Goal: Task Accomplishment & Management: Manage account settings

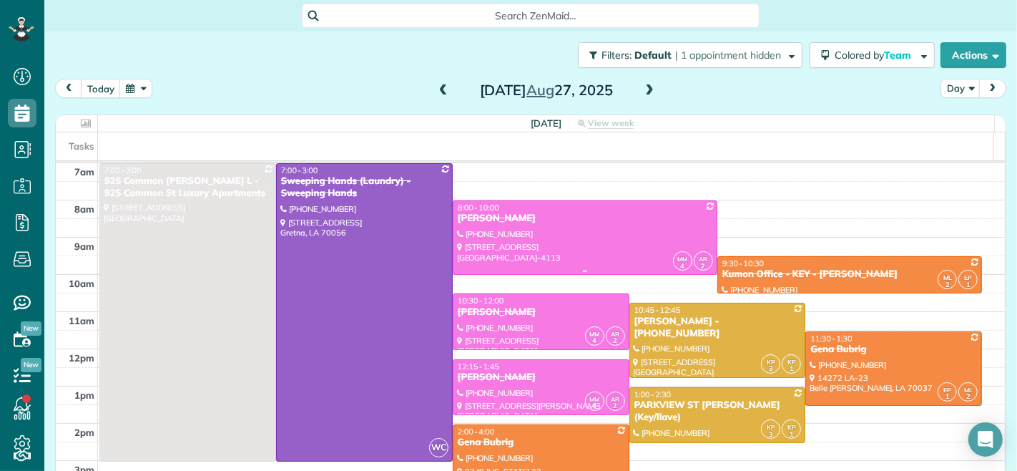
scroll to position [18, 0]
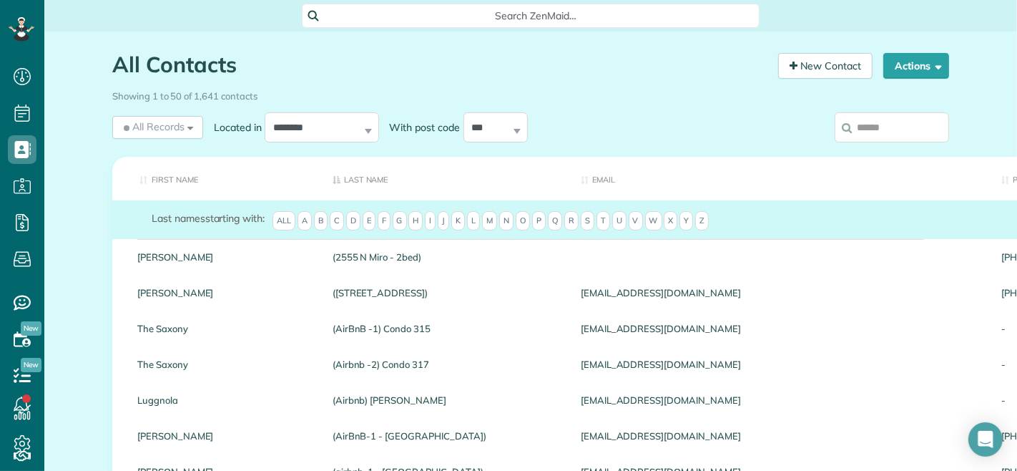
scroll to position [6, 6]
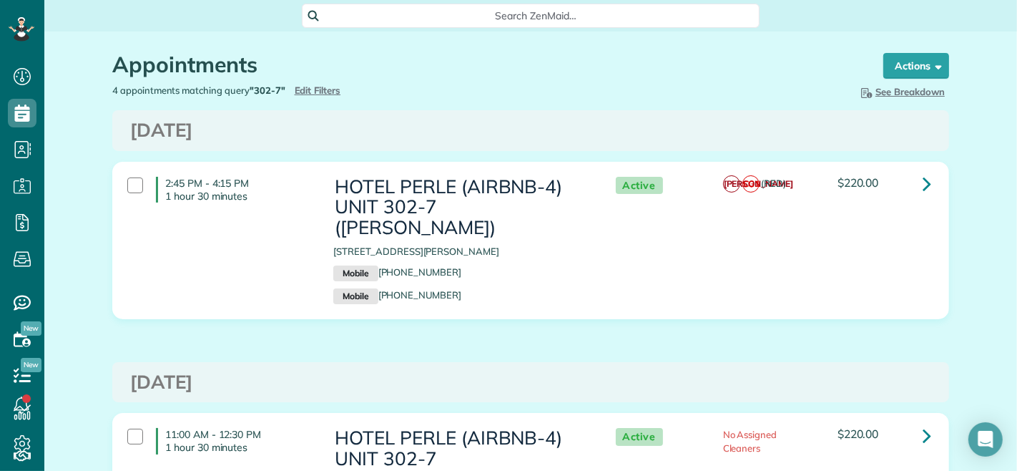
scroll to position [6, 6]
click at [322, 84] on span "Edit Filters" at bounding box center [318, 89] width 46 height 11
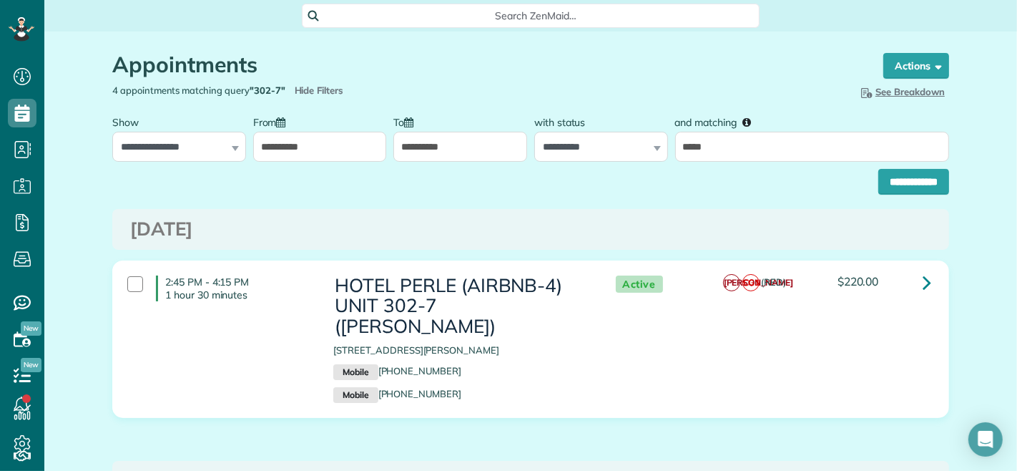
click at [316, 152] on input "**********" at bounding box center [320, 147] width 134 height 30
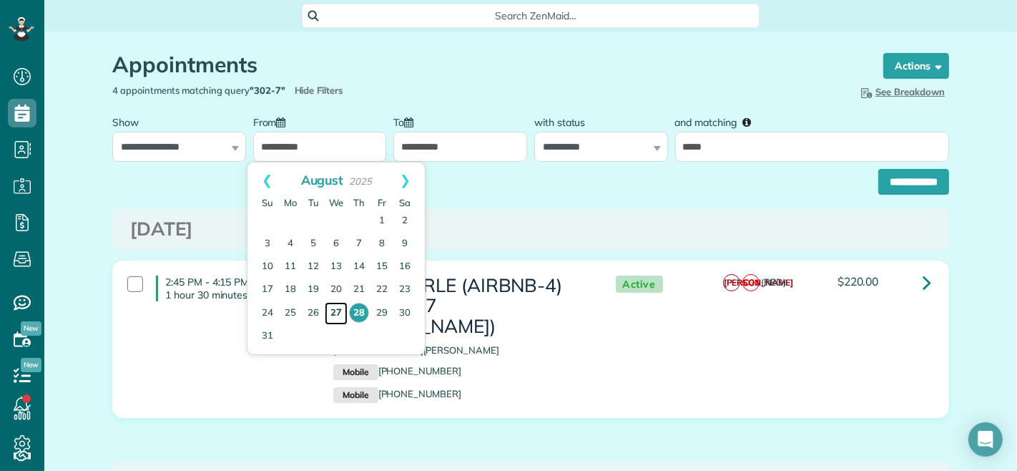
click at [333, 312] on link "27" at bounding box center [336, 313] width 23 height 23
type input "**********"
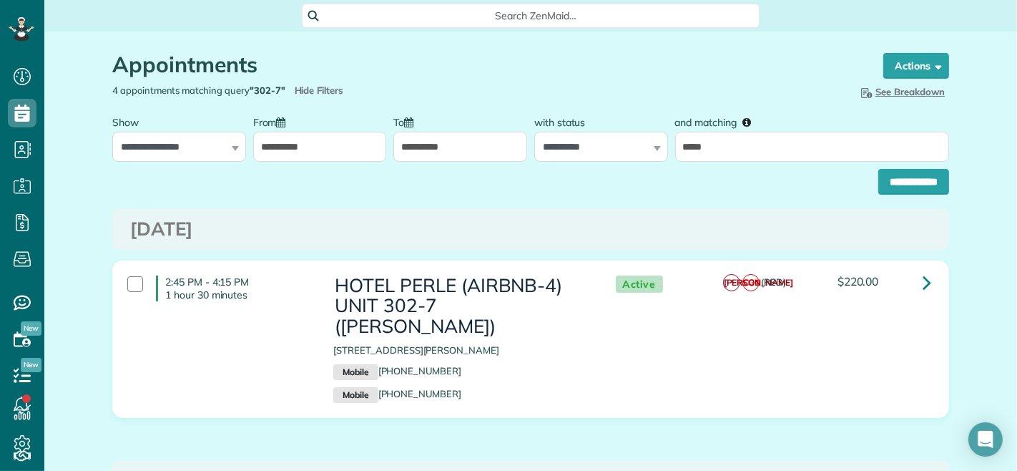
click at [416, 147] on input "**********" at bounding box center [460, 147] width 134 height 30
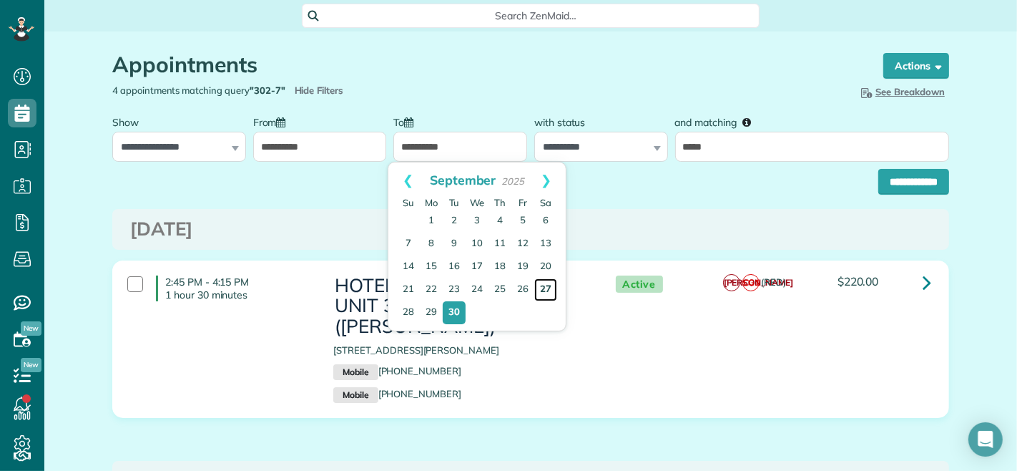
click at [539, 289] on link "27" at bounding box center [545, 289] width 23 height 23
type input "**********"
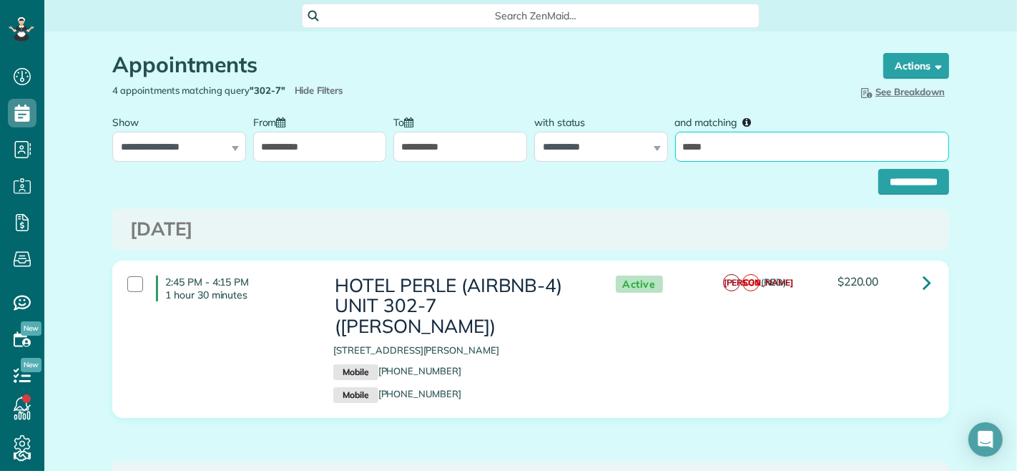
click at [712, 154] on input "*****" at bounding box center [812, 147] width 274 height 30
click at [711, 152] on input "*****" at bounding box center [812, 147] width 274 height 30
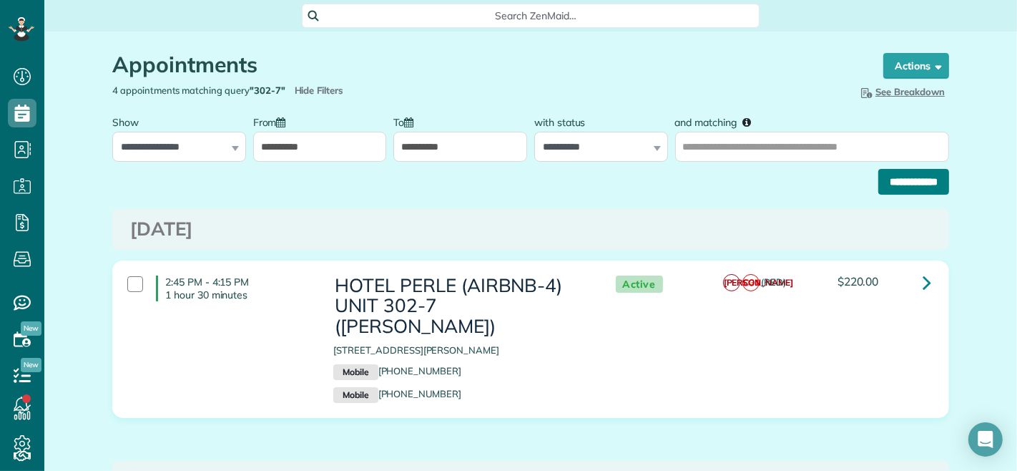
click at [878, 189] on input "**********" at bounding box center [913, 182] width 71 height 26
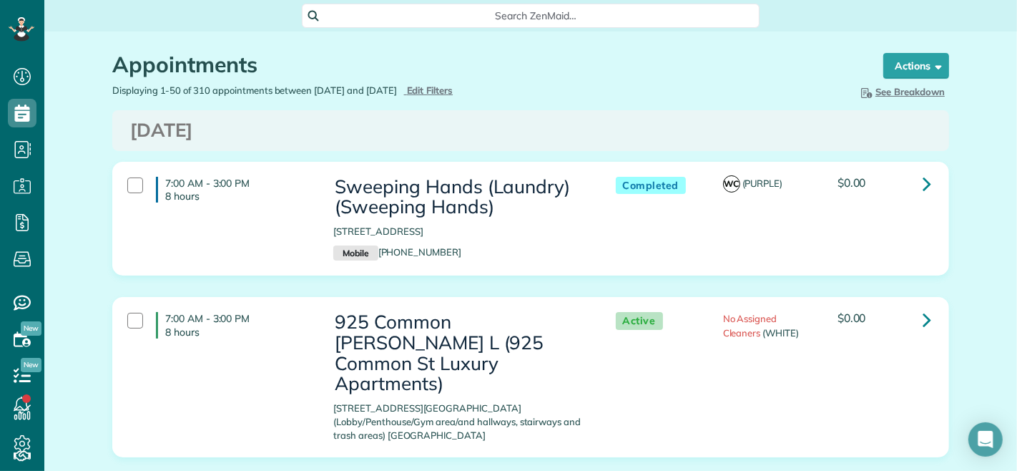
click at [476, 84] on div "Displaying 1-50 of 310 appointments between 08/27/2025 and 09/27/2025 Hide Filt…" at bounding box center [316, 91] width 429 height 14
click at [453, 88] on span "Edit Filters" at bounding box center [430, 89] width 46 height 11
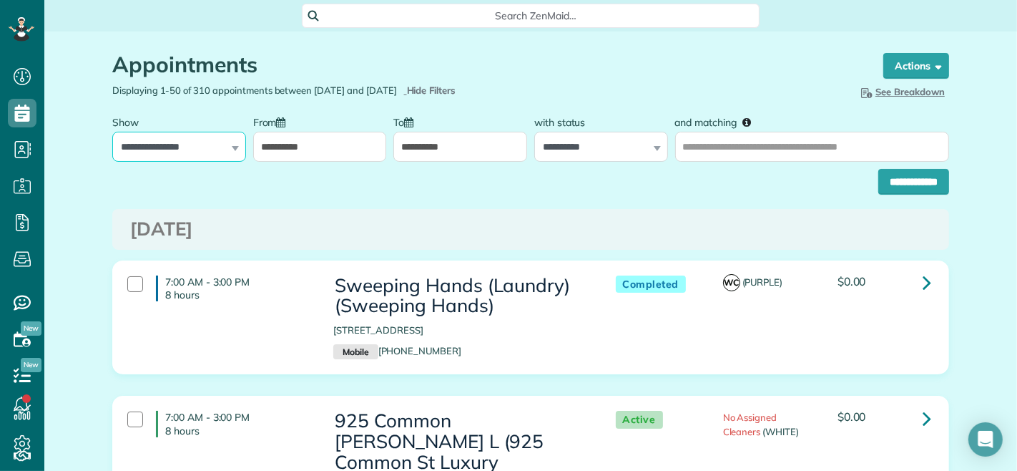
click at [180, 134] on select "**********" at bounding box center [179, 147] width 134 height 30
select select "**********"
click at [112, 132] on select "**********" at bounding box center [179, 147] width 134 height 30
click at [307, 150] on input "**********" at bounding box center [320, 147] width 134 height 30
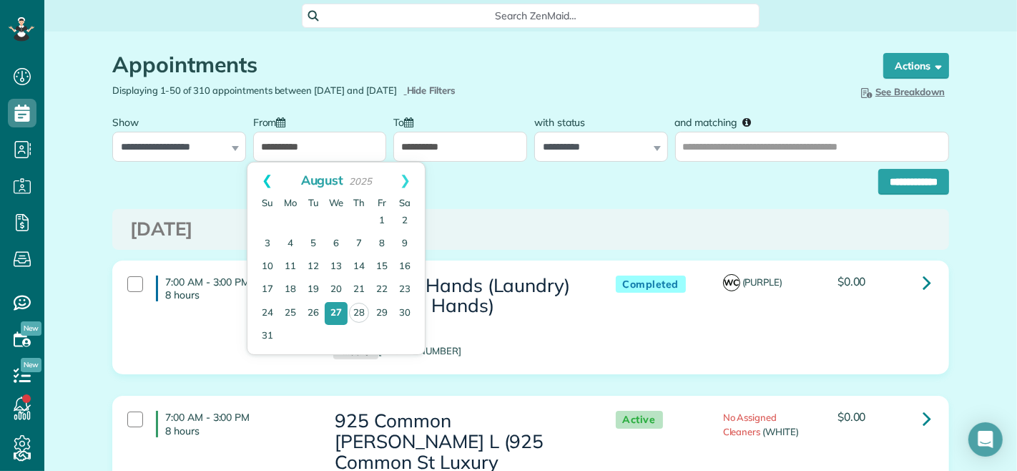
click at [268, 177] on link "Prev" at bounding box center [266, 180] width 39 height 36
click at [267, 177] on link "Prev" at bounding box center [266, 180] width 39 height 36
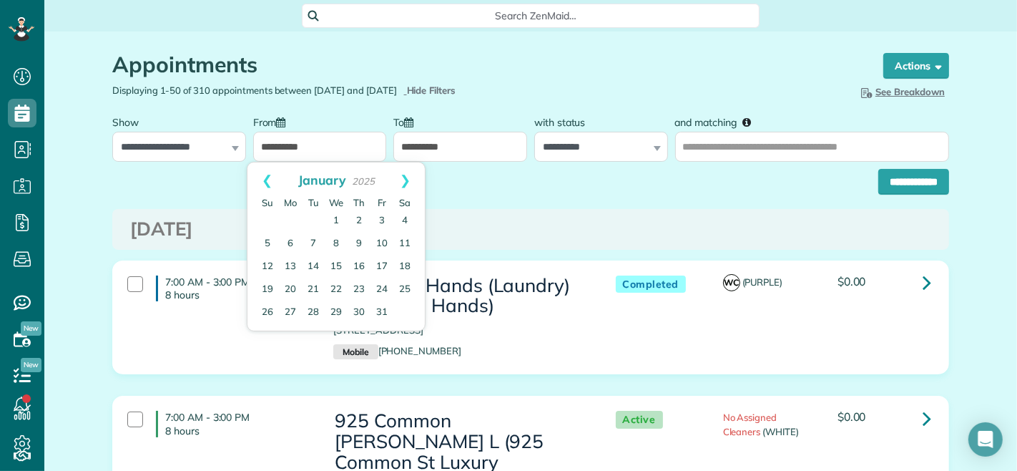
click at [267, 177] on link "Prev" at bounding box center [266, 180] width 39 height 36
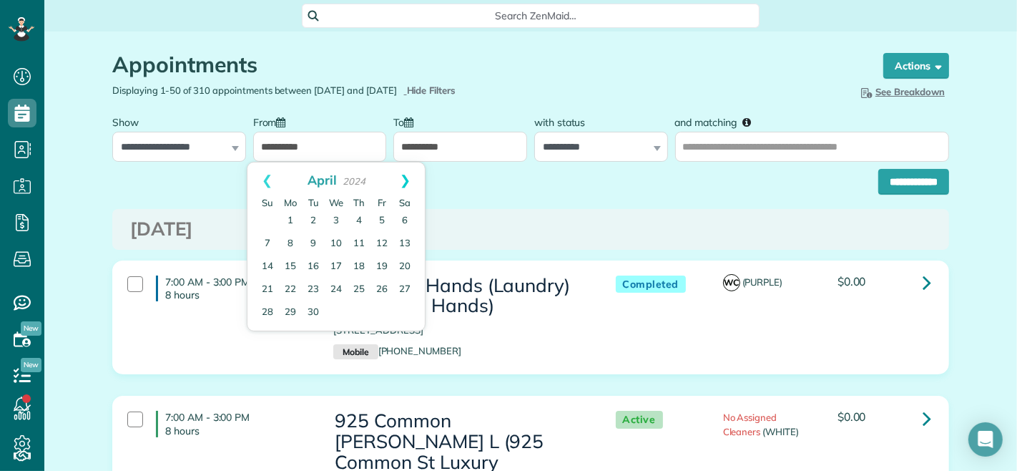
click at [408, 175] on link "Next" at bounding box center [404, 180] width 39 height 36
click at [287, 219] on link "1" at bounding box center [290, 221] width 23 height 23
type input "**********"
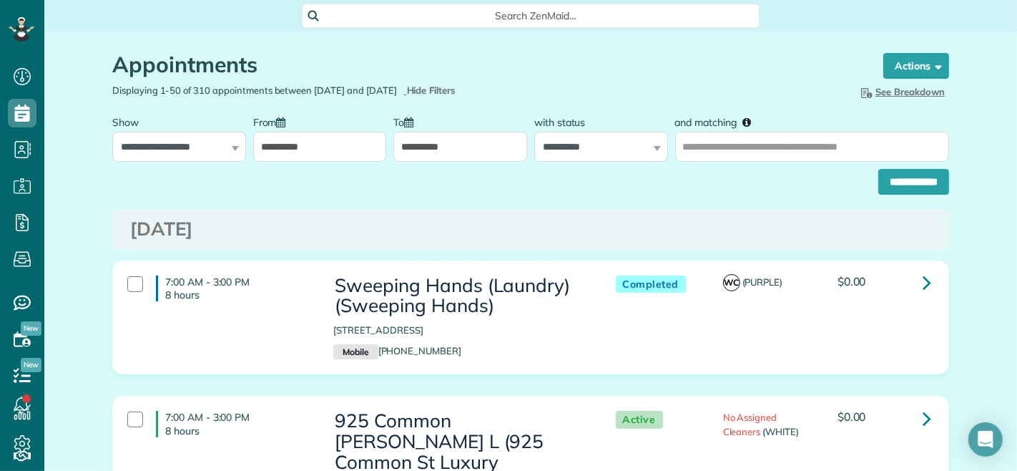
click at [432, 154] on input "**********" at bounding box center [460, 147] width 134 height 30
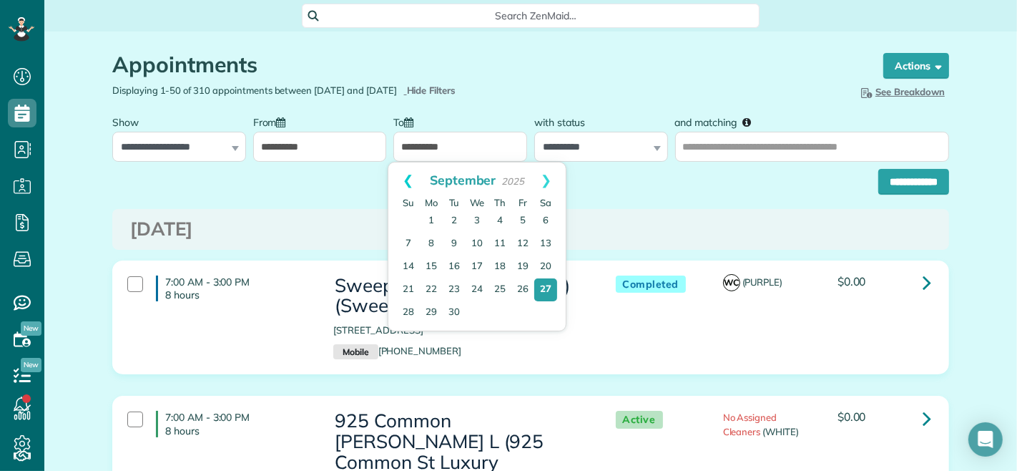
click at [403, 180] on link "Prev" at bounding box center [407, 180] width 39 height 36
click at [495, 310] on link "28" at bounding box center [500, 312] width 20 height 20
type input "**********"
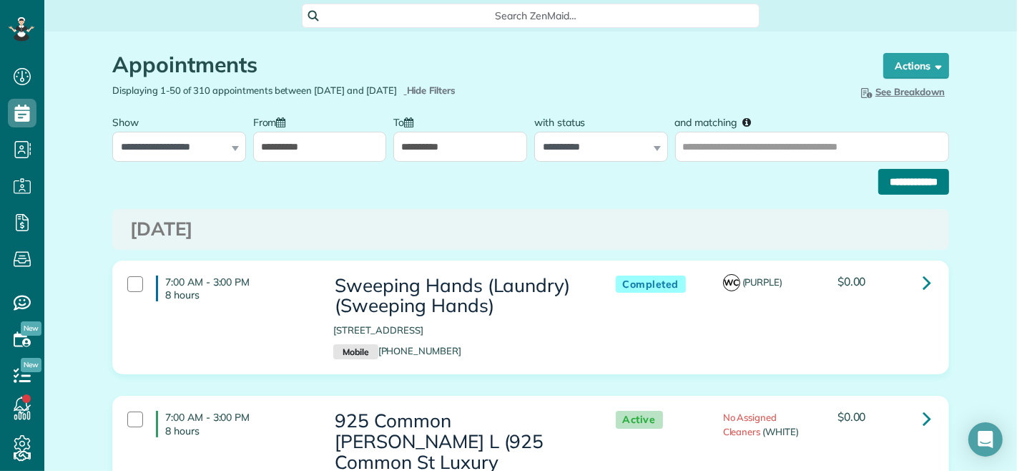
click at [878, 182] on input "**********" at bounding box center [913, 182] width 71 height 26
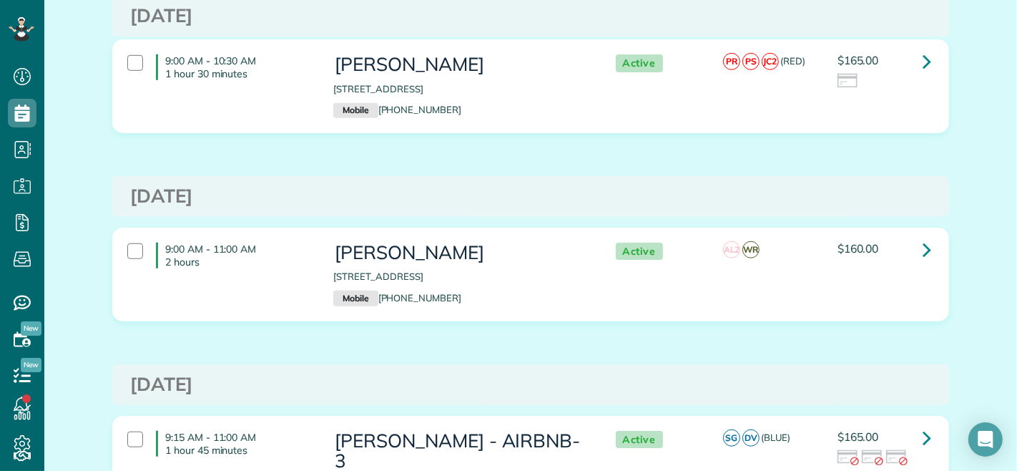
scroll to position [953, 0]
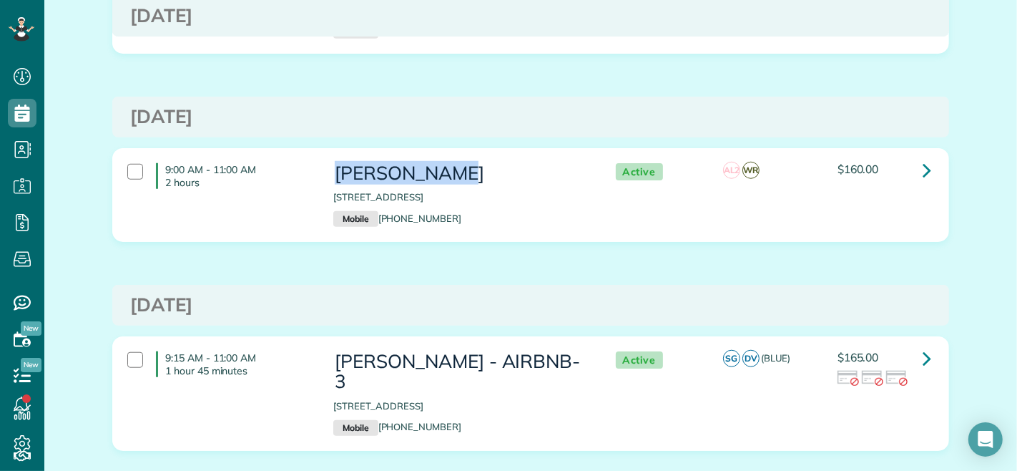
drag, startPoint x: 333, startPoint y: 183, endPoint x: 453, endPoint y: 182, distance: 120.1
click at [453, 182] on h3 "Damien Lewis" at bounding box center [459, 173] width 253 height 21
click at [567, 302] on div "Monday Dec 23, 2024" at bounding box center [530, 305] width 837 height 41
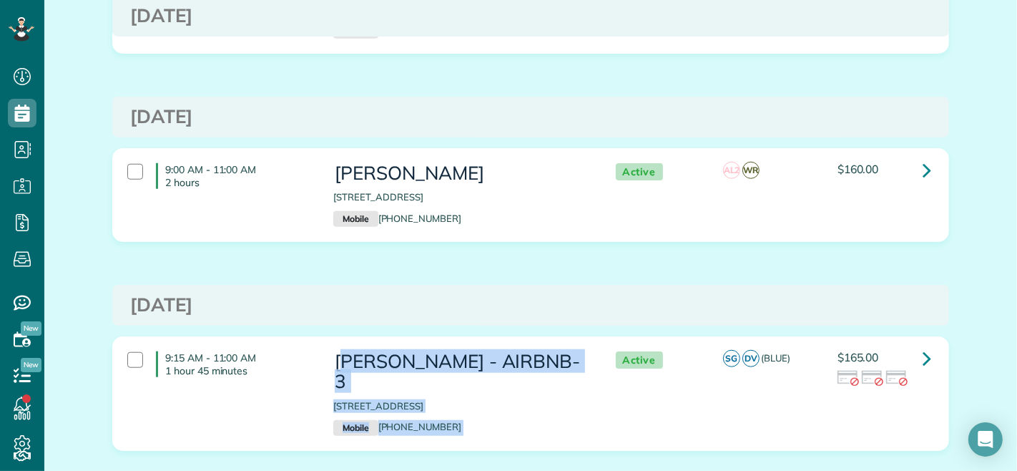
drag, startPoint x: 334, startPoint y: 380, endPoint x: 596, endPoint y: 374, distance: 261.8
click at [596, 374] on div "9:15 AM - 11:00 AM 1 hour 45 minutes ERIC JOHNSON - AIRBNB-3 3162 Dauphine Stre…" at bounding box center [529, 393] width 824 height 99
click at [341, 375] on h3 "[PERSON_NAME] - AIRBNB-3" at bounding box center [459, 371] width 253 height 41
drag, startPoint x: 390, startPoint y: 373, endPoint x: 568, endPoint y: 376, distance: 178.1
click at [568, 376] on h3 "ERIC JOHNSON - AIRBNB-3" at bounding box center [459, 371] width 253 height 41
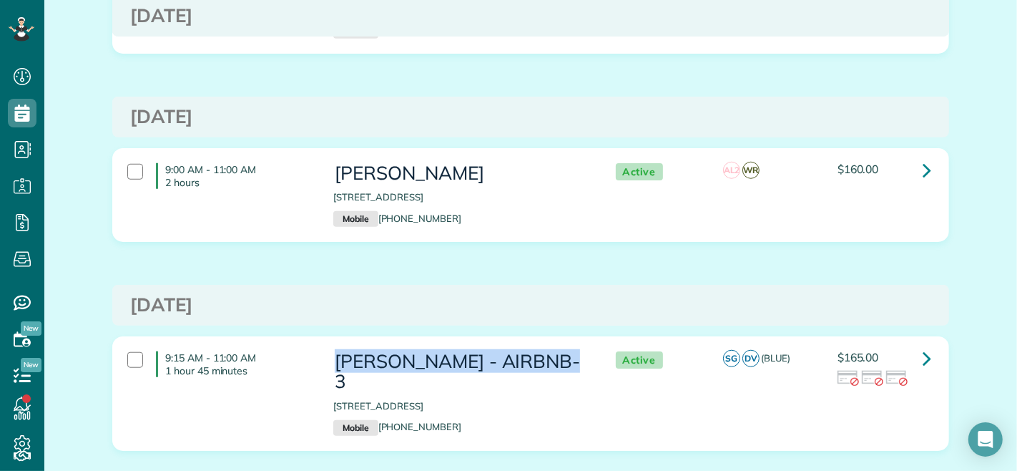
copy h3 "ERIC JOHNSON - AIRBNB-3"
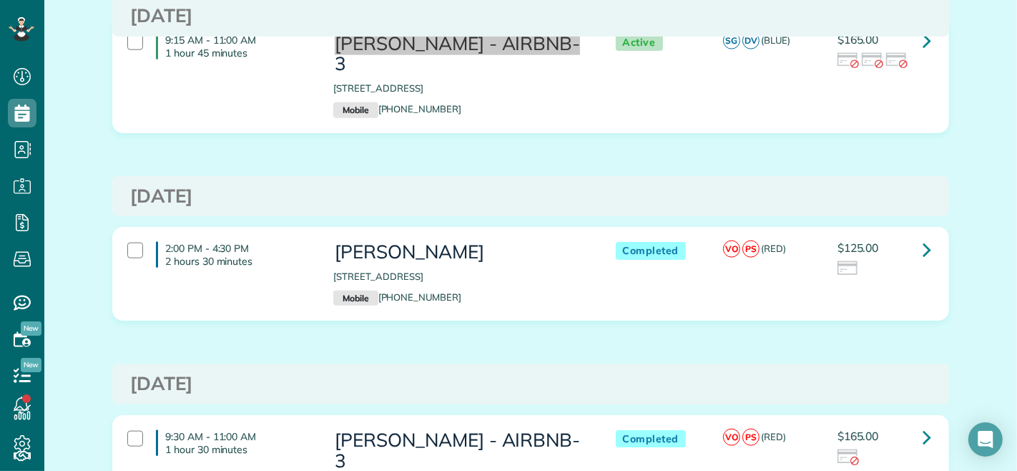
scroll to position [1350, 0]
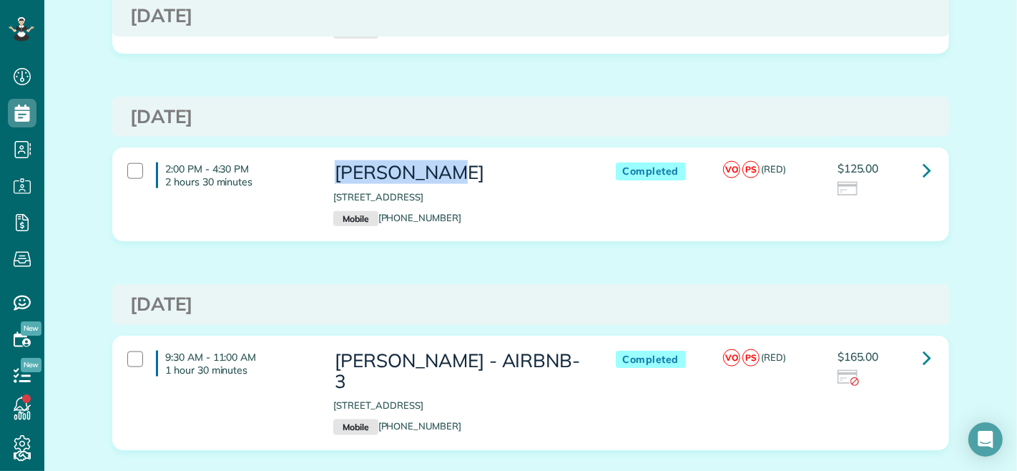
drag, startPoint x: 330, startPoint y: 168, endPoint x: 462, endPoint y: 175, distance: 132.5
click at [462, 175] on h3 "Eric Winins" at bounding box center [459, 172] width 253 height 21
click at [333, 167] on h3 "Eric Winins" at bounding box center [459, 172] width 253 height 21
drag, startPoint x: 331, startPoint y: 168, endPoint x: 426, endPoint y: 165, distance: 95.1
click at [426, 165] on h3 "Eric Winins" at bounding box center [459, 172] width 253 height 21
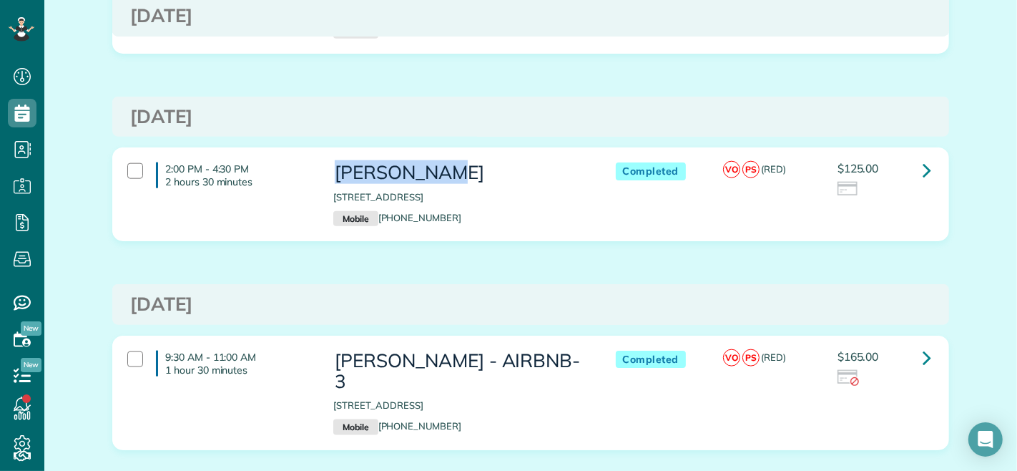
click at [347, 168] on h3 "Eric Winins" at bounding box center [459, 172] width 253 height 21
copy h3 "Eric Winins"
click at [558, 155] on div "Eric Winins 1415 Leonidas Street New Orleans LA 70118 Mobile (404) 931-7884" at bounding box center [459, 194] width 275 height 78
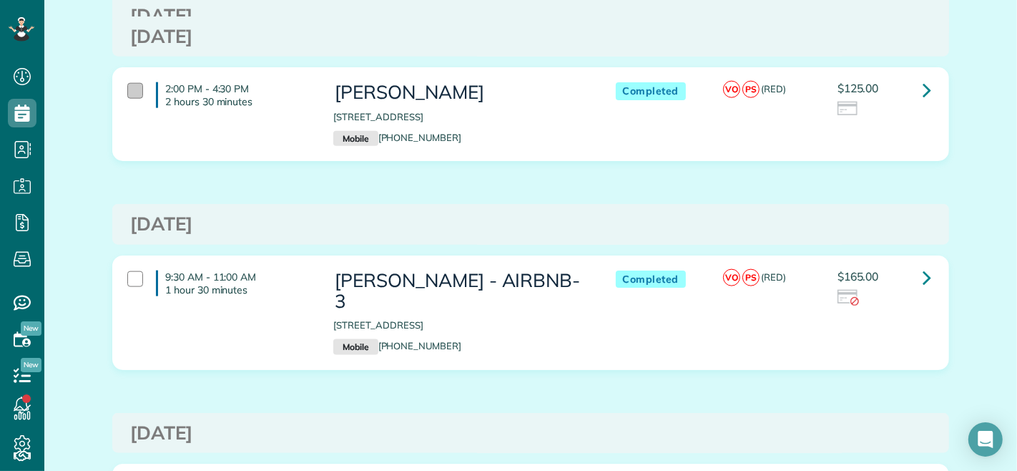
click at [129, 88] on div at bounding box center [135, 91] width 16 height 16
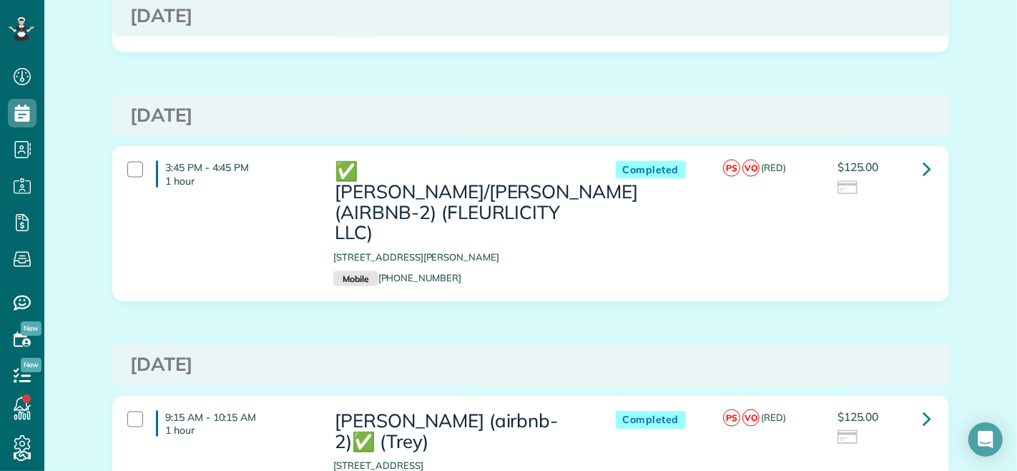
scroll to position [1668, 0]
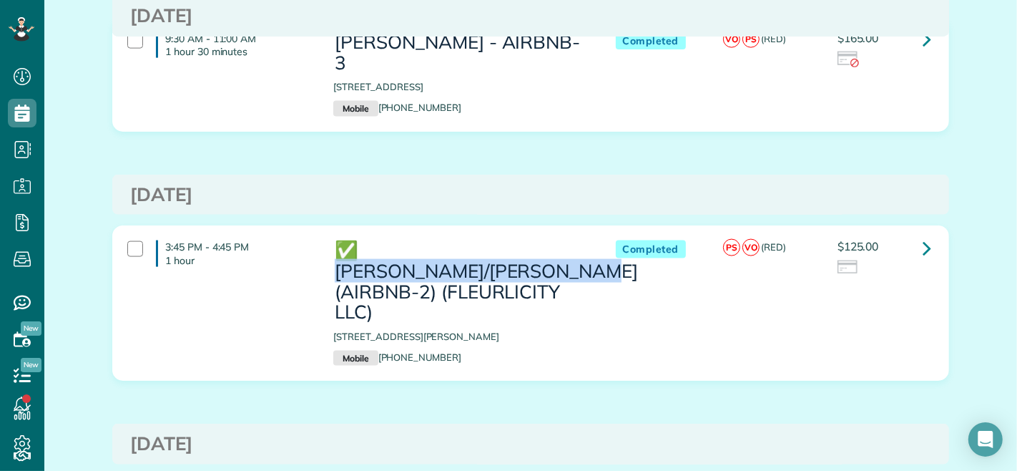
drag, startPoint x: 362, startPoint y: 225, endPoint x: 426, endPoint y: 246, distance: 67.8
click at [426, 246] on h3 "✅ MICHELLE/MICHAEL MARCELLE (AIRBNB-2) (FLEURLICITY LLC)" at bounding box center [459, 281] width 253 height 82
copy h3 "MICHELLE/MICHAEL MARCELLE"
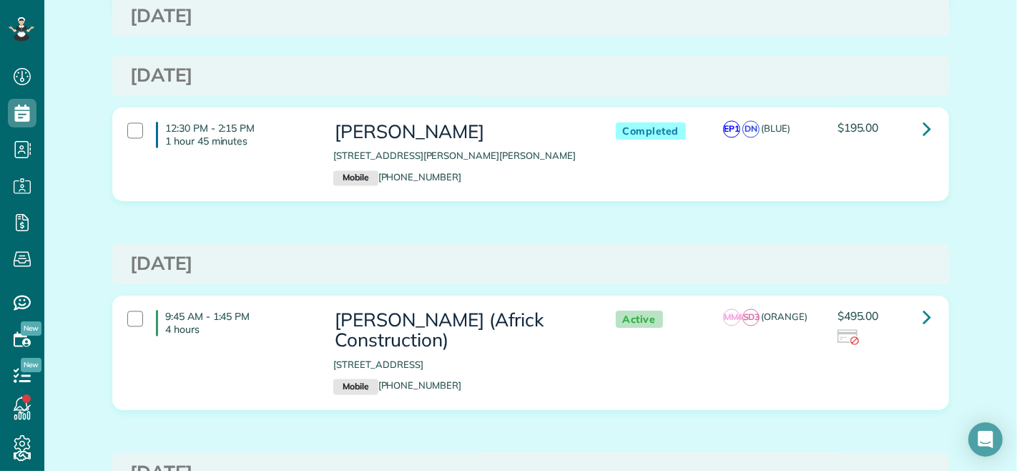
scroll to position [2225, 0]
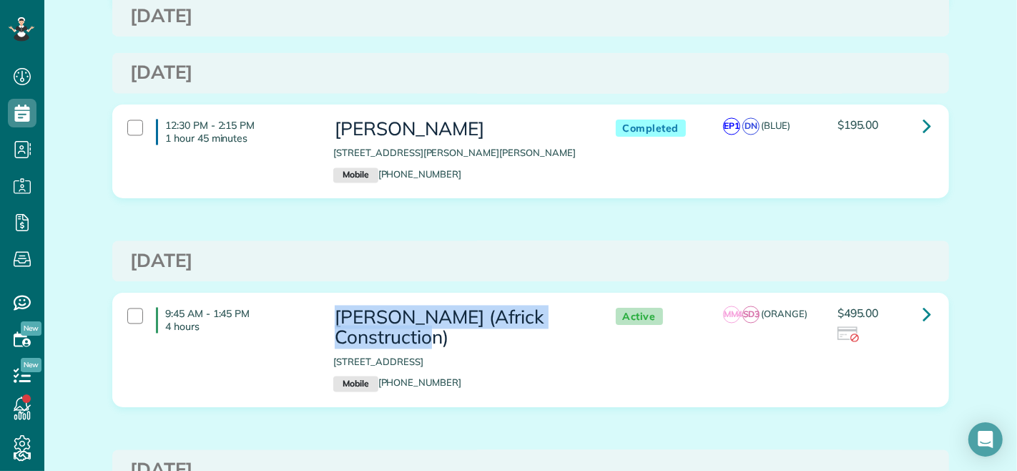
drag, startPoint x: 332, startPoint y: 275, endPoint x: 451, endPoint y: 290, distance: 120.4
click at [451, 307] on h3 "NATE AFRICK (Africk Construction)" at bounding box center [459, 327] width 253 height 41
copy h3 "NATE AFRICK (Africk Construction)"
click at [365, 307] on h3 "NATE AFRICK (Africk Construction)" at bounding box center [459, 327] width 253 height 41
drag, startPoint x: 333, startPoint y: 273, endPoint x: 440, endPoint y: 295, distance: 110.1
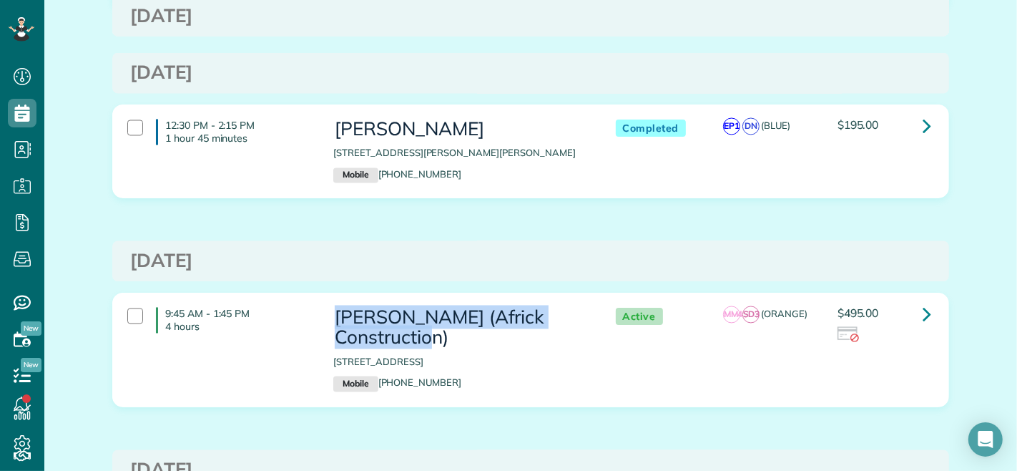
click at [440, 307] on h3 "NATE AFRICK (Africk Construction)" at bounding box center [459, 327] width 253 height 41
copy h3 "NATE AFRICK (Africk Construction)"
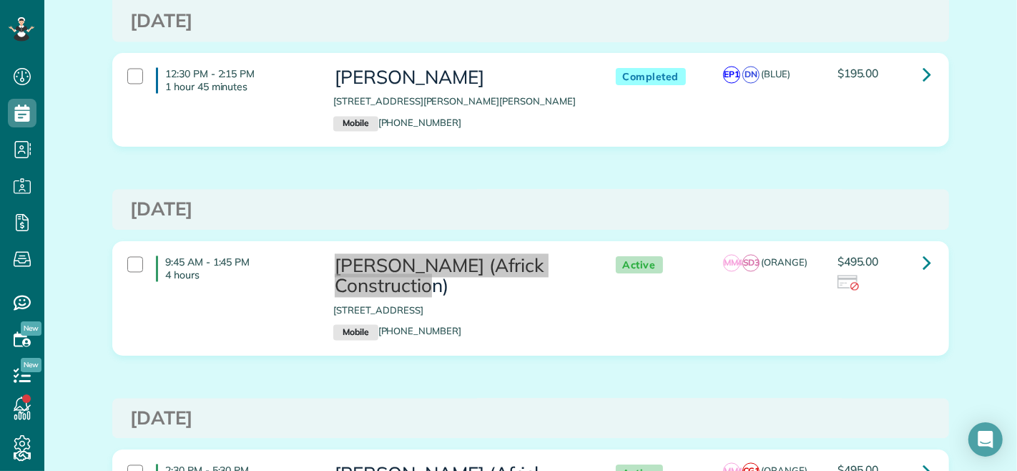
scroll to position [2304, 0]
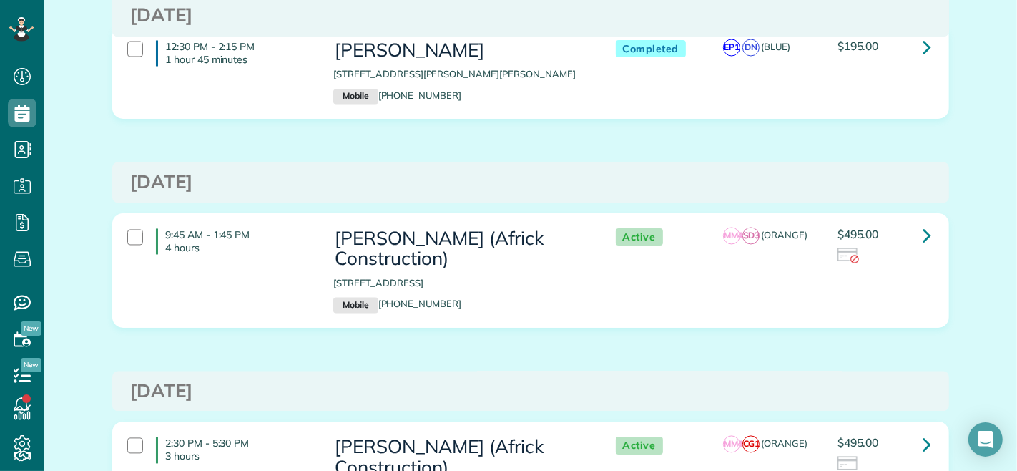
click at [536, 276] on p "3723 Carondelet Street New Orleans LA 70115" at bounding box center [459, 283] width 253 height 14
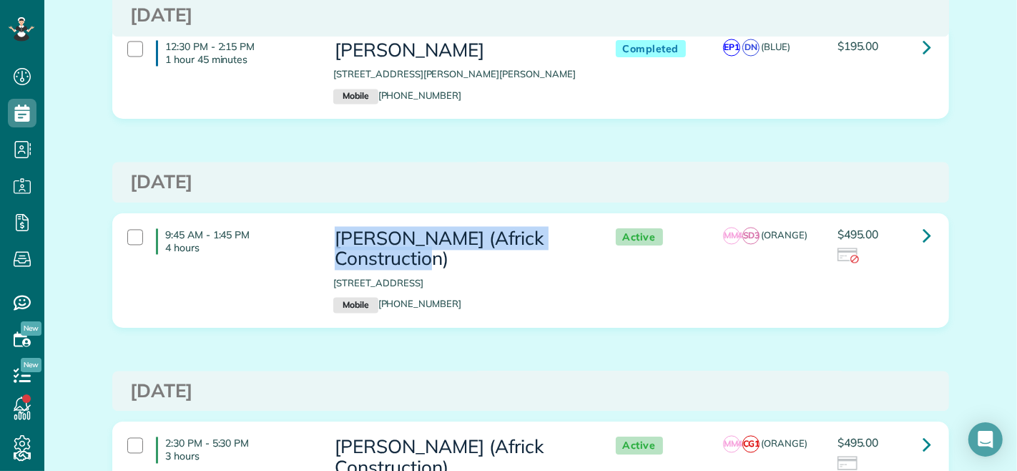
drag, startPoint x: 331, startPoint y: 192, endPoint x: 440, endPoint y: 213, distance: 111.5
click at [440, 228] on h3 "NATE AFRICK (Africk Construction)" at bounding box center [459, 248] width 253 height 41
copy h3 "NATE AFRICK (Africk Construction)"
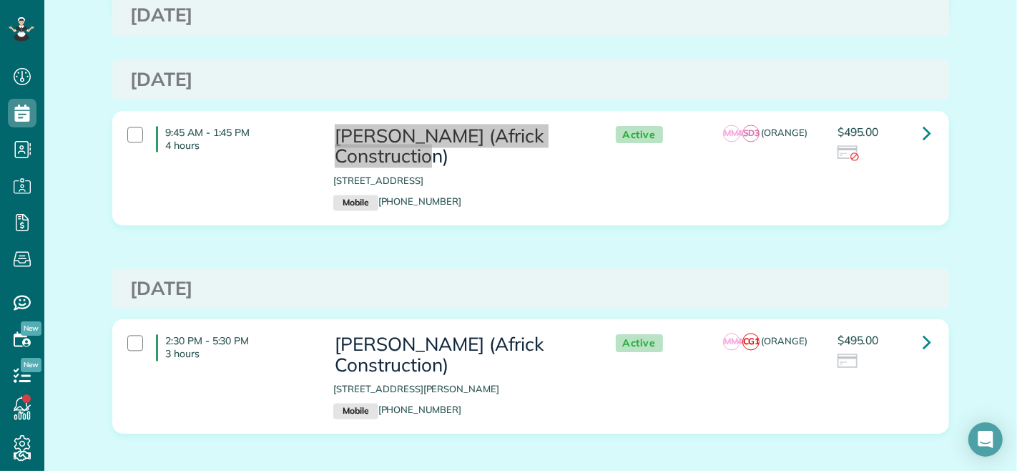
scroll to position [2383, 0]
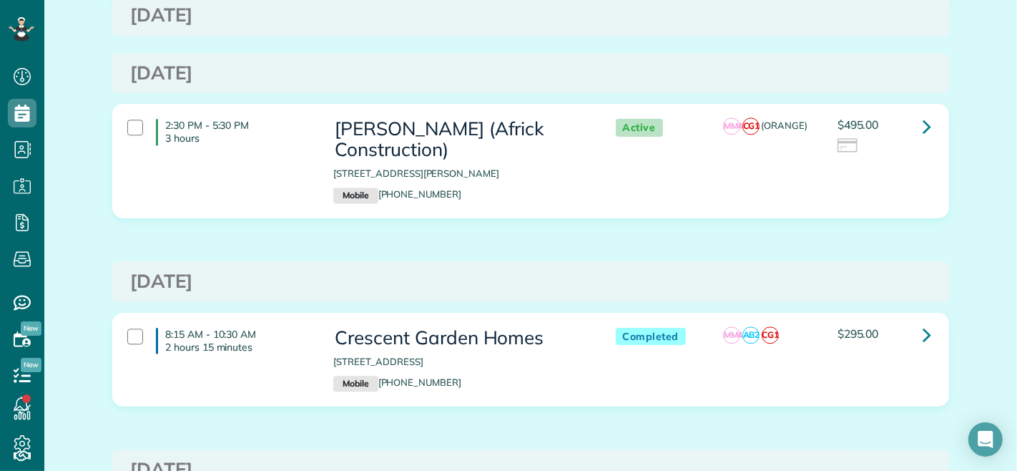
click at [476, 271] on h3 "Saturday Feb 22, 2025" at bounding box center [530, 281] width 801 height 21
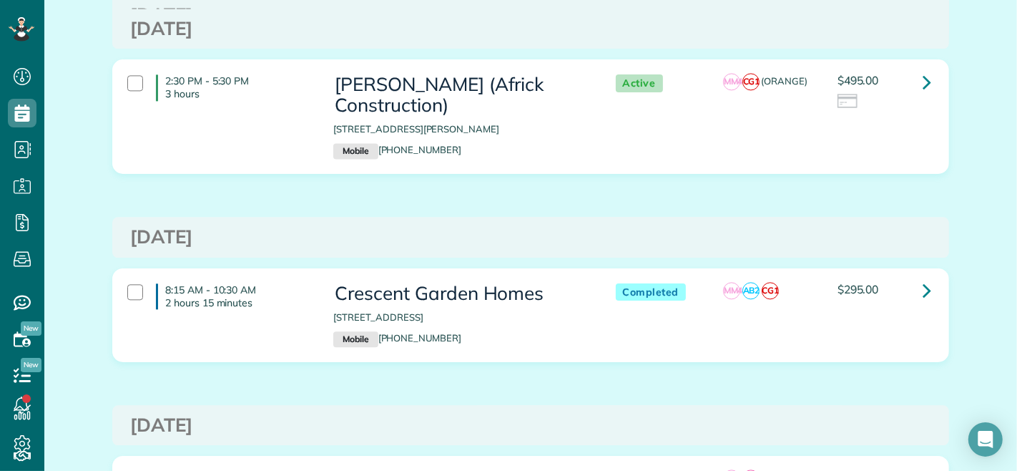
scroll to position [2701, 0]
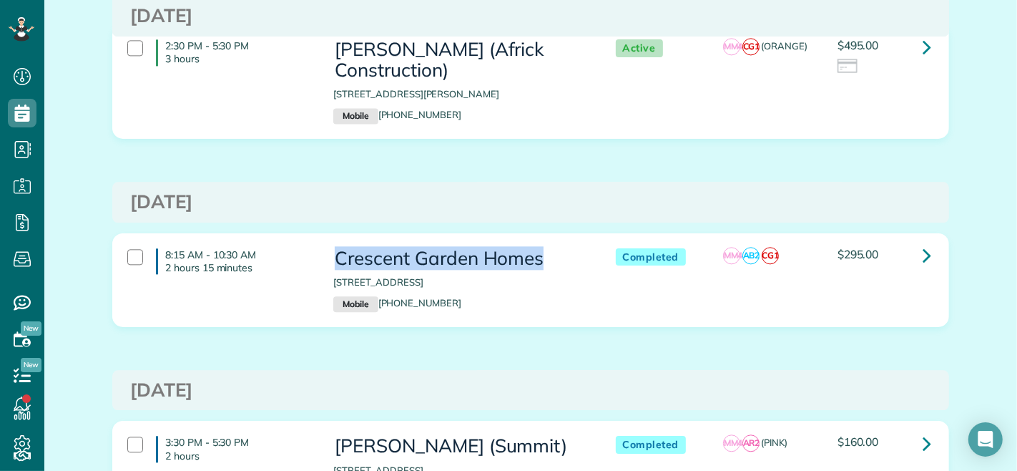
drag, startPoint x: 332, startPoint y: 216, endPoint x: 535, endPoint y: 213, distance: 203.1
click at [535, 248] on h3 "Crescent Garden Homes" at bounding box center [459, 258] width 253 height 21
copy h3 "Crescent Garden Homes"
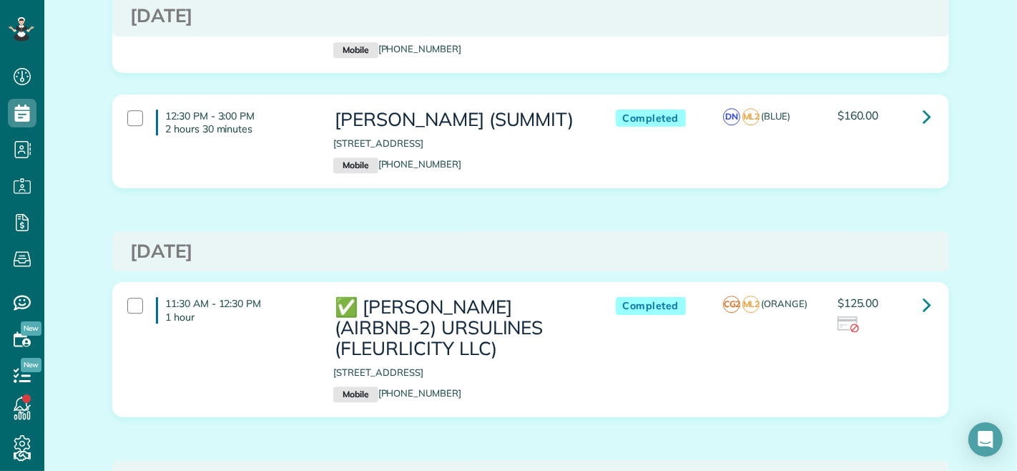
scroll to position [3337, 0]
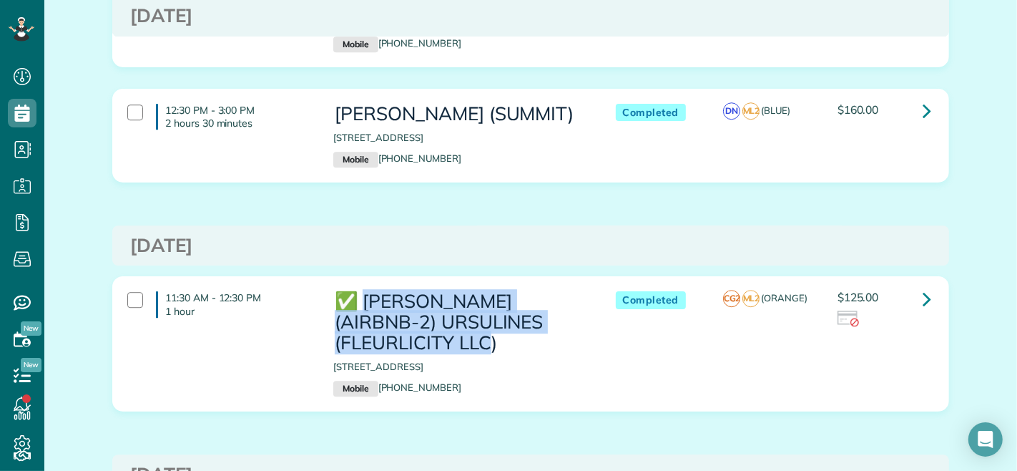
drag, startPoint x: 363, startPoint y: 259, endPoint x: 509, endPoint y: 294, distance: 150.7
click at [509, 294] on h3 "✅ ALTON BUXTON (AIRBNB-2) URSULINES (FLEURLICITY LLC)" at bounding box center [459, 321] width 253 height 61
copy h3 "ALTON BUXTON (AIRBNB-2) URSULINES (FLEURLICITY LLC)"
click at [546, 298] on h3 "✅ ALTON BUXTON (AIRBNB-2) URSULINES (FLEURLICITY LLC)" at bounding box center [459, 321] width 253 height 61
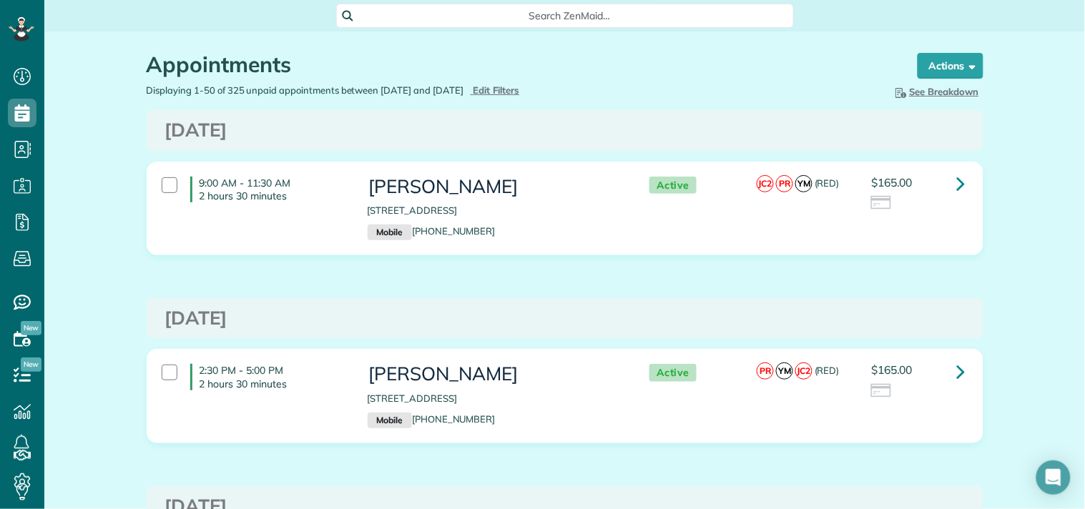
scroll to position [6, 6]
click at [510, 91] on span "Edit Filters" at bounding box center [496, 89] width 46 height 11
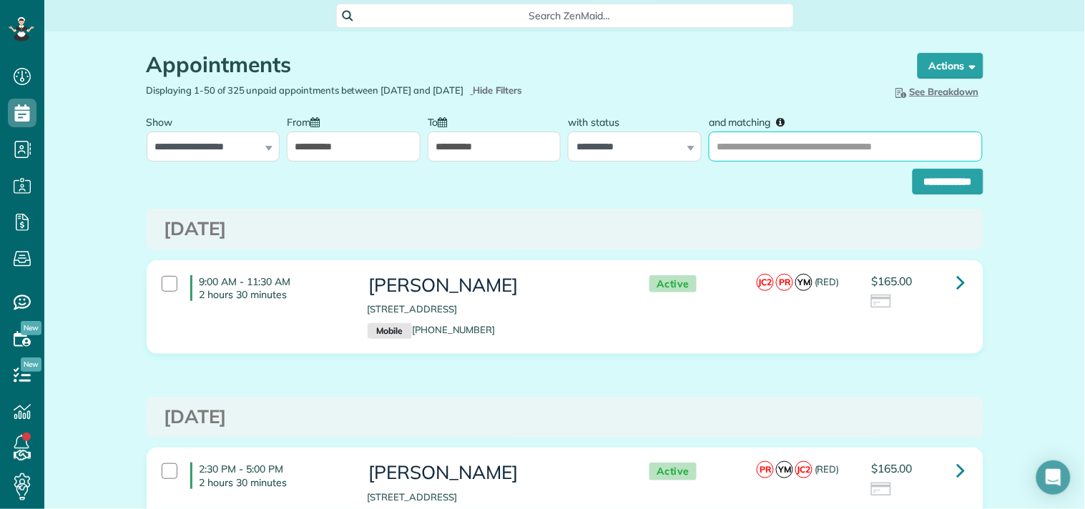
click at [727, 154] on input "and matching" at bounding box center [846, 147] width 274 height 30
type input "**********"
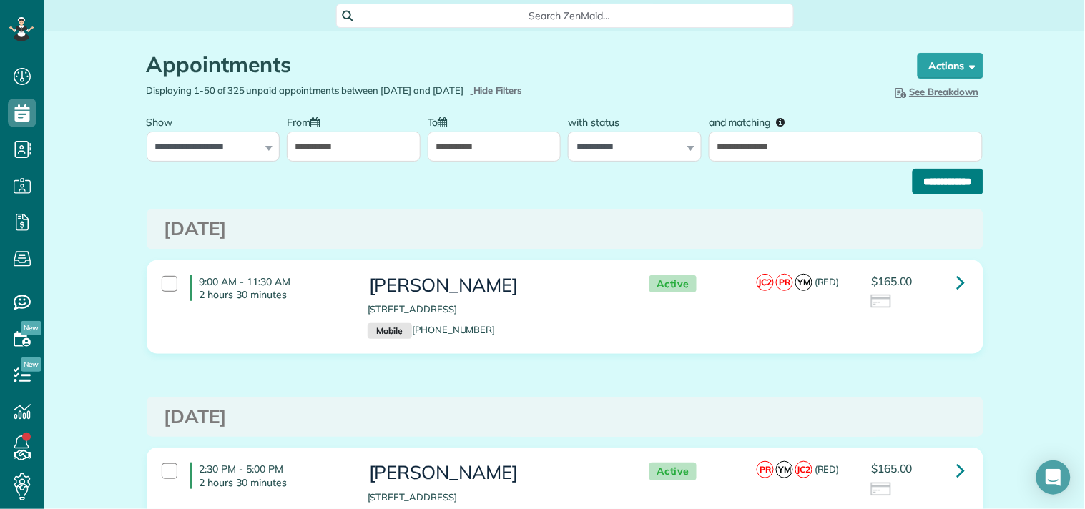
click at [915, 193] on input "**********" at bounding box center [947, 182] width 71 height 26
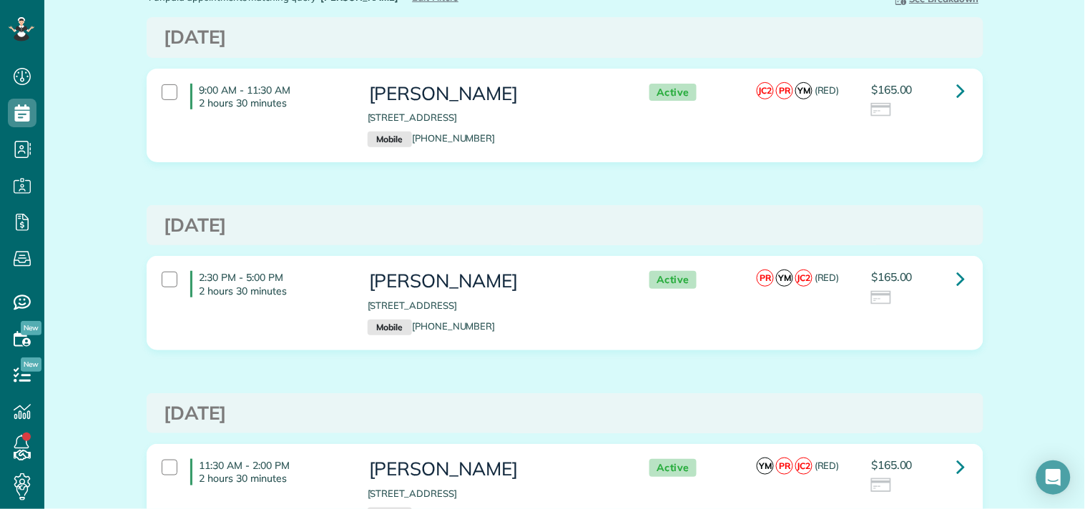
scroll to position [21, 0]
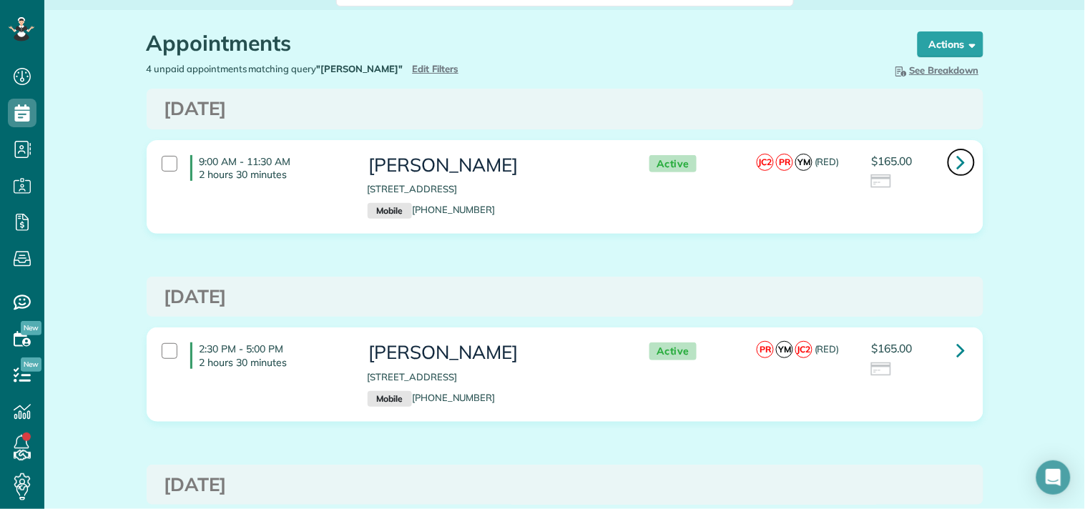
click at [957, 159] on icon at bounding box center [961, 161] width 9 height 25
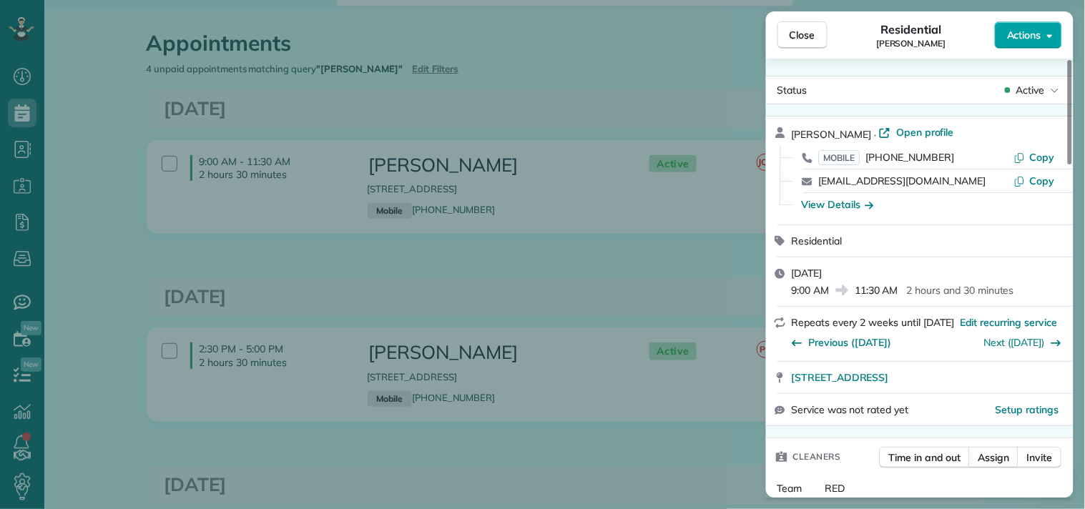
click at [1011, 29] on span "Actions" at bounding box center [1024, 35] width 34 height 14
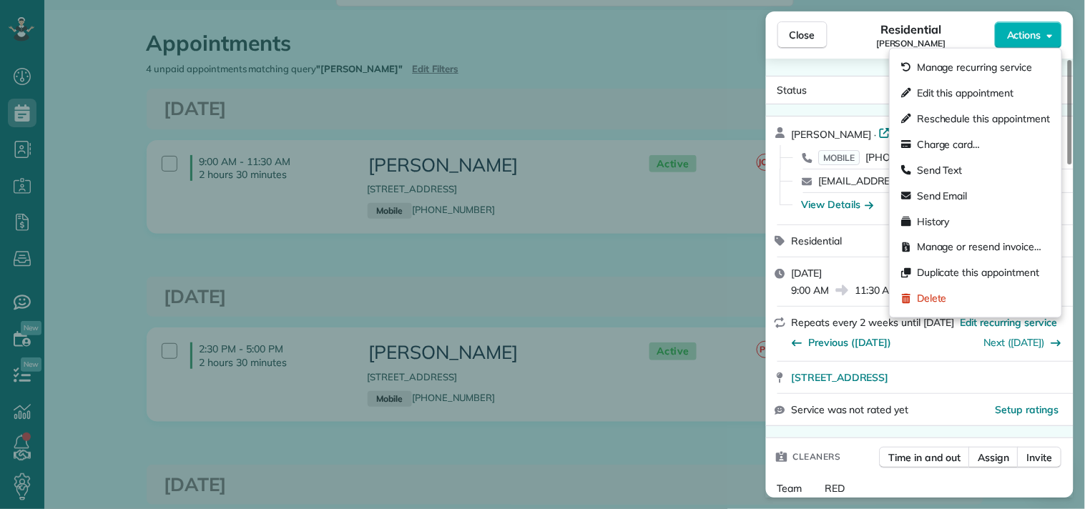
click at [842, 67] on div "Status Active [PERSON_NAME] · Open profile MOBILE [PHONE_NUMBER] Copy [EMAIL_AD…" at bounding box center [919, 278] width 307 height 439
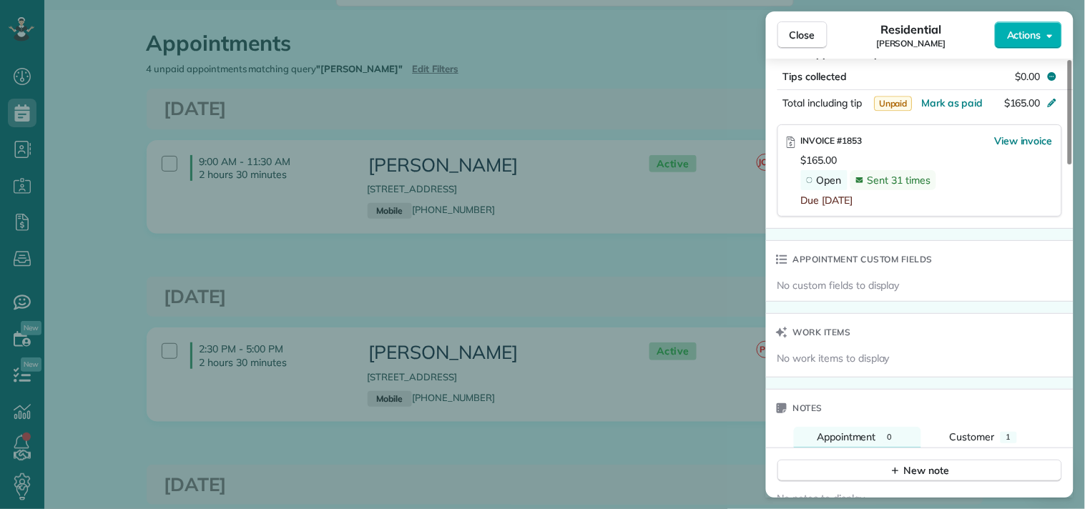
scroll to position [913, 0]
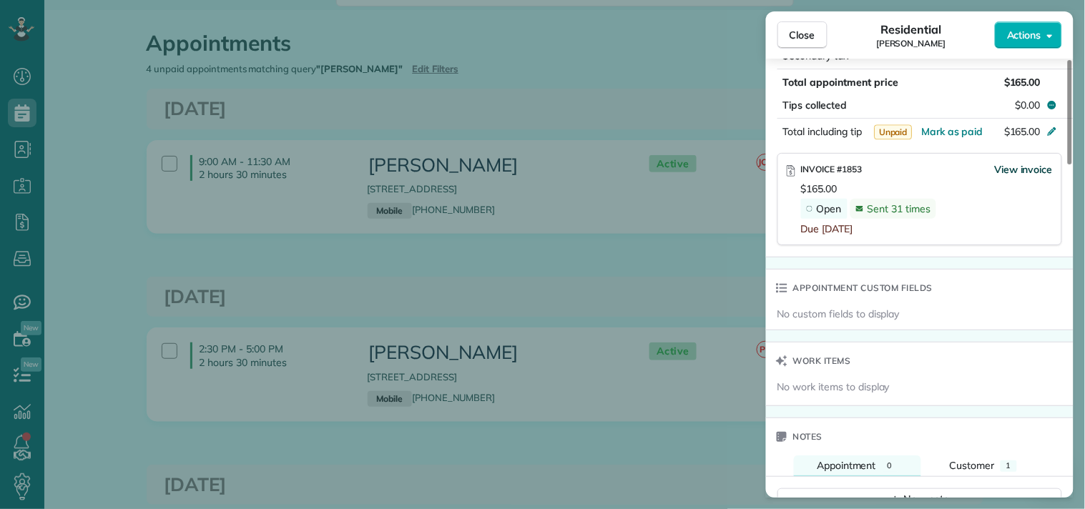
click at [1010, 169] on span "View invoice" at bounding box center [1023, 169] width 59 height 14
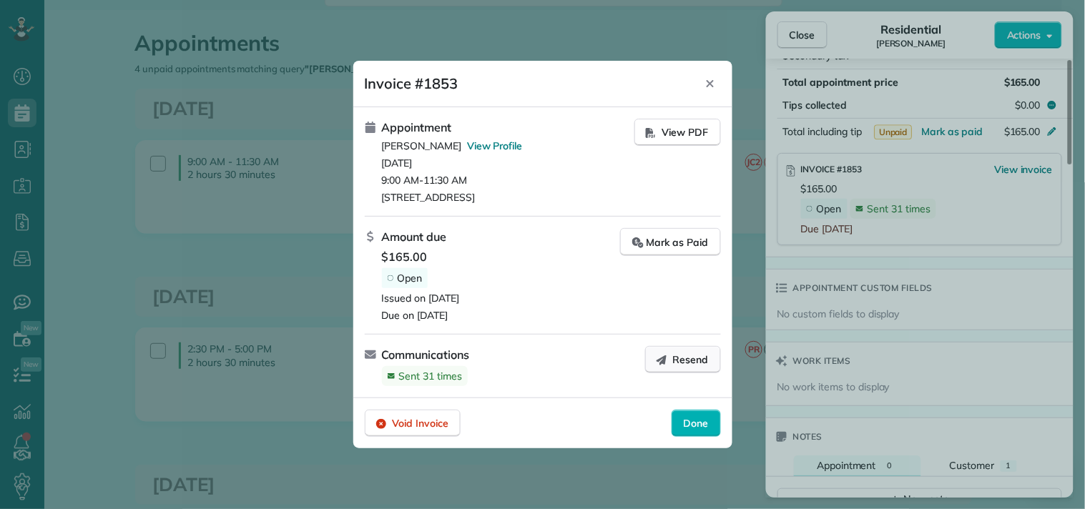
click at [671, 363] on button "Resend" at bounding box center [683, 359] width 76 height 27
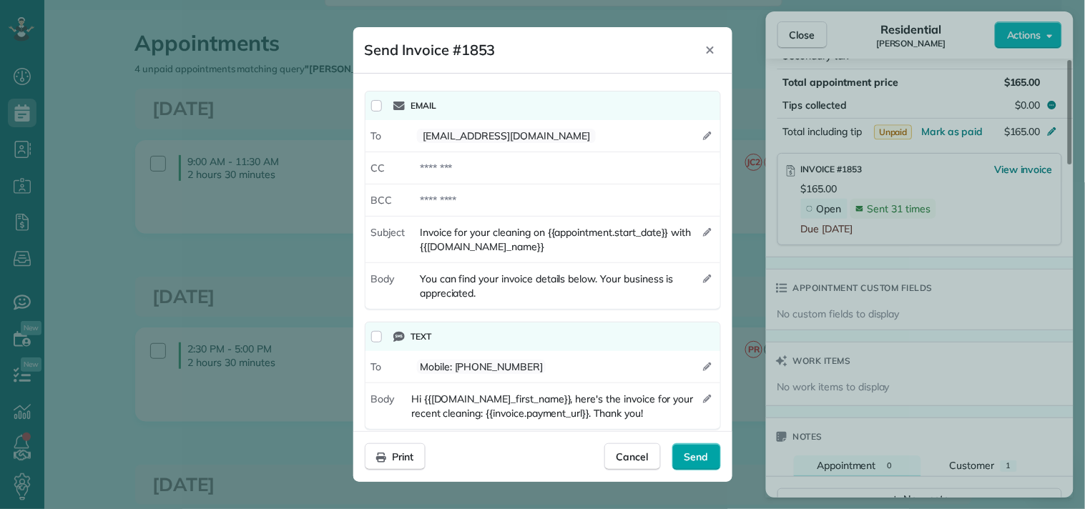
click at [699, 454] on span "Send" at bounding box center [696, 457] width 24 height 14
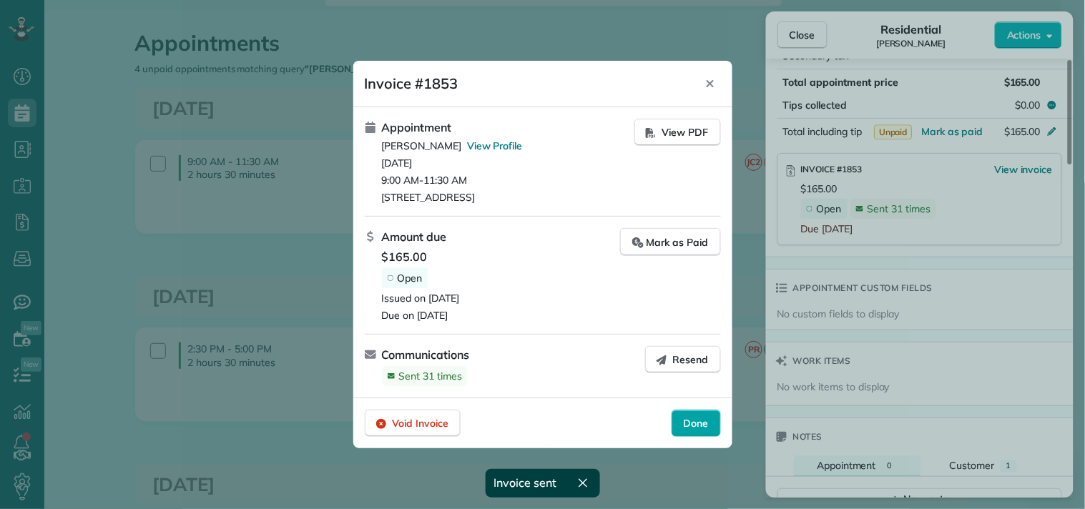
click at [684, 429] on span "Done" at bounding box center [696, 423] width 25 height 14
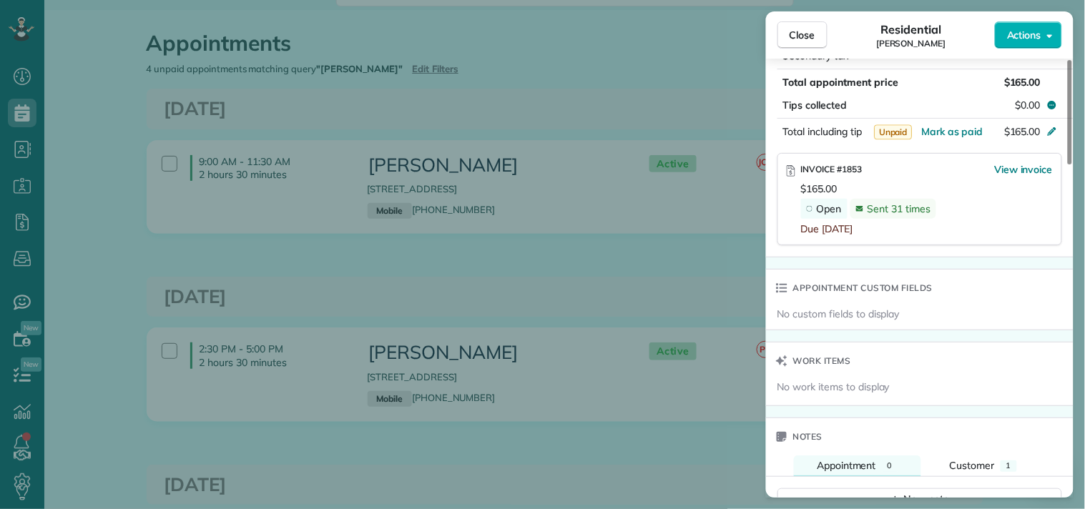
click at [548, 282] on div "Close Residential ROBERT JAMISON Actions Status Active ROBERT JAMISON · Open pr…" at bounding box center [542, 254] width 1085 height 509
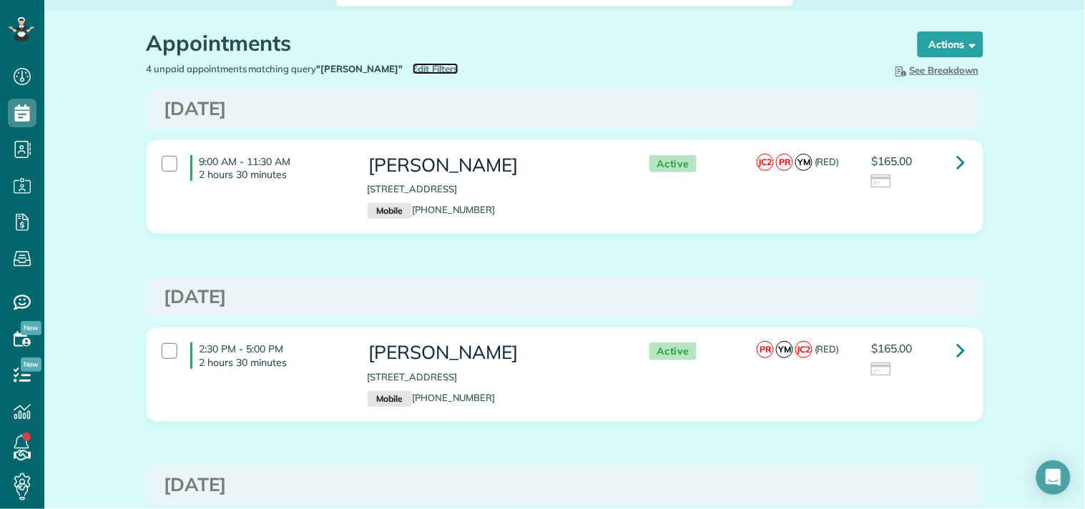
click at [433, 65] on span "Edit Filters" at bounding box center [436, 68] width 46 height 11
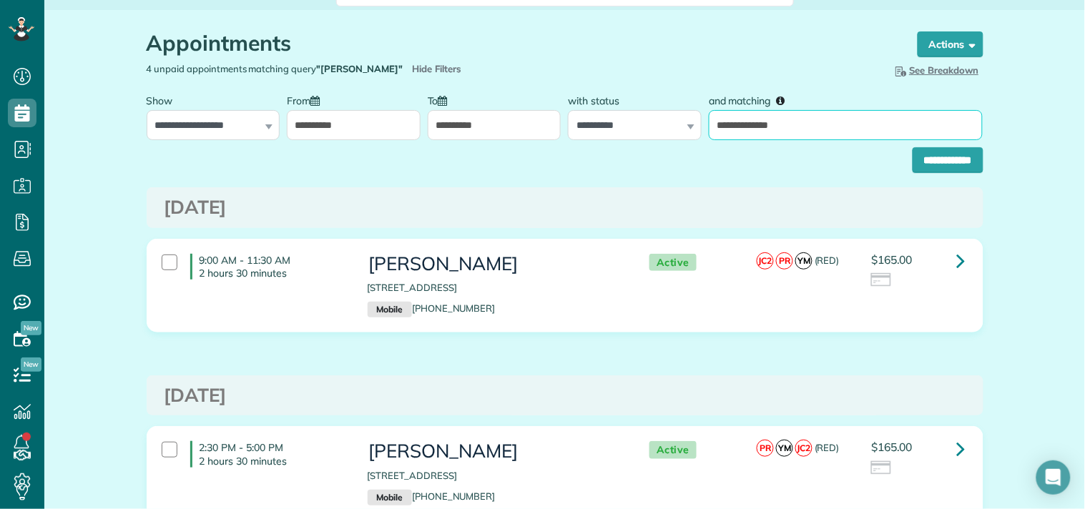
click at [817, 136] on input "**********" at bounding box center [846, 125] width 274 height 30
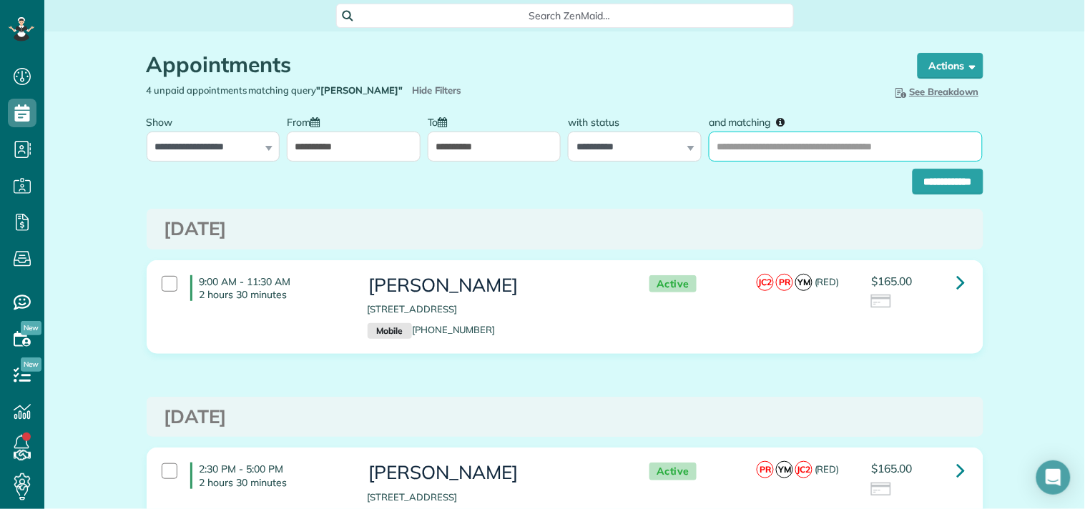
scroll to position [238, 0]
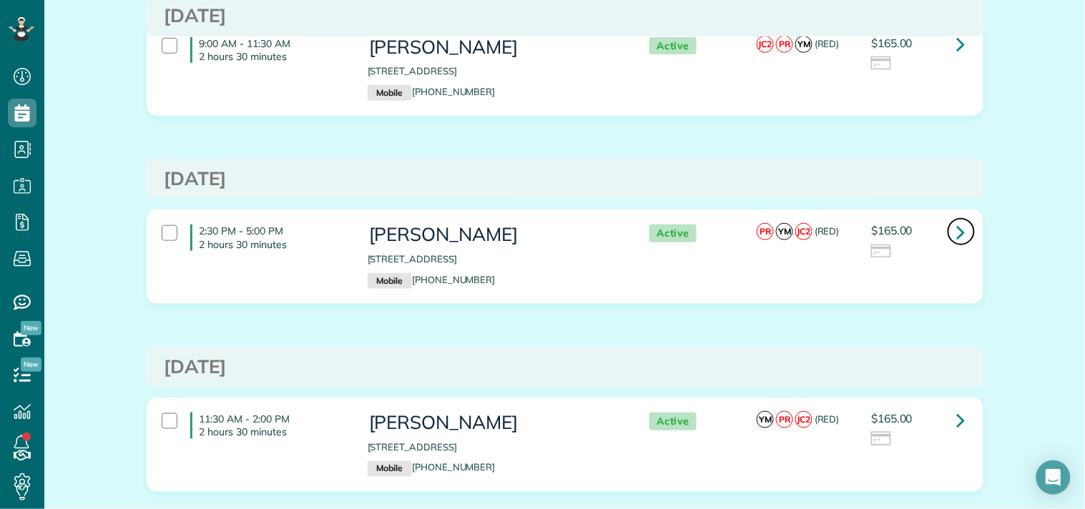
click at [947, 229] on link at bounding box center [961, 231] width 29 height 29
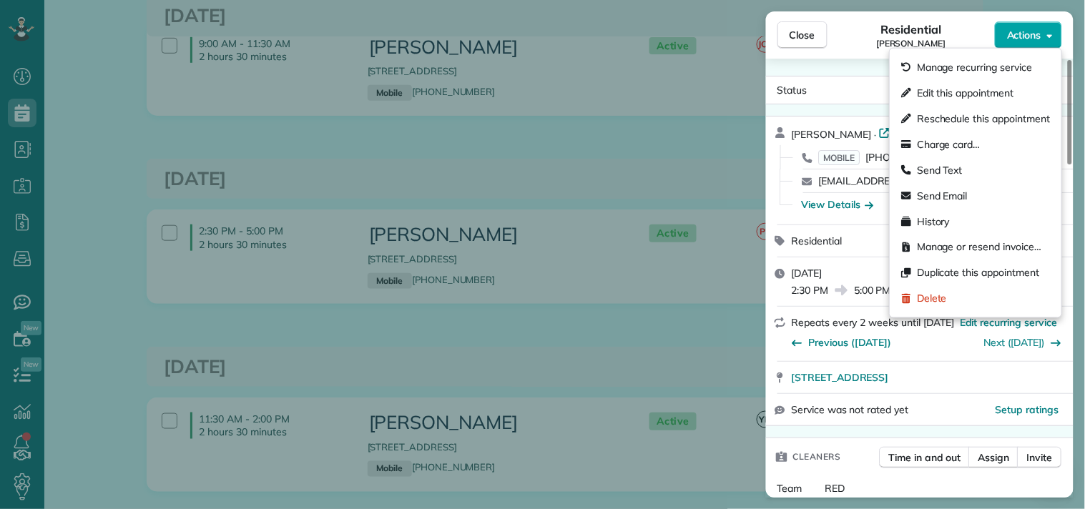
click at [1015, 29] on span "Actions" at bounding box center [1024, 35] width 34 height 14
click at [950, 246] on span "Manage or resend invoice…" at bounding box center [979, 247] width 124 height 14
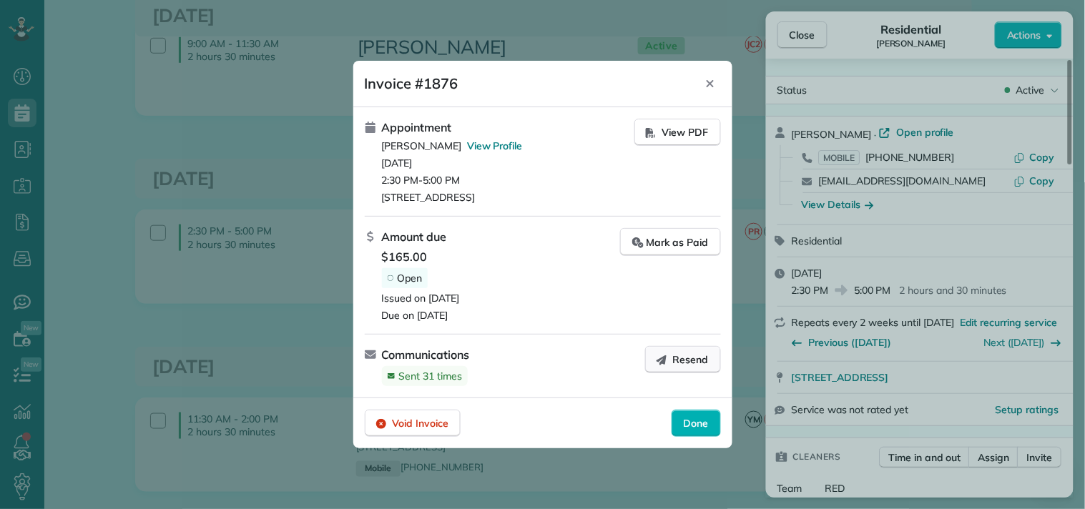
click at [659, 358] on icon "button" at bounding box center [661, 359] width 11 height 11
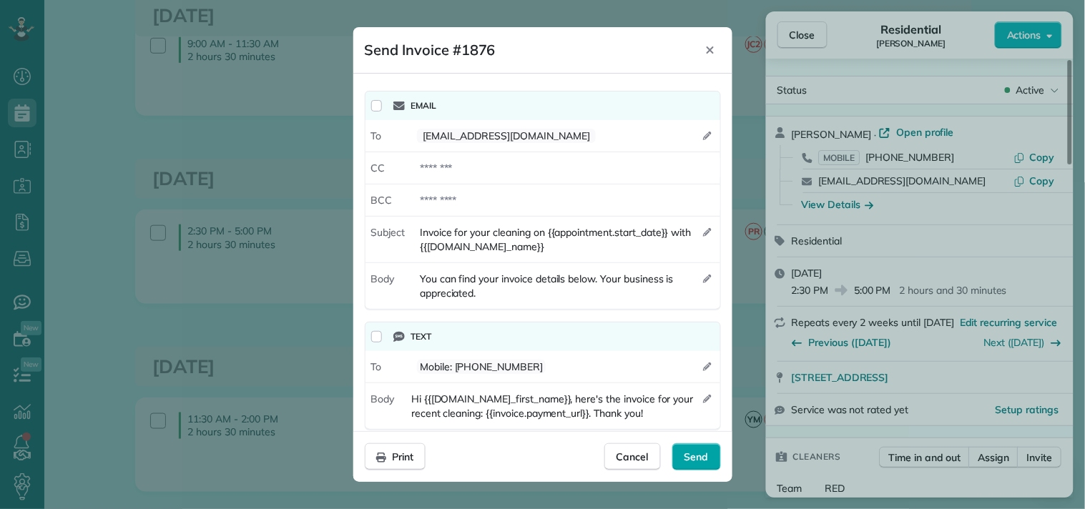
click at [689, 461] on span "Send" at bounding box center [696, 457] width 24 height 14
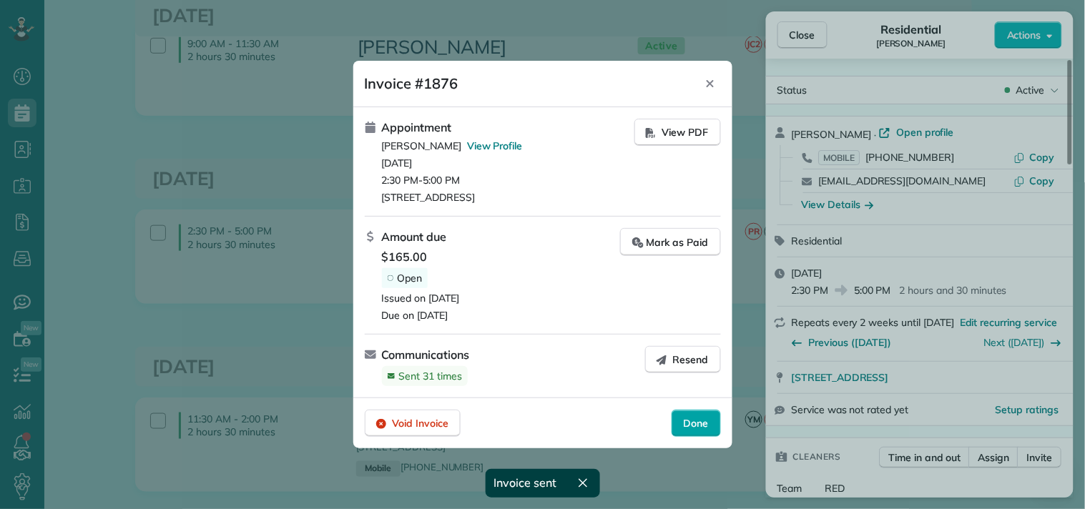
click at [699, 426] on span "Done" at bounding box center [696, 423] width 25 height 14
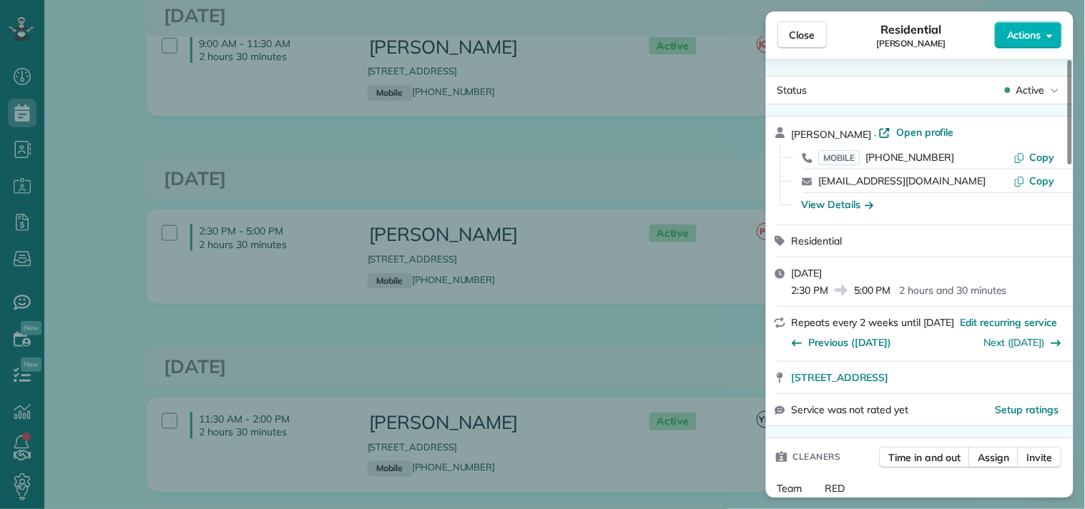
drag, startPoint x: 795, startPoint y: 34, endPoint x: 548, endPoint y: 160, distance: 277.6
click at [795, 34] on span "Close" at bounding box center [802, 35] width 26 height 14
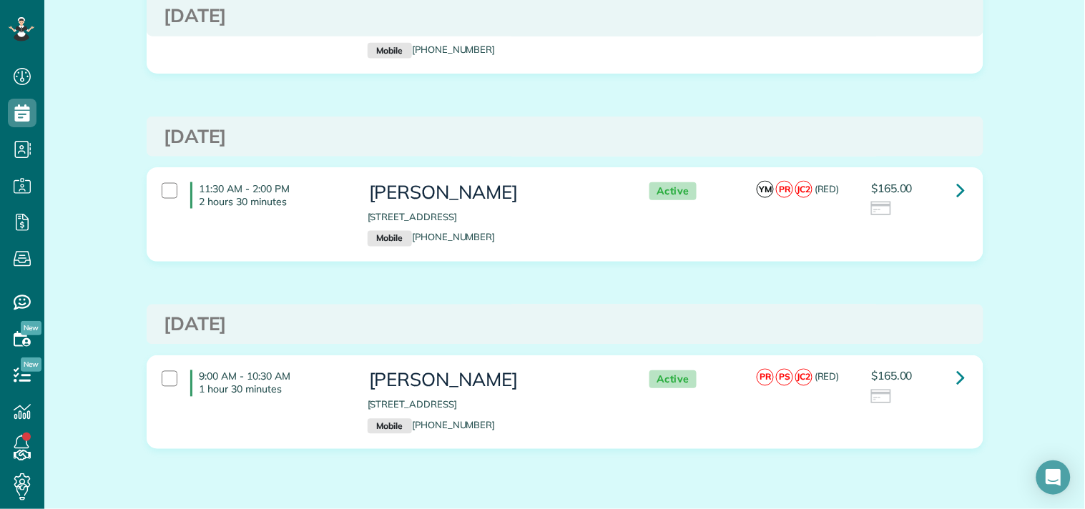
scroll to position [476, 0]
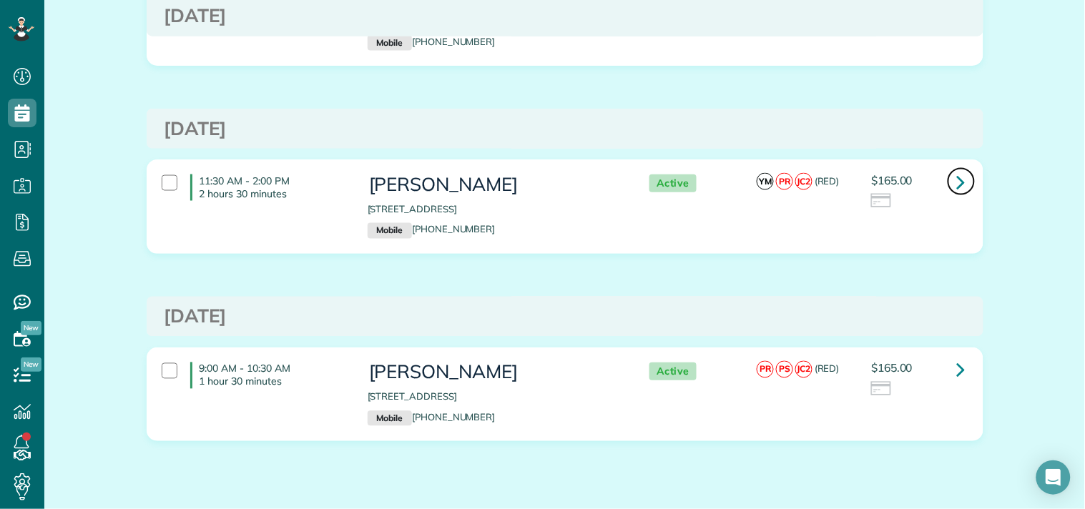
click at [957, 176] on icon at bounding box center [961, 181] width 9 height 25
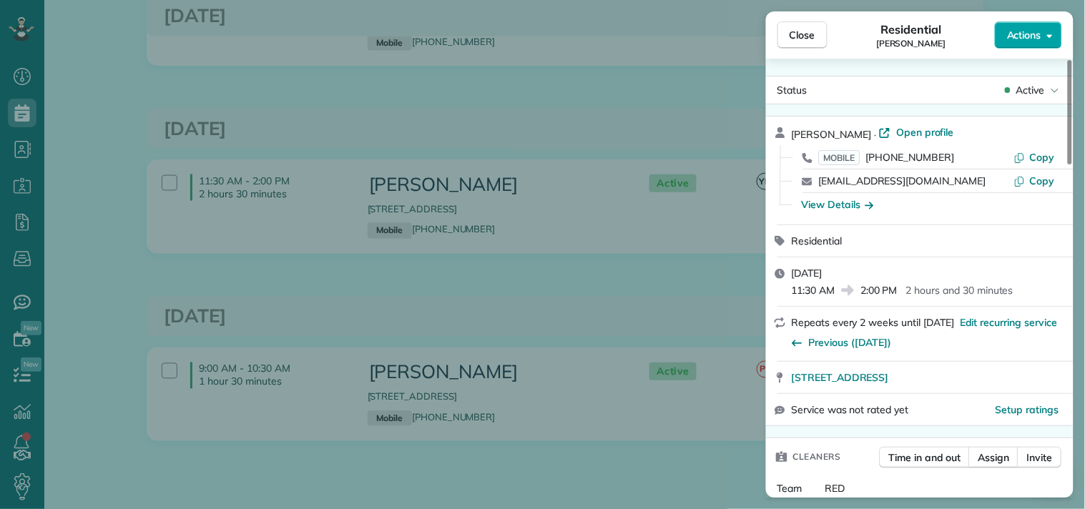
click at [1014, 43] on button "Actions" at bounding box center [1028, 34] width 67 height 27
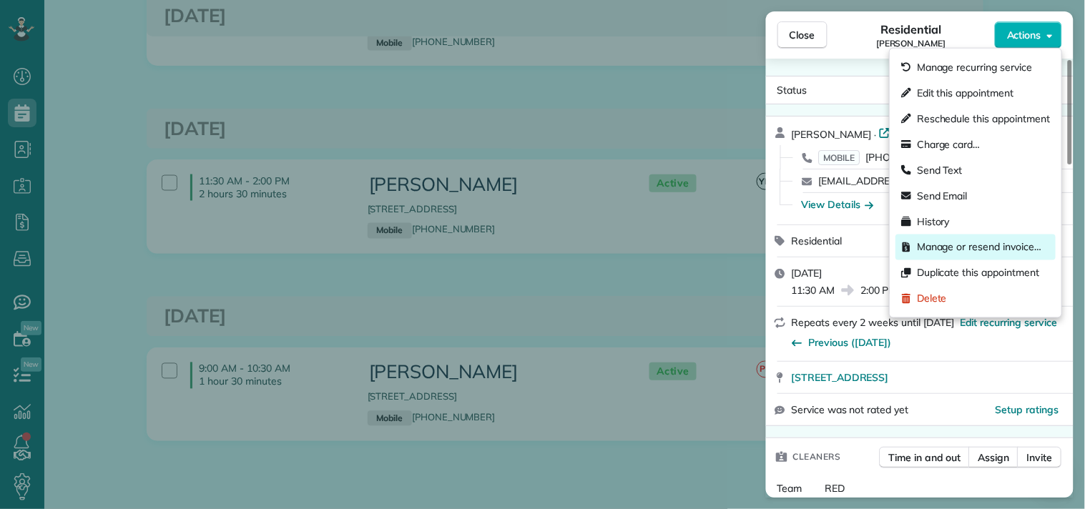
click at [939, 239] on div "Manage or resend invoice…" at bounding box center [975, 248] width 160 height 26
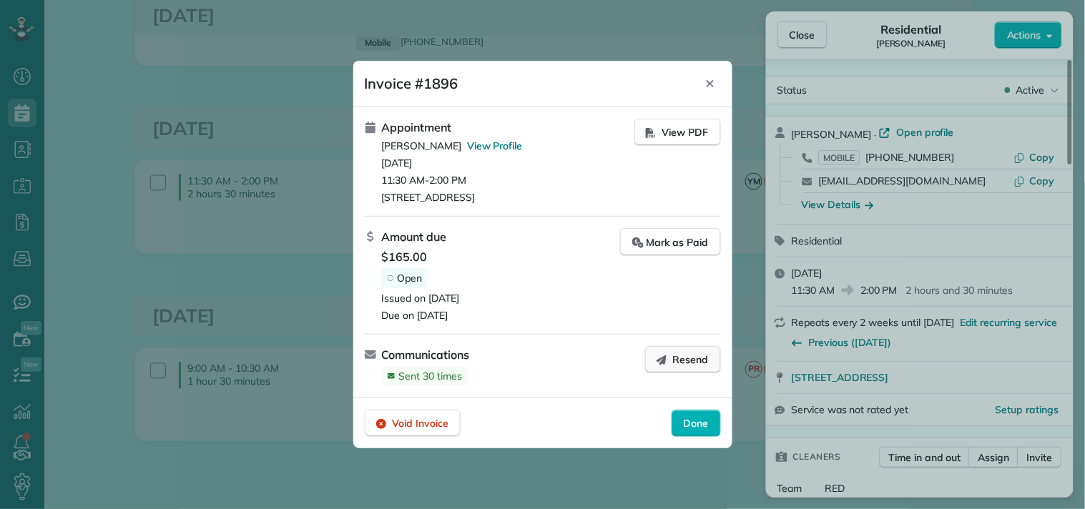
click at [673, 356] on button "Resend" at bounding box center [683, 359] width 76 height 27
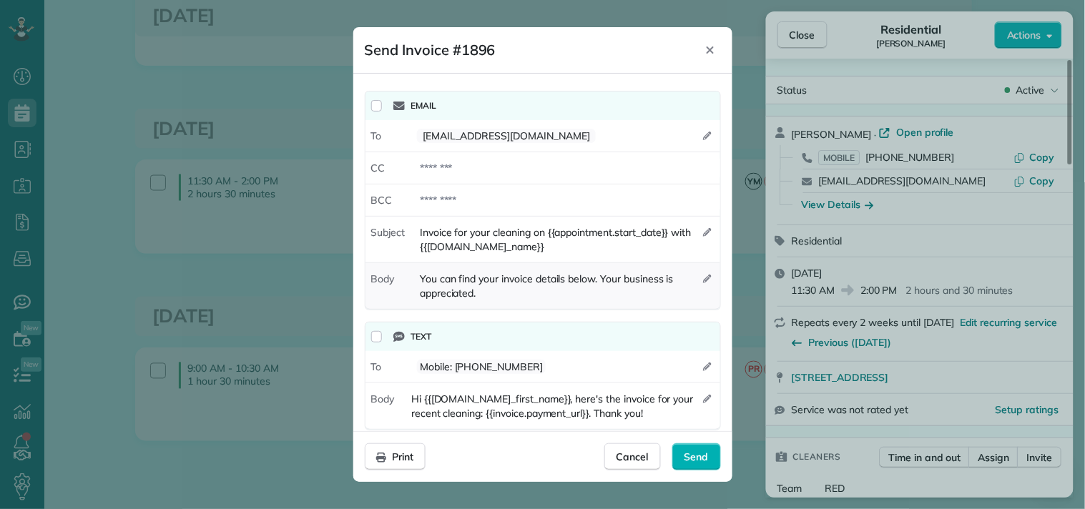
scroll to position [16, 0]
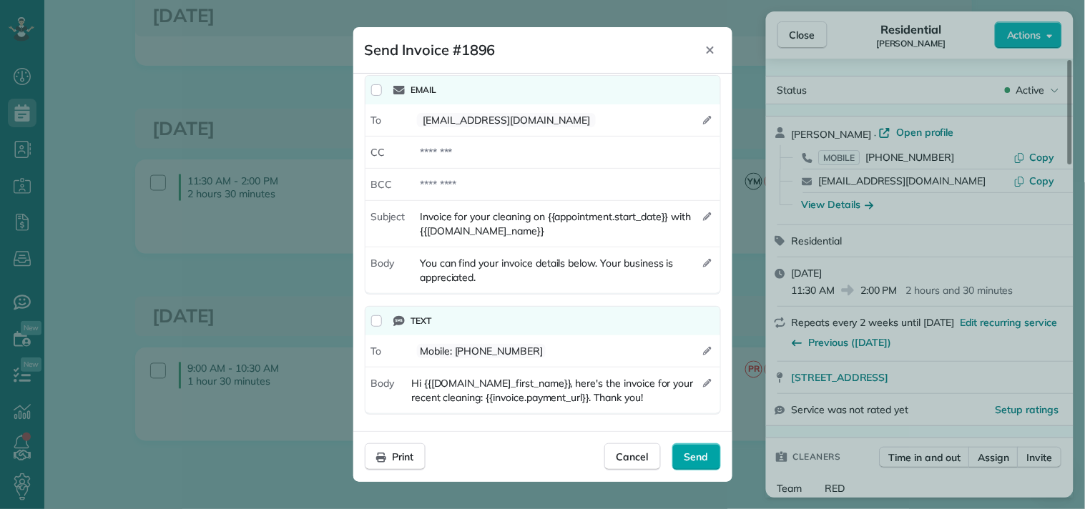
click at [701, 455] on span "Send" at bounding box center [696, 457] width 24 height 14
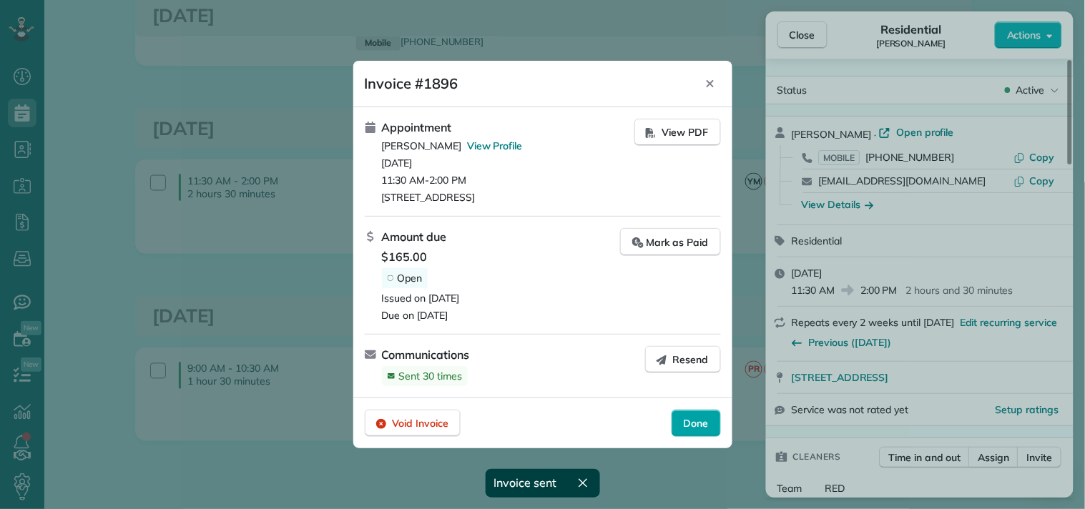
click at [685, 416] on span "Done" at bounding box center [696, 423] width 25 height 14
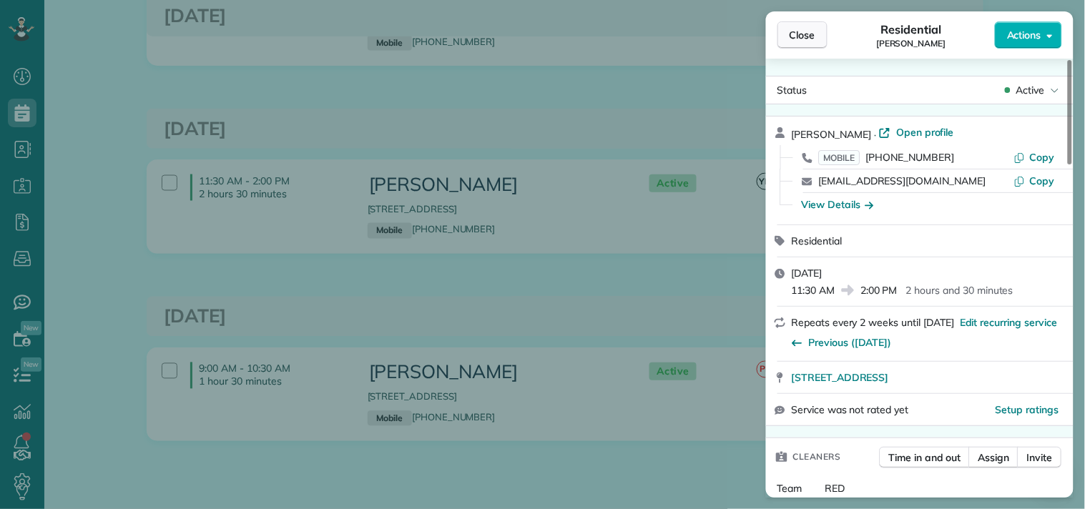
click at [809, 36] on span "Close" at bounding box center [802, 35] width 26 height 14
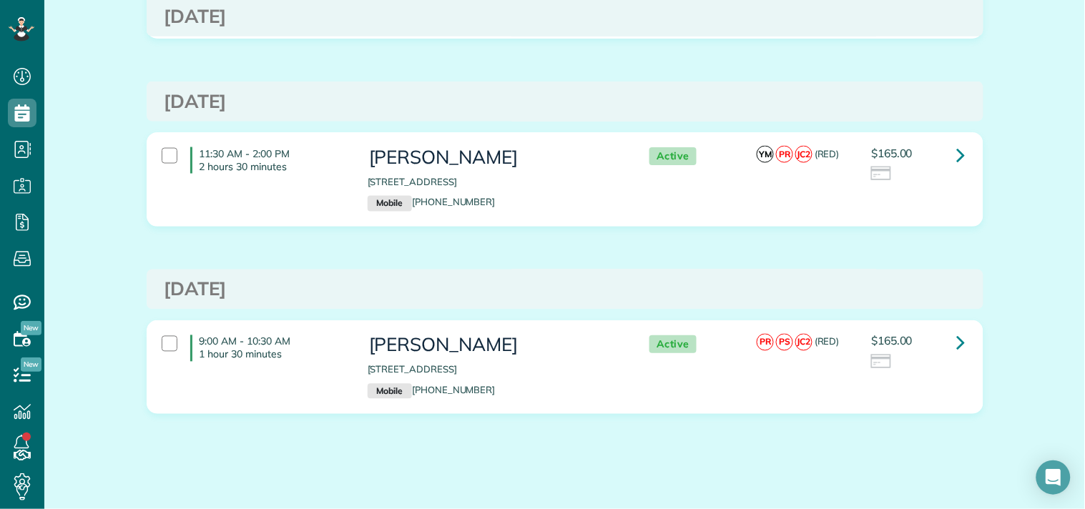
scroll to position [517, 0]
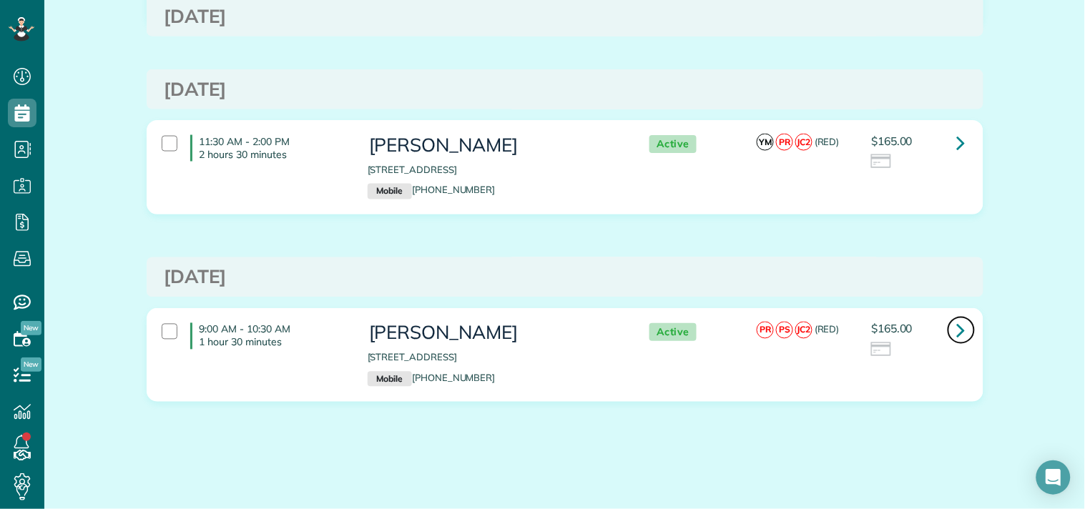
click at [958, 329] on icon at bounding box center [961, 330] width 9 height 25
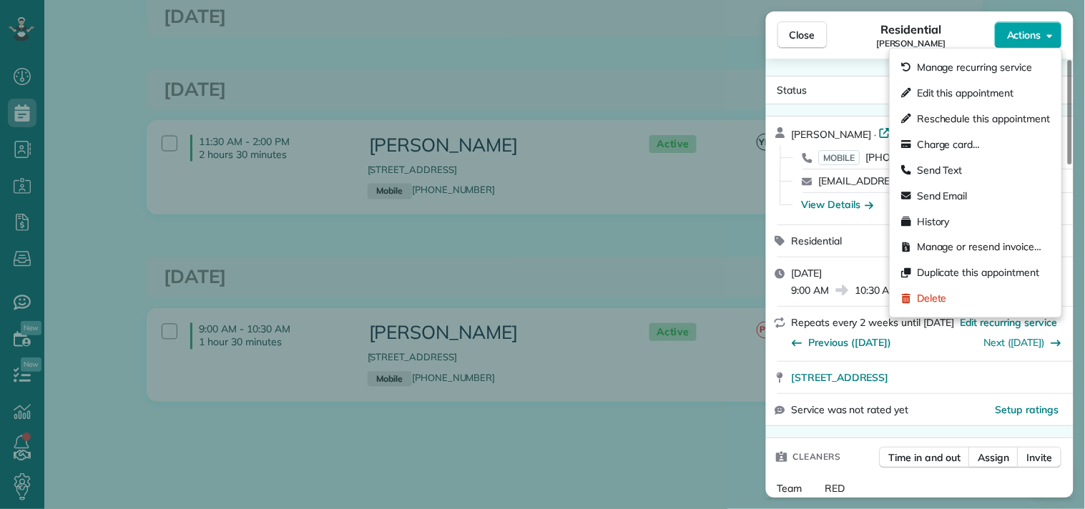
click at [1020, 36] on span "Actions" at bounding box center [1024, 35] width 34 height 14
click at [952, 245] on span "Manage or resend invoice…" at bounding box center [979, 247] width 124 height 14
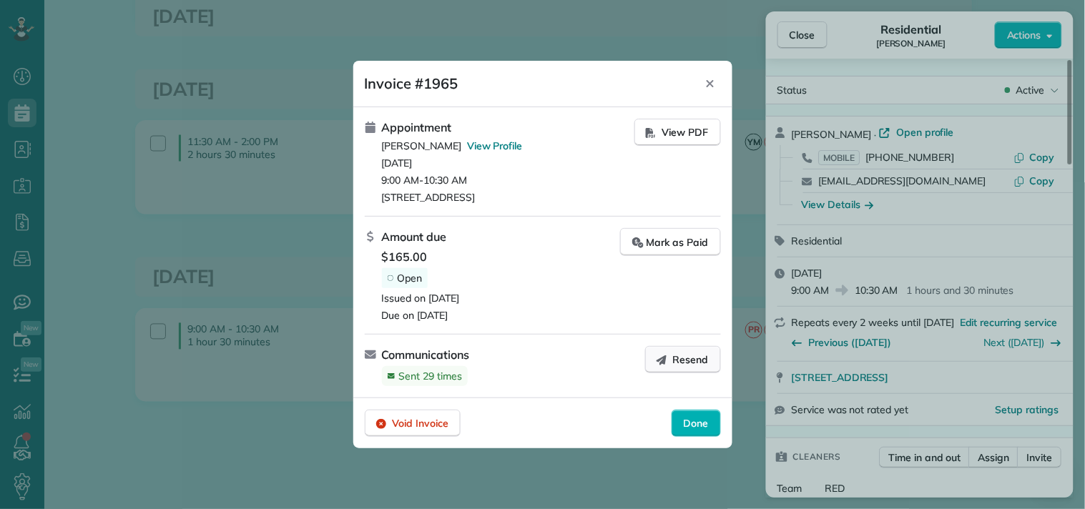
click at [703, 363] on span "Resend" at bounding box center [691, 360] width 36 height 14
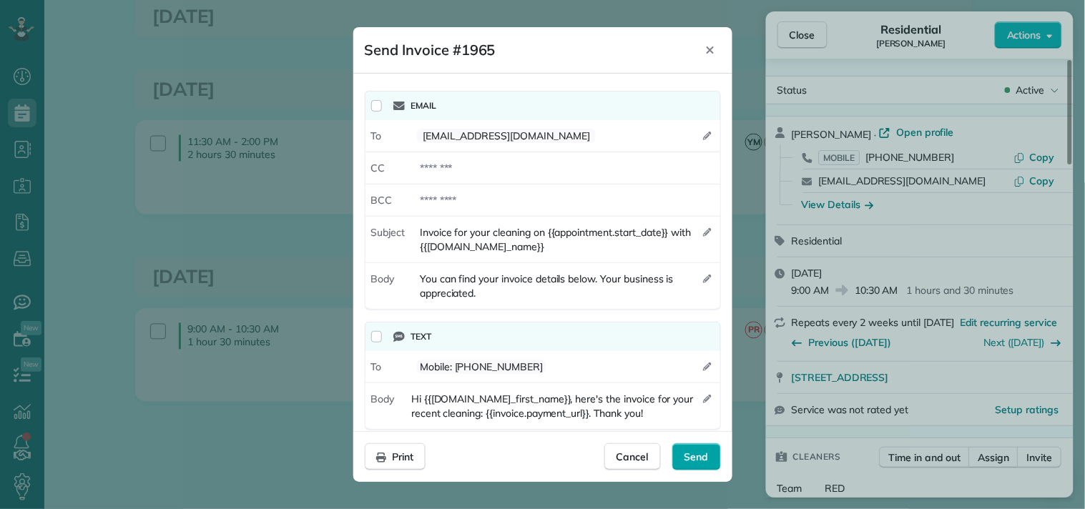
click at [697, 454] on span "Send" at bounding box center [696, 457] width 24 height 14
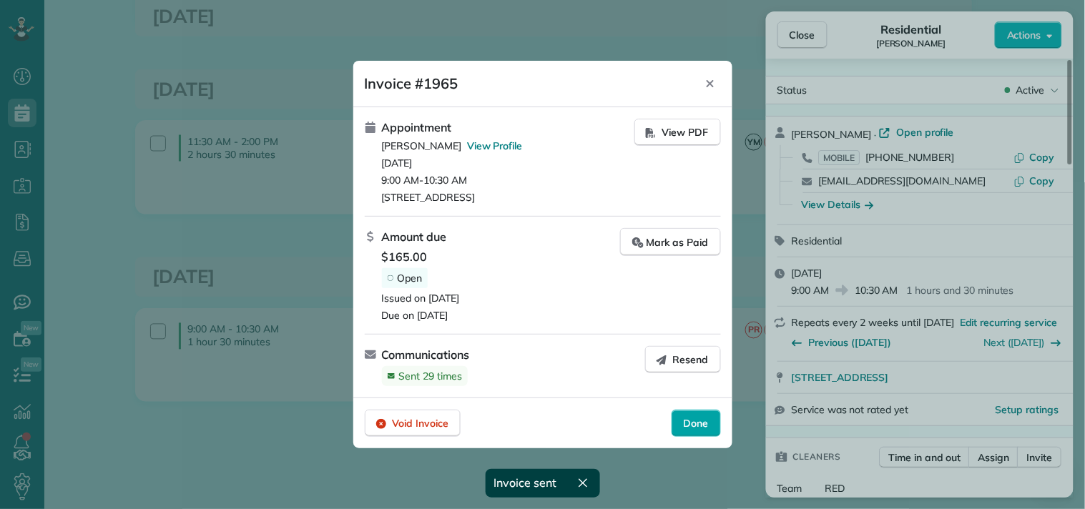
click at [685, 424] on span "Done" at bounding box center [696, 423] width 25 height 14
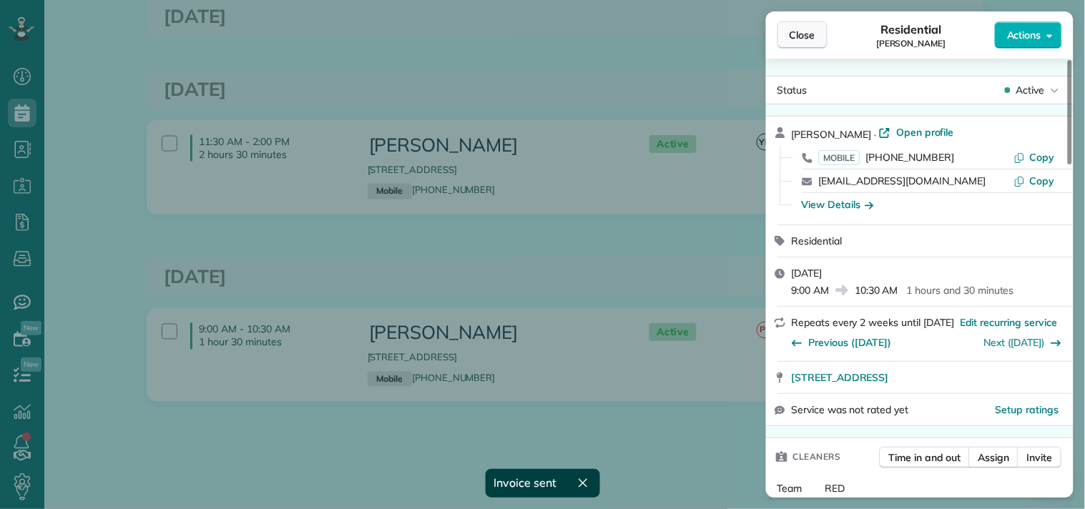
click at [788, 34] on button "Close" at bounding box center [802, 34] width 50 height 27
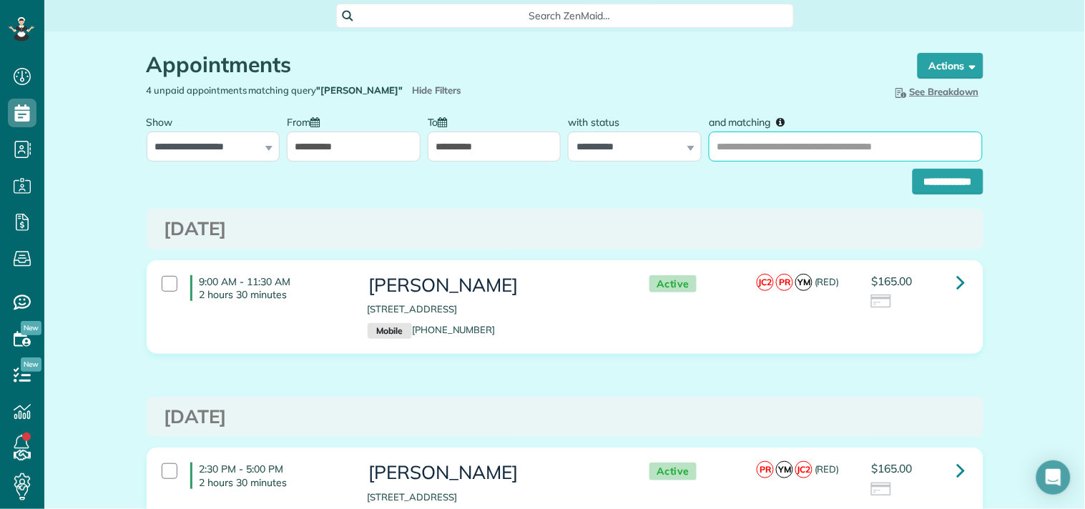
click at [822, 145] on input "and matching" at bounding box center [846, 147] width 274 height 30
click at [735, 215] on div "Saturday Jul 13, 2024" at bounding box center [565, 229] width 837 height 41
click at [955, 176] on input "**********" at bounding box center [947, 182] width 71 height 26
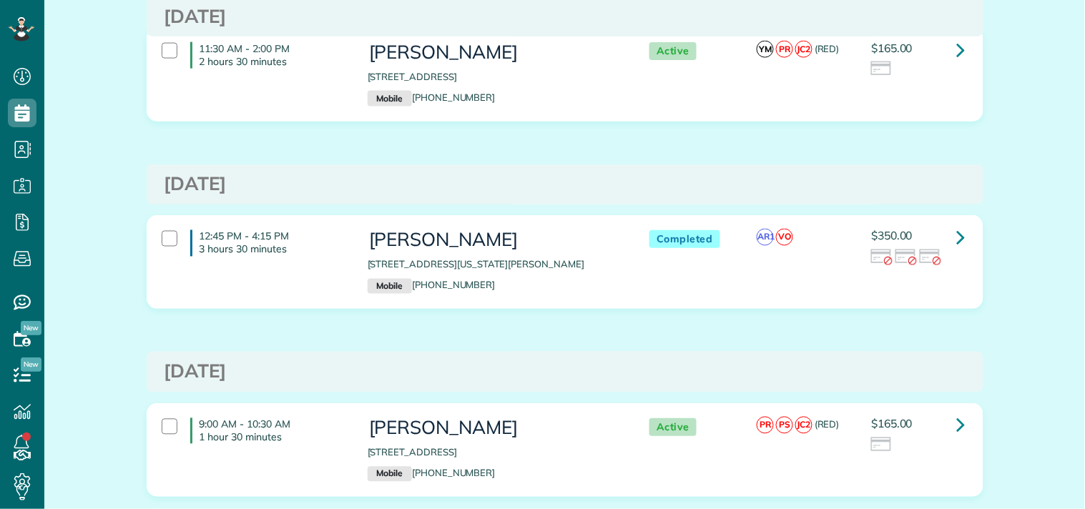
scroll to position [476, 0]
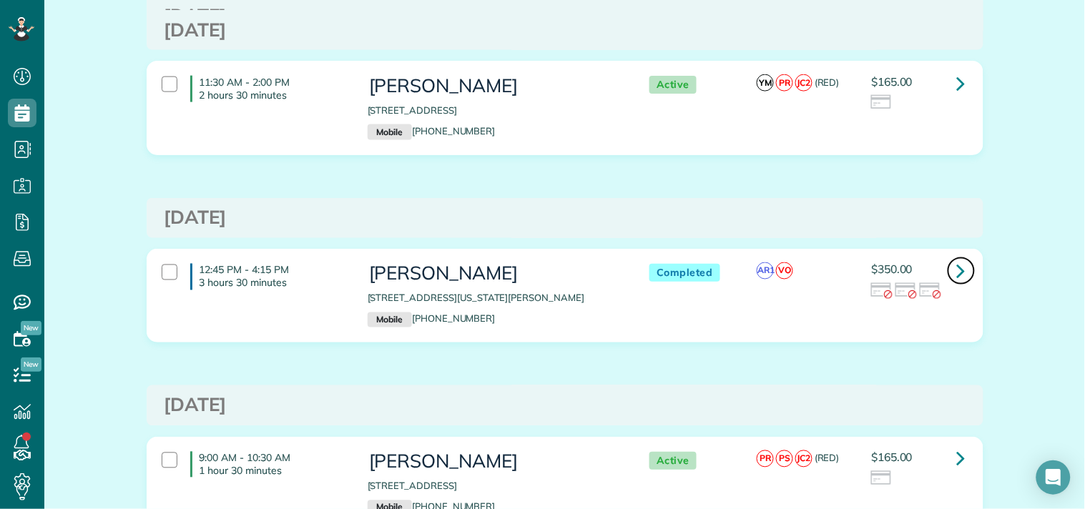
click at [957, 284] on icon at bounding box center [961, 271] width 9 height 25
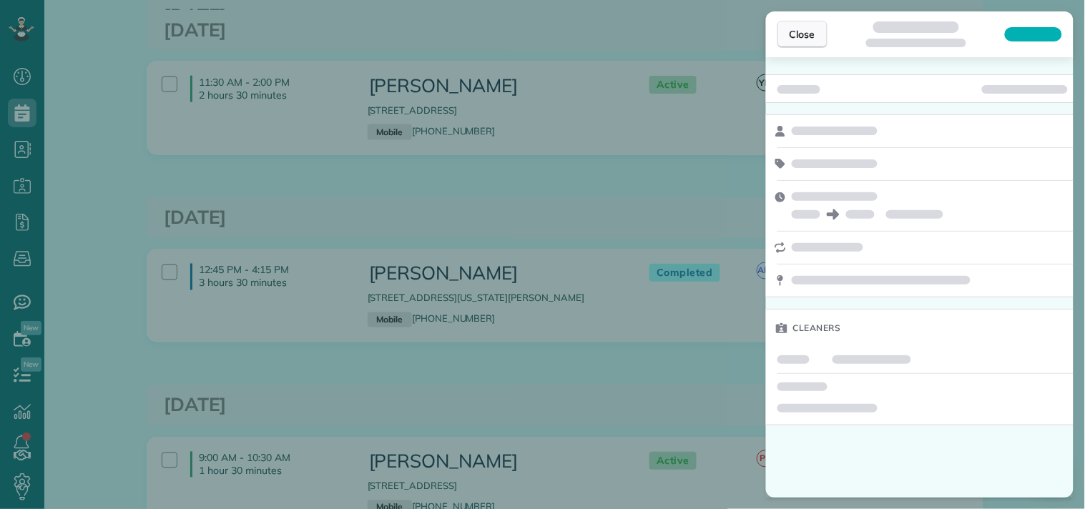
click at [789, 41] on button "Close" at bounding box center [802, 34] width 50 height 27
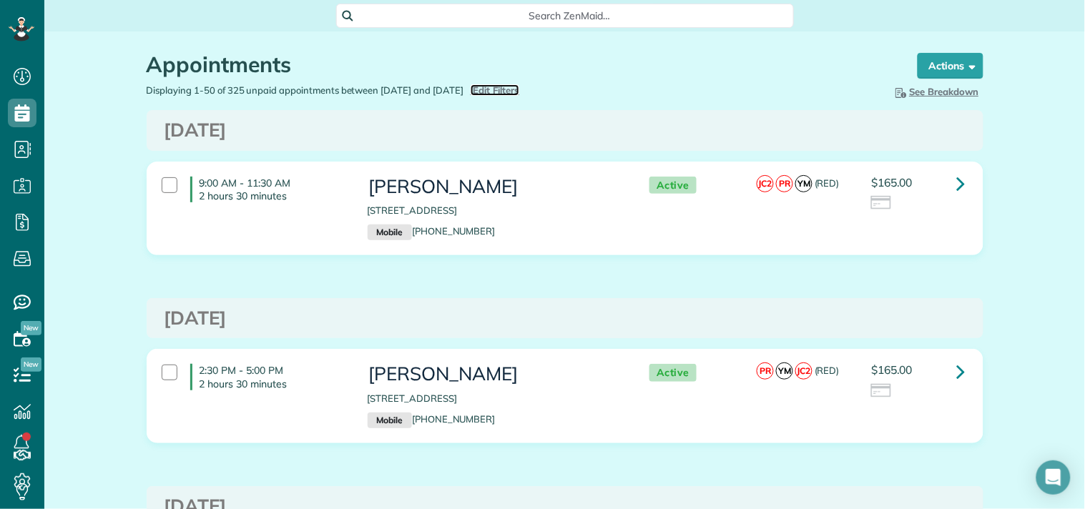
click at [508, 89] on span "Edit Filters" at bounding box center [496, 89] width 46 height 11
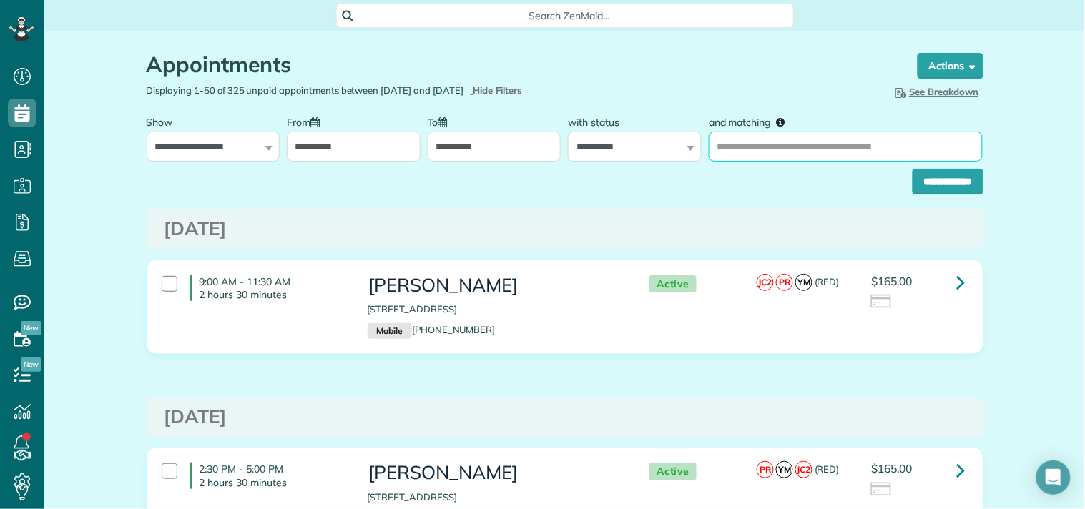
click at [776, 152] on input "and matching" at bounding box center [846, 147] width 274 height 30
type input "**********"
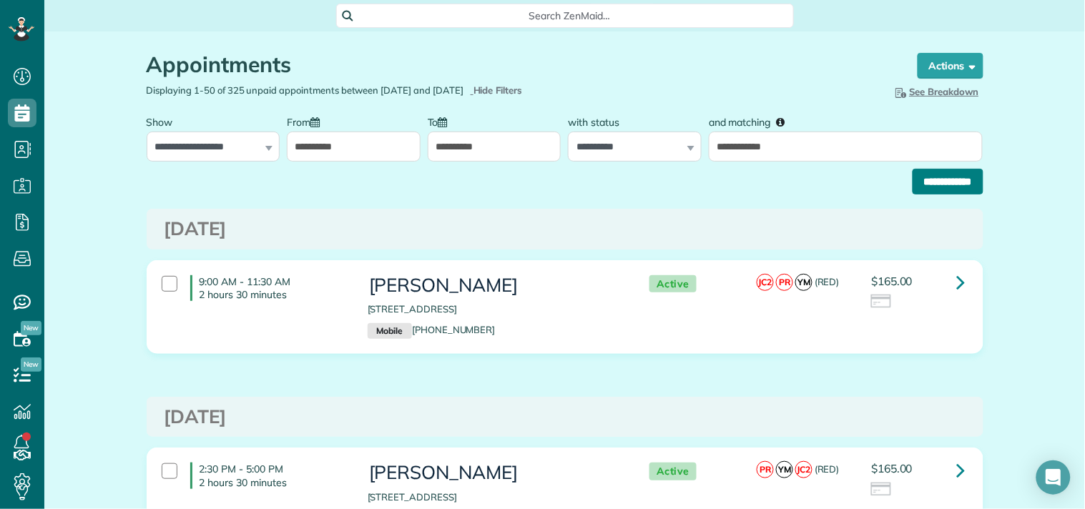
click at [930, 190] on input "**********" at bounding box center [947, 182] width 71 height 26
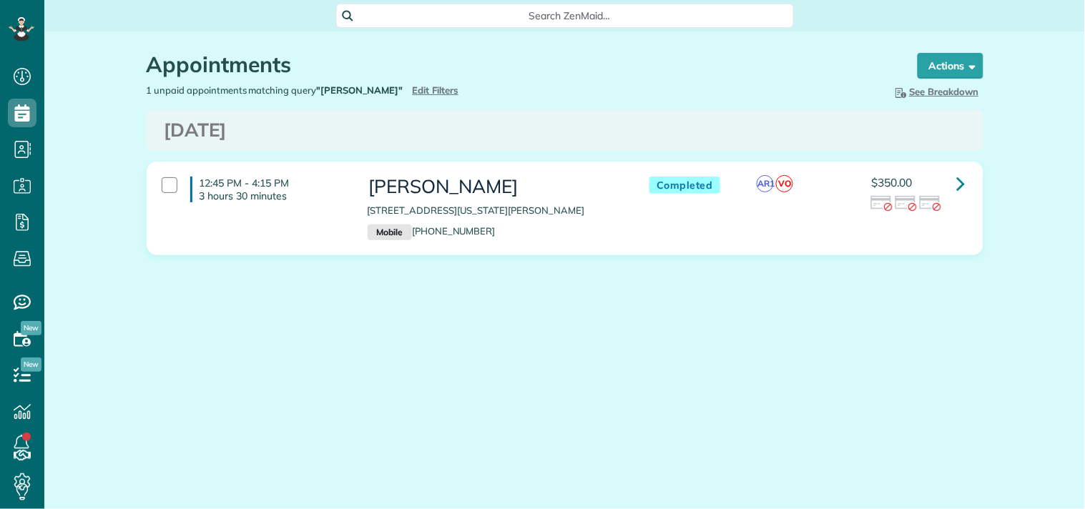
scroll to position [6, 6]
click at [957, 176] on icon at bounding box center [961, 183] width 9 height 25
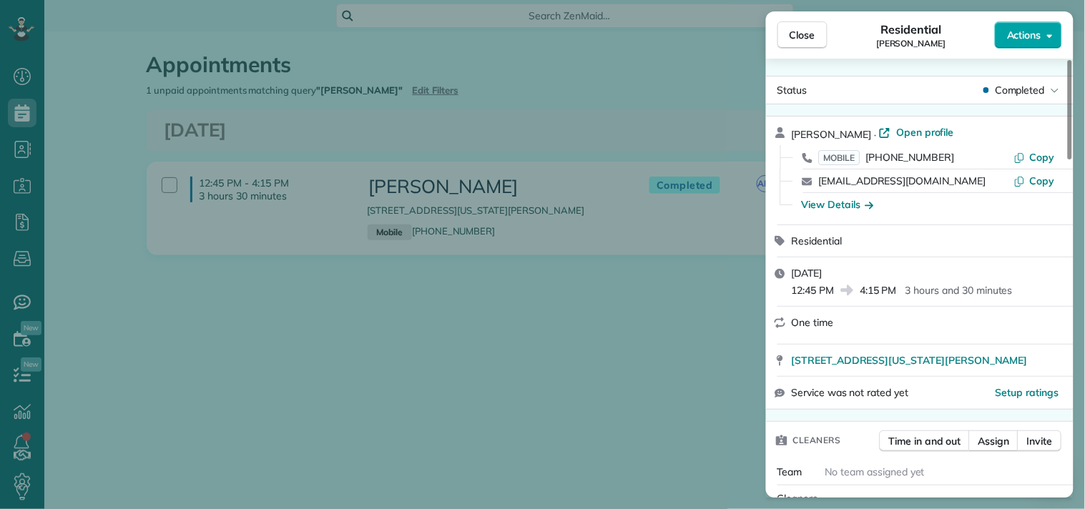
click at [1028, 30] on span "Actions" at bounding box center [1024, 35] width 34 height 14
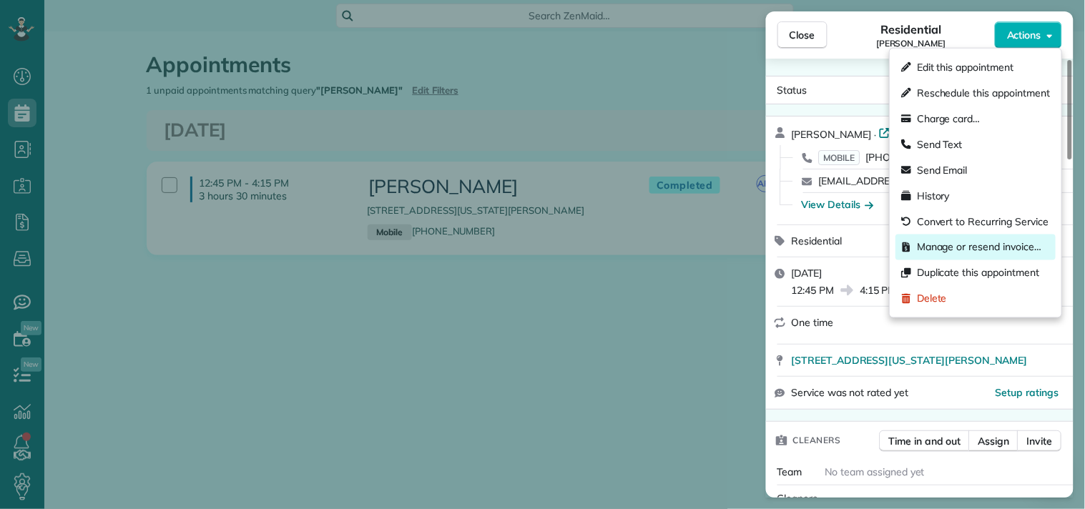
click at [935, 246] on span "Manage or resend invoice…" at bounding box center [979, 247] width 124 height 14
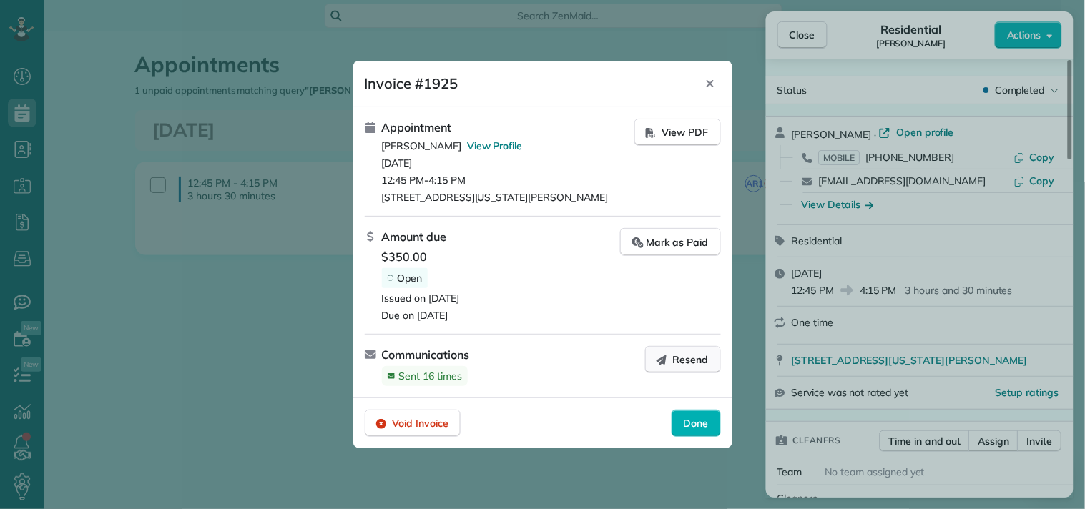
click at [665, 354] on icon "button" at bounding box center [661, 359] width 11 height 11
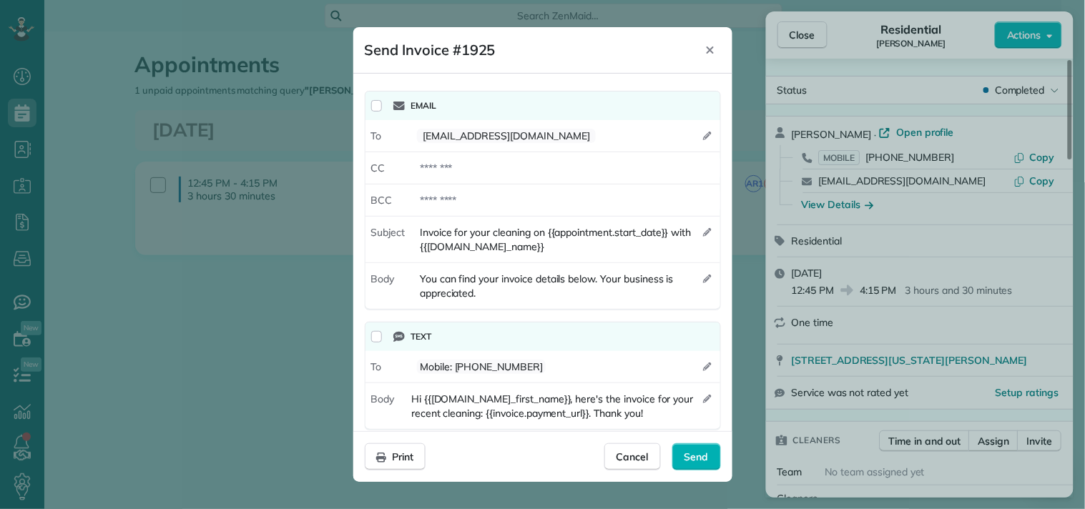
scroll to position [16, 0]
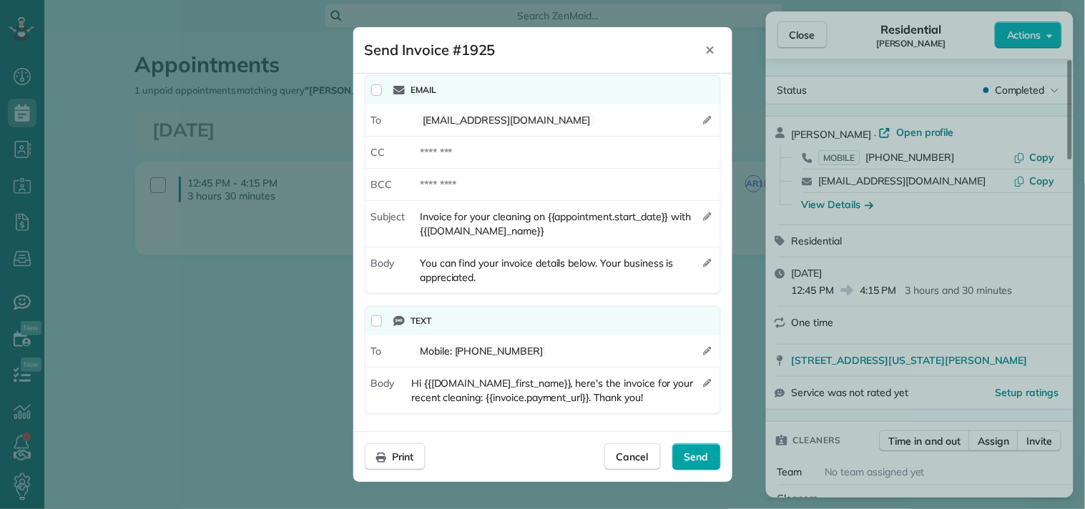
click at [702, 453] on span "Send" at bounding box center [696, 457] width 24 height 14
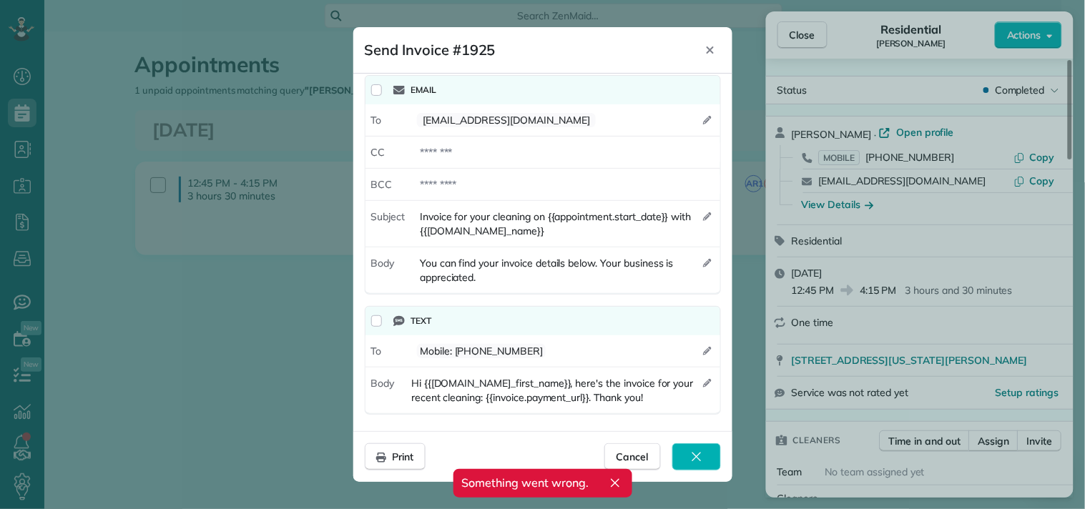
click at [615, 478] on icon "button" at bounding box center [615, 483] width 14 height 14
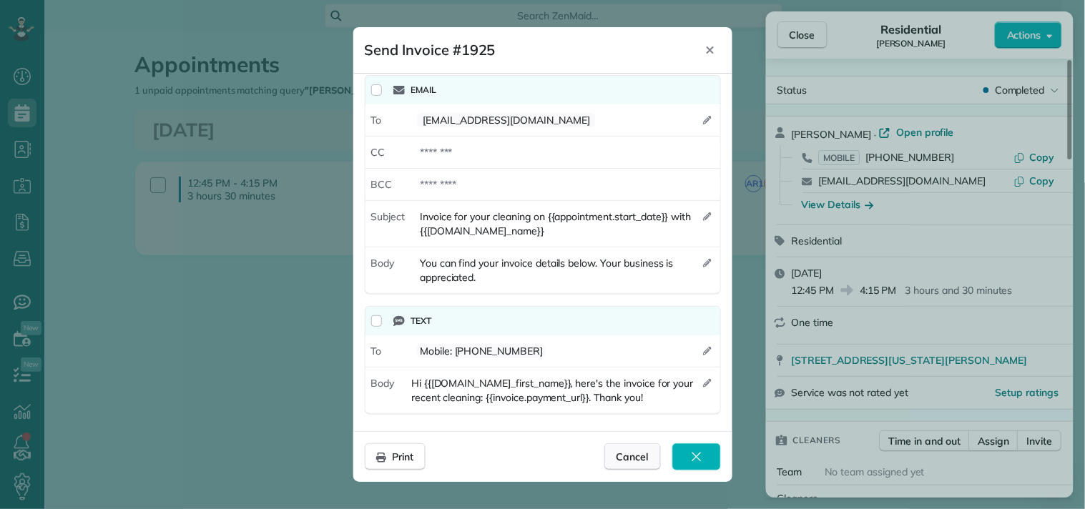
click at [631, 456] on span "Cancel" at bounding box center [632, 457] width 32 height 14
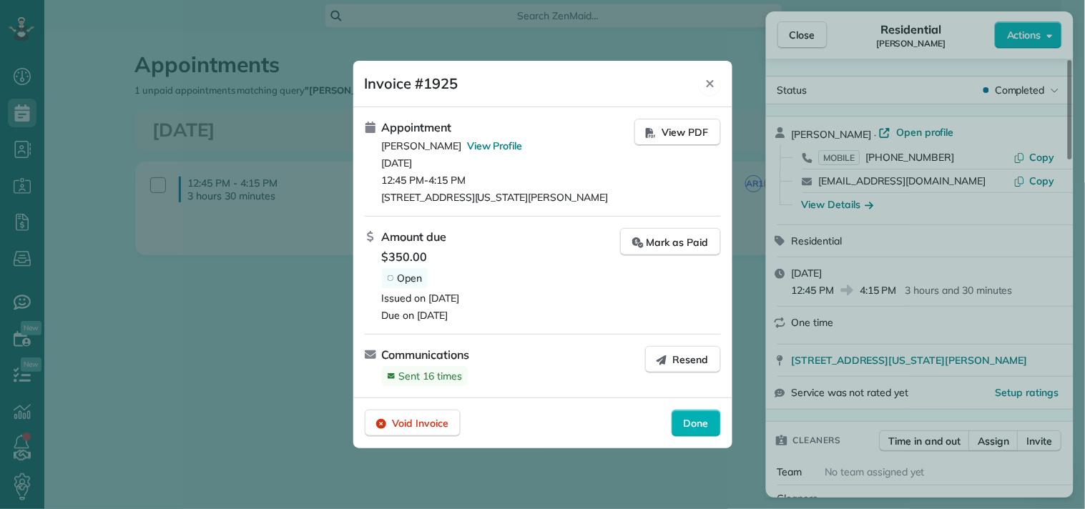
click at [714, 74] on div "Close" at bounding box center [709, 83] width 21 height 23
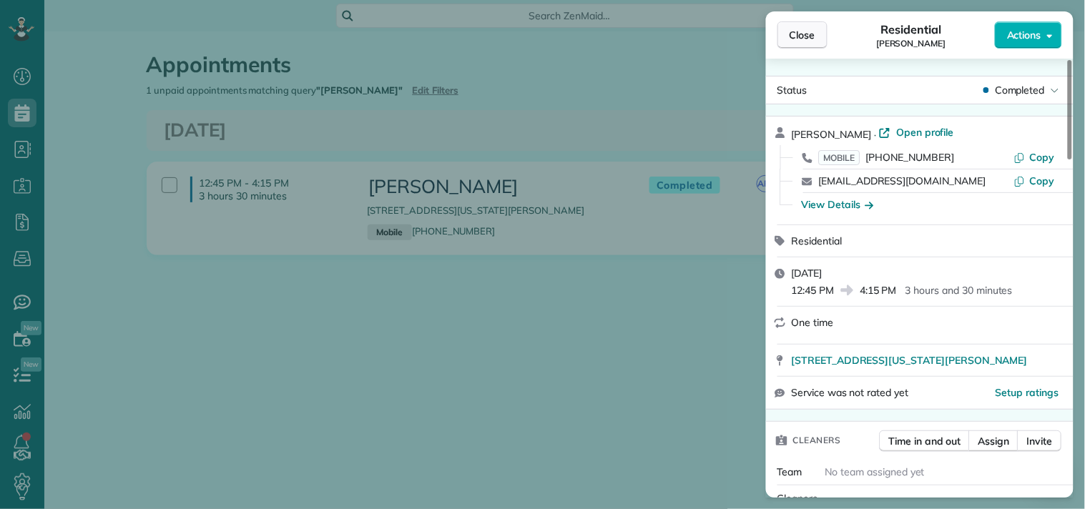
click at [794, 31] on span "Close" at bounding box center [802, 35] width 26 height 14
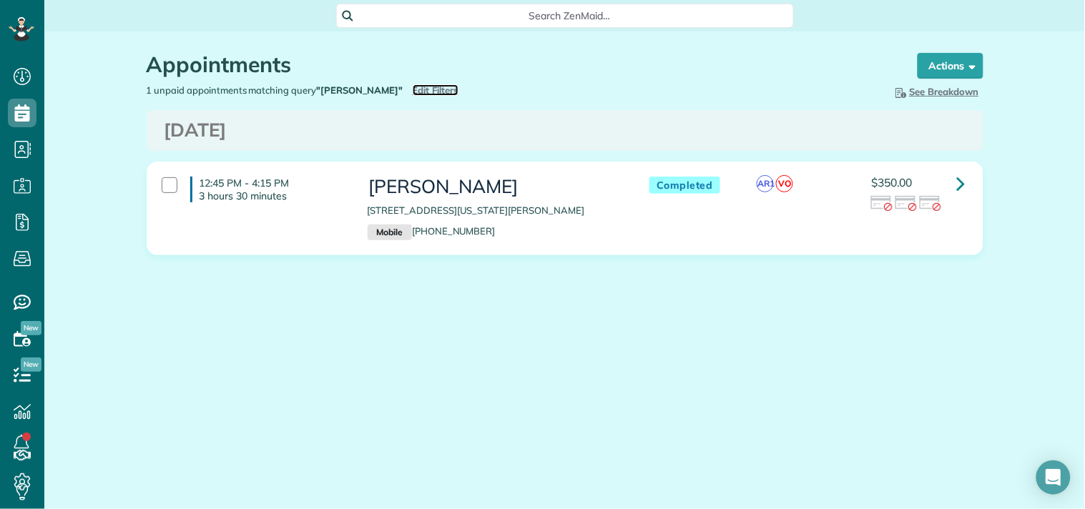
click at [415, 95] on span "Edit Filters" at bounding box center [436, 89] width 46 height 11
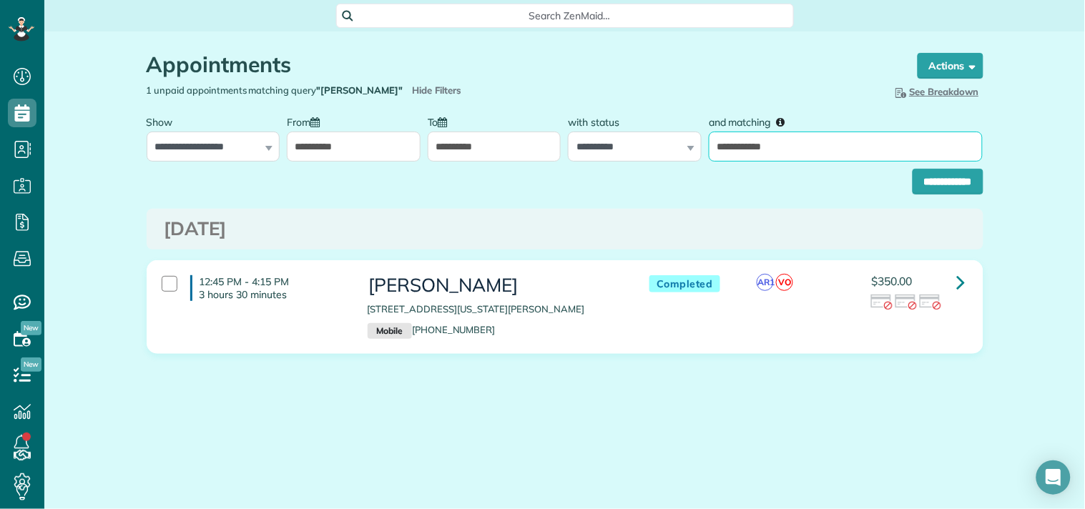
click at [840, 152] on input "**********" at bounding box center [846, 147] width 274 height 30
click at [798, 148] on input "***" at bounding box center [846, 147] width 274 height 30
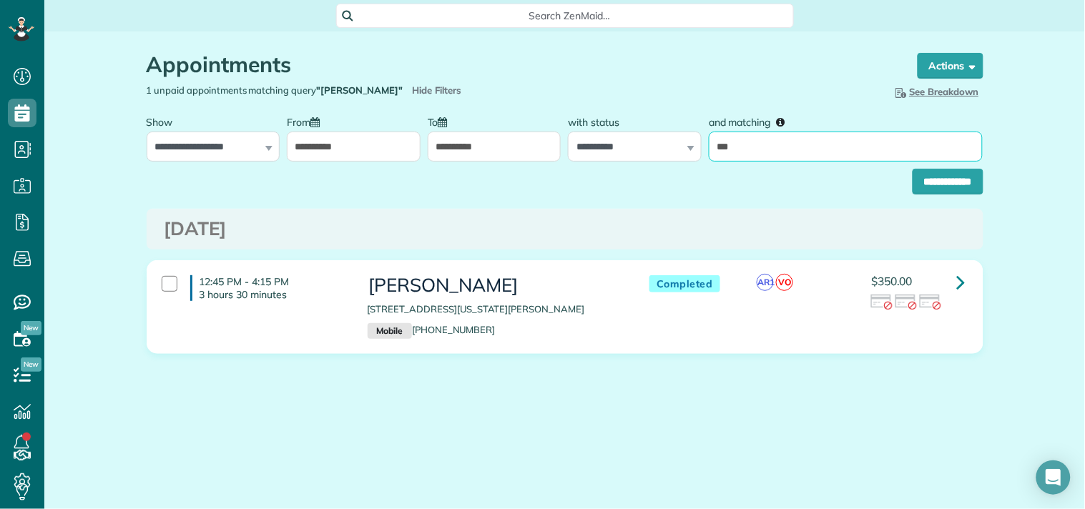
paste input "*********"
type input "**********"
click at [912, 169] on input "**********" at bounding box center [947, 182] width 71 height 26
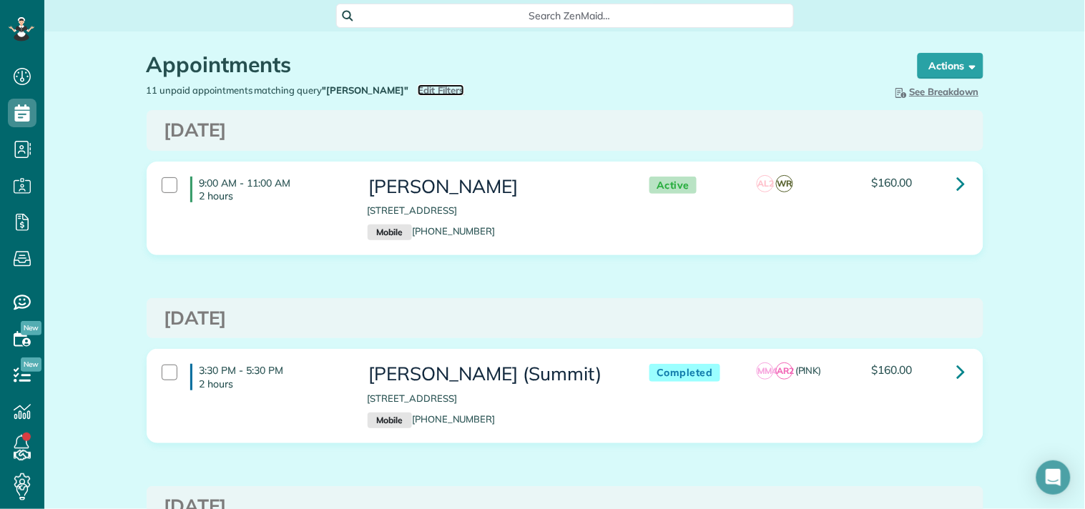
click at [424, 94] on span "Edit Filters" at bounding box center [441, 89] width 46 height 11
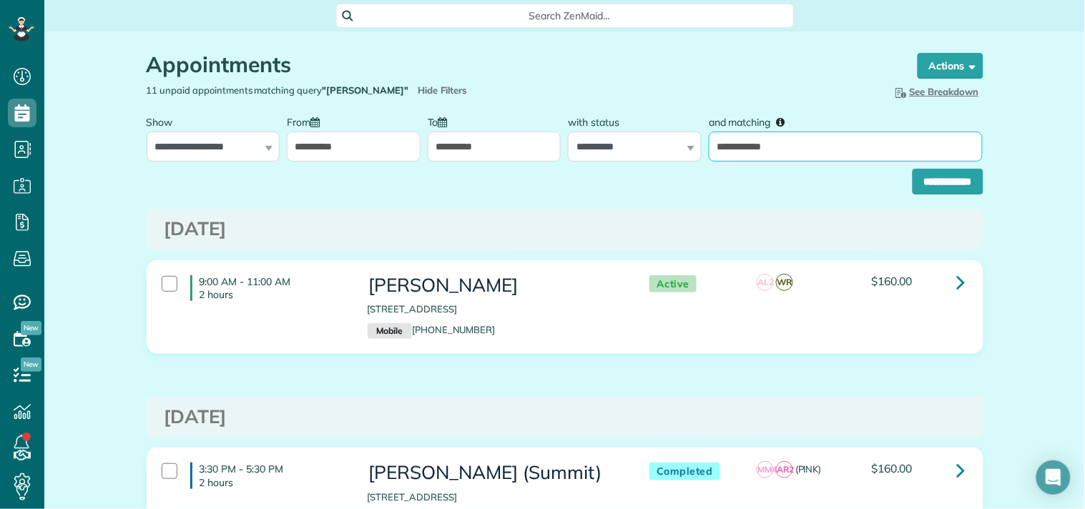
click at [784, 147] on input "**********" at bounding box center [846, 147] width 274 height 30
click at [825, 151] on input "**********" at bounding box center [846, 147] width 274 height 30
click at [831, 154] on input "**********" at bounding box center [846, 147] width 274 height 30
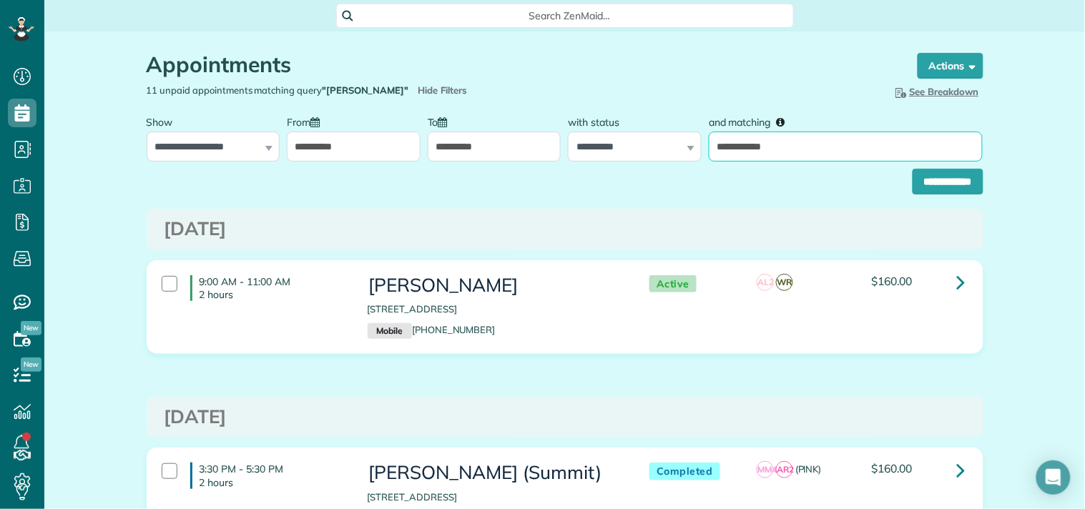
click at [831, 154] on input "**********" at bounding box center [846, 147] width 274 height 30
paste input "**********"
type input "**********"
click at [912, 169] on input "**********" at bounding box center [947, 182] width 71 height 26
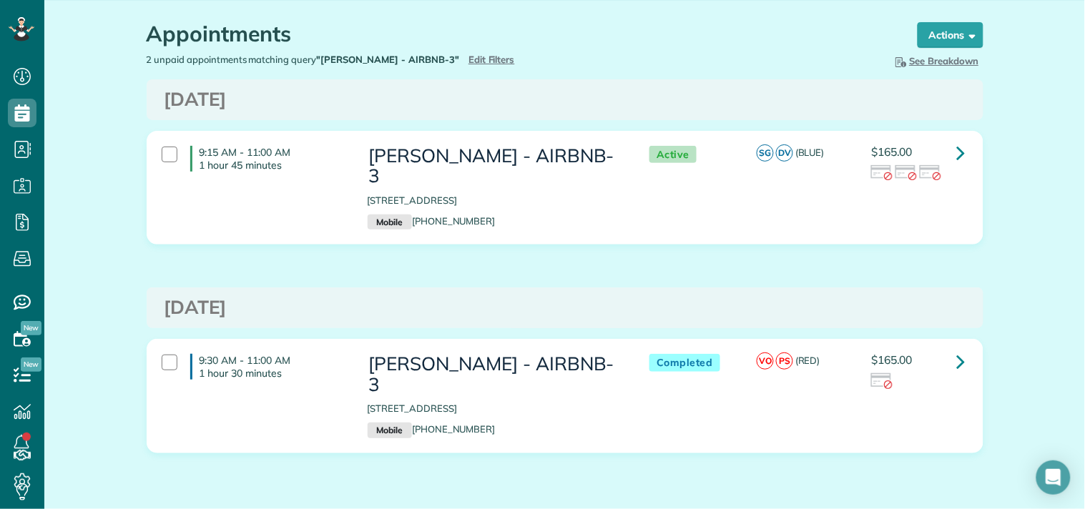
scroll to position [41, 0]
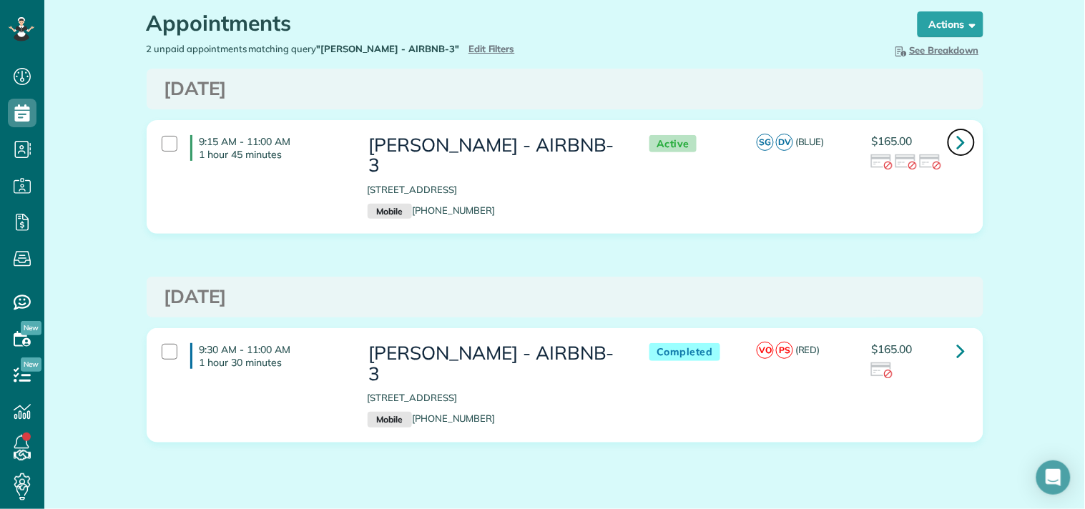
click at [957, 140] on icon at bounding box center [961, 141] width 9 height 25
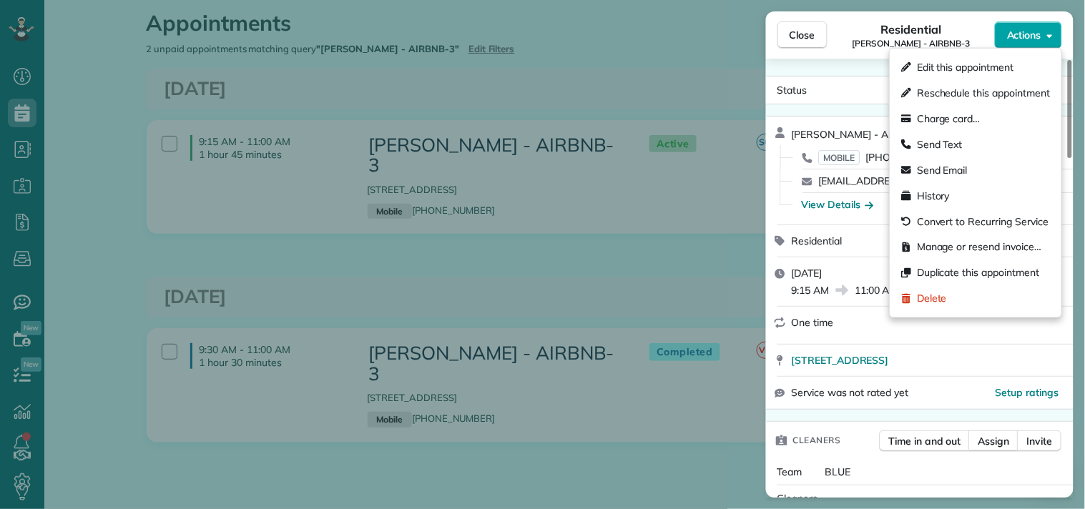
click at [1012, 37] on span "Actions" at bounding box center [1024, 35] width 34 height 14
click at [932, 241] on span "Manage or resend invoice…" at bounding box center [979, 247] width 124 height 14
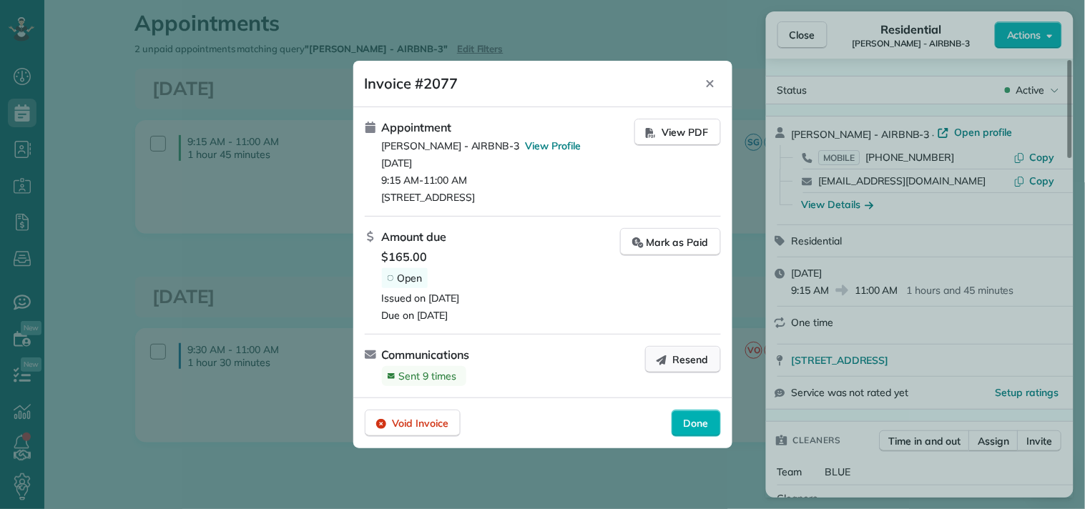
click at [677, 360] on span "Resend" at bounding box center [691, 360] width 36 height 14
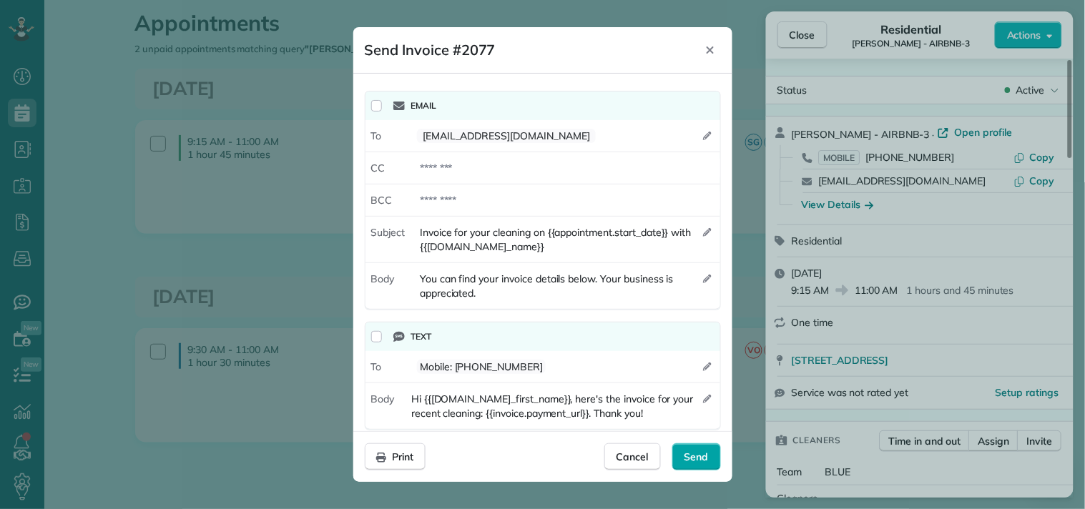
click at [690, 452] on span "Send" at bounding box center [696, 457] width 24 height 14
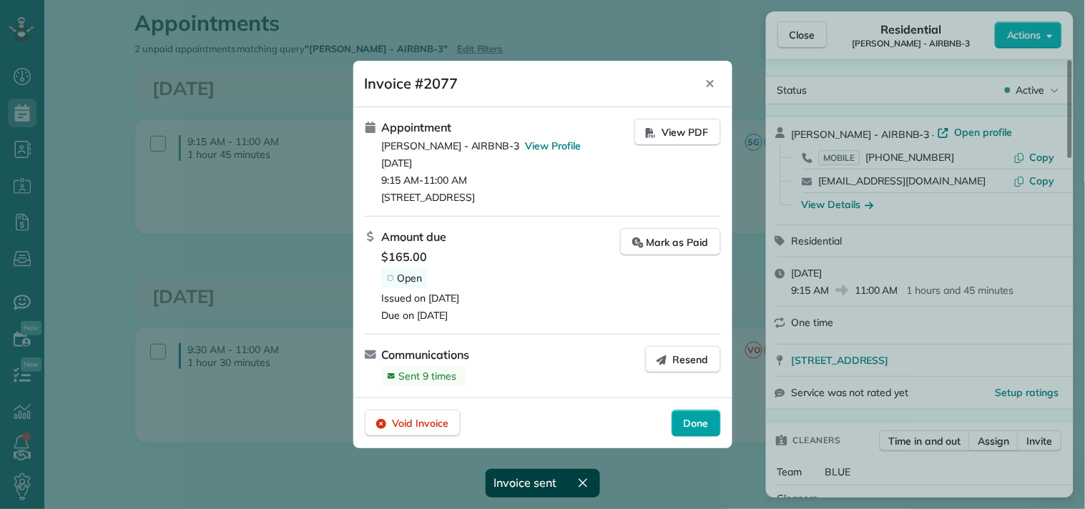
click at [696, 418] on span "Done" at bounding box center [696, 423] width 25 height 14
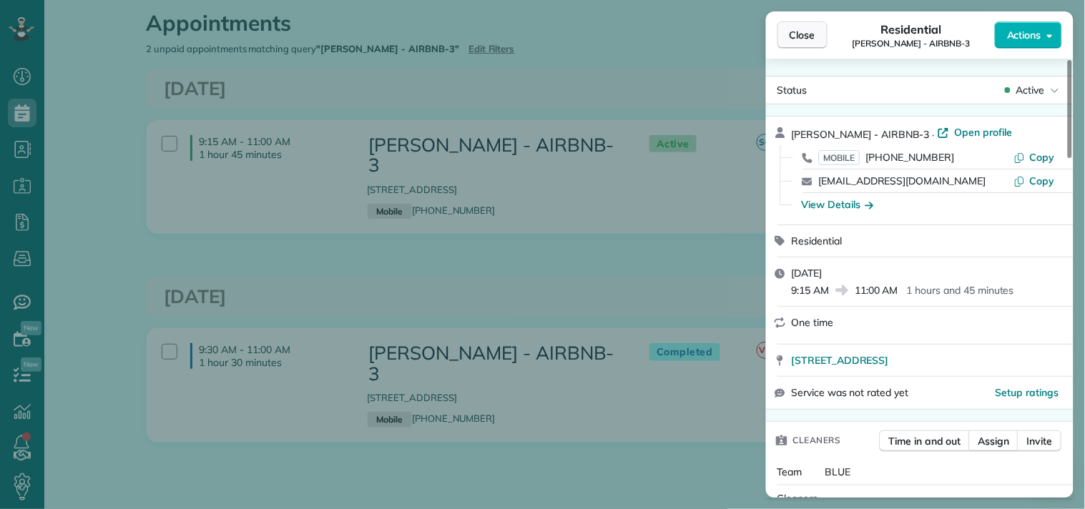
click at [794, 30] on span "Close" at bounding box center [802, 35] width 26 height 14
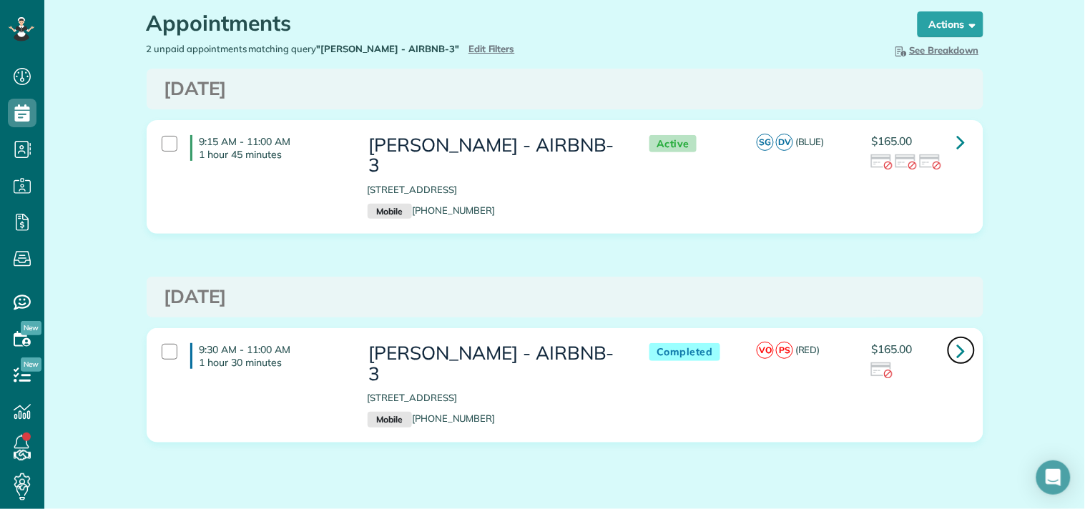
click at [957, 338] on icon at bounding box center [961, 350] width 9 height 25
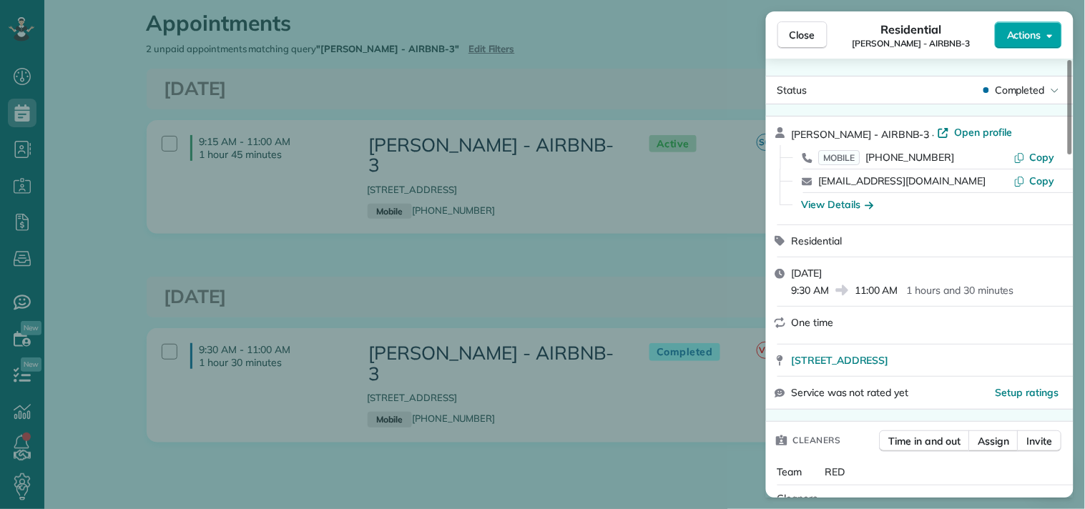
click at [1013, 24] on button "Actions" at bounding box center [1028, 34] width 67 height 27
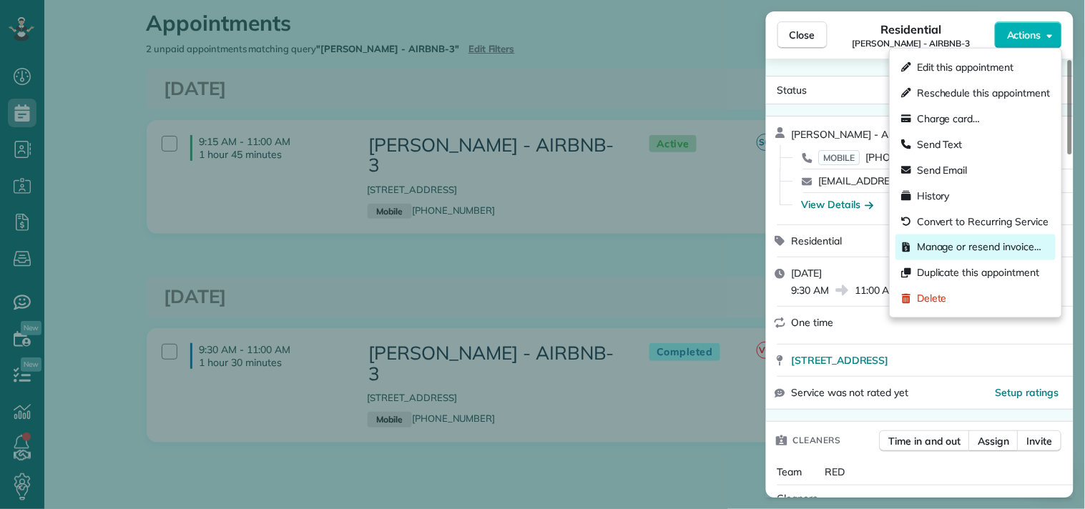
click at [951, 245] on span "Manage or resend invoice…" at bounding box center [979, 247] width 124 height 14
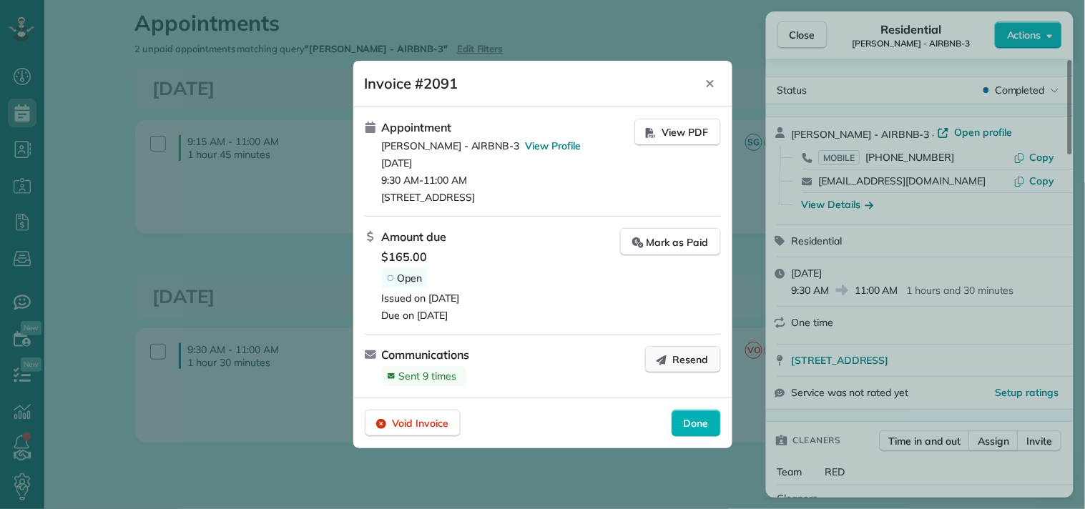
click at [661, 355] on icon "button" at bounding box center [661, 359] width 11 height 11
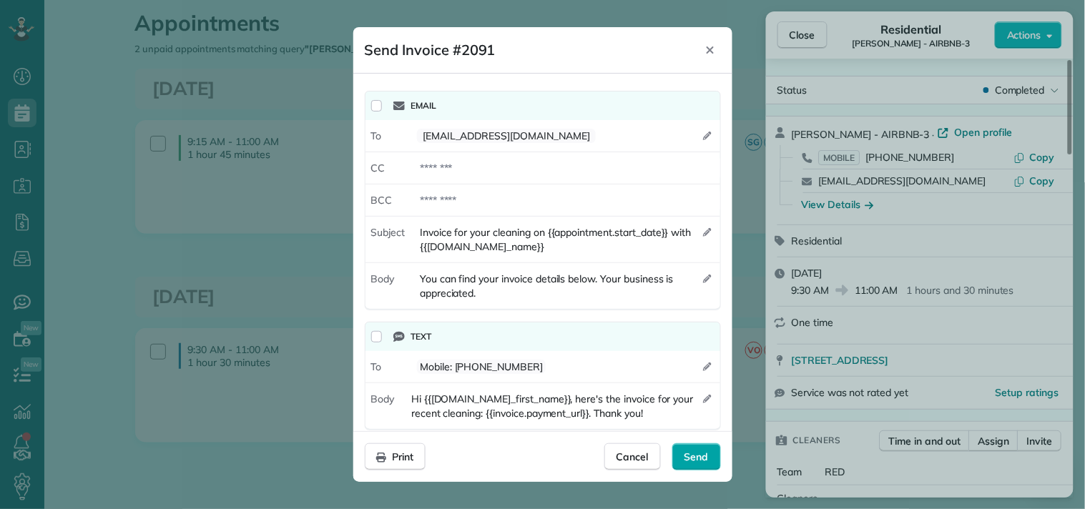
click at [696, 461] on span "Send" at bounding box center [696, 457] width 24 height 14
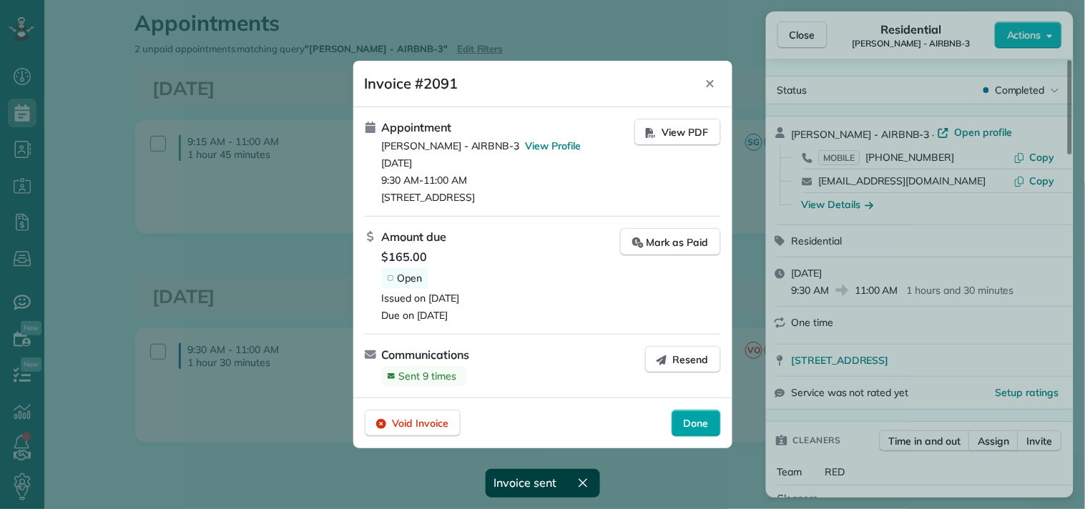
click at [694, 423] on span "Done" at bounding box center [696, 423] width 25 height 14
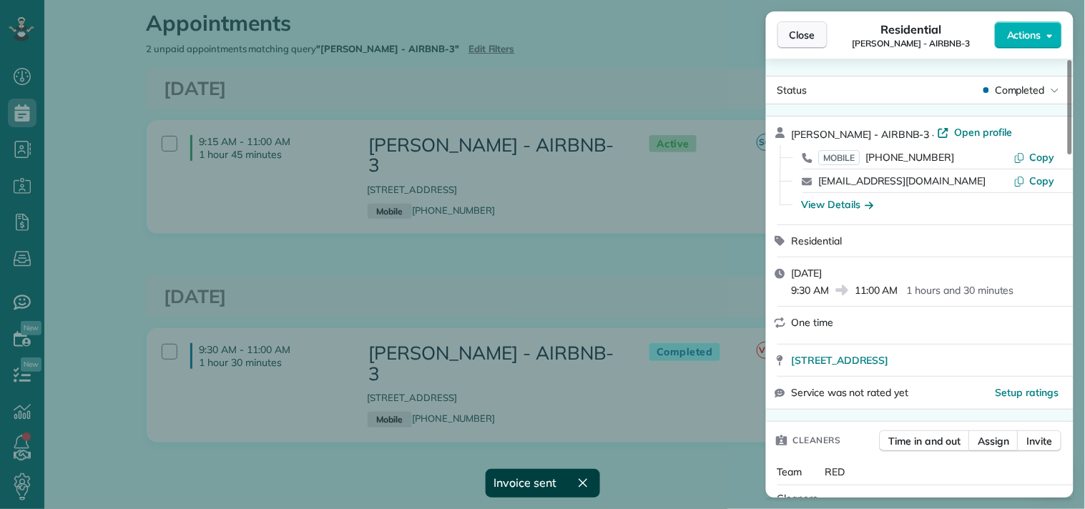
click at [789, 29] on span "Close" at bounding box center [802, 35] width 26 height 14
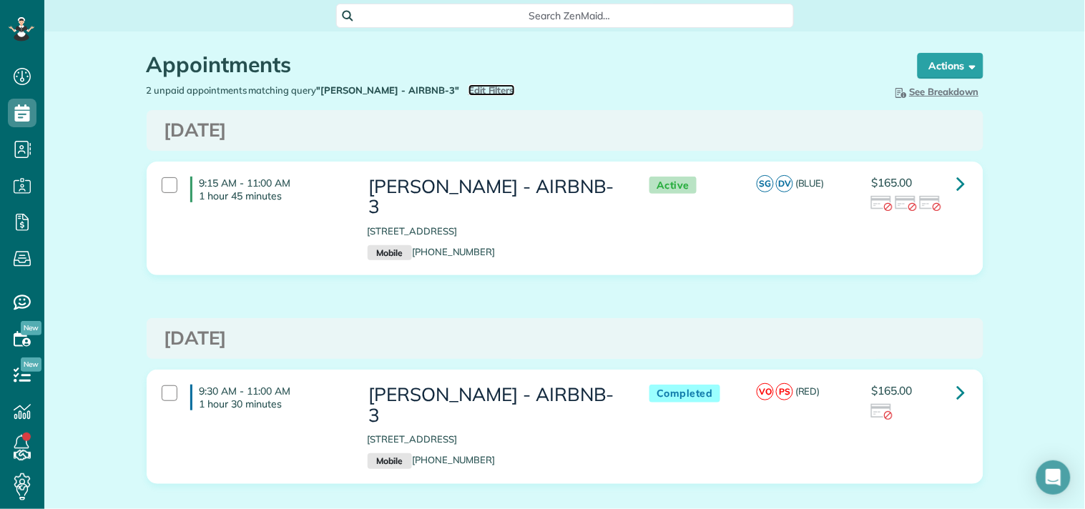
click at [480, 94] on span "Edit Filters" at bounding box center [491, 89] width 46 height 11
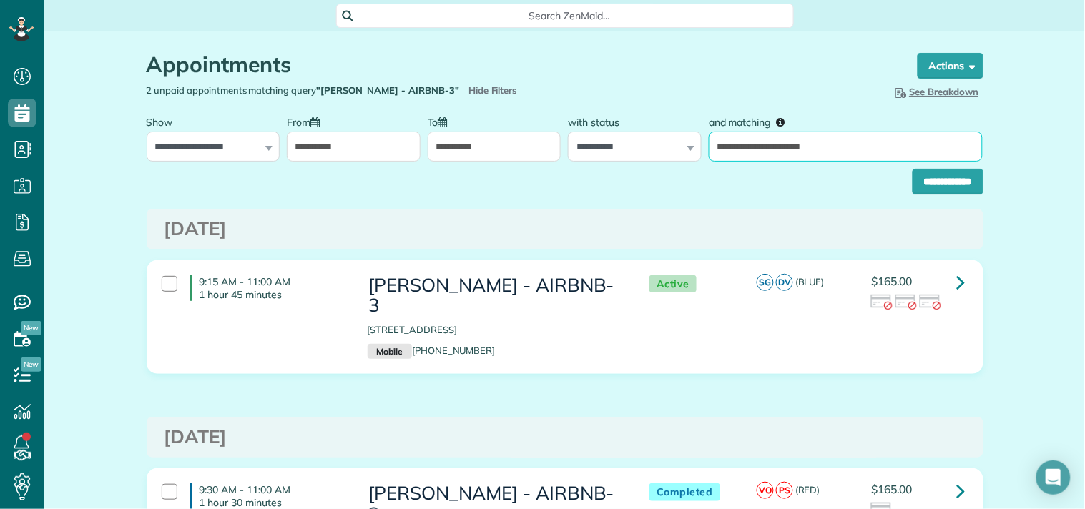
click at [783, 144] on input "**********" at bounding box center [846, 147] width 274 height 30
paste input "text"
type input "**********"
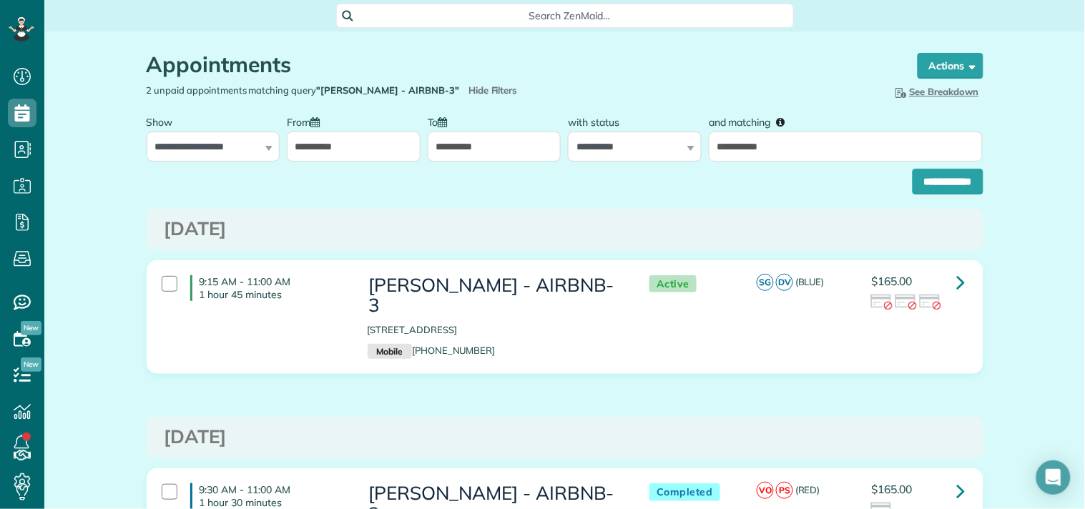
click at [780, 179] on div "**********" at bounding box center [565, 178] width 837 height 33
click at [912, 175] on input "**********" at bounding box center [947, 182] width 71 height 26
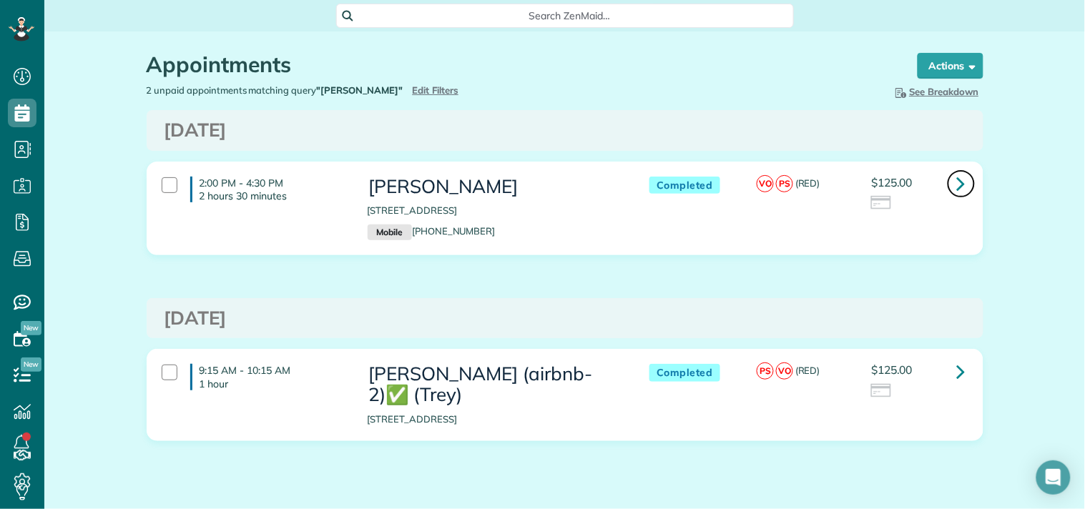
click at [957, 186] on icon at bounding box center [961, 183] width 9 height 25
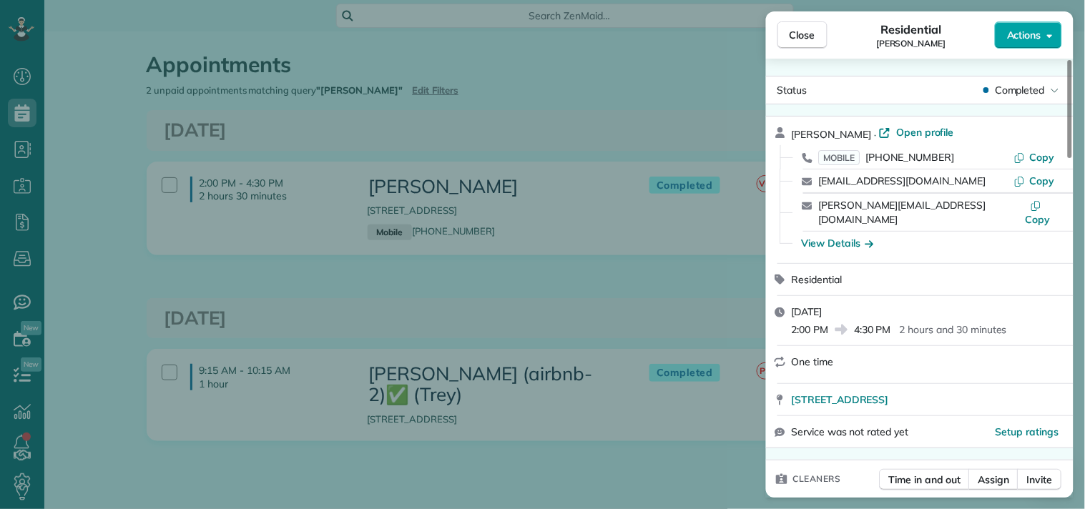
click at [1009, 39] on span "Actions" at bounding box center [1024, 35] width 34 height 14
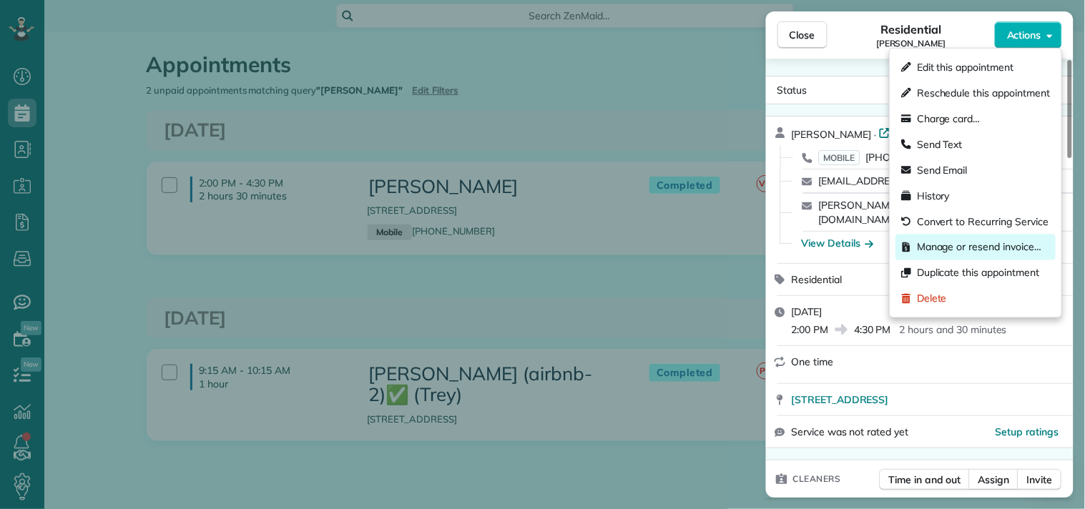
click at [932, 249] on span "Manage or resend invoice…" at bounding box center [979, 247] width 124 height 14
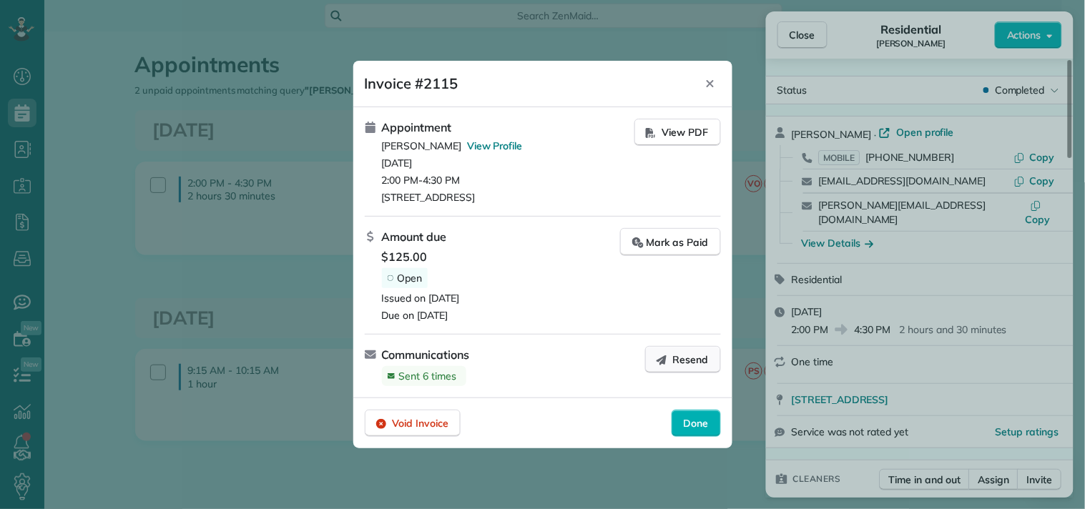
click at [674, 355] on span "Resend" at bounding box center [691, 360] width 36 height 14
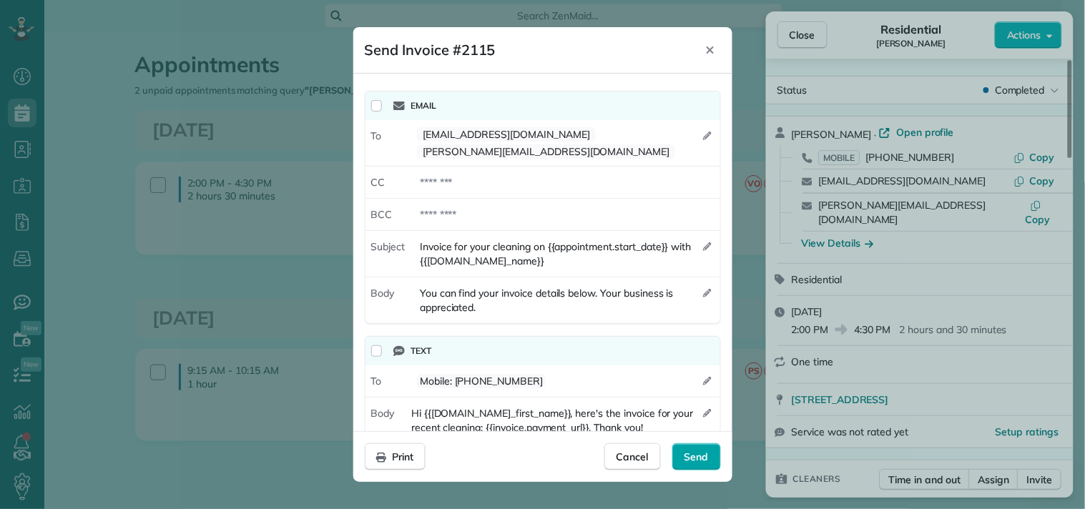
click at [696, 461] on span "Send" at bounding box center [696, 457] width 24 height 14
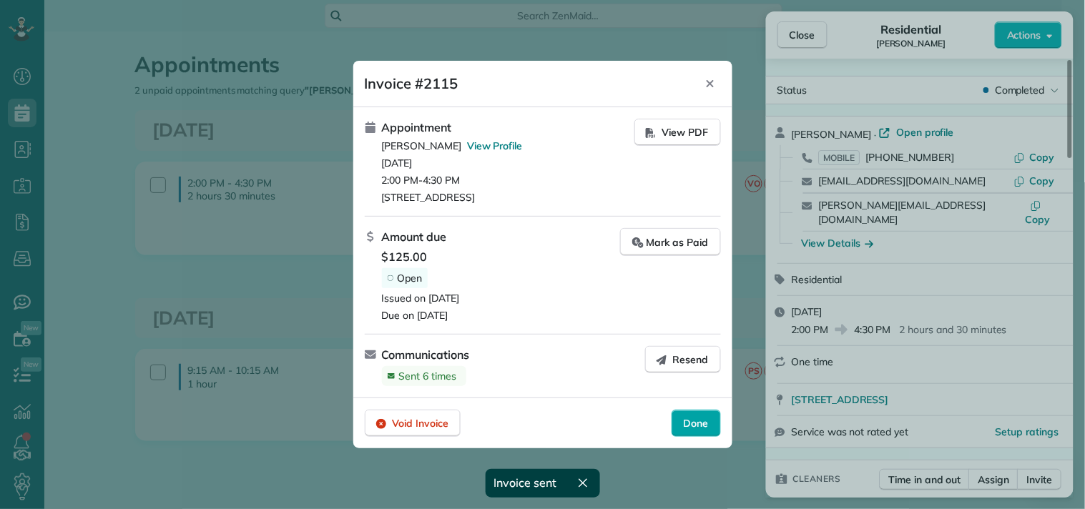
click at [686, 423] on span "Done" at bounding box center [696, 423] width 25 height 14
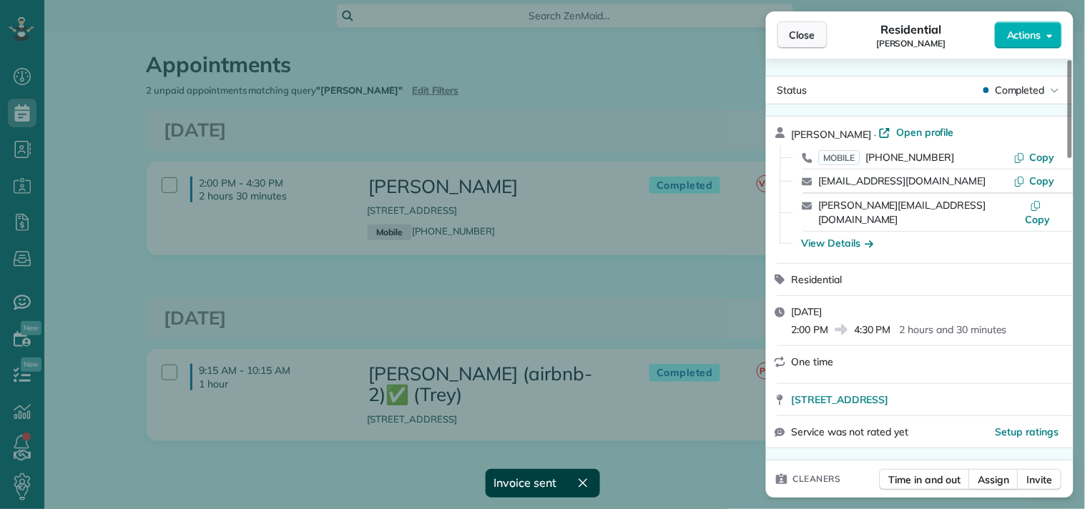
click at [790, 32] on span "Close" at bounding box center [802, 35] width 26 height 14
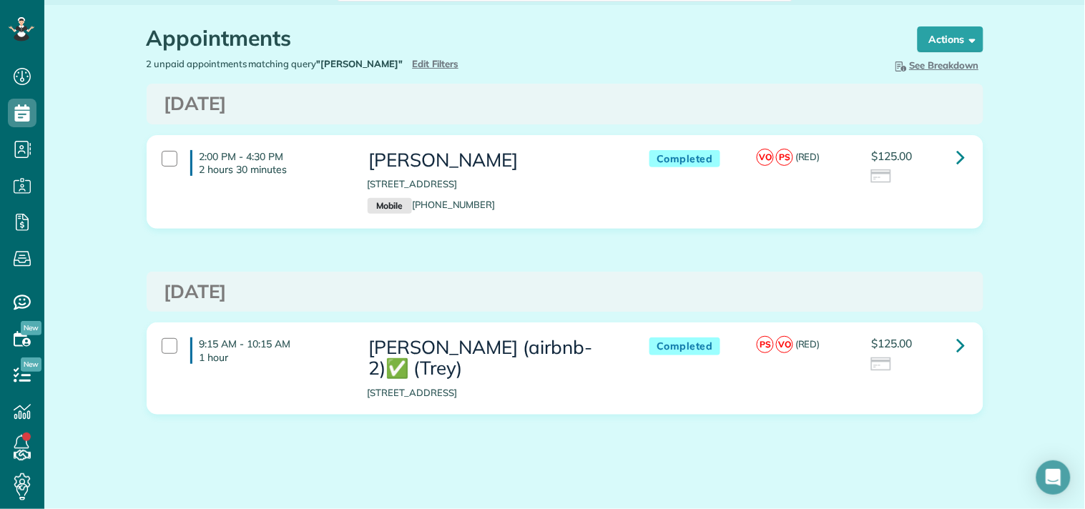
scroll to position [39, 0]
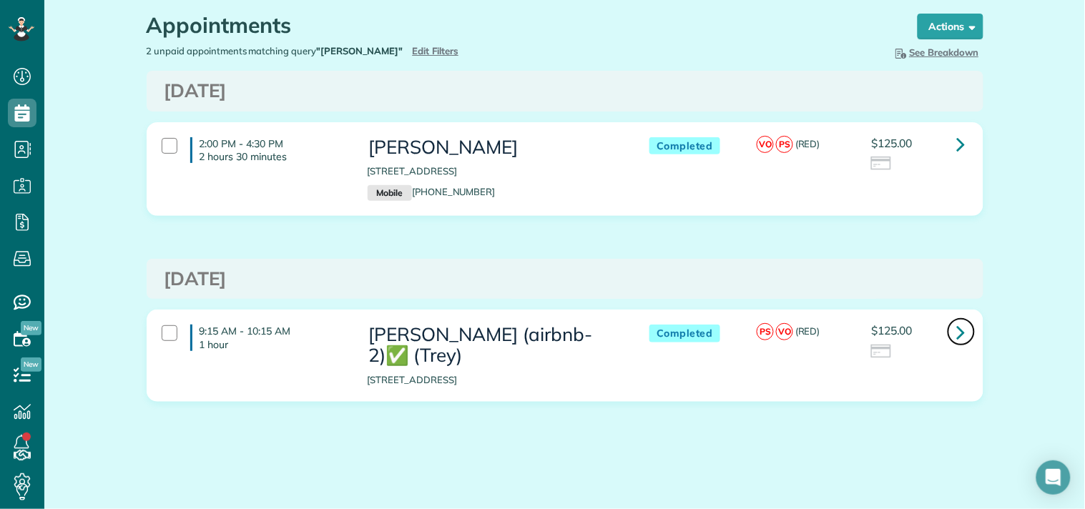
click at [949, 331] on link at bounding box center [961, 331] width 29 height 29
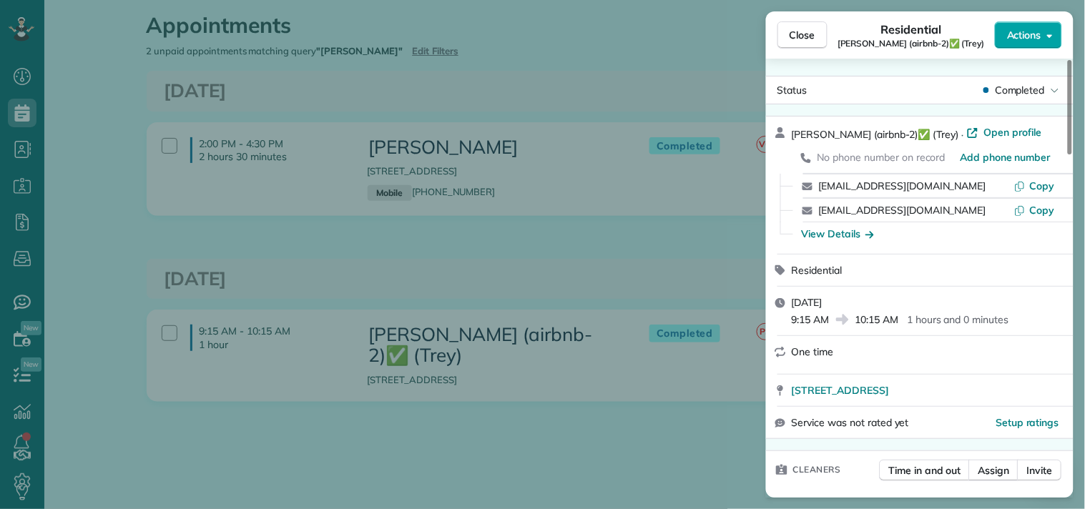
click at [1016, 39] on span "Actions" at bounding box center [1024, 35] width 34 height 14
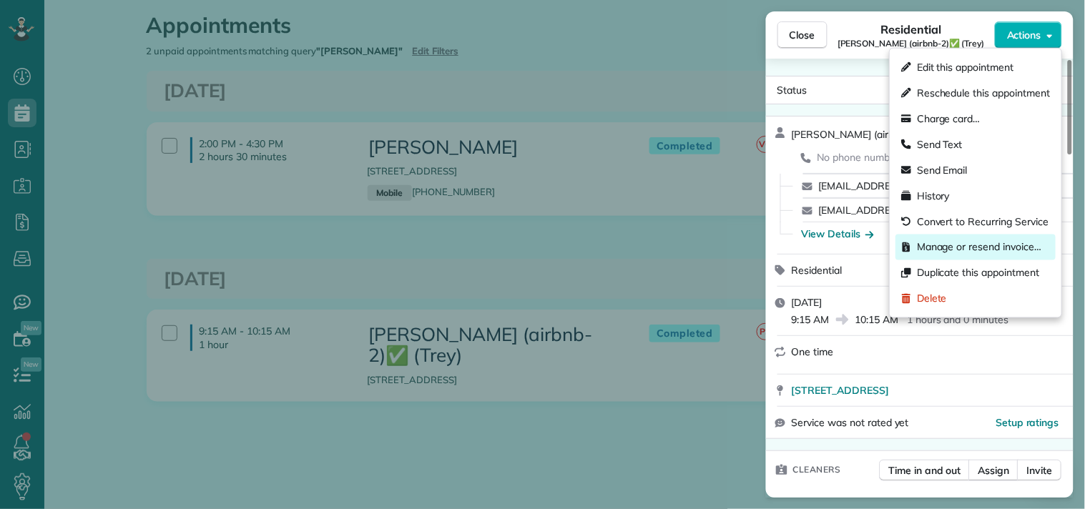
click at [925, 245] on span "Manage or resend invoice…" at bounding box center [979, 247] width 124 height 14
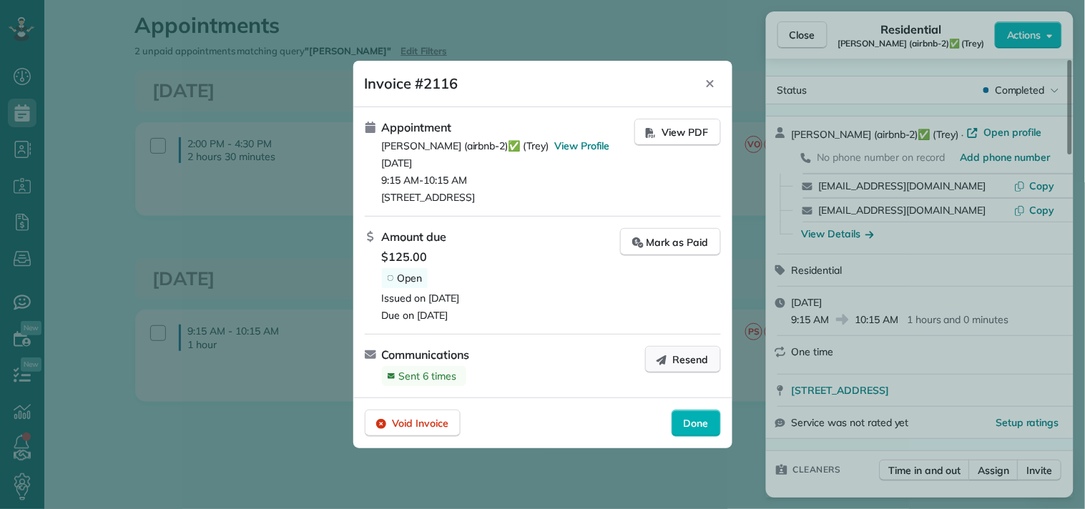
click at [674, 363] on span "Resend" at bounding box center [691, 360] width 36 height 14
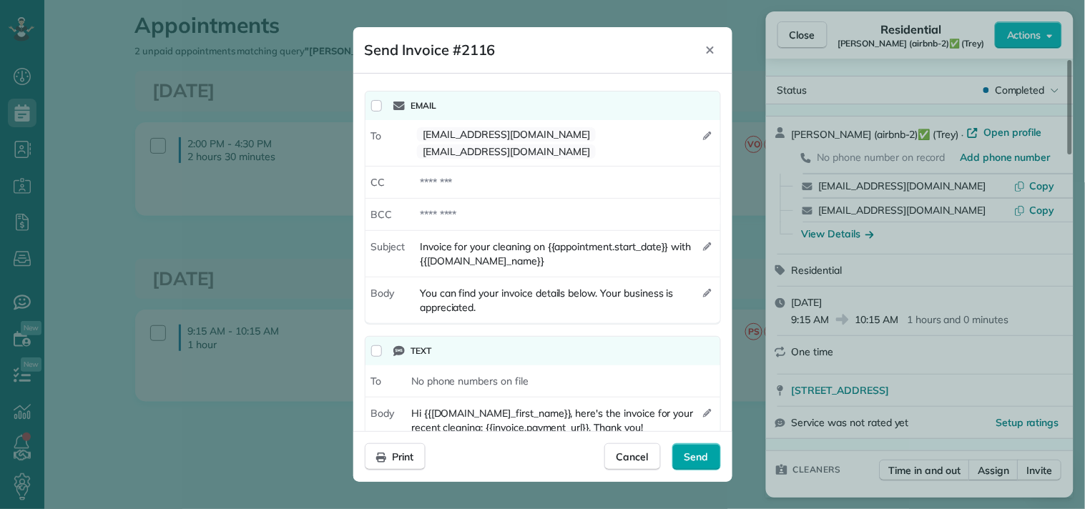
click at [704, 461] on span "Send" at bounding box center [696, 457] width 24 height 14
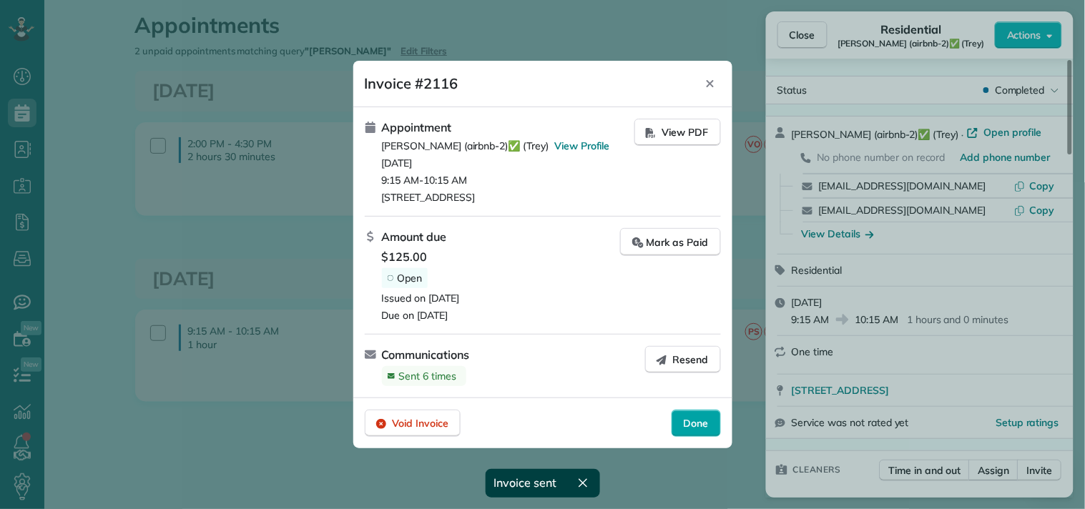
click at [699, 426] on span "Done" at bounding box center [696, 423] width 25 height 14
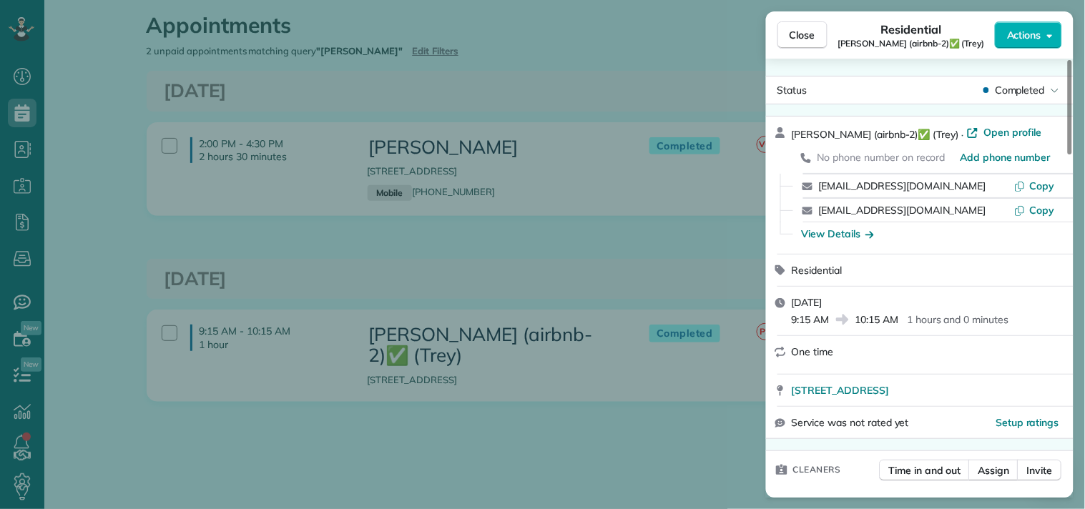
drag, startPoint x: 795, startPoint y: 38, endPoint x: 651, endPoint y: 49, distance: 144.8
click at [795, 37] on span "Close" at bounding box center [802, 35] width 26 height 14
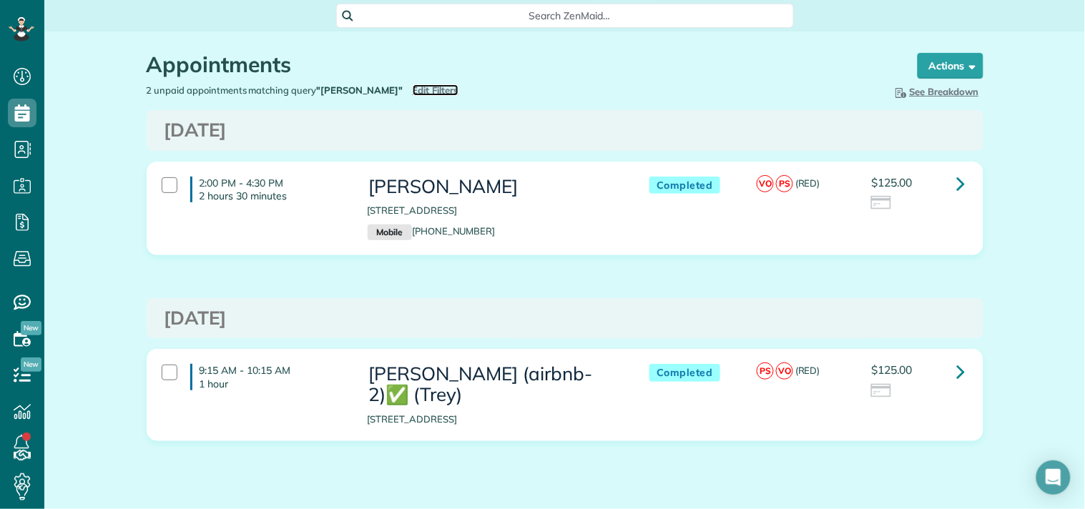
drag, startPoint x: 404, startPoint y: 89, endPoint x: 591, endPoint y: 127, distance: 190.3
click at [413, 89] on span "Edit Filters" at bounding box center [436, 89] width 46 height 11
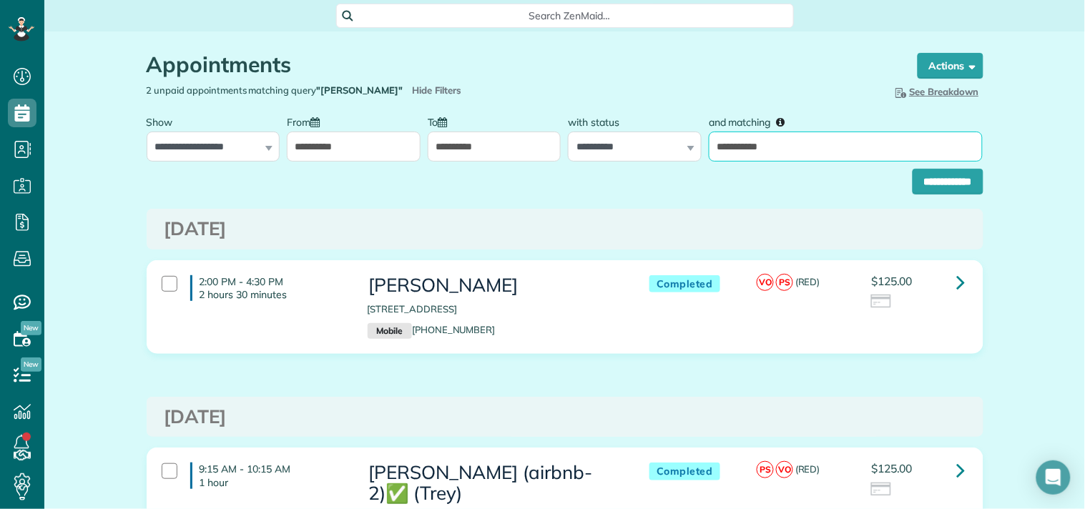
click at [813, 147] on input "**********" at bounding box center [846, 147] width 274 height 30
click at [812, 147] on input "**********" at bounding box center [846, 147] width 274 height 30
paste input "**********"
type input "**********"
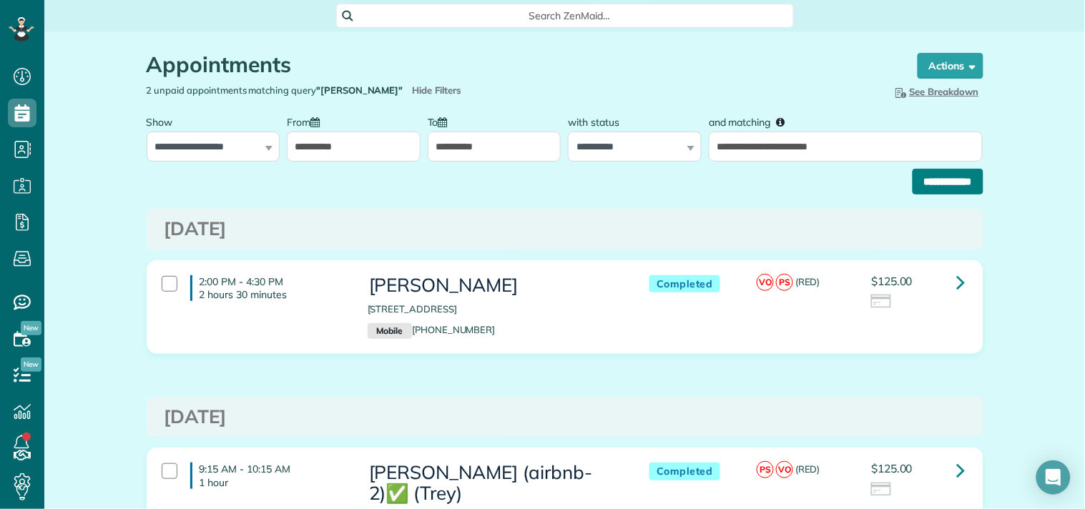
click at [925, 177] on input "**********" at bounding box center [947, 182] width 71 height 26
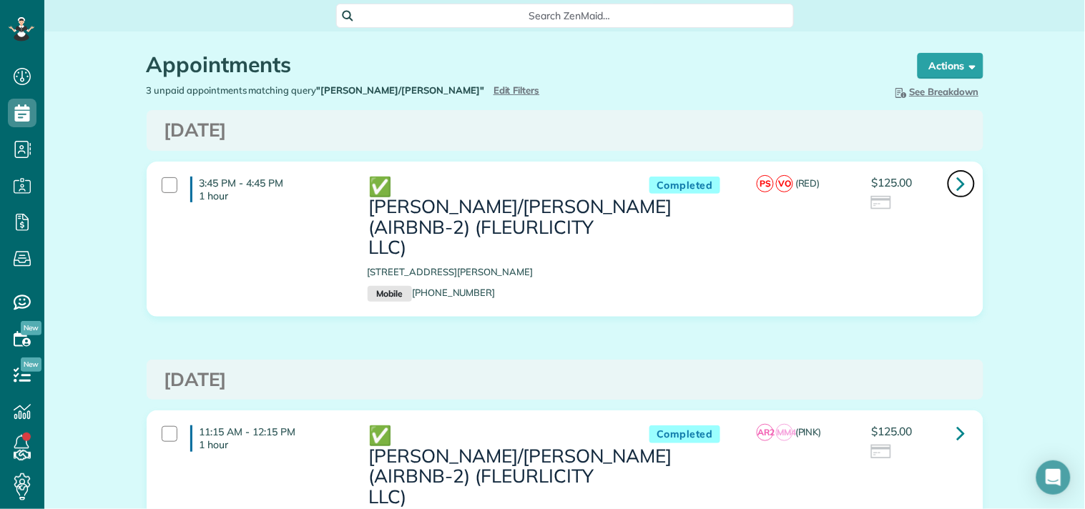
click at [957, 182] on icon at bounding box center [961, 183] width 9 height 25
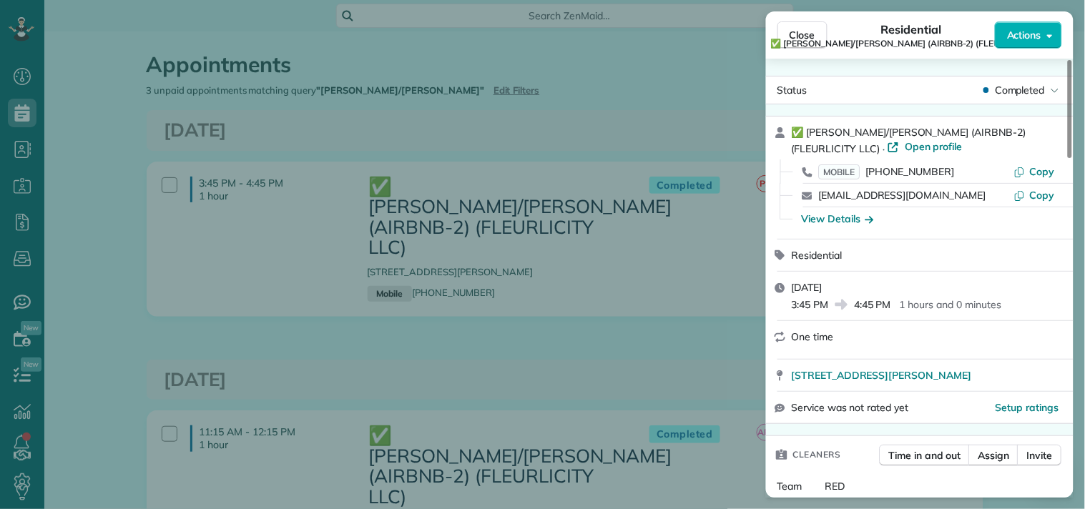
click at [1030, 36] on span "Actions" at bounding box center [1024, 35] width 34 height 14
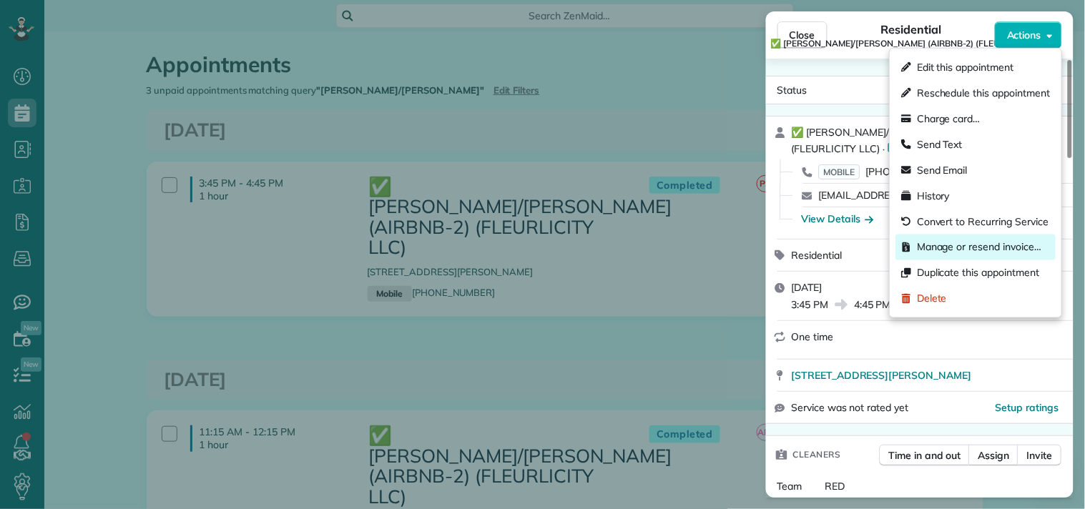
click at [951, 246] on span "Manage or resend invoice…" at bounding box center [979, 247] width 124 height 14
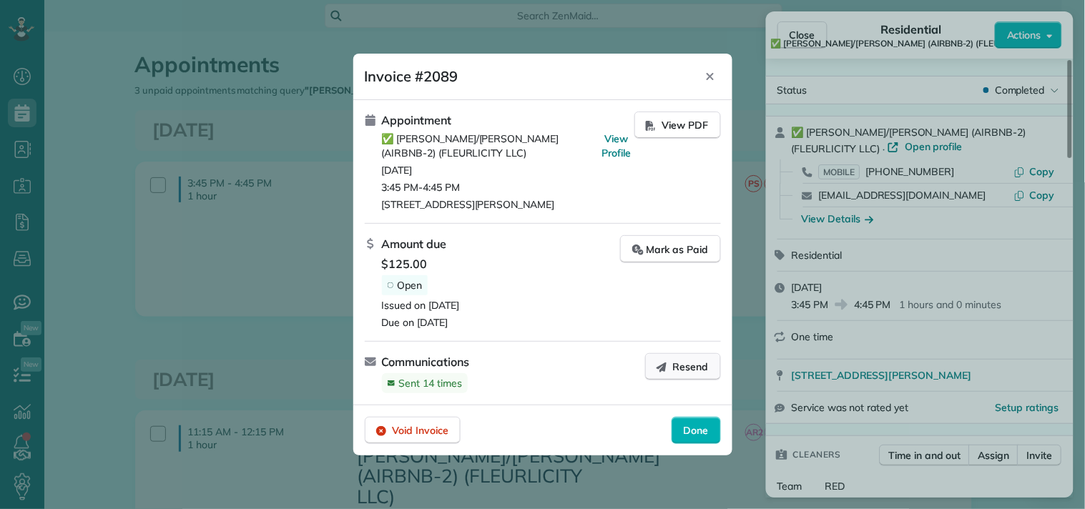
click at [678, 366] on span "Resend" at bounding box center [691, 367] width 36 height 14
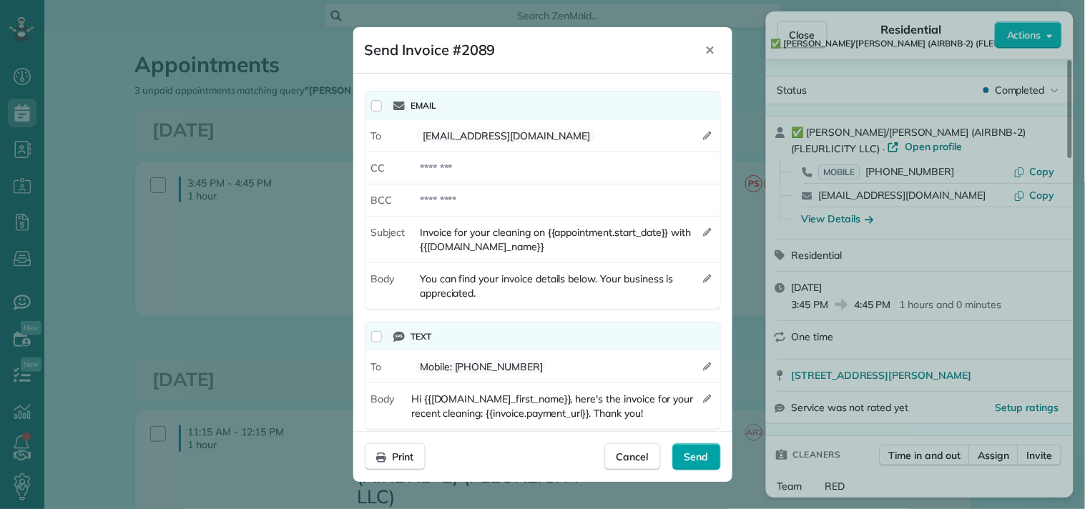
click at [702, 454] on span "Send" at bounding box center [696, 457] width 24 height 14
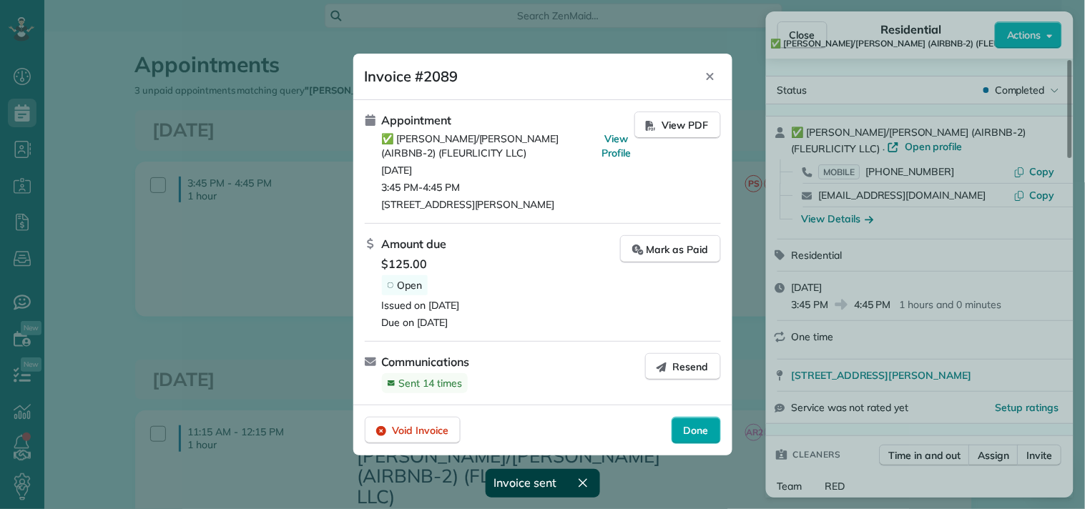
click at [692, 429] on span "Done" at bounding box center [696, 430] width 25 height 14
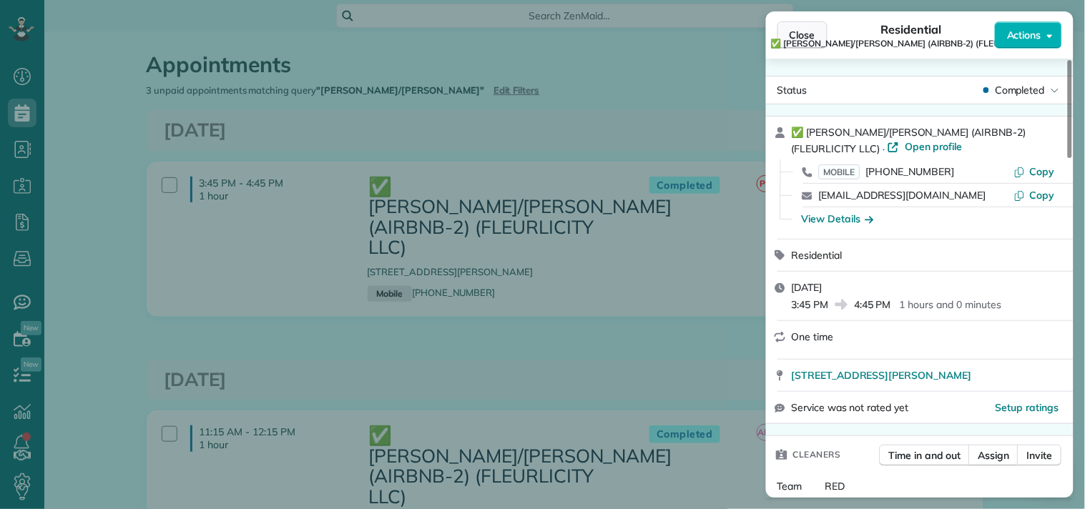
click at [798, 29] on span "Close" at bounding box center [802, 35] width 26 height 14
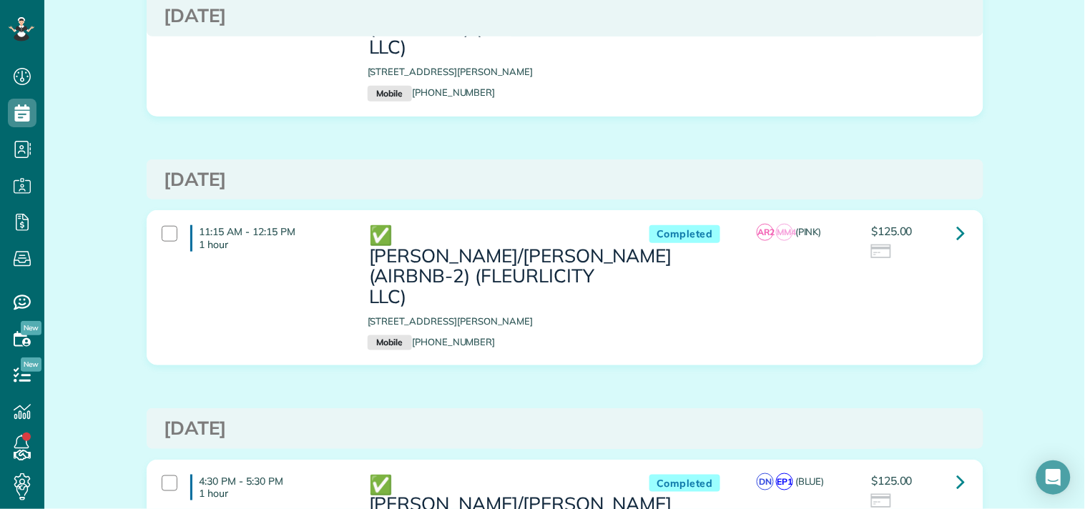
scroll to position [238, 0]
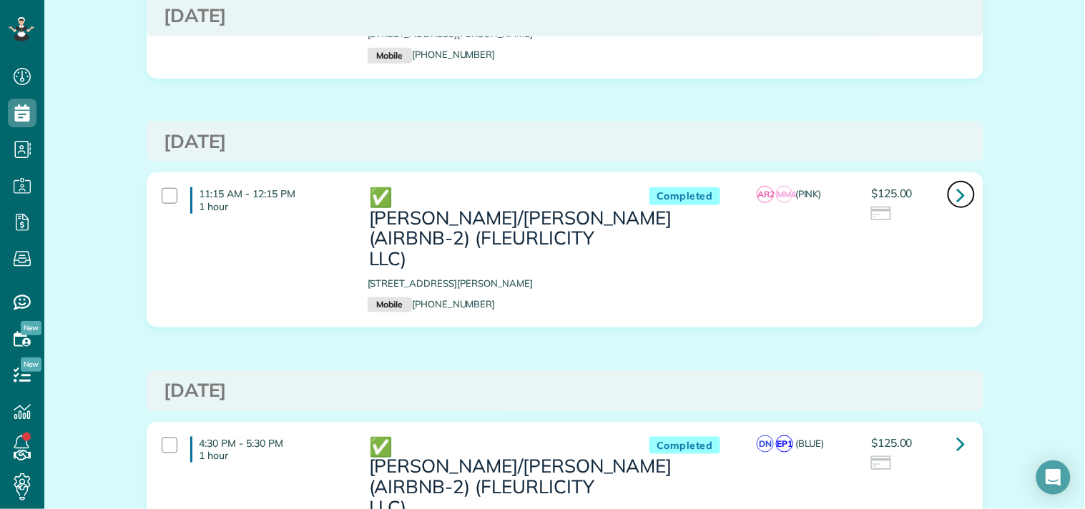
click at [947, 180] on link at bounding box center [961, 194] width 29 height 29
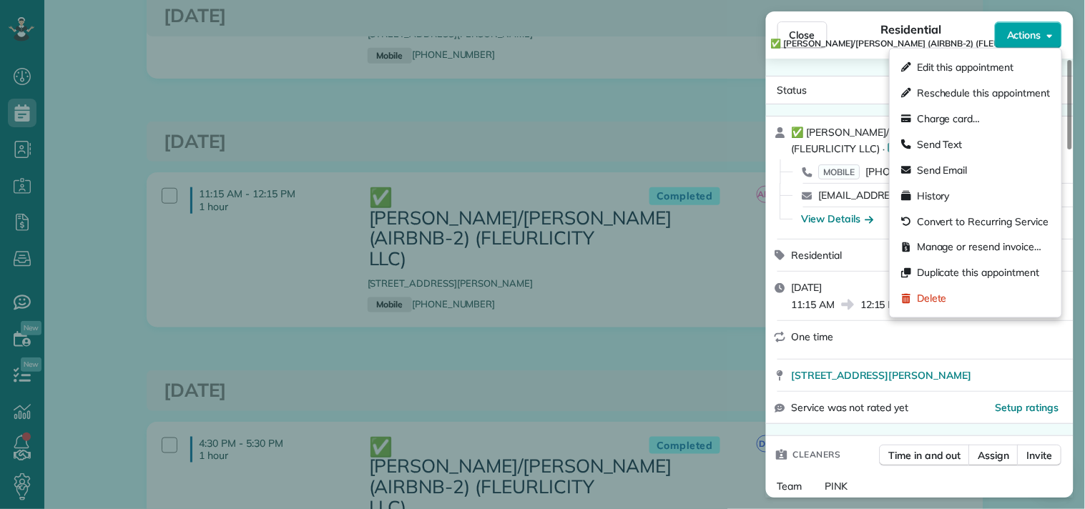
click at [1040, 36] on span "Actions" at bounding box center [1024, 35] width 34 height 14
click at [944, 248] on span "Manage or resend invoice…" at bounding box center [979, 247] width 124 height 14
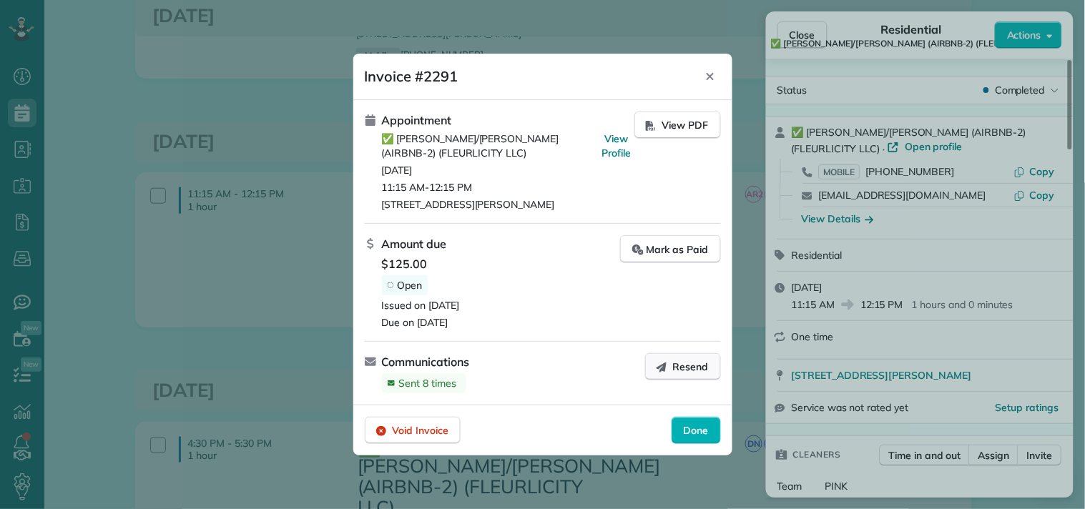
click at [669, 365] on button "Resend" at bounding box center [683, 366] width 76 height 27
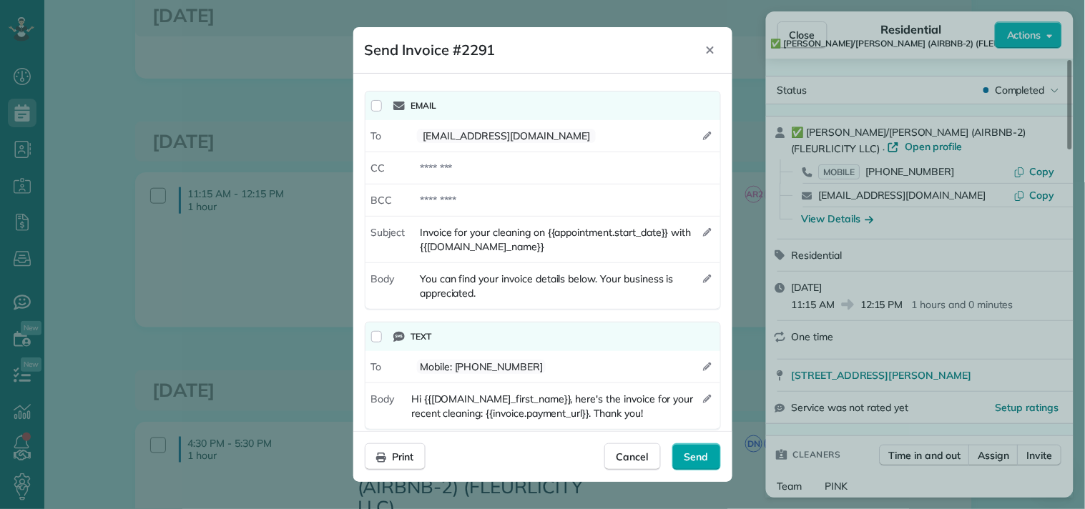
click at [697, 447] on div "Send" at bounding box center [696, 456] width 49 height 27
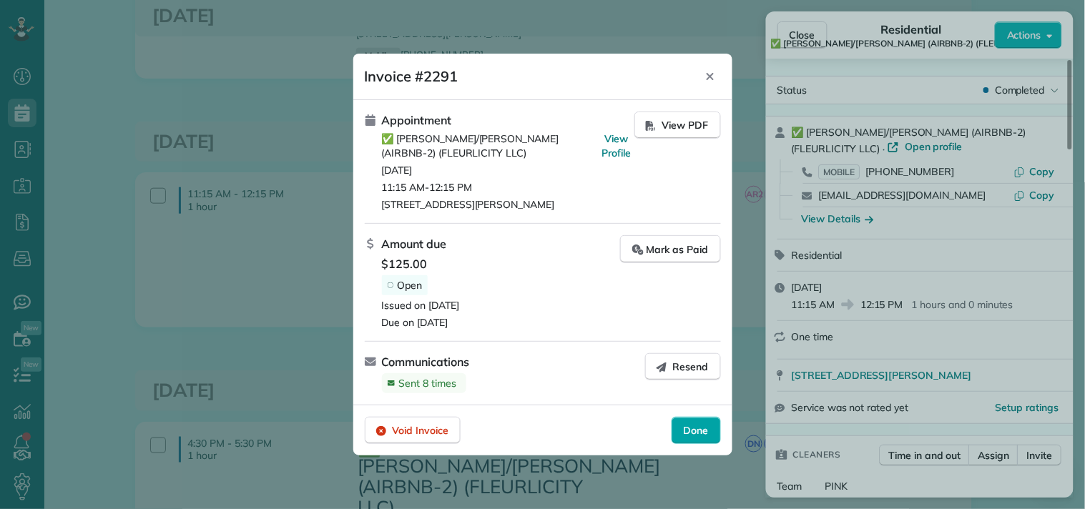
click at [704, 427] on span "Done" at bounding box center [696, 430] width 25 height 14
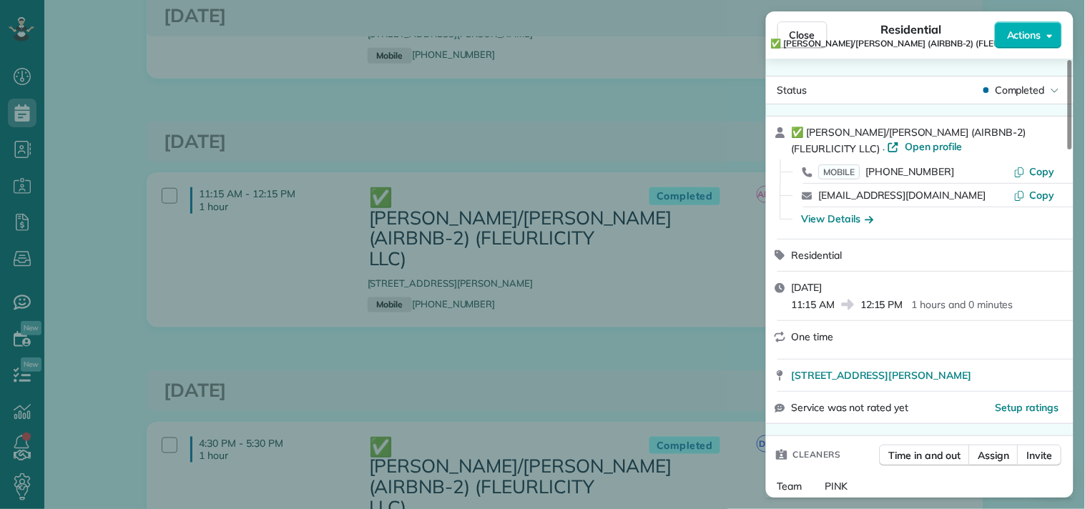
drag, startPoint x: 807, startPoint y: 26, endPoint x: 732, endPoint y: 158, distance: 151.5
click at [807, 26] on button "Close" at bounding box center [802, 34] width 50 height 27
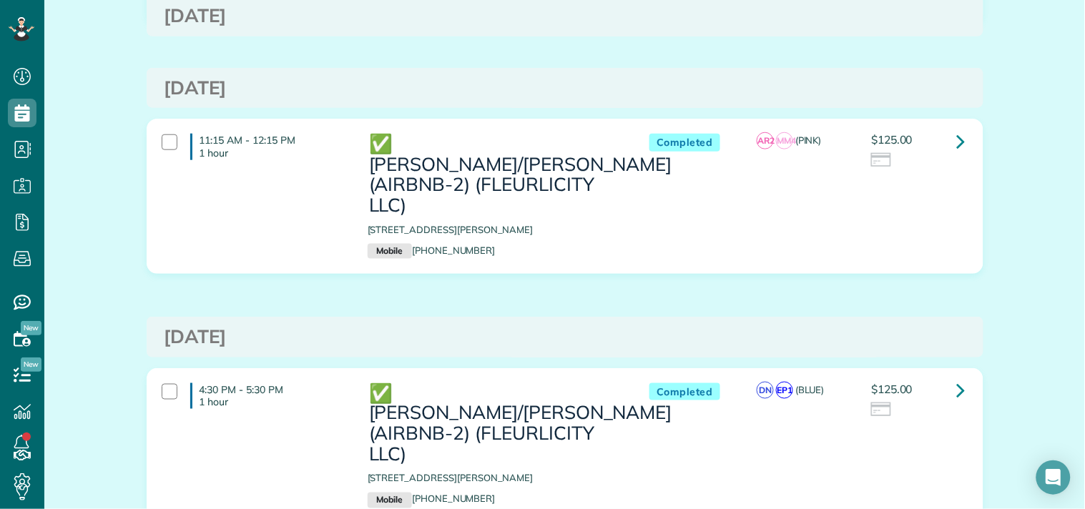
scroll to position [317, 0]
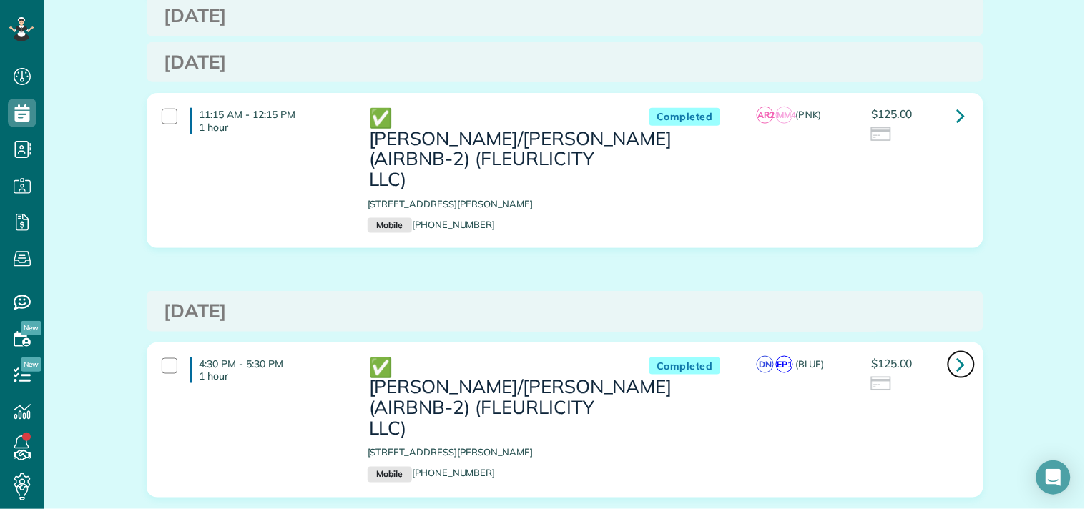
click at [958, 352] on icon at bounding box center [961, 364] width 9 height 25
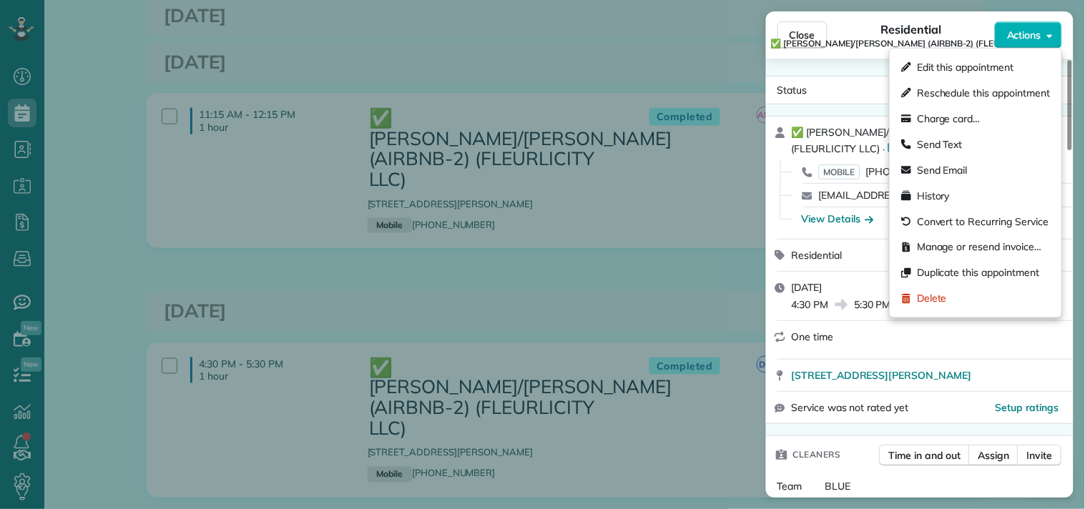
click at [1018, 32] on span "Actions" at bounding box center [1024, 35] width 34 height 14
click at [965, 245] on span "Manage or resend invoice…" at bounding box center [979, 247] width 124 height 14
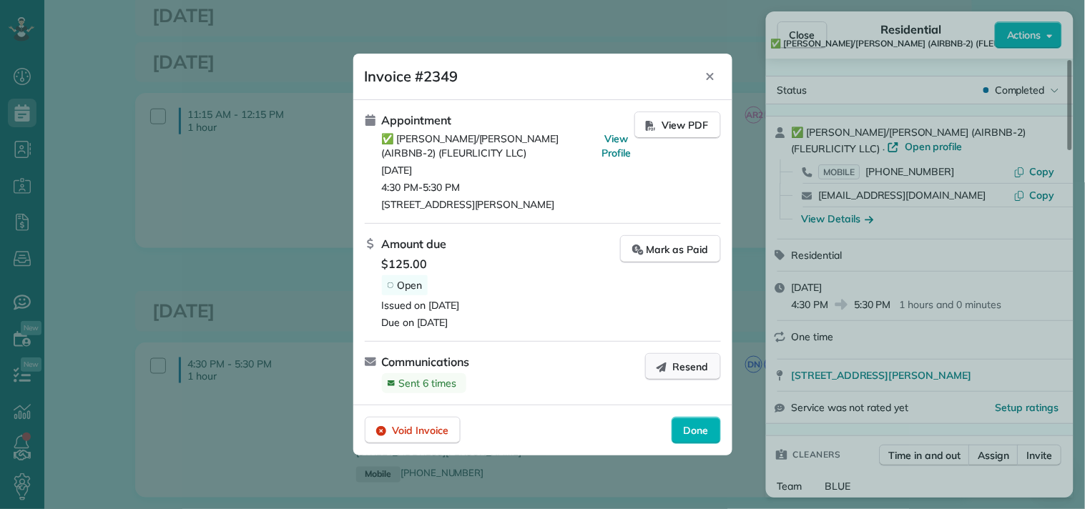
click at [684, 368] on span "Resend" at bounding box center [691, 367] width 36 height 14
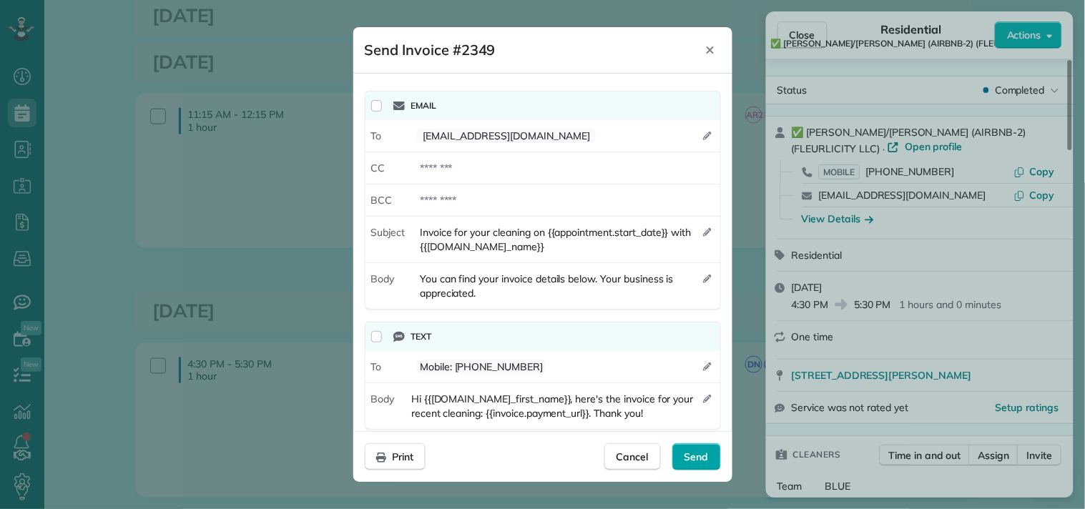
click at [694, 451] on span "Send" at bounding box center [696, 457] width 24 height 14
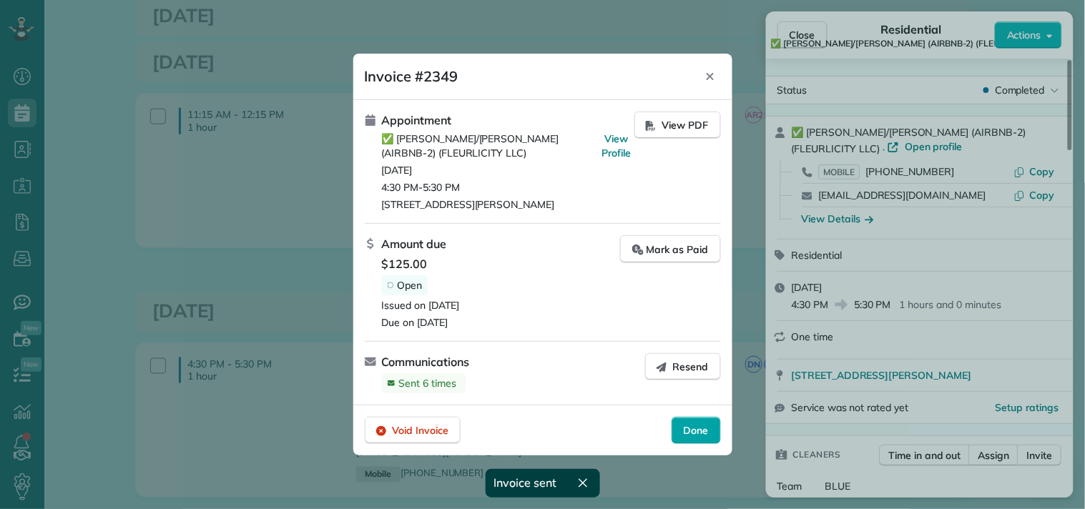
click at [695, 434] on span "Done" at bounding box center [696, 430] width 25 height 14
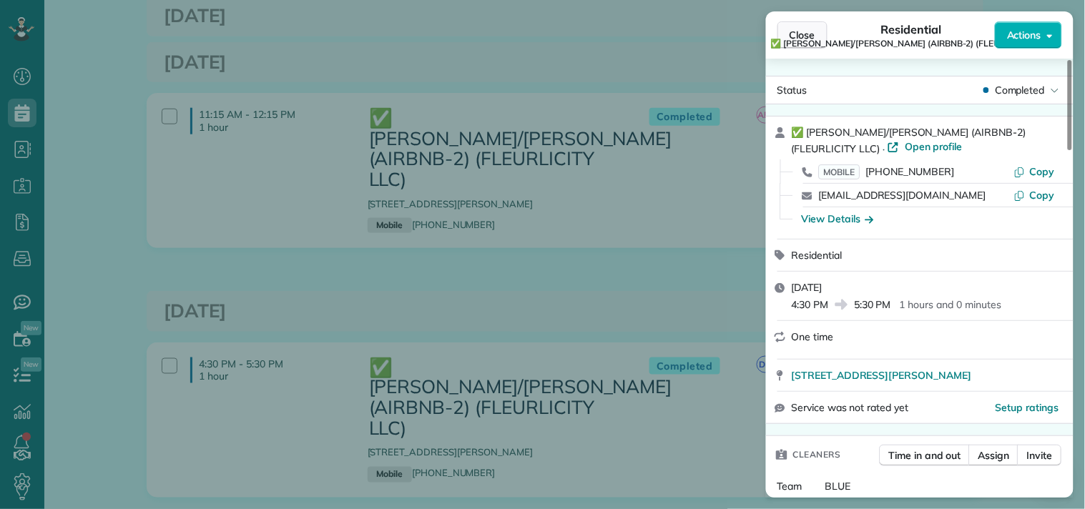
click at [795, 28] on span "Close" at bounding box center [802, 35] width 26 height 14
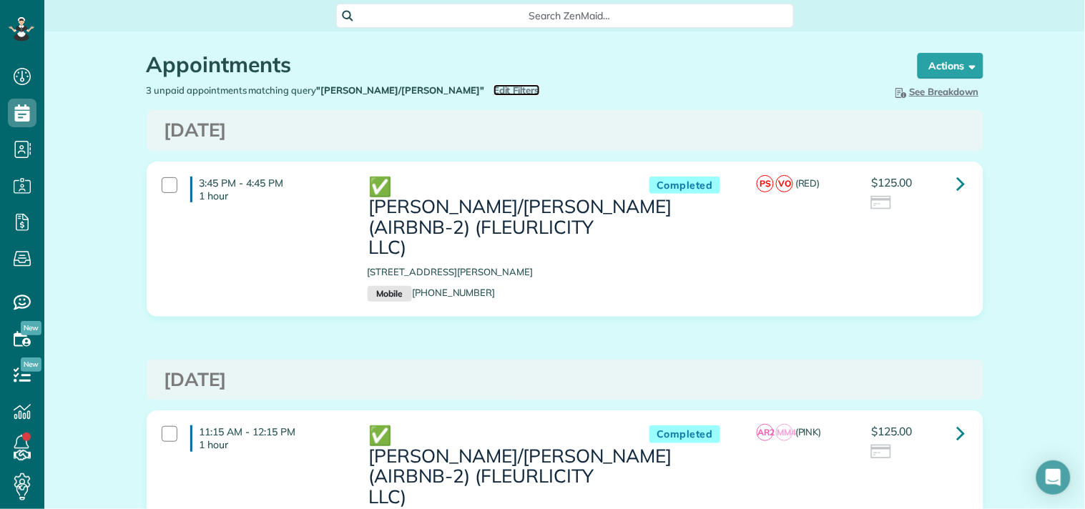
drag, startPoint x: 476, startPoint y: 87, endPoint x: 488, endPoint y: 88, distance: 12.2
click at [493, 87] on span "Edit Filters" at bounding box center [516, 89] width 46 height 11
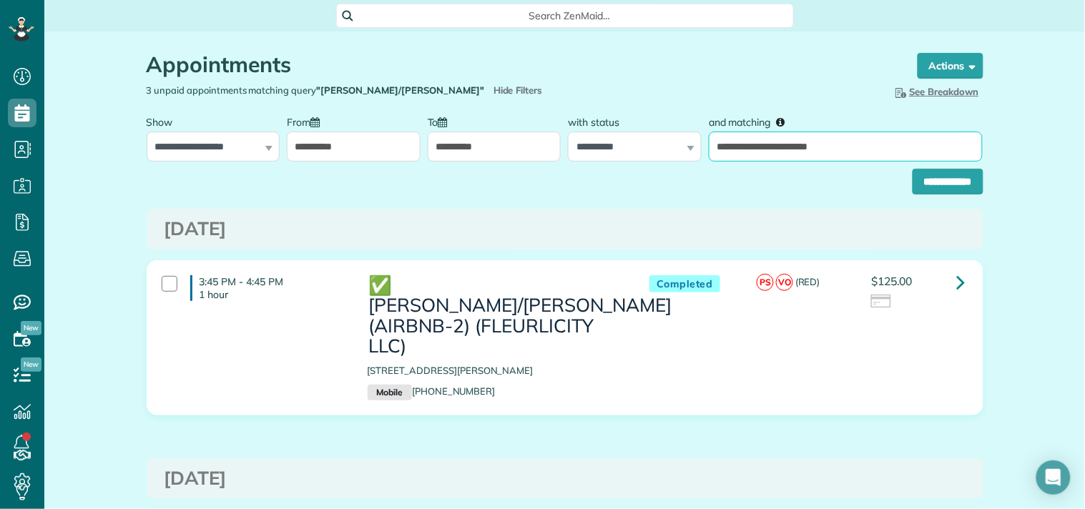
click at [787, 152] on input "**********" at bounding box center [846, 147] width 274 height 30
paste input "********"
type input "**********"
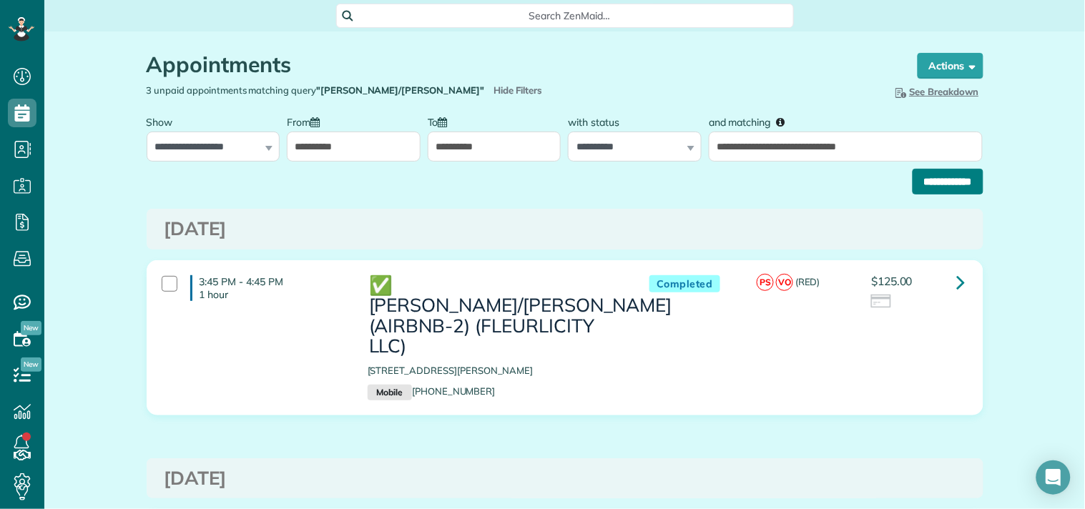
click at [922, 182] on input "**********" at bounding box center [947, 182] width 71 height 26
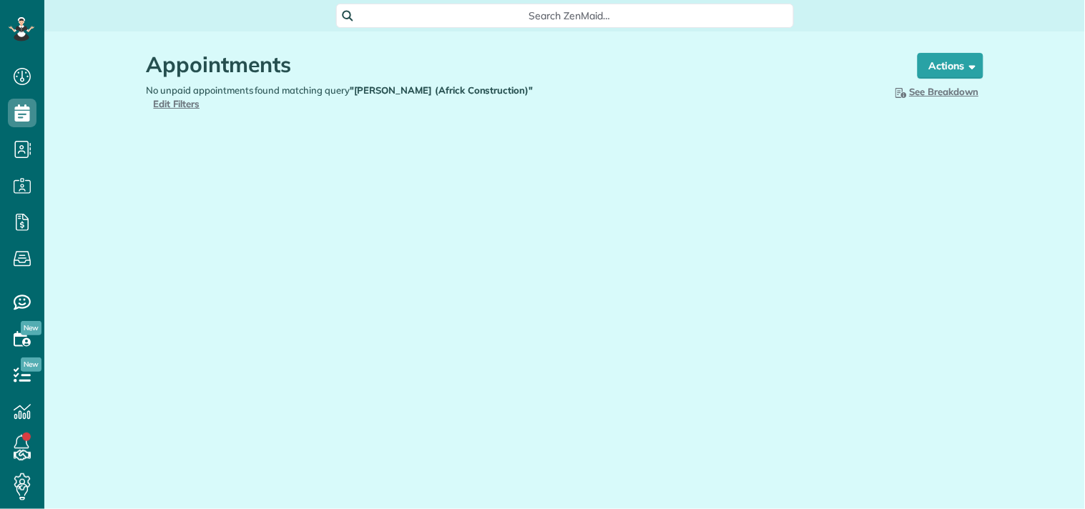
scroll to position [509, 44]
click at [626, 156] on div "Appointments the List View [2 min] Schedule Changes Actions Create Appointment …" at bounding box center [565, 118] width 858 height 174
click at [200, 98] on span "Edit Filters" at bounding box center [177, 103] width 46 height 11
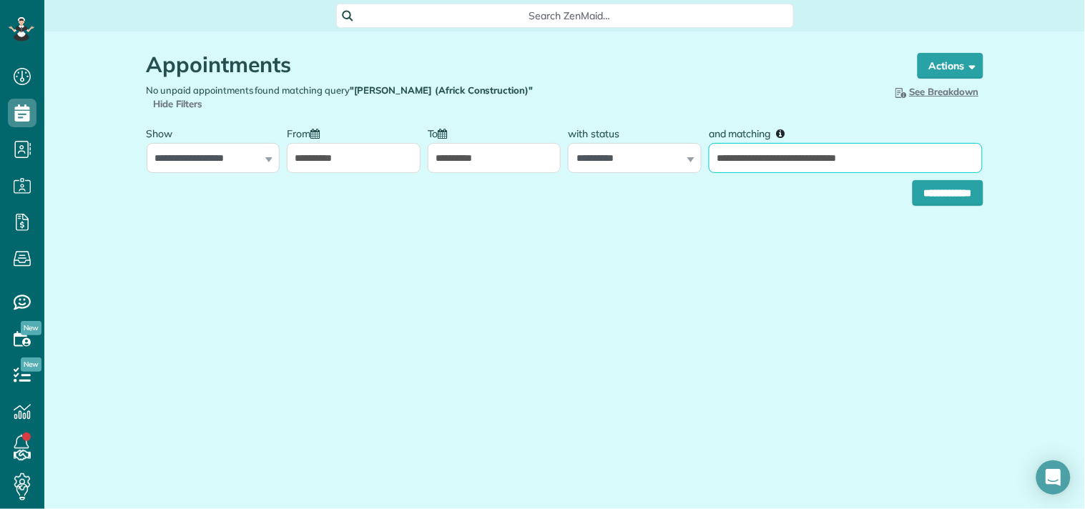
click at [803, 160] on input "**********" at bounding box center [846, 158] width 274 height 30
click at [942, 195] on input "**********" at bounding box center [947, 193] width 71 height 26
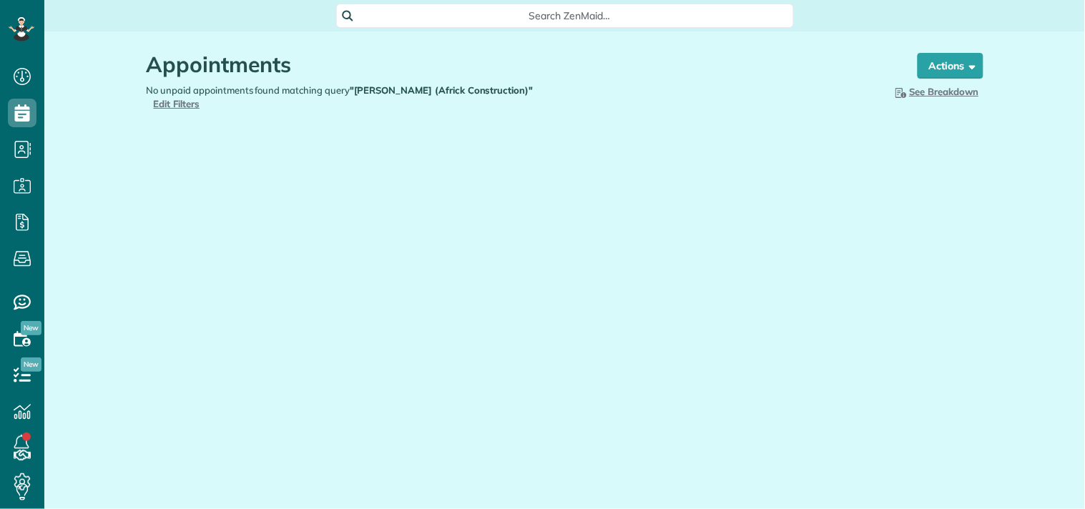
scroll to position [6, 6]
click at [200, 98] on span "Edit Filters" at bounding box center [177, 103] width 46 height 11
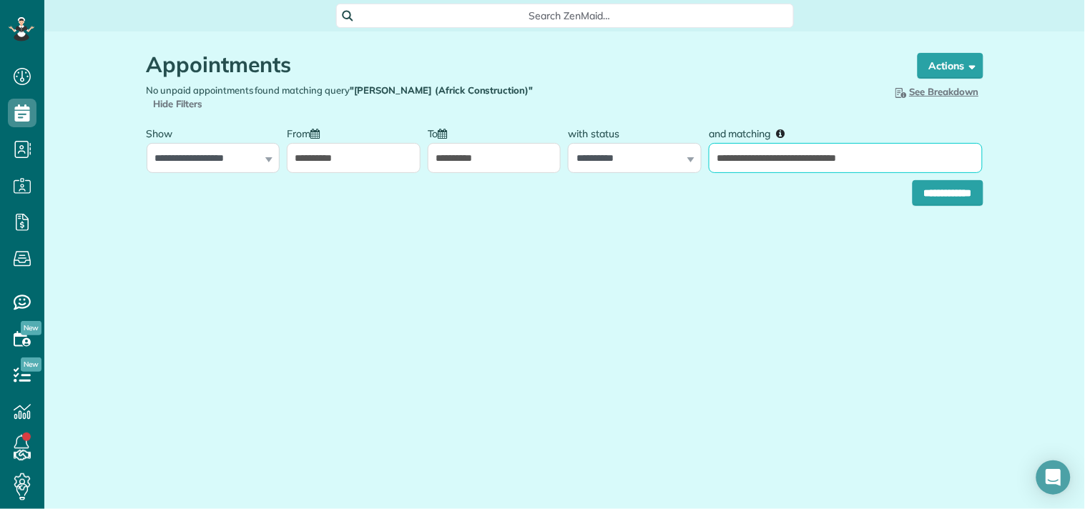
click at [820, 162] on input "**********" at bounding box center [846, 158] width 274 height 30
click at [890, 159] on input "**********" at bounding box center [846, 158] width 274 height 30
click at [885, 158] on input "**********" at bounding box center [846, 158] width 274 height 30
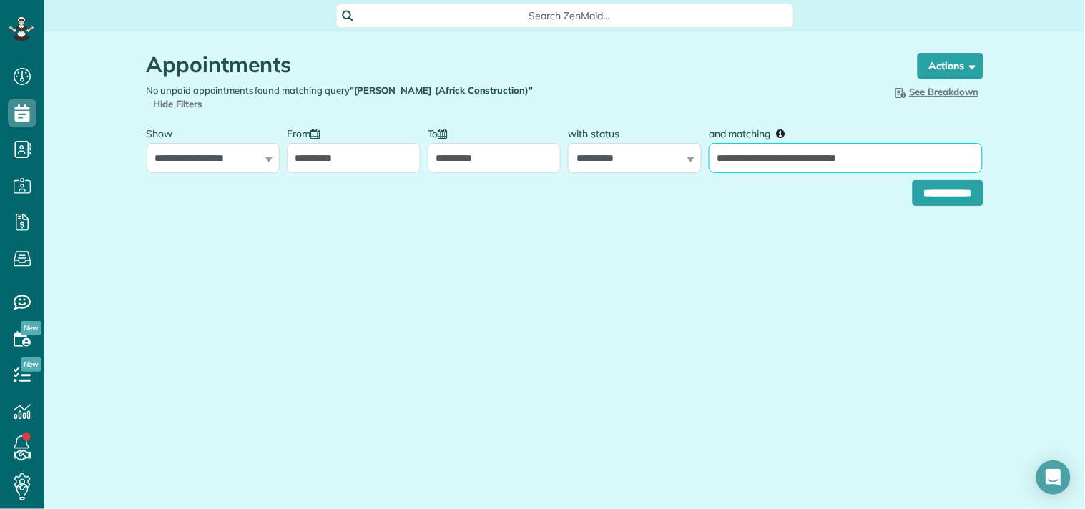
click at [899, 159] on input "**********" at bounding box center [846, 158] width 274 height 30
type input "**********"
click at [912, 180] on input "**********" at bounding box center [947, 193] width 71 height 26
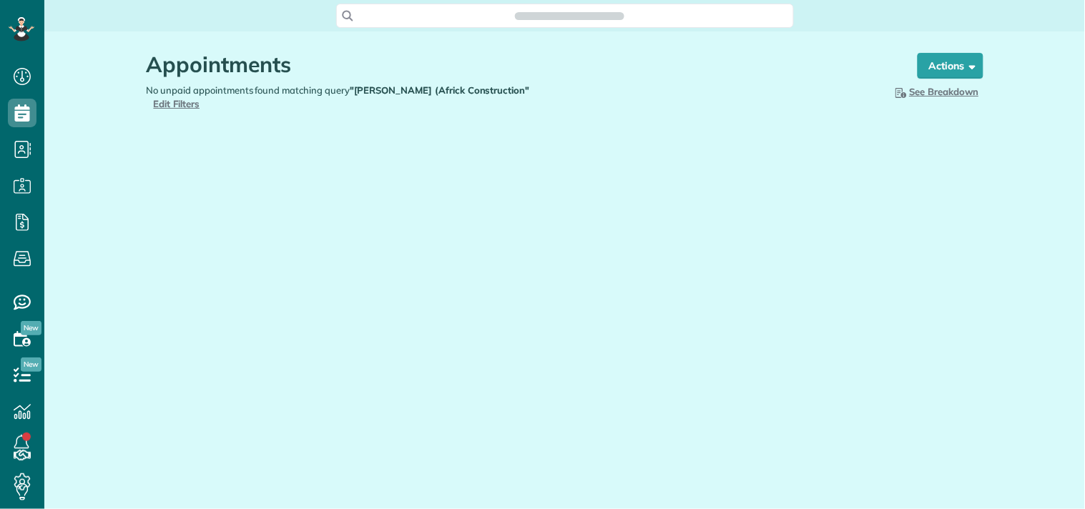
scroll to position [6, 6]
type input "**********"
click at [200, 98] on span "Edit Filters" at bounding box center [177, 103] width 46 height 11
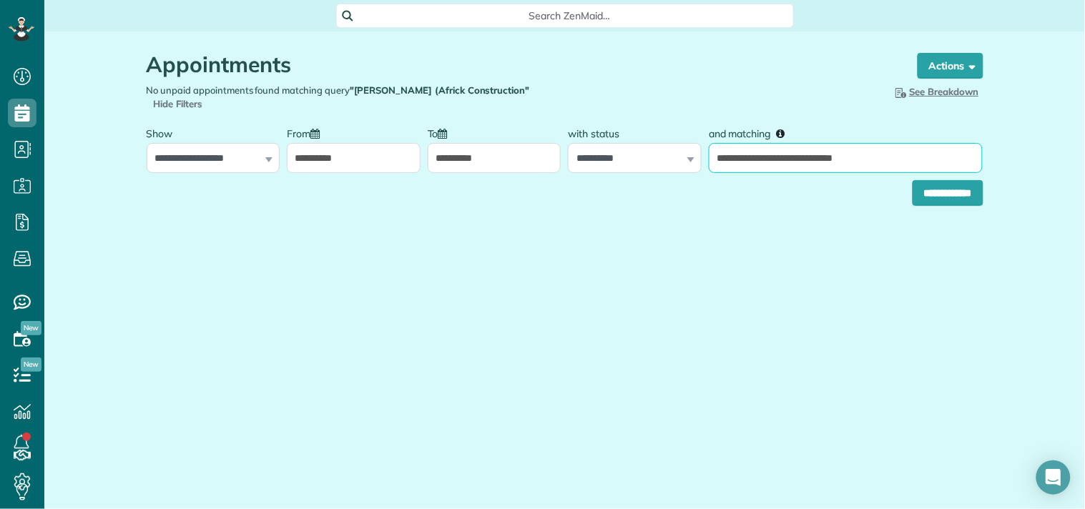
drag, startPoint x: 884, startPoint y: 159, endPoint x: 782, endPoint y: 173, distance: 103.2
click at [782, 173] on form "**********" at bounding box center [565, 162] width 837 height 87
type input "**********"
click at [912, 180] on input "**********" at bounding box center [947, 193] width 71 height 26
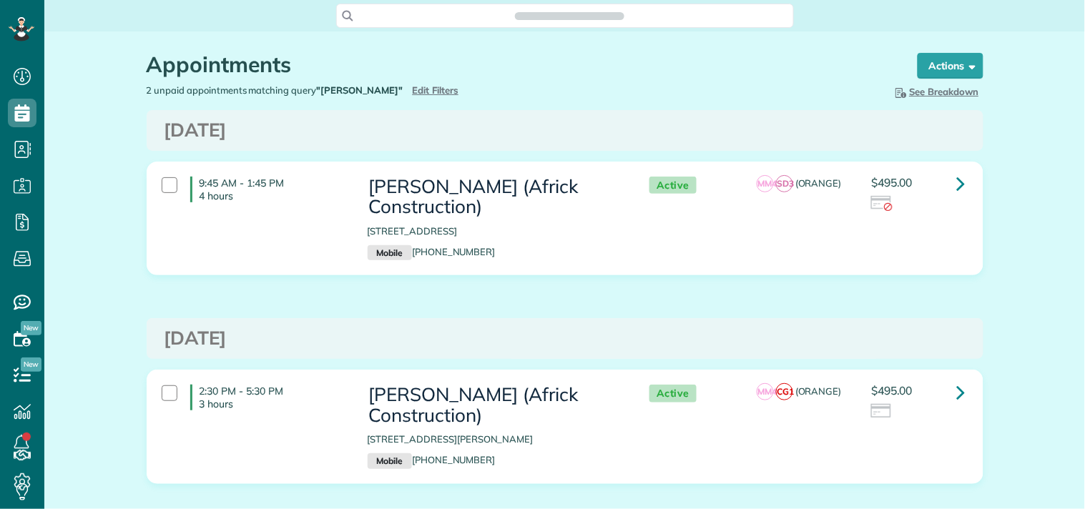
scroll to position [6, 6]
click at [413, 89] on span "Edit Filters" at bounding box center [436, 89] width 46 height 11
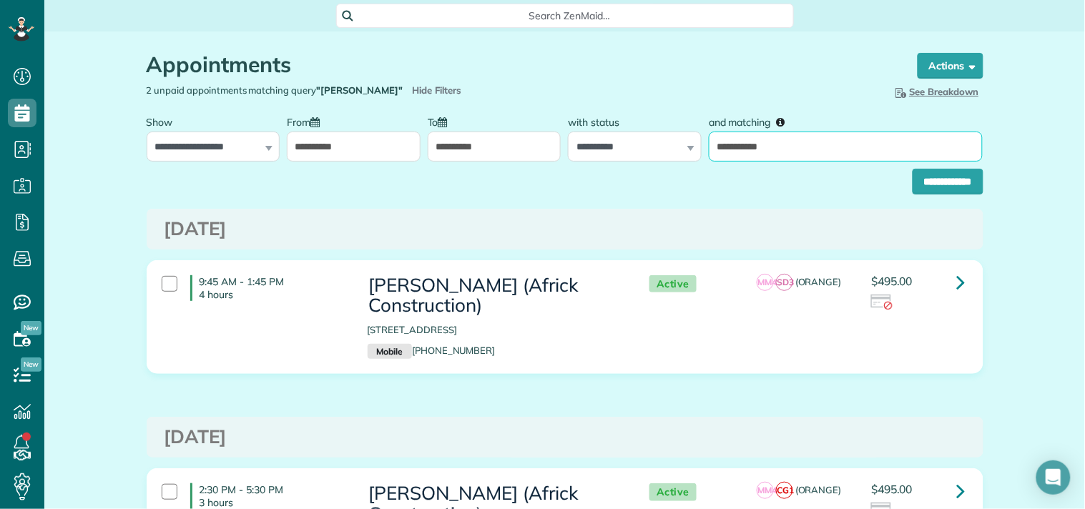
click at [739, 144] on input "**********" at bounding box center [846, 147] width 274 height 30
paste input "**********"
type input "**********"
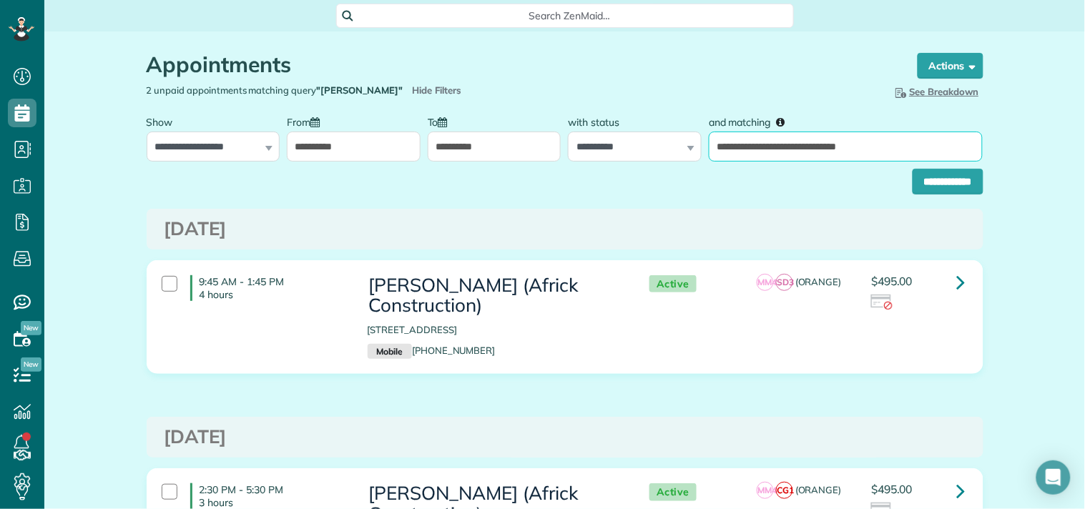
click at [912, 169] on input "**********" at bounding box center [947, 182] width 71 height 26
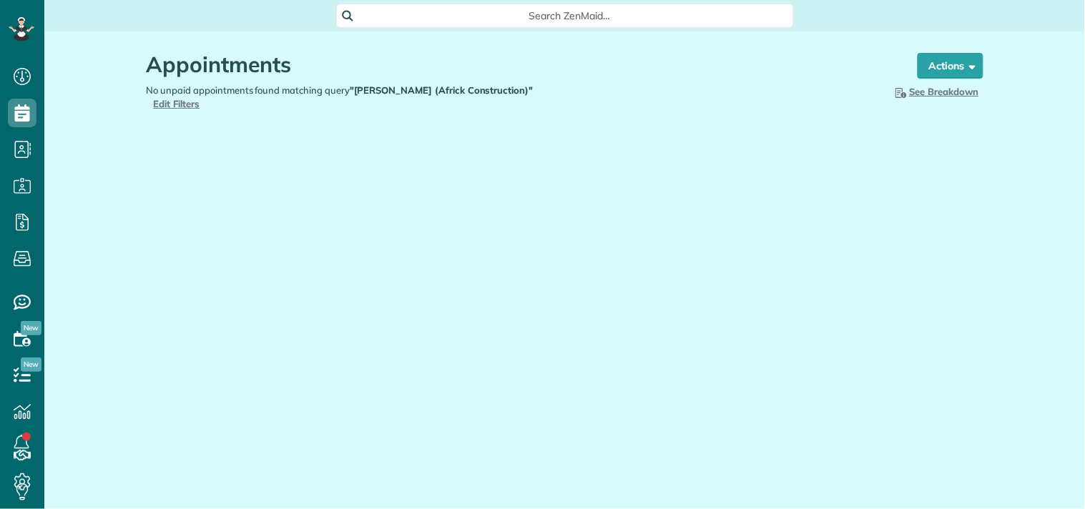
type input "**********"
click at [200, 98] on span "Edit Filters" at bounding box center [177, 103] width 46 height 11
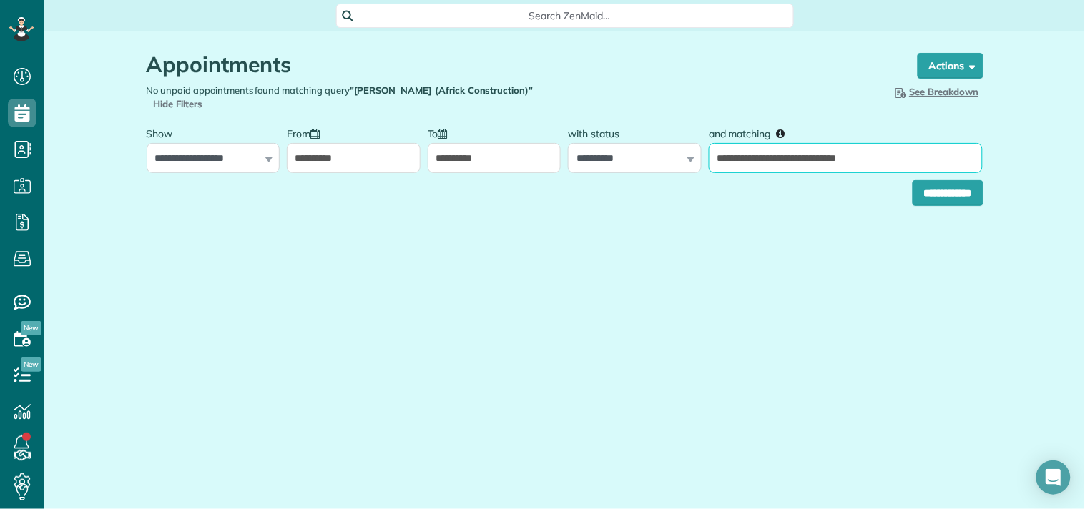
drag, startPoint x: 872, startPoint y: 159, endPoint x: 784, endPoint y: 168, distance: 88.4
click at [784, 168] on input "**********" at bounding box center [846, 158] width 274 height 30
type input "**********"
click at [912, 180] on input "**********" at bounding box center [947, 193] width 71 height 26
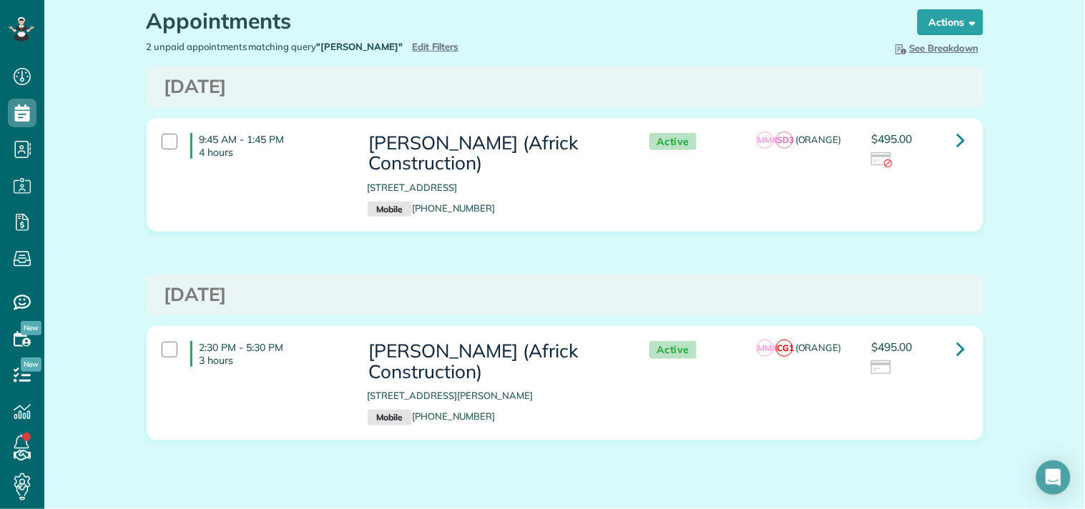
scroll to position [82, 0]
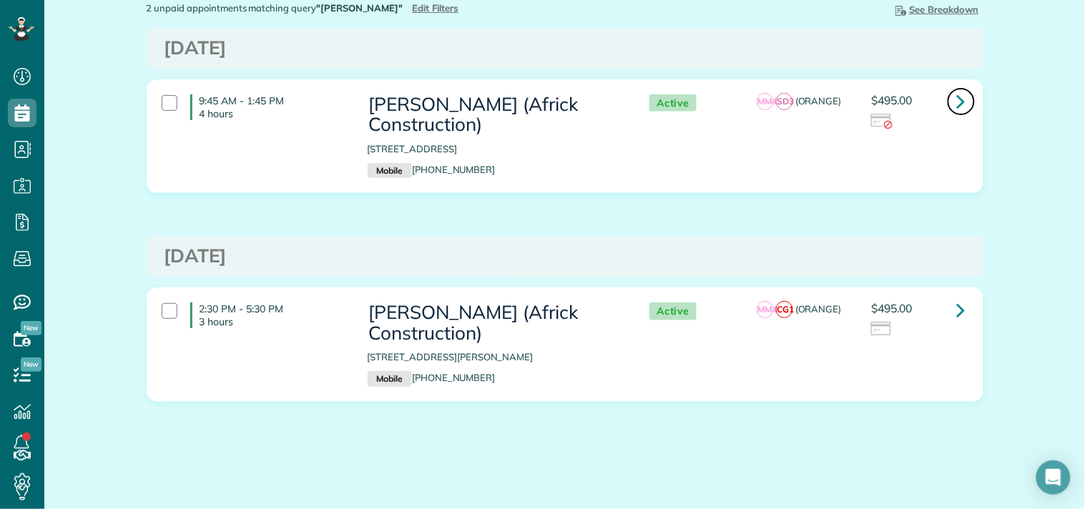
click at [957, 97] on icon at bounding box center [961, 101] width 9 height 25
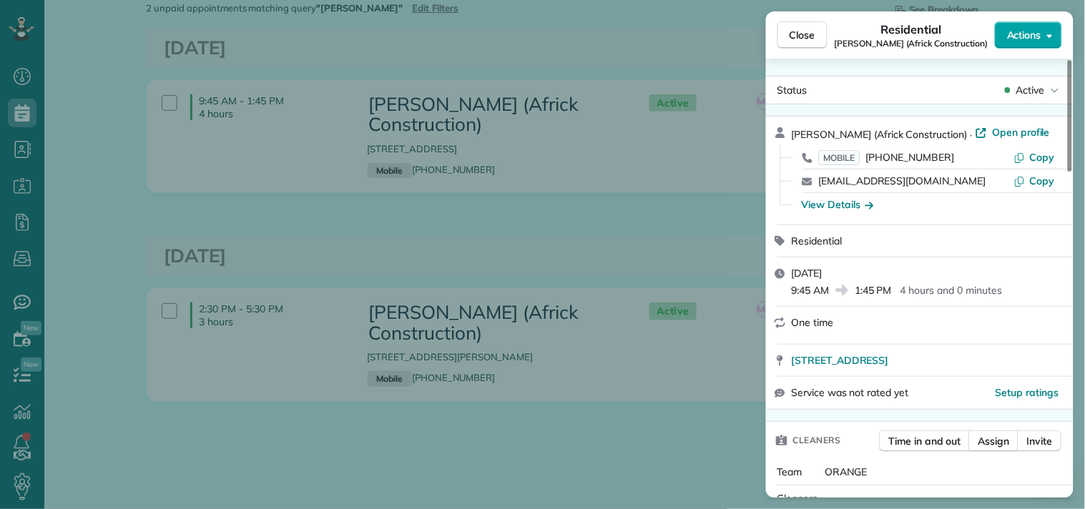
click at [1025, 34] on span "Actions" at bounding box center [1024, 35] width 34 height 14
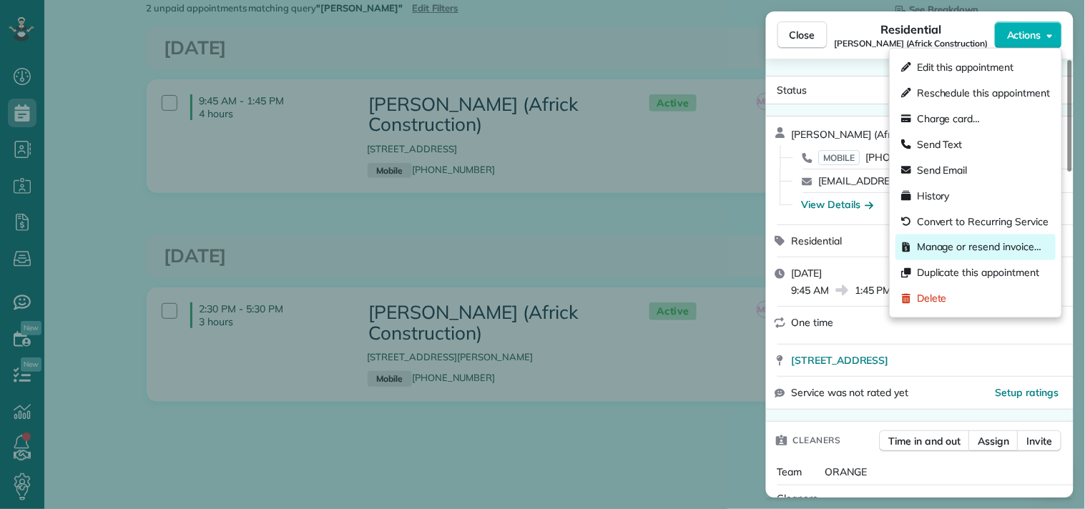
click at [949, 239] on div "Manage or resend invoice…" at bounding box center [975, 248] width 160 height 26
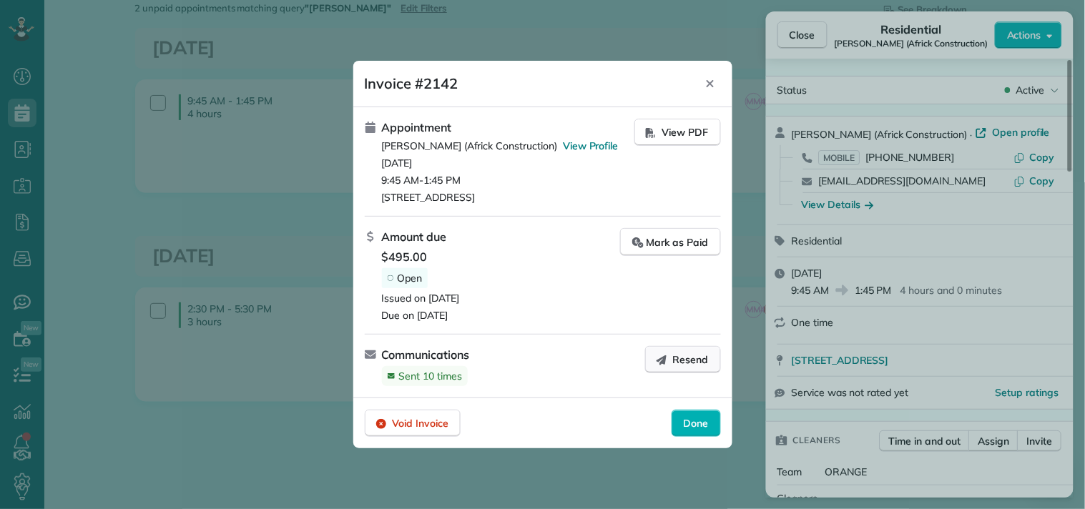
click at [698, 360] on span "Resend" at bounding box center [691, 360] width 36 height 14
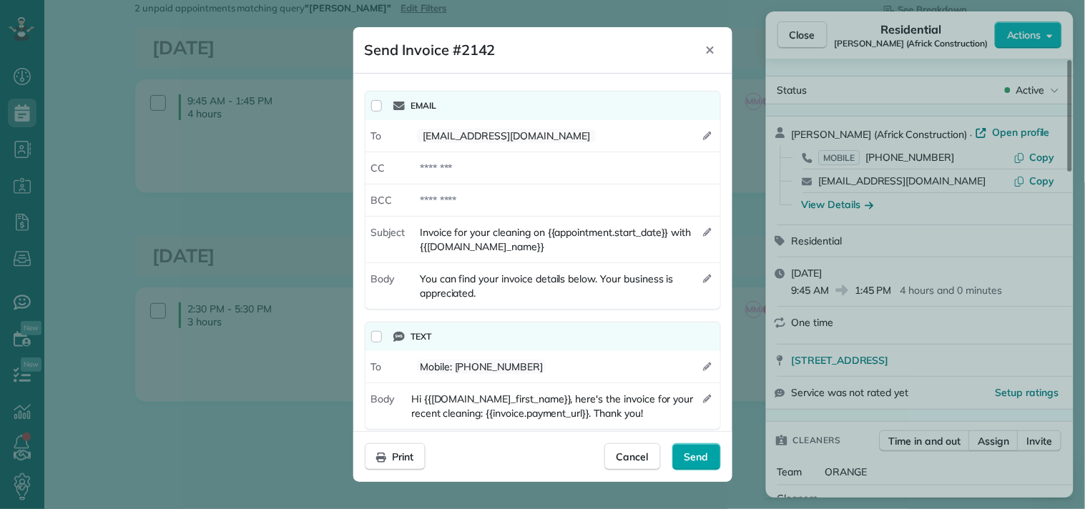
click at [692, 450] on span "Send" at bounding box center [696, 457] width 24 height 14
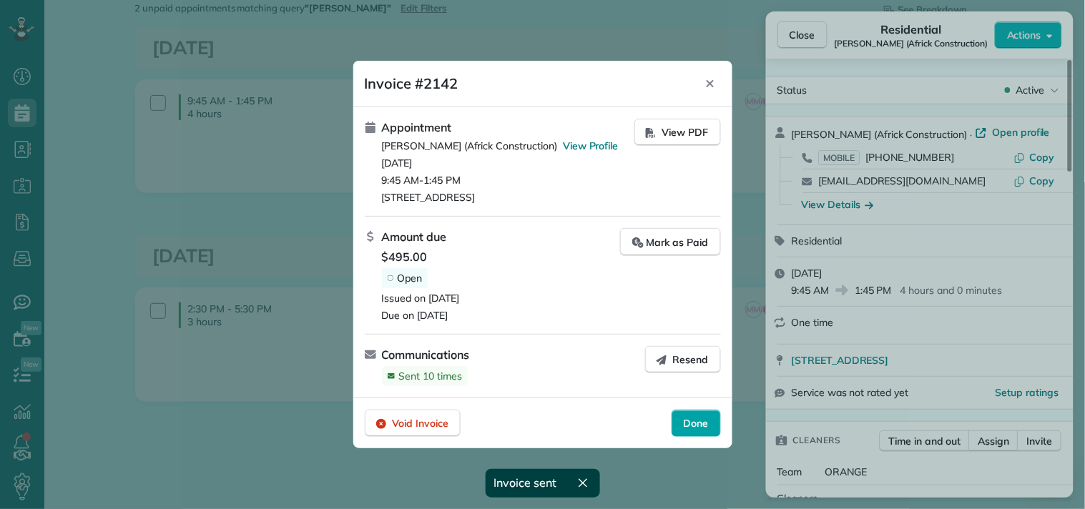
click at [684, 423] on span "Done" at bounding box center [696, 423] width 25 height 14
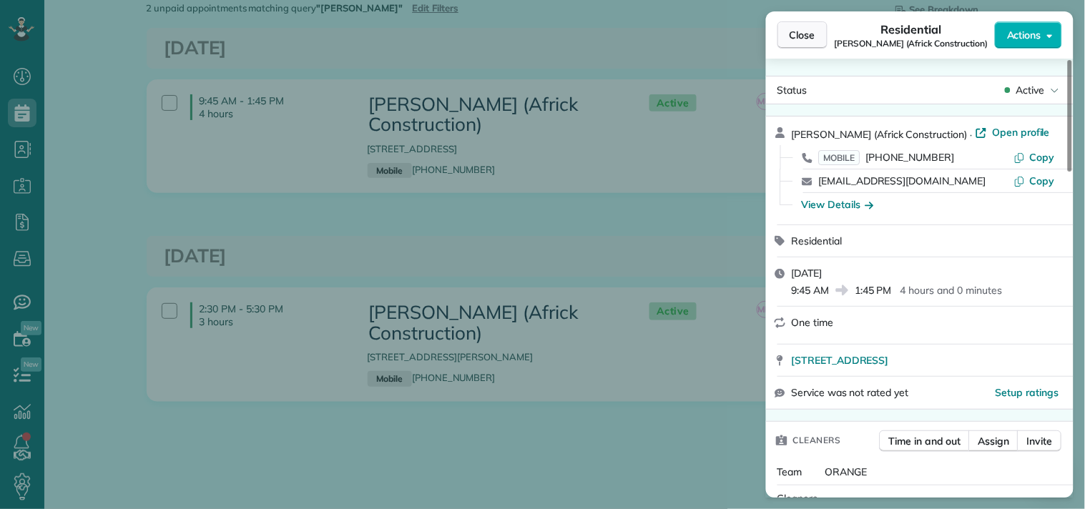
click at [789, 32] on span "Close" at bounding box center [802, 35] width 26 height 14
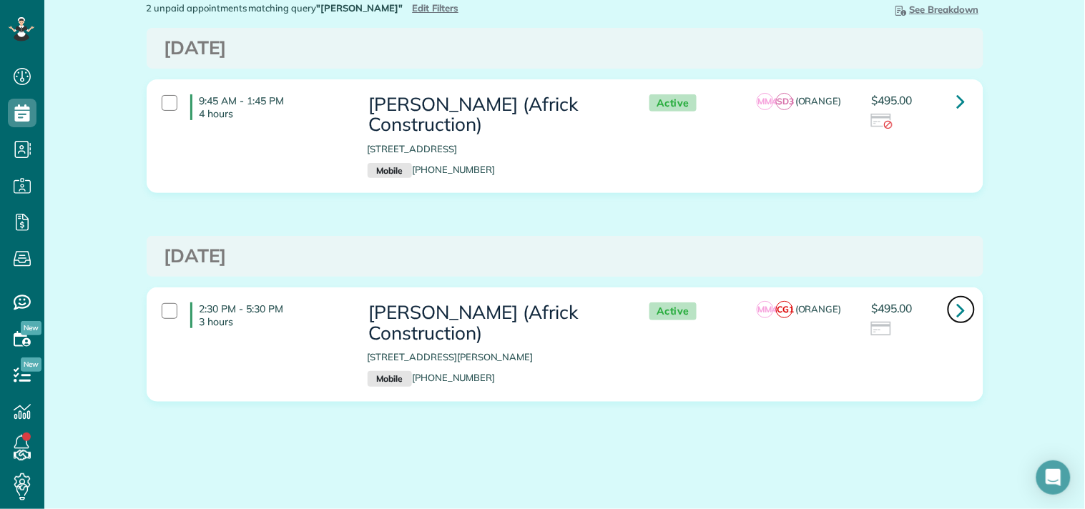
click at [957, 306] on icon at bounding box center [961, 309] width 9 height 25
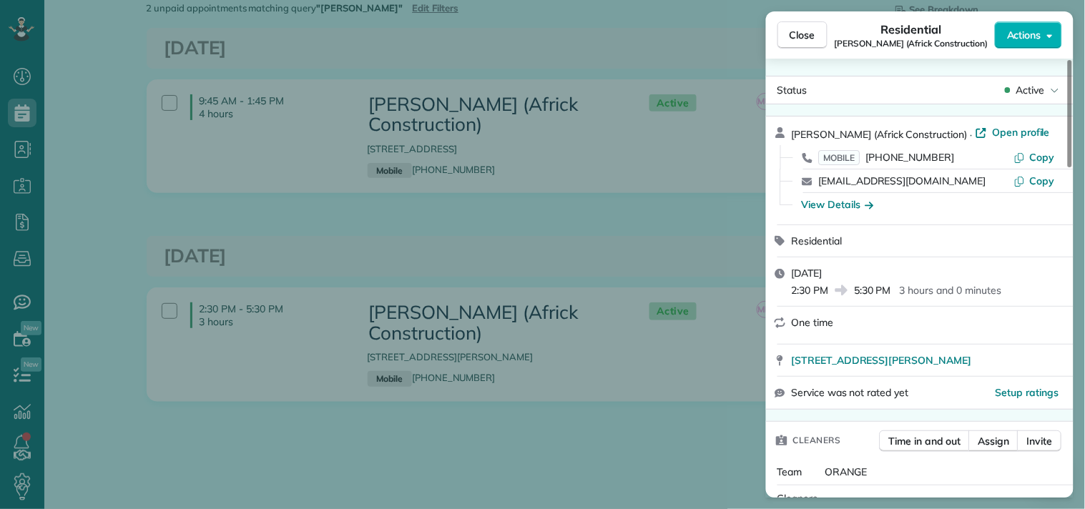
click at [1023, 31] on span "Actions" at bounding box center [1024, 35] width 34 height 14
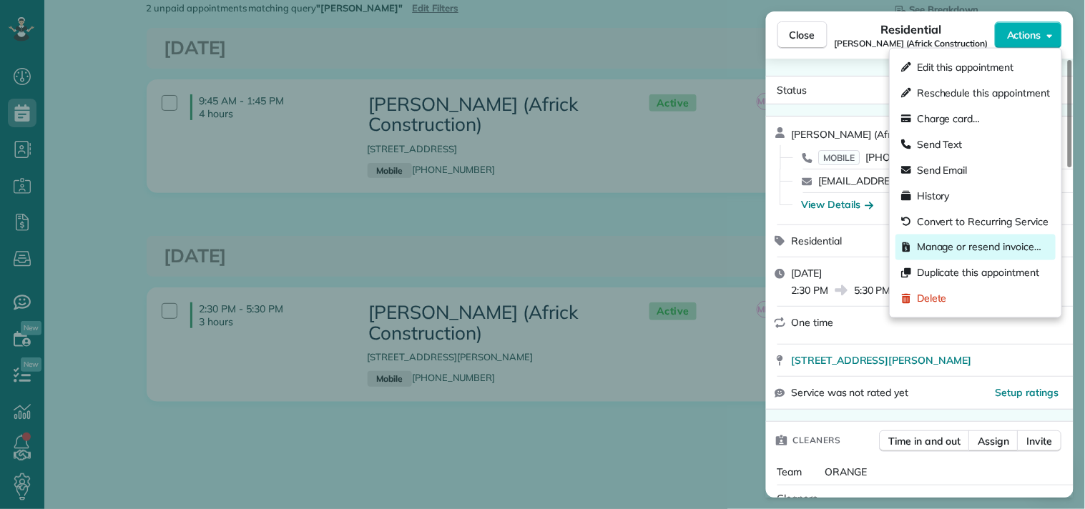
click at [930, 245] on span "Manage or resend invoice…" at bounding box center [979, 247] width 124 height 14
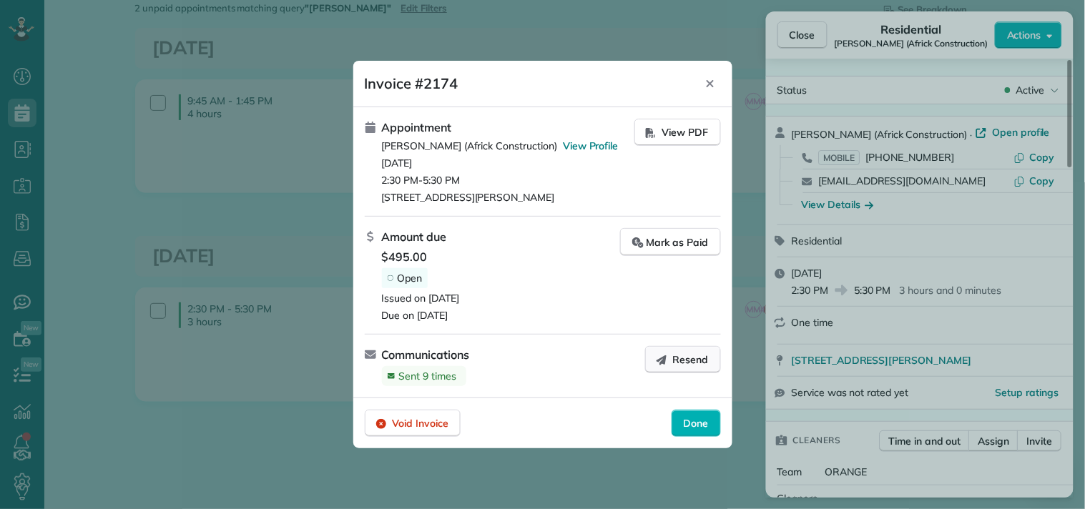
click at [673, 358] on button "Resend" at bounding box center [683, 359] width 76 height 27
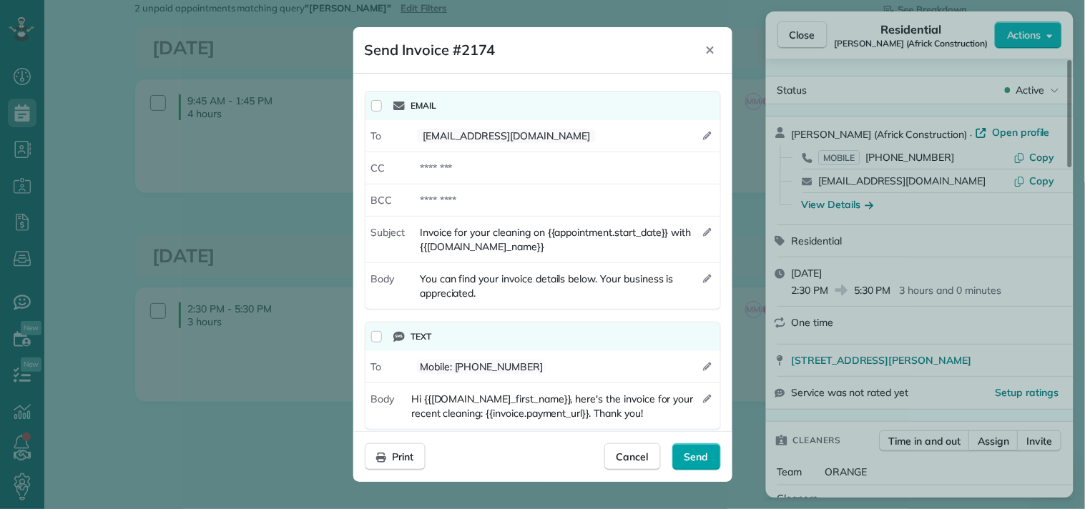
click at [703, 450] on span "Send" at bounding box center [696, 457] width 24 height 14
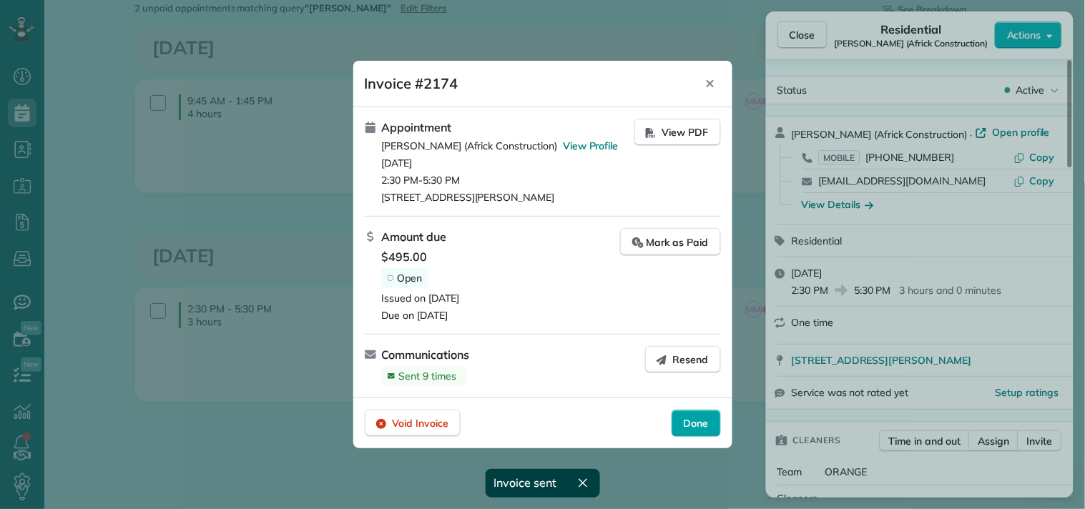
click at [701, 417] on span "Done" at bounding box center [696, 423] width 25 height 14
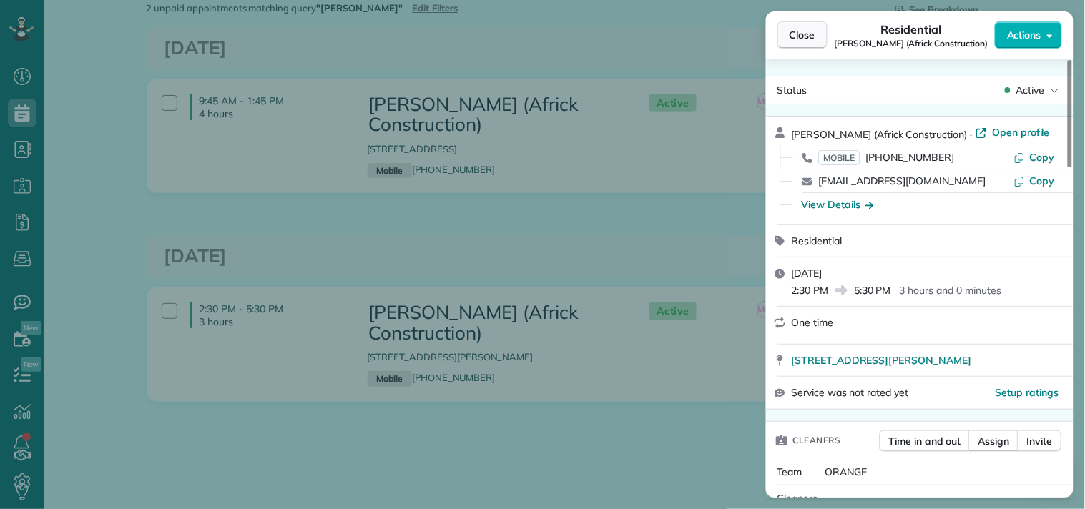
click at [798, 29] on span "Close" at bounding box center [802, 35] width 26 height 14
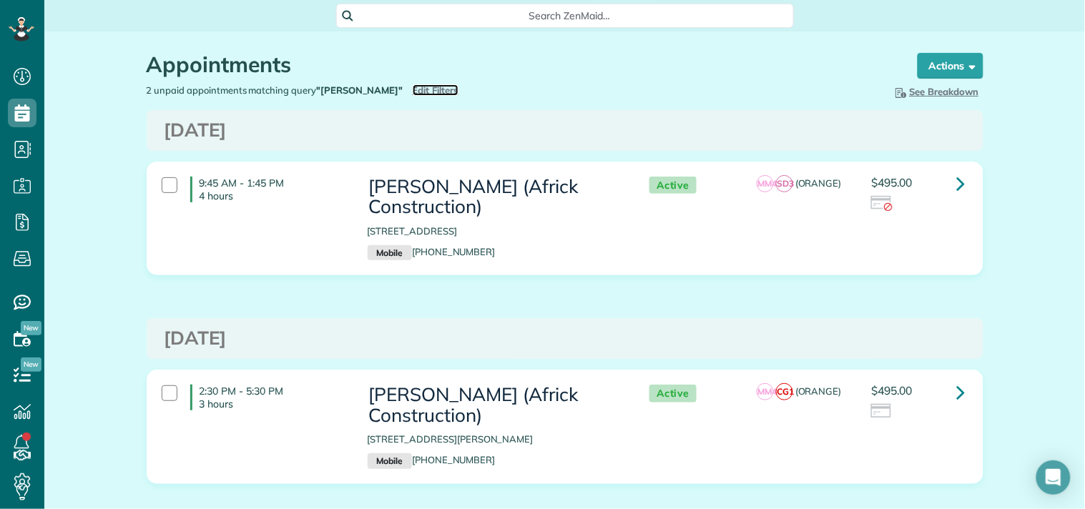
drag, startPoint x: 409, startPoint y: 87, endPoint x: 626, endPoint y: 141, distance: 223.9
click at [413, 87] on span "Edit Filters" at bounding box center [436, 89] width 46 height 11
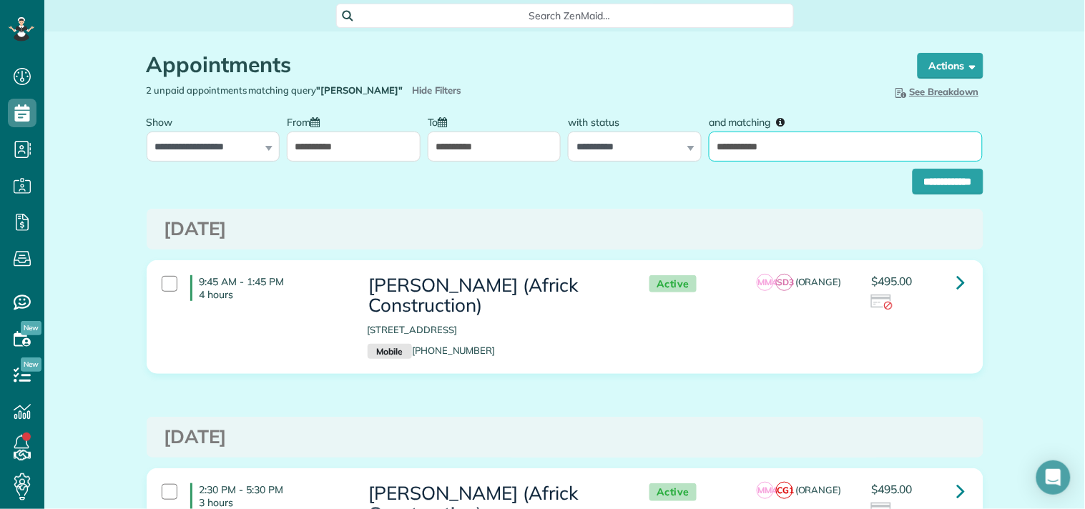
click at [811, 155] on input "**********" at bounding box center [846, 147] width 274 height 30
click at [810, 155] on input "**********" at bounding box center [846, 147] width 274 height 30
paste input "**********"
type input "**********"
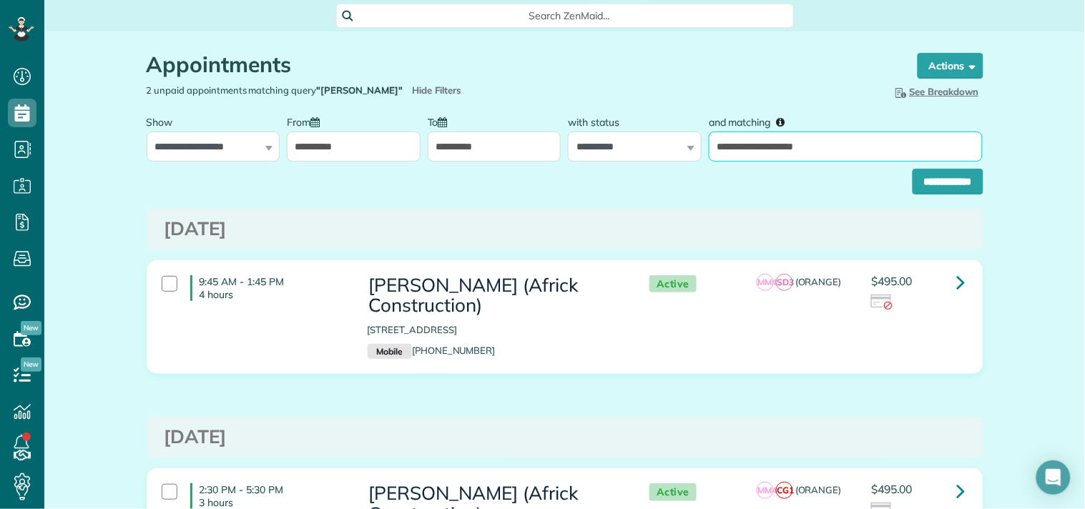
click at [912, 169] on input "**********" at bounding box center [947, 182] width 71 height 26
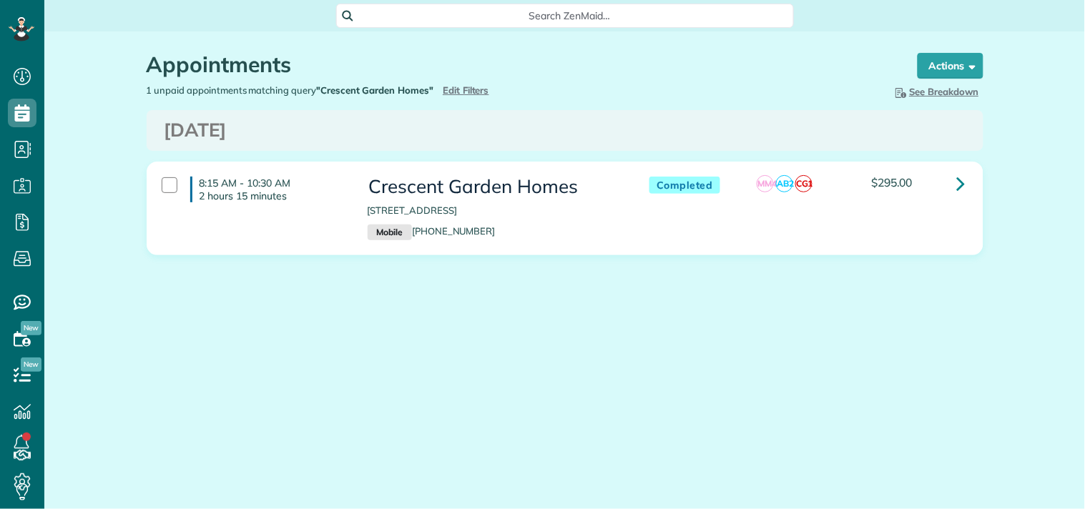
scroll to position [6, 6]
click at [960, 187] on icon at bounding box center [961, 183] width 9 height 25
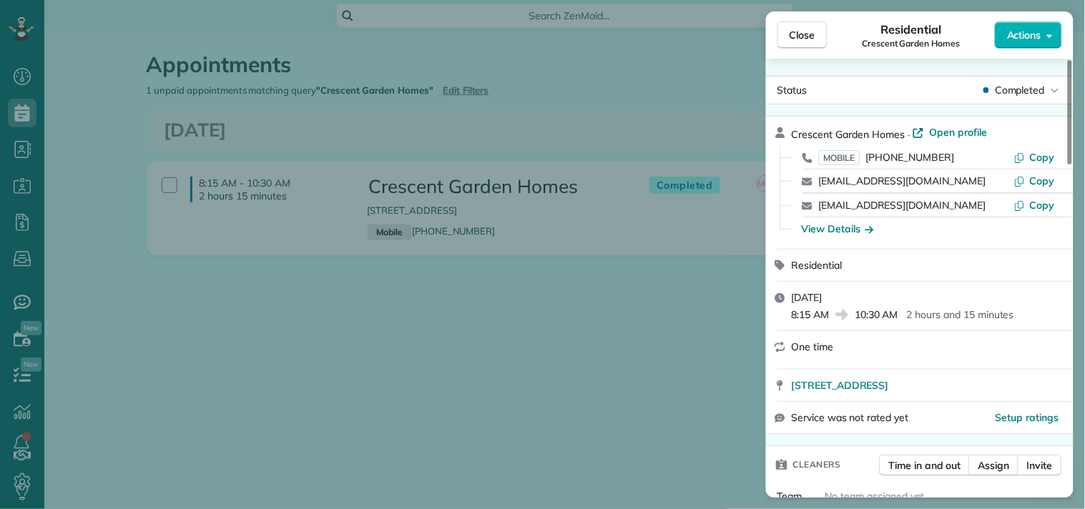
click at [1018, 37] on span "Actions" at bounding box center [1024, 35] width 34 height 14
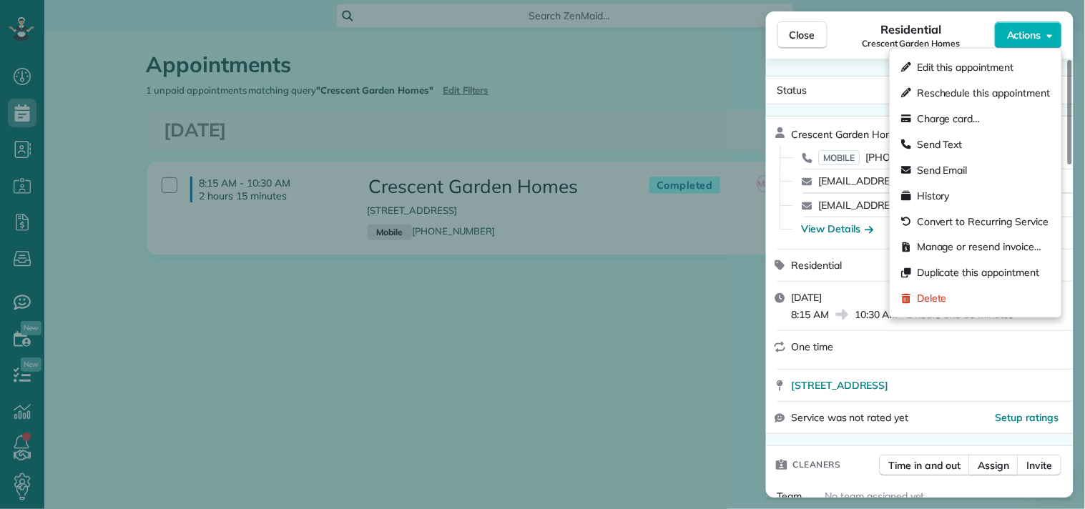
click at [949, 246] on span "Manage or resend invoice…" at bounding box center [979, 247] width 124 height 14
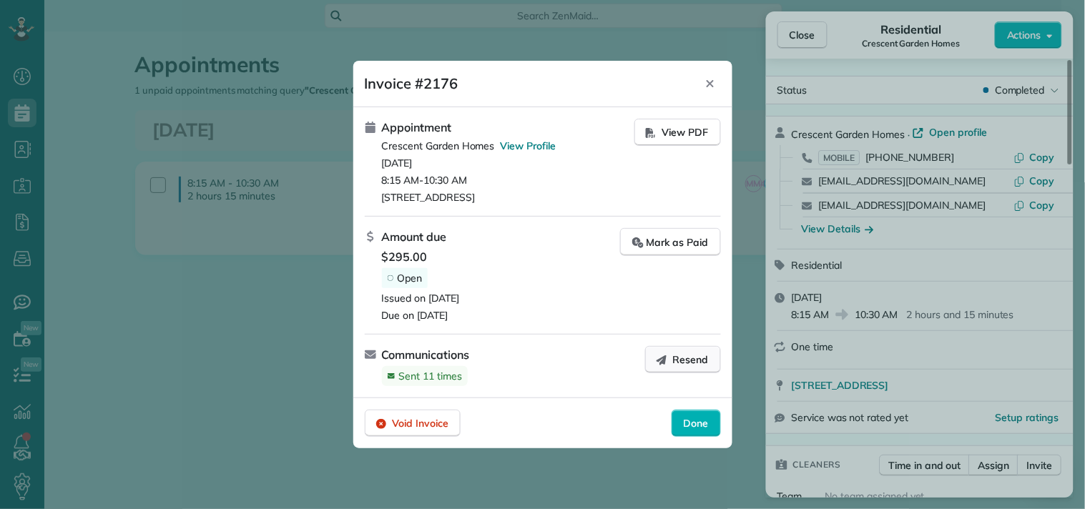
click at [665, 360] on icon "button" at bounding box center [661, 360] width 10 height 10
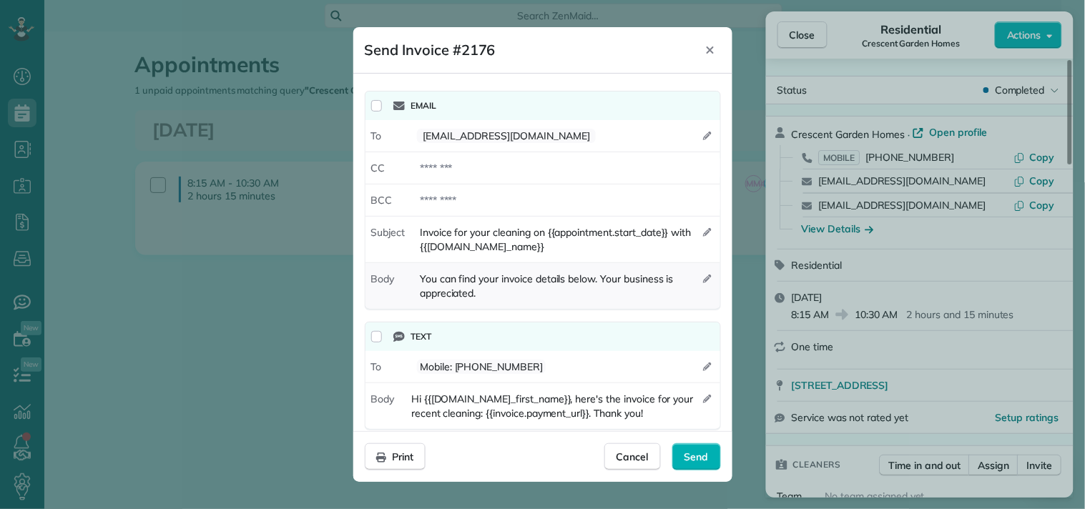
scroll to position [16, 0]
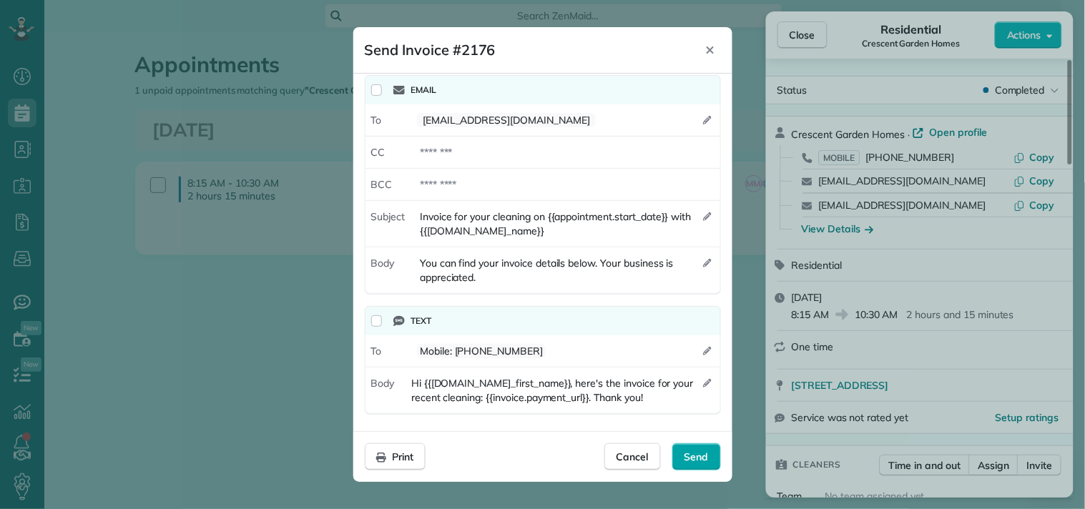
click at [694, 451] on span "Send" at bounding box center [696, 457] width 24 height 14
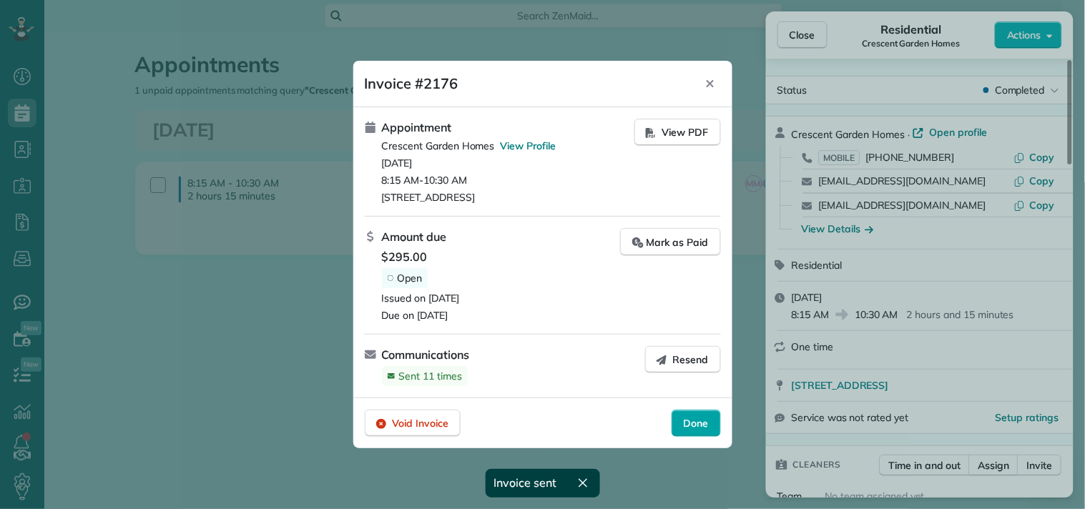
click at [687, 426] on span "Done" at bounding box center [696, 423] width 25 height 14
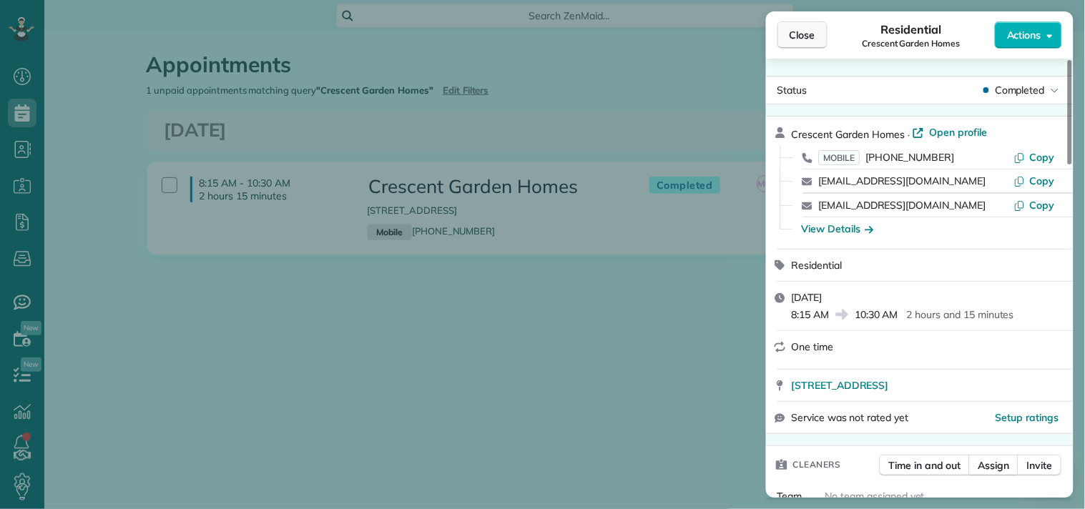
click at [802, 31] on span "Close" at bounding box center [802, 35] width 26 height 14
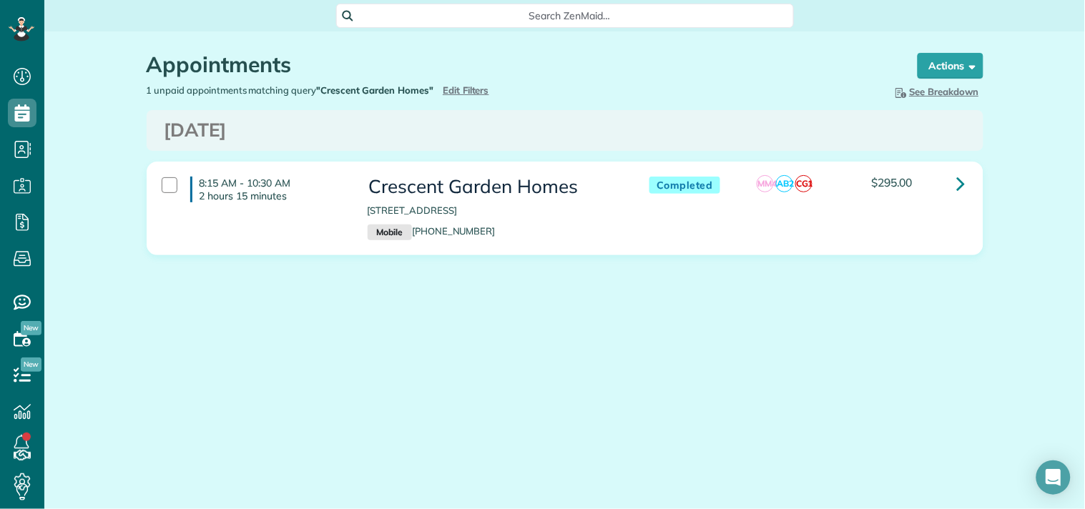
click at [462, 80] on div "Appointments the List View [2 min]" at bounding box center [519, 68] width 744 height 31
click at [477, 87] on span "Edit Filters" at bounding box center [466, 89] width 46 height 11
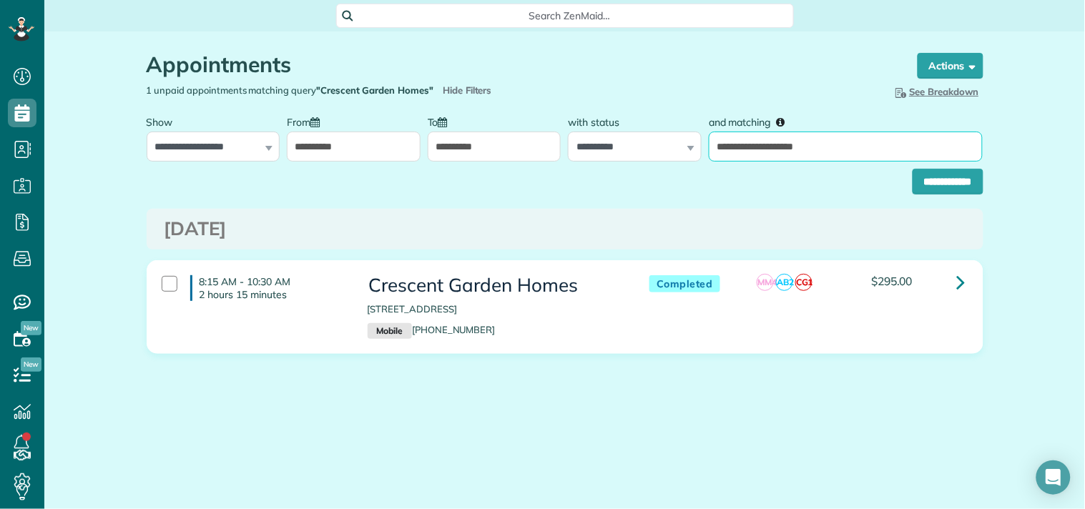
click at [865, 141] on input "**********" at bounding box center [846, 147] width 274 height 30
paste input "**********"
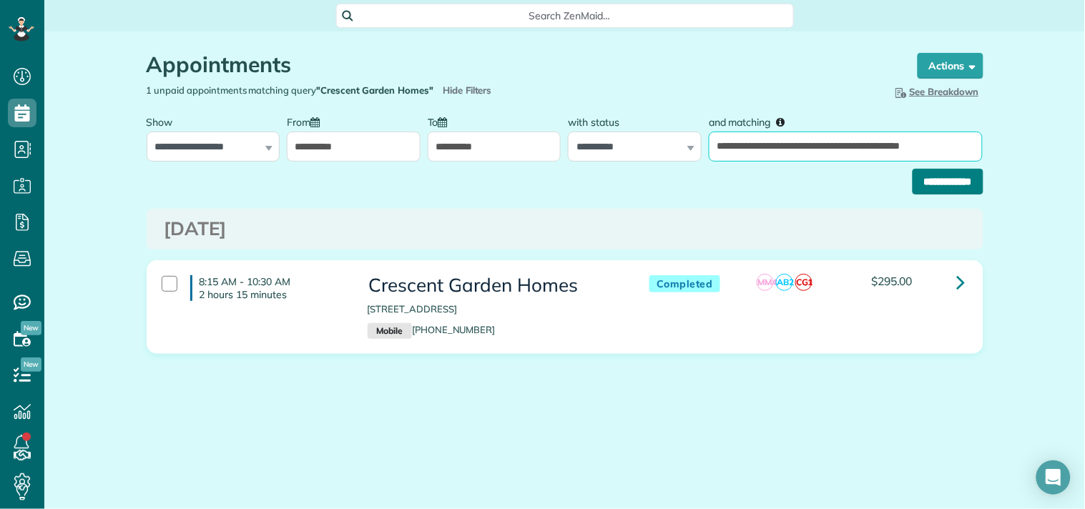
type input "**********"
click at [947, 179] on input "**********" at bounding box center [947, 182] width 71 height 26
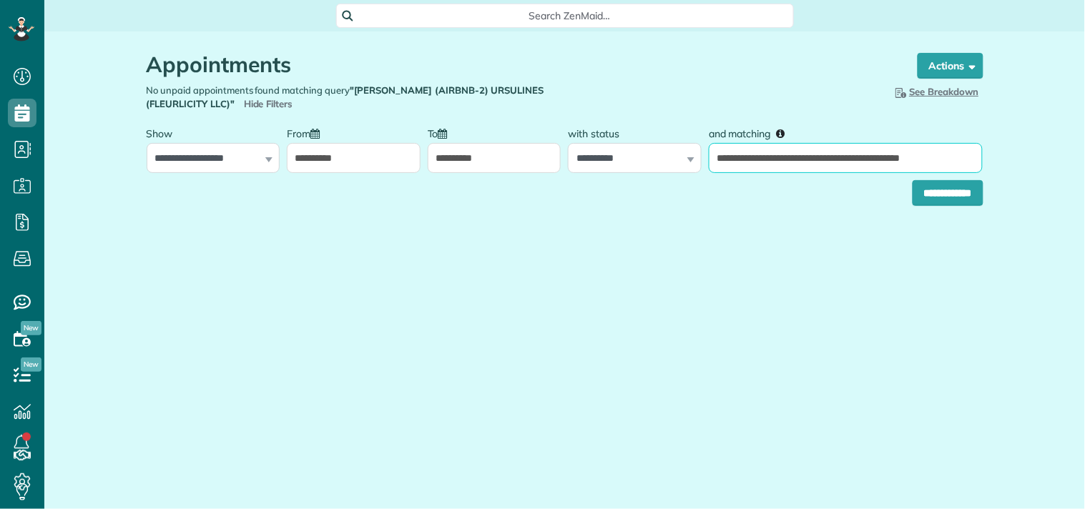
click at [923, 159] on input "**********" at bounding box center [846, 158] width 274 height 30
type input "**********"
click at [912, 180] on input "**********" at bounding box center [947, 193] width 71 height 26
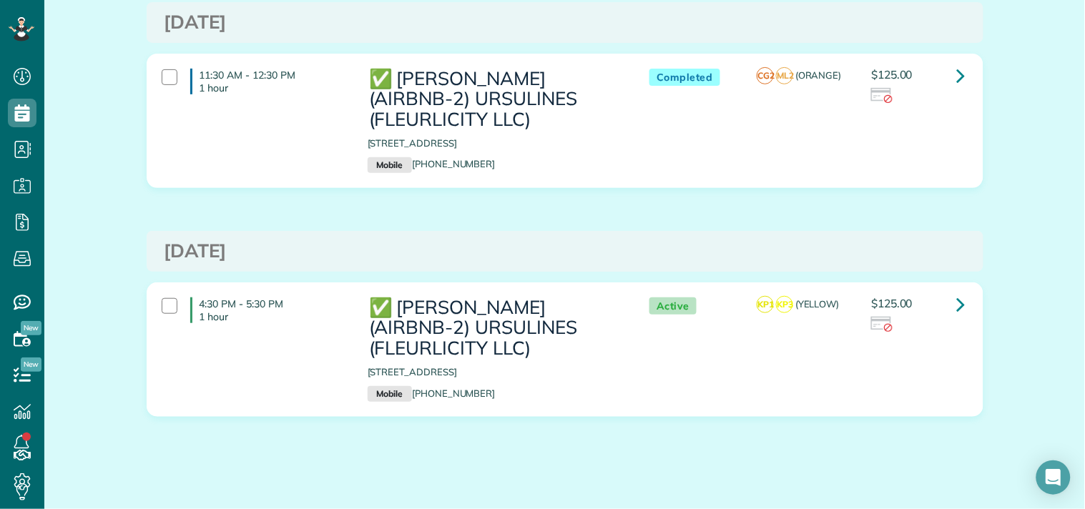
scroll to position [124, 0]
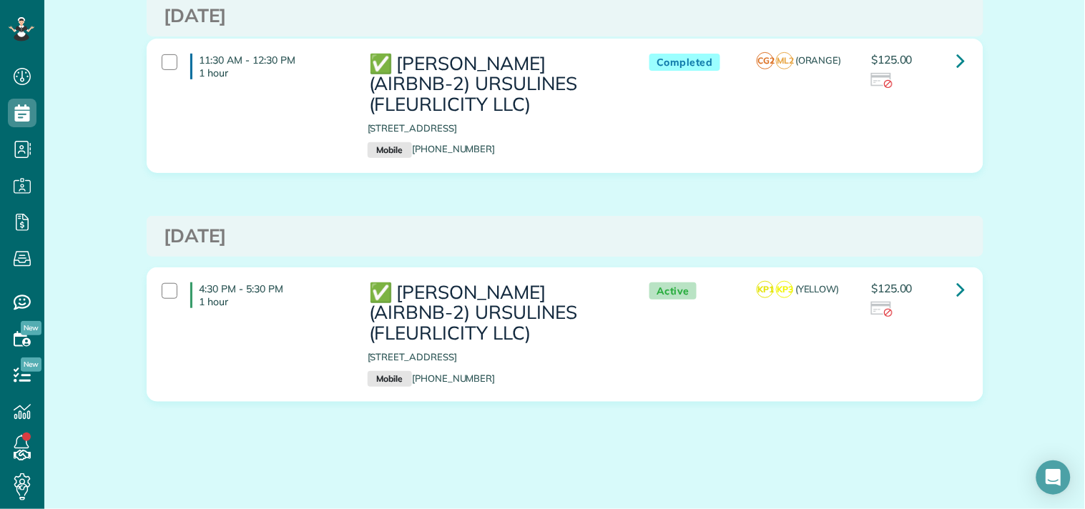
click at [118, 58] on div "Appointments the List View [2 min] Schedule Changes Actions Create Appointment …" at bounding box center [564, 208] width 1040 height 601
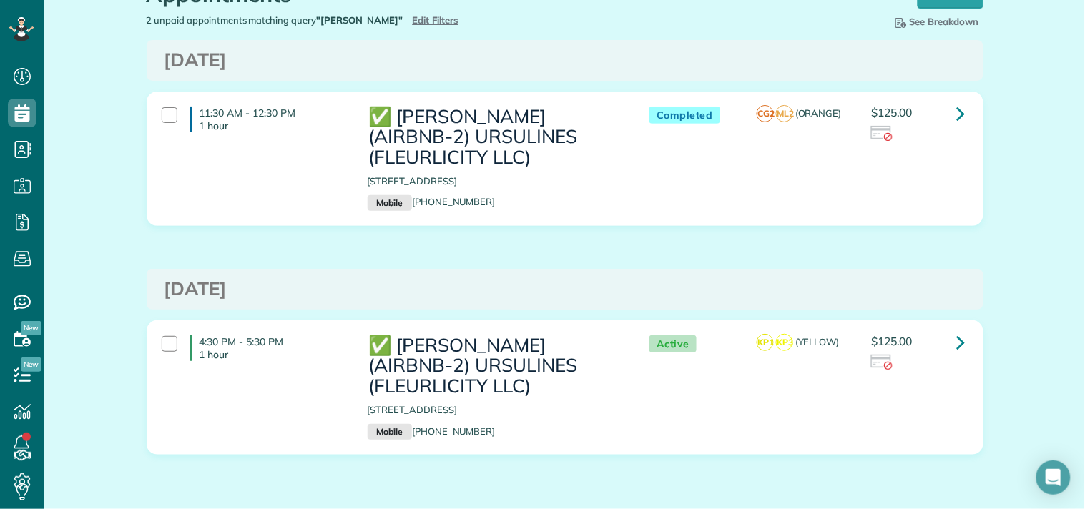
scroll to position [44, 0]
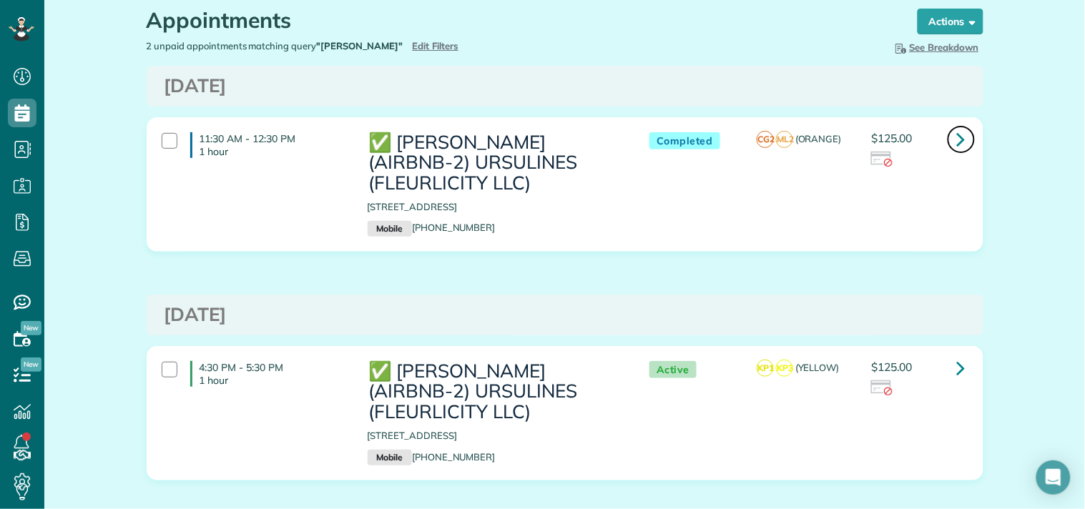
click at [957, 136] on icon at bounding box center [961, 139] width 9 height 25
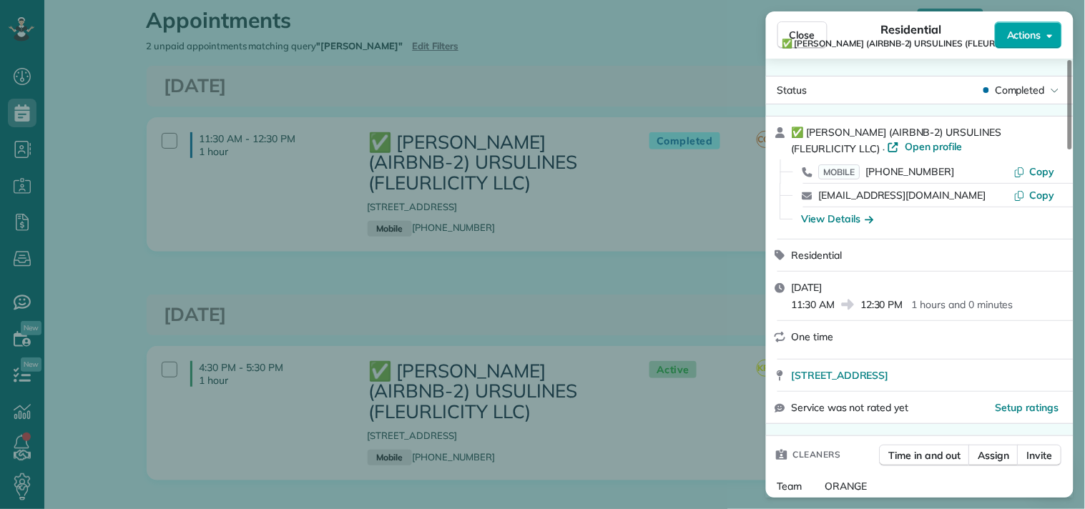
click at [1028, 31] on span "Actions" at bounding box center [1024, 35] width 34 height 14
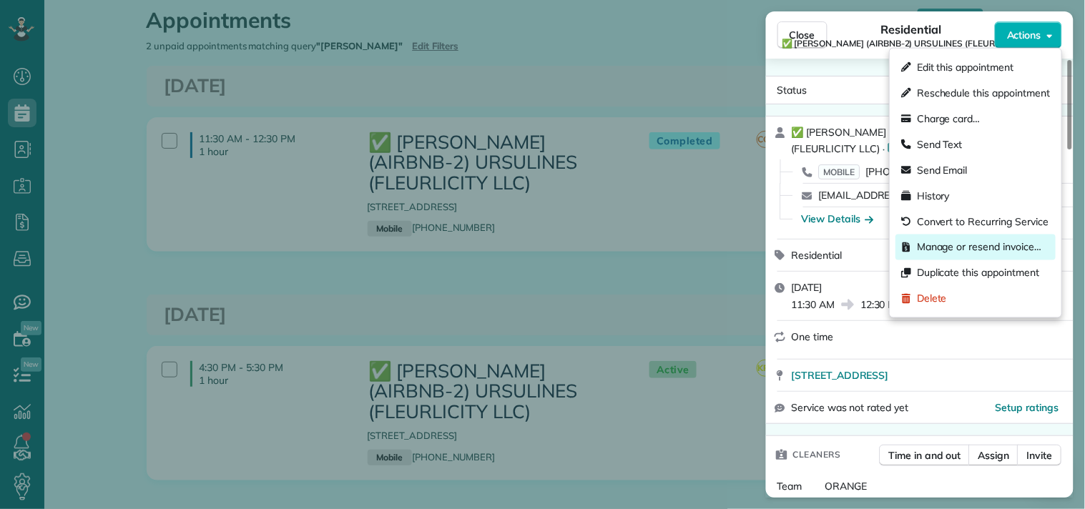
click at [974, 248] on span "Manage or resend invoice…" at bounding box center [979, 247] width 124 height 14
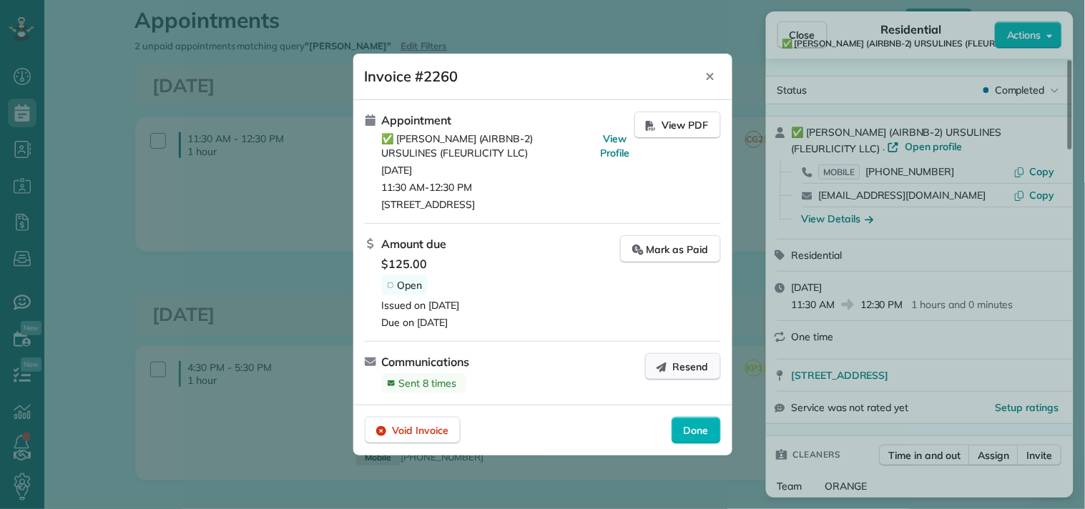
click at [684, 367] on span "Resend" at bounding box center [691, 367] width 36 height 14
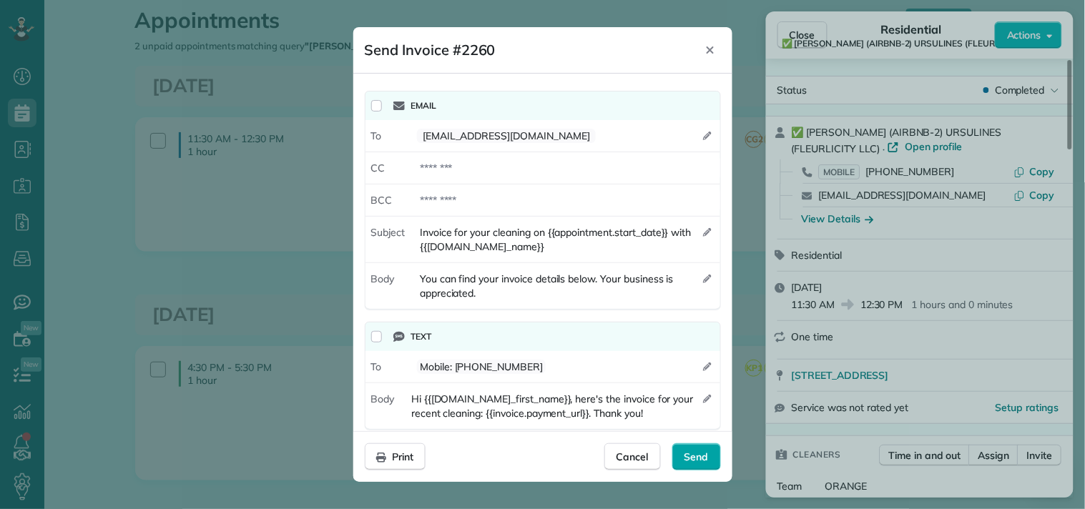
click at [699, 458] on span "Send" at bounding box center [696, 457] width 24 height 14
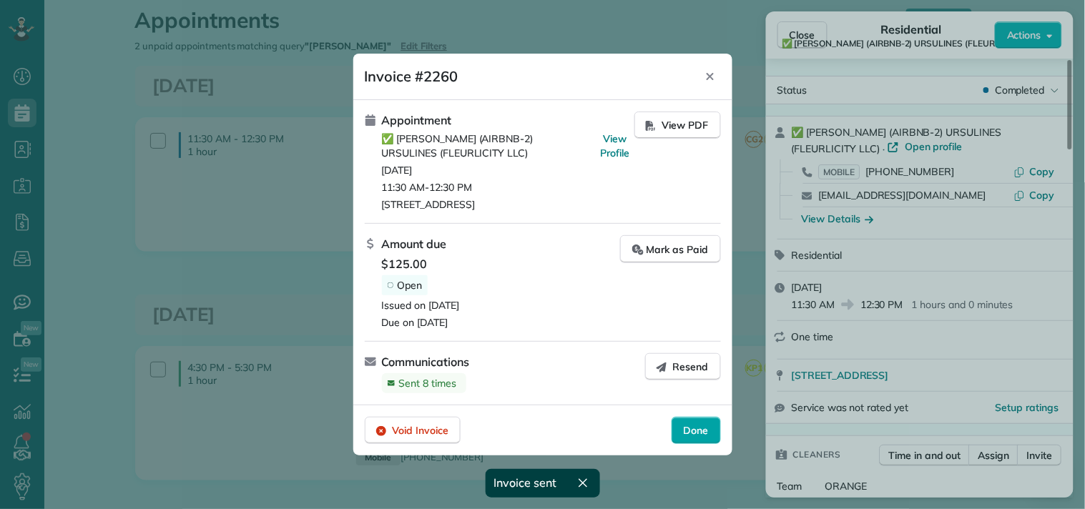
click at [703, 429] on span "Done" at bounding box center [696, 430] width 25 height 14
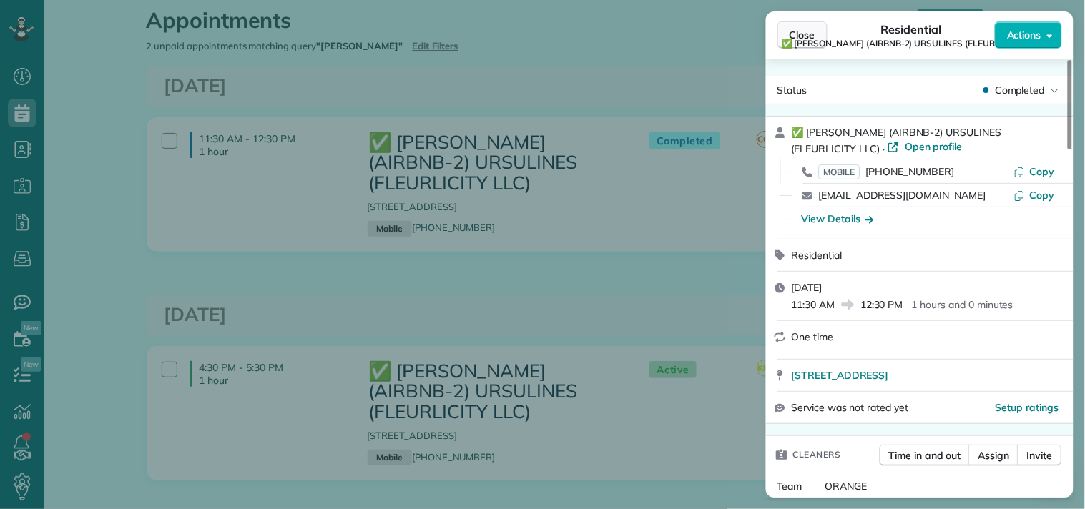
click at [795, 31] on span "Close" at bounding box center [802, 35] width 26 height 14
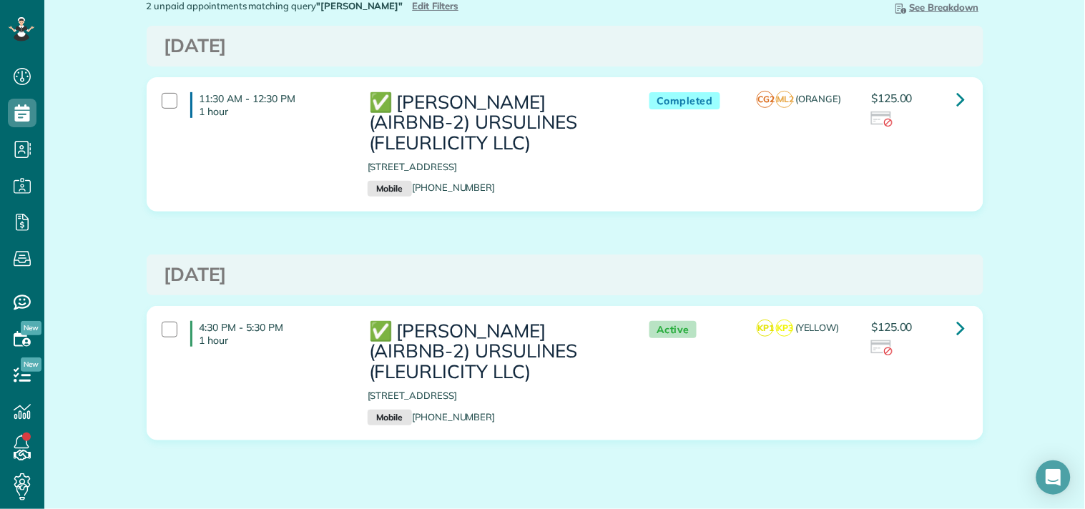
scroll to position [124, 0]
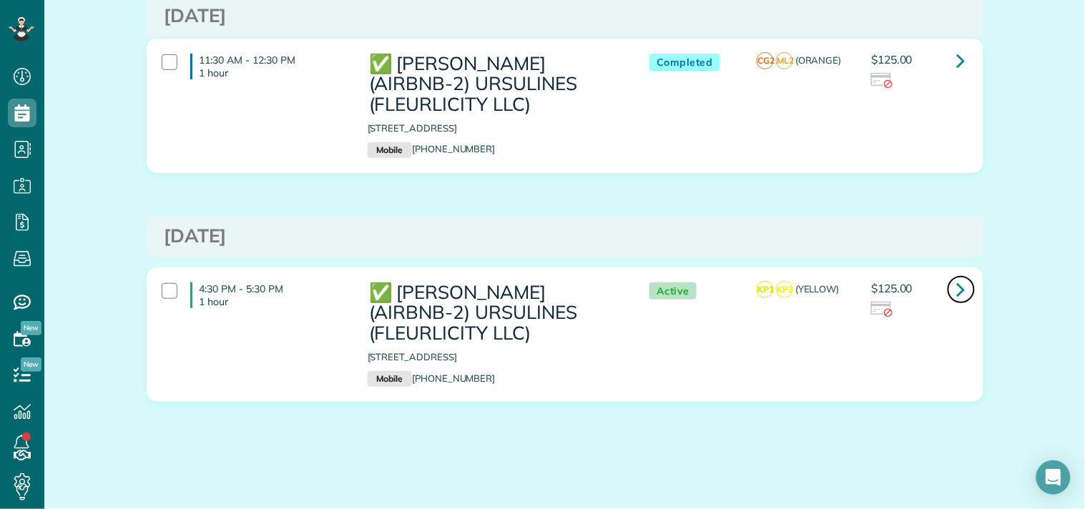
click at [957, 286] on icon at bounding box center [961, 289] width 9 height 25
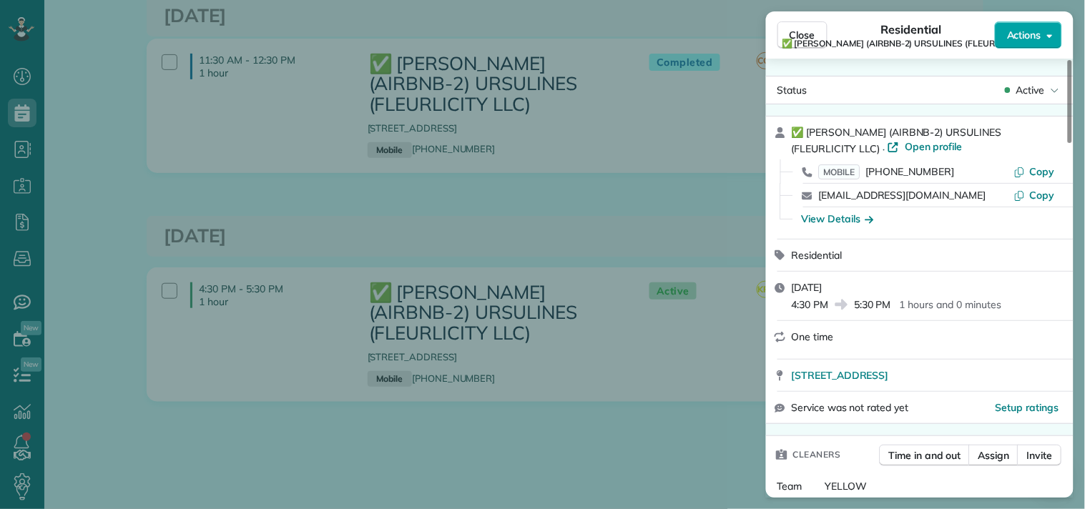
click at [1019, 30] on span "Actions" at bounding box center [1024, 35] width 34 height 14
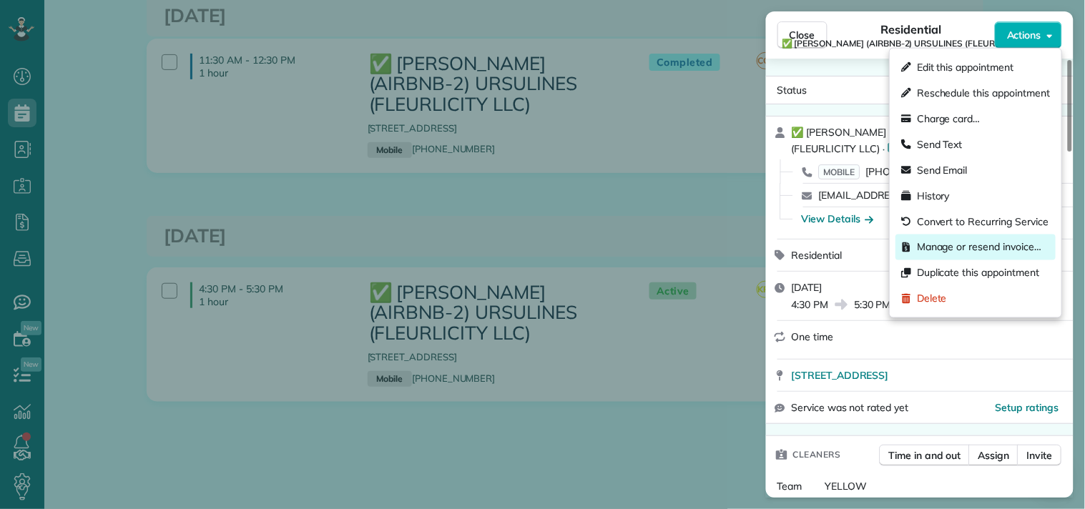
click at [938, 246] on span "Manage or resend invoice…" at bounding box center [979, 247] width 124 height 14
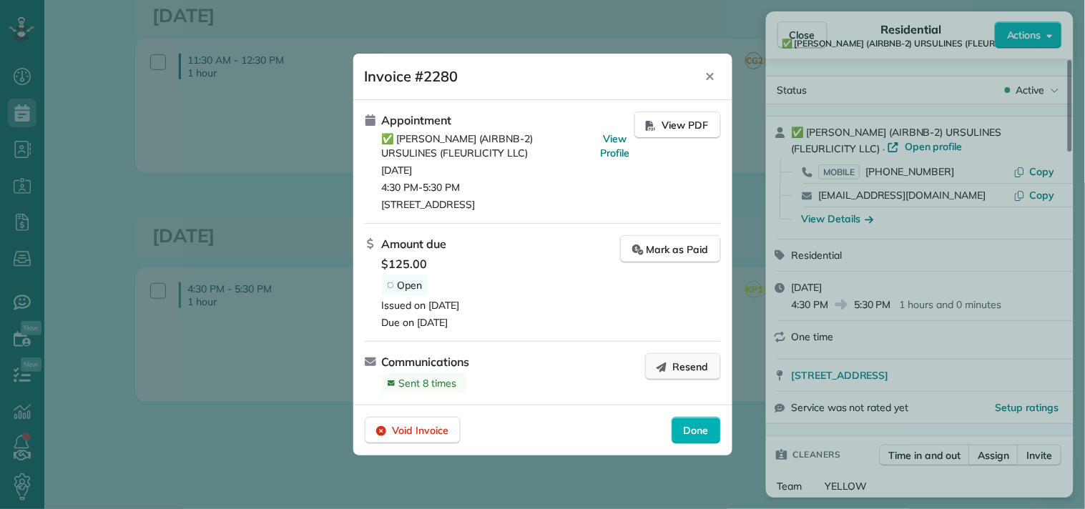
click at [690, 365] on span "Resend" at bounding box center [691, 367] width 36 height 14
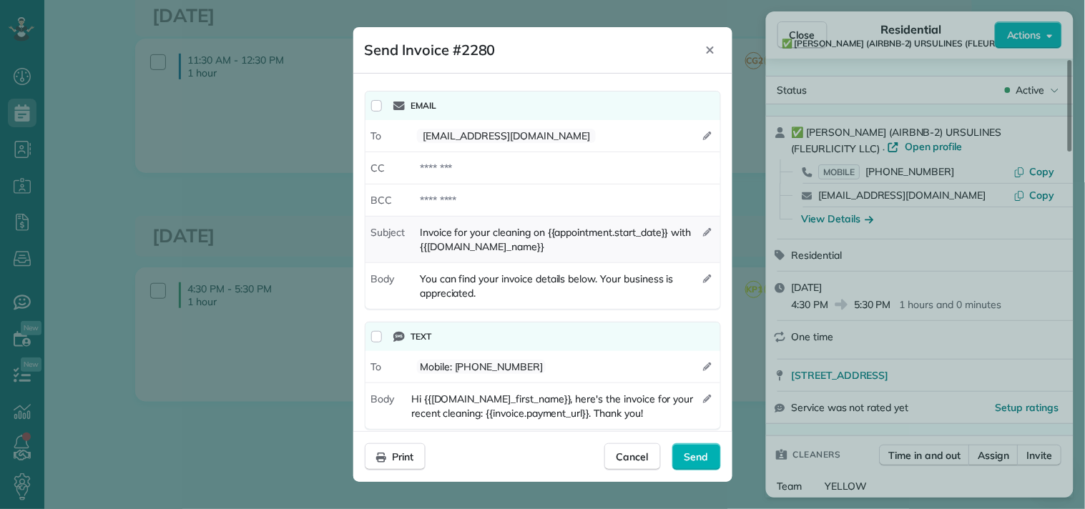
scroll to position [16, 0]
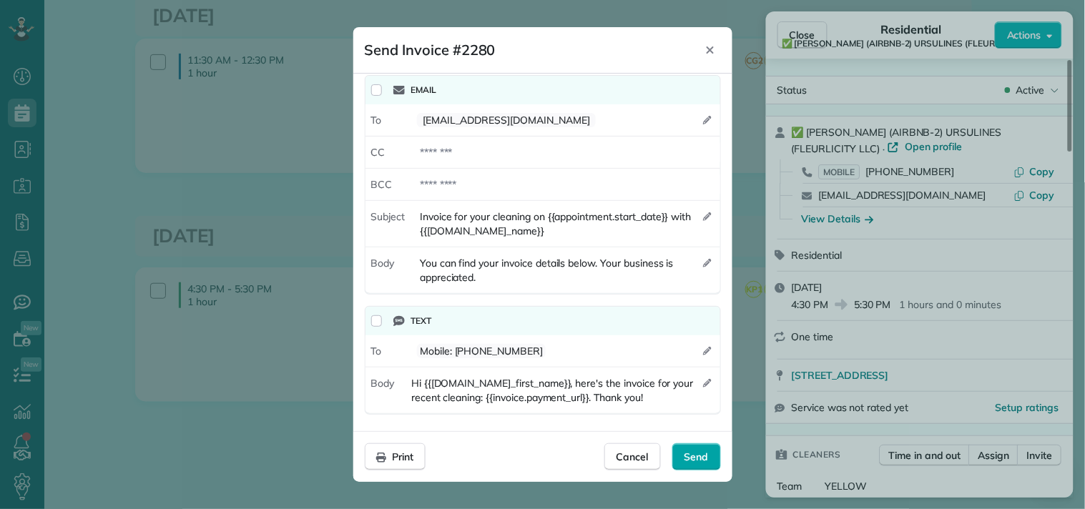
click at [704, 452] on span "Send" at bounding box center [696, 457] width 24 height 14
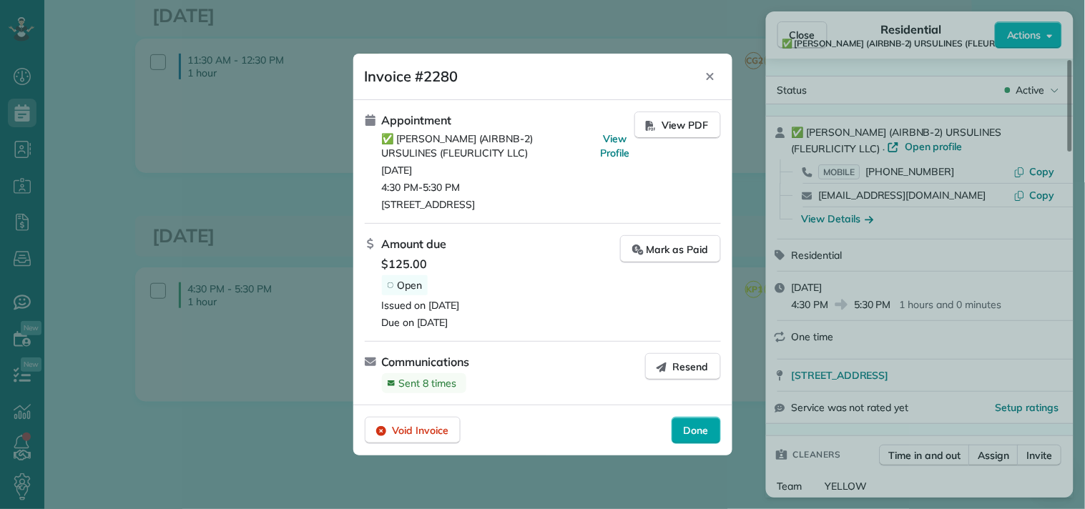
click at [699, 427] on span "Done" at bounding box center [696, 430] width 25 height 14
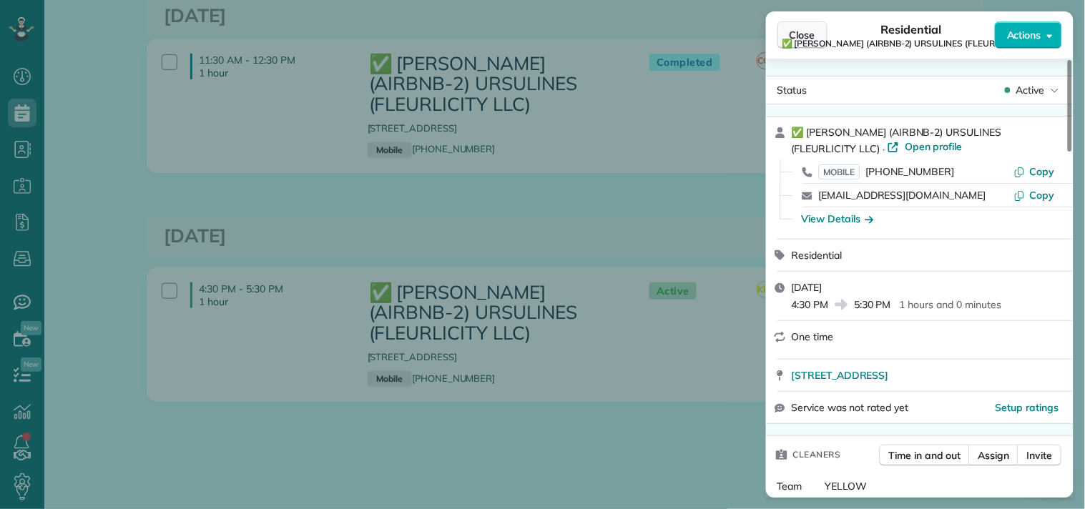
click at [808, 31] on span "Close" at bounding box center [802, 35] width 26 height 14
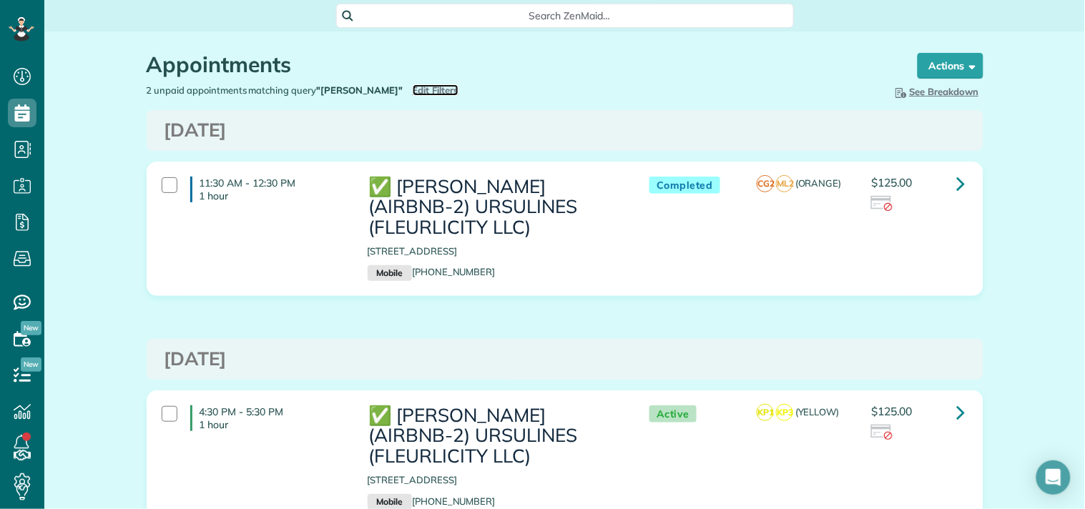
drag, startPoint x: 419, startPoint y: 89, endPoint x: 855, endPoint y: 144, distance: 438.9
click at [419, 89] on span "Edit Filters" at bounding box center [436, 89] width 46 height 11
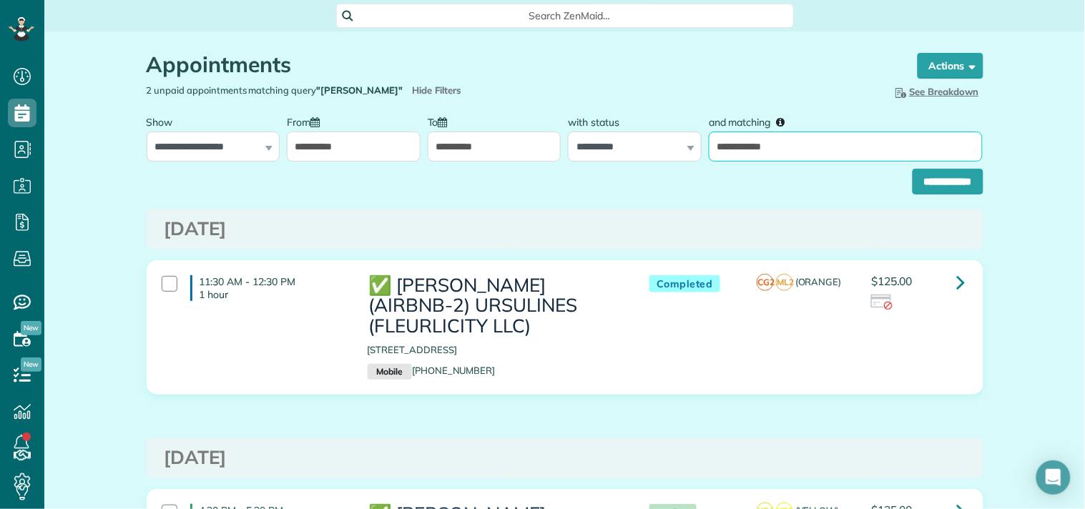
click at [794, 148] on input "**********" at bounding box center [846, 147] width 274 height 30
paste input "**********"
type input "**********"
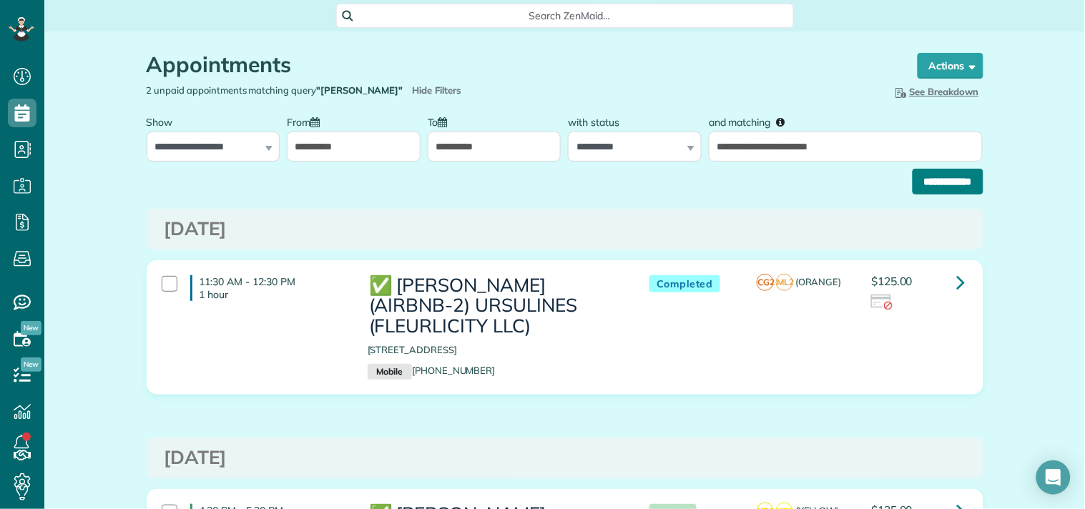
click at [955, 182] on input "**********" at bounding box center [947, 182] width 71 height 26
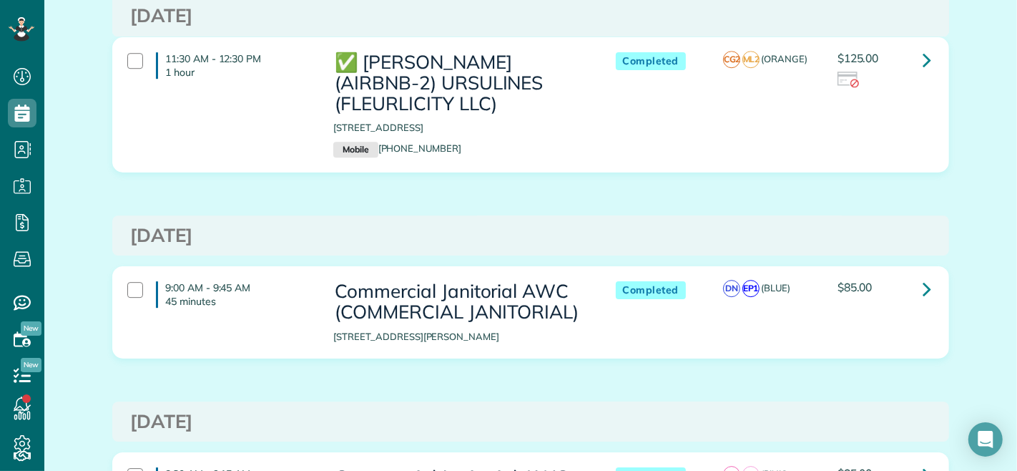
scroll to position [3655, 0]
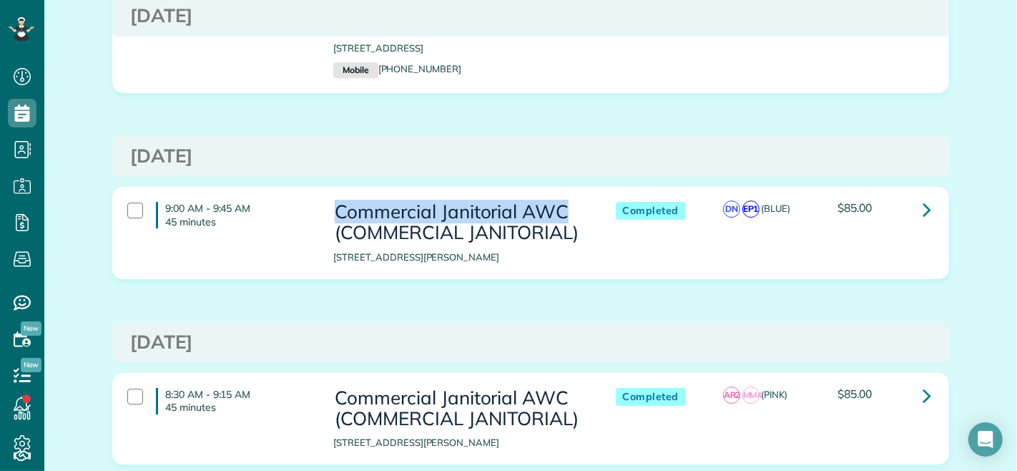
drag, startPoint x: 333, startPoint y: 173, endPoint x: 556, endPoint y: 169, distance: 222.4
click at [556, 202] on h3 "Commercial Janitorial AWC (COMMERCIAL JANITORIAL)" at bounding box center [459, 222] width 253 height 41
copy h3 "Commercial Janitorial AWC"
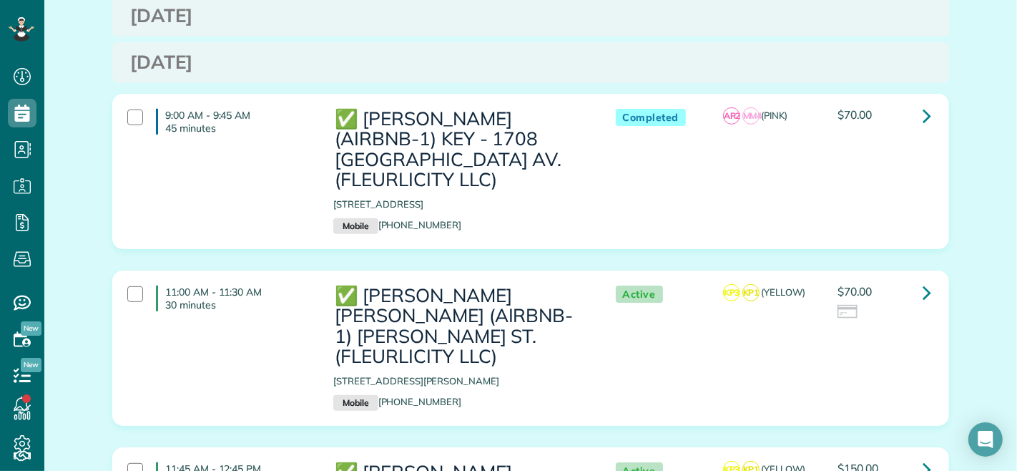
scroll to position [5006, 0]
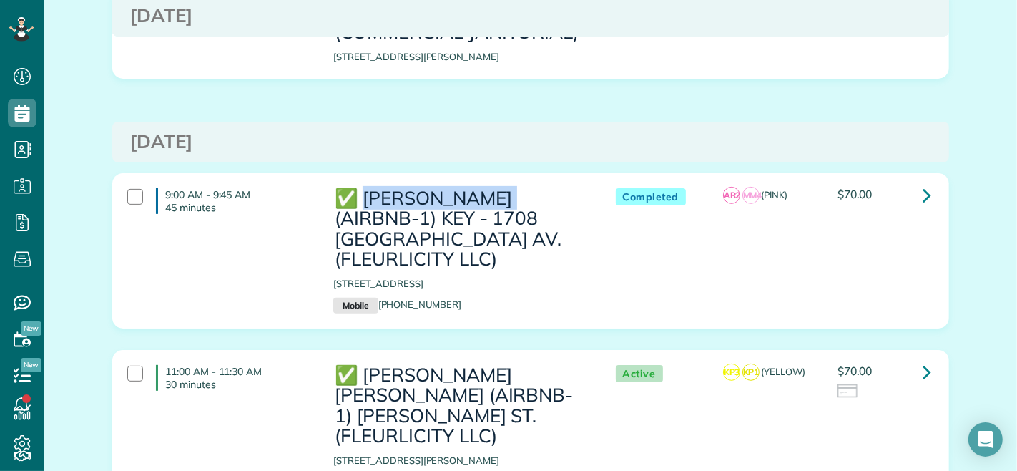
drag, startPoint x: 362, startPoint y: 137, endPoint x: 521, endPoint y: 127, distance: 159.1
click at [521, 188] on h3 "✅ NELSON RICHARD (AIRBNB-1) KEY - 1708 POLAND AV. (FLEURLICITY LLC)" at bounding box center [459, 229] width 253 height 82
copy h3 "NELSON RICHARD"
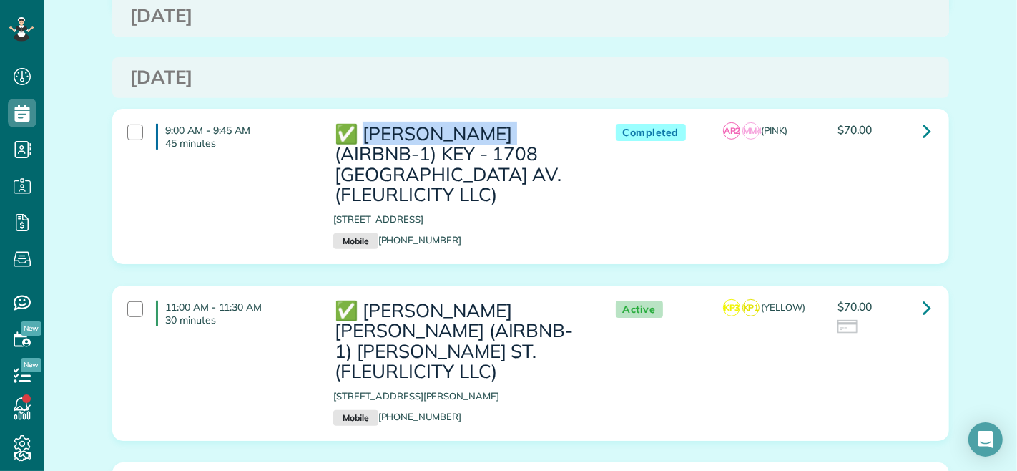
scroll to position [5085, 0]
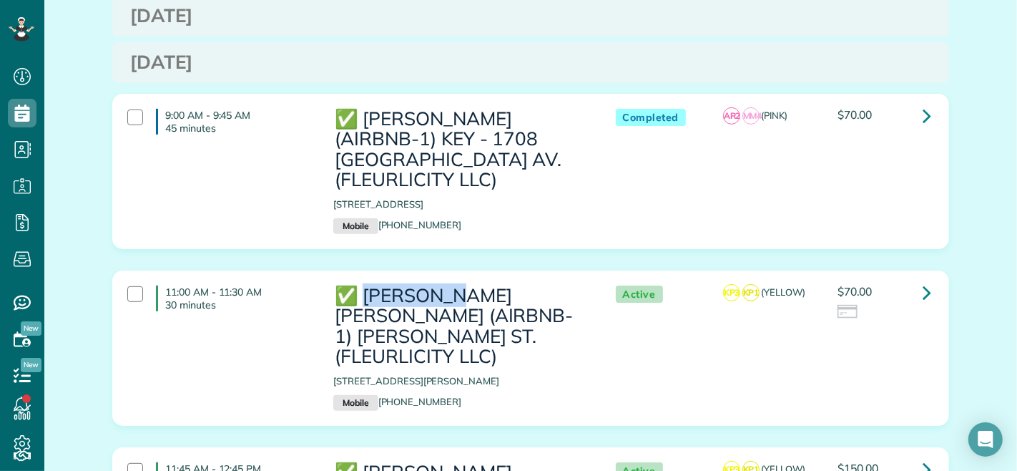
drag, startPoint x: 362, startPoint y: 235, endPoint x: 461, endPoint y: 235, distance: 99.4
click at [461, 285] on h3 "✅ LENO KNOX (AIRBNB-1) PAUL MORPHY ST. (FLEURLICITY LLC)" at bounding box center [459, 326] width 253 height 82
copy h3 "LENO KNOX"
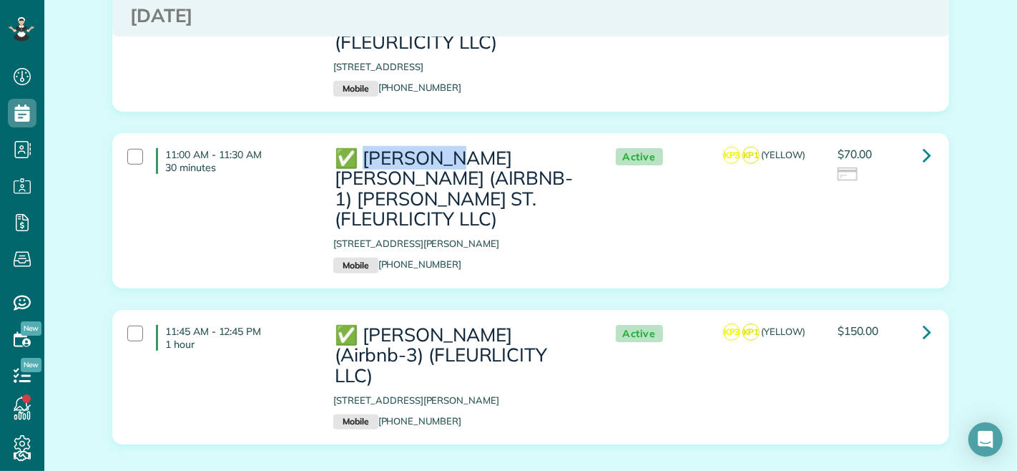
scroll to position [5244, 0]
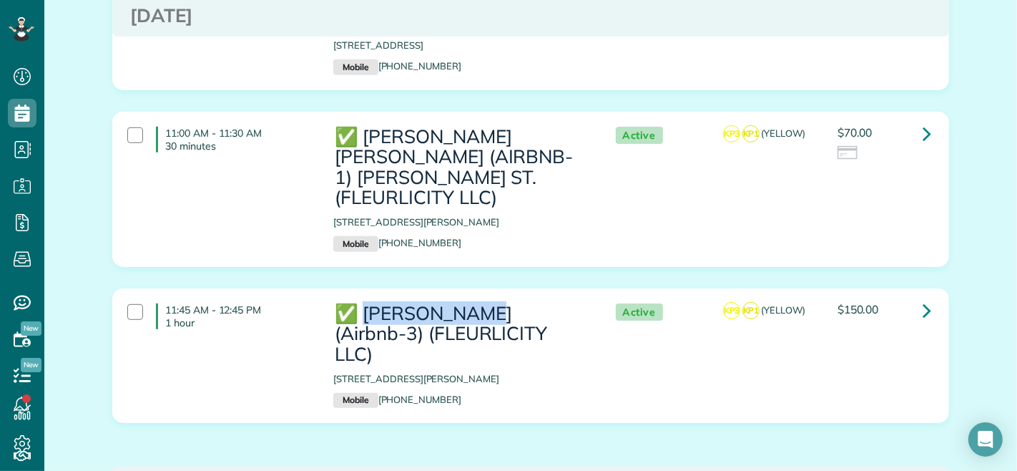
drag, startPoint x: 365, startPoint y: 233, endPoint x: 501, endPoint y: 237, distance: 136.6
click at [501, 303] on h3 "✅ CAROL MCCRAY (Airbnb-3) (FLEURLICITY LLC)" at bounding box center [459, 333] width 253 height 61
copy h3 "CAROL MCCRAY"
click at [131, 296] on div "11:45 AM - 12:45 PM 1 hour" at bounding box center [220, 316] width 206 height 40
click at [127, 127] on div at bounding box center [135, 135] width 16 height 16
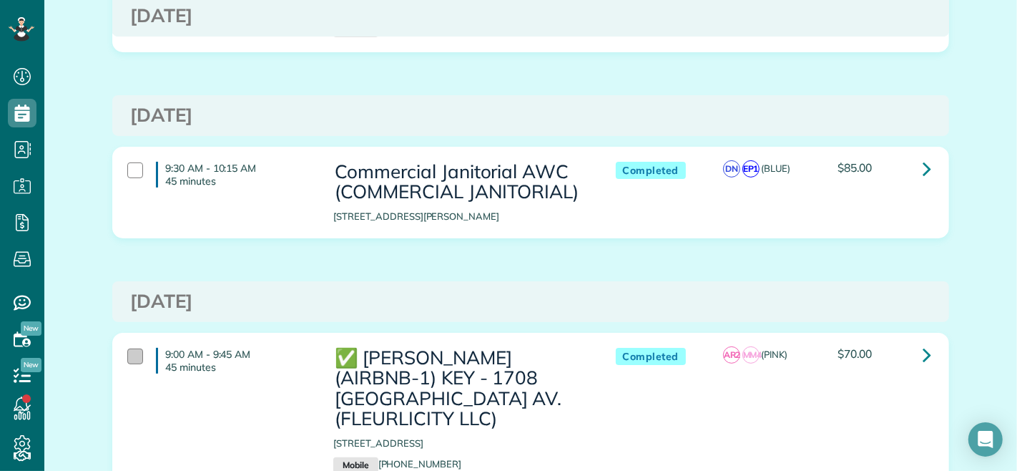
drag, startPoint x: 127, startPoint y: 306, endPoint x: 127, endPoint y: 298, distance: 7.9
click at [126, 340] on div "9:00 AM - 9:45 AM 45 minutes" at bounding box center [220, 360] width 206 height 40
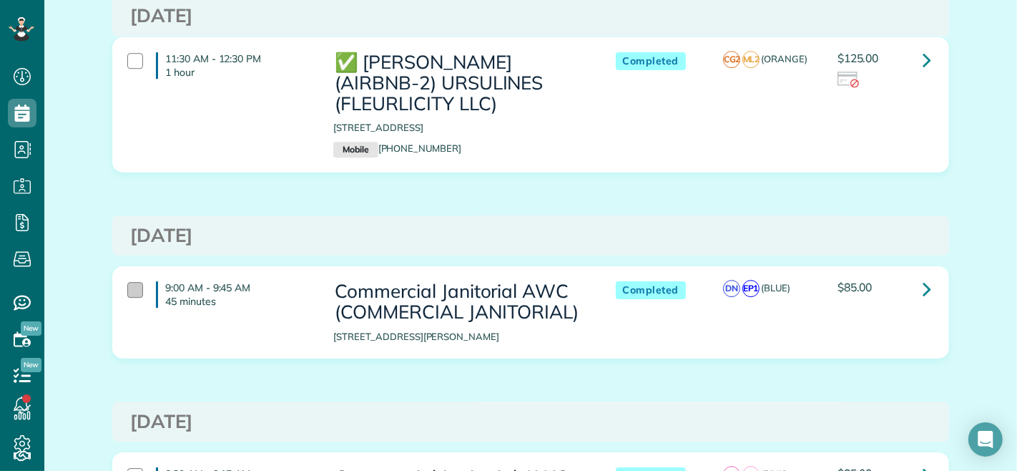
click at [127, 282] on div at bounding box center [135, 290] width 16 height 16
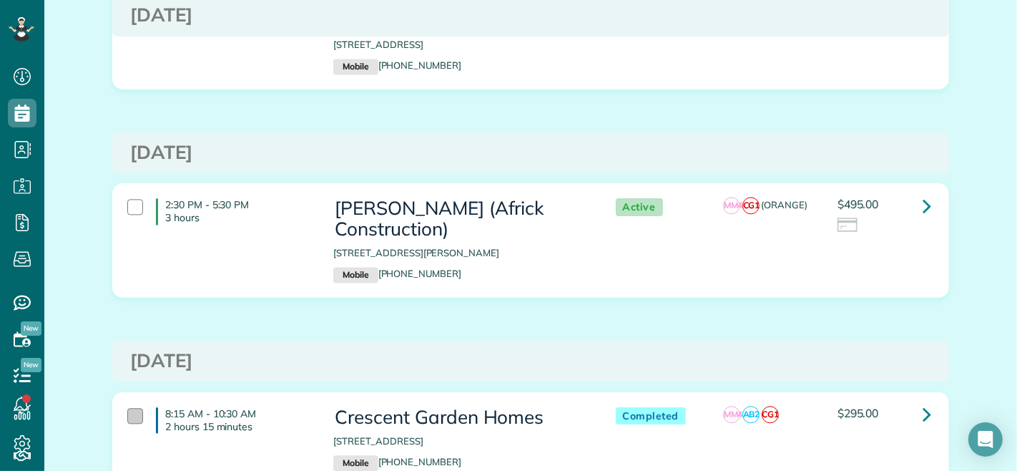
click at [131, 408] on div at bounding box center [135, 416] width 16 height 16
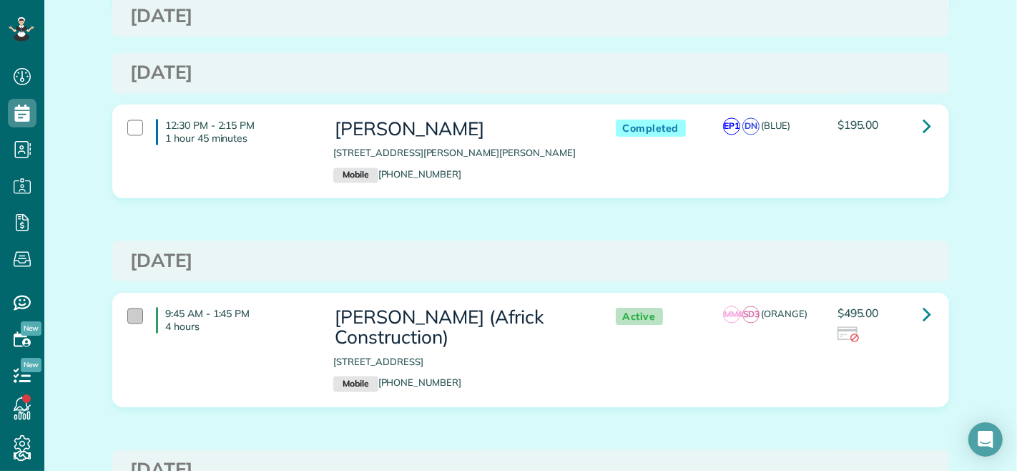
click at [129, 308] on div at bounding box center [135, 316] width 16 height 16
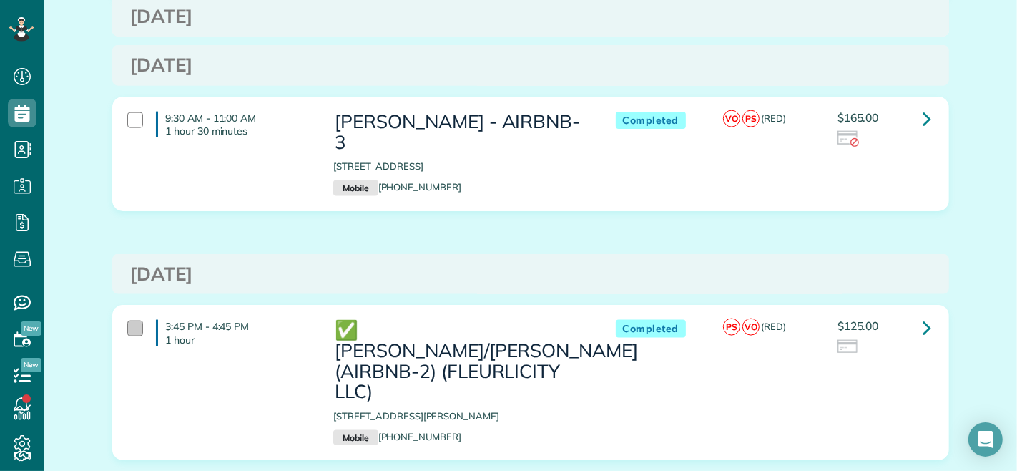
click at [132, 320] on div at bounding box center [135, 328] width 16 height 16
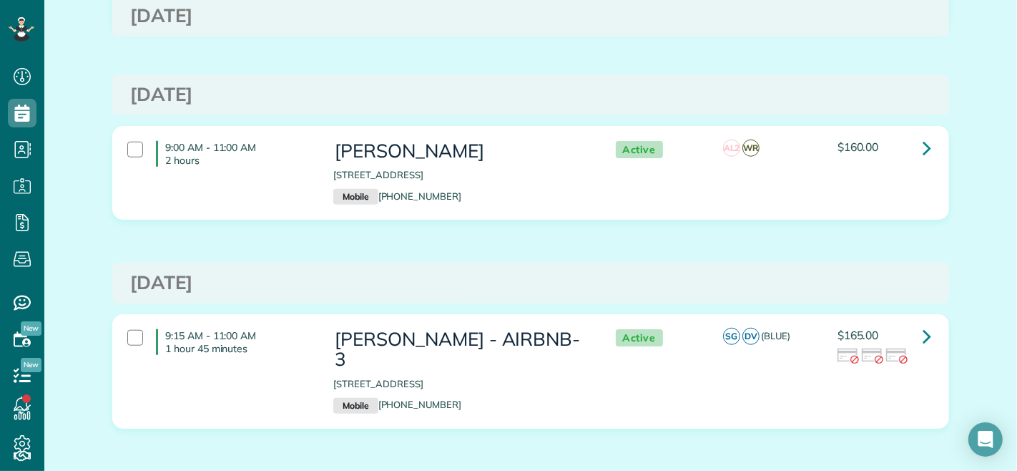
scroll to position [953, 0]
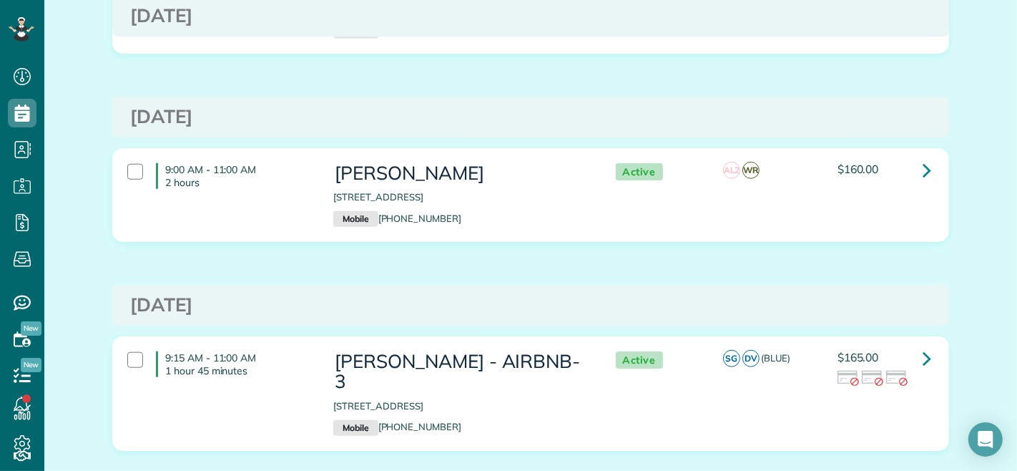
drag, startPoint x: 133, startPoint y: 360, endPoint x: 137, endPoint y: 235, distance: 125.2
click at [131, 359] on div "9:15 AM - 11:00 AM 1 hour 45 minutes" at bounding box center [220, 364] width 206 height 40
click at [132, 179] on div at bounding box center [135, 172] width 16 height 16
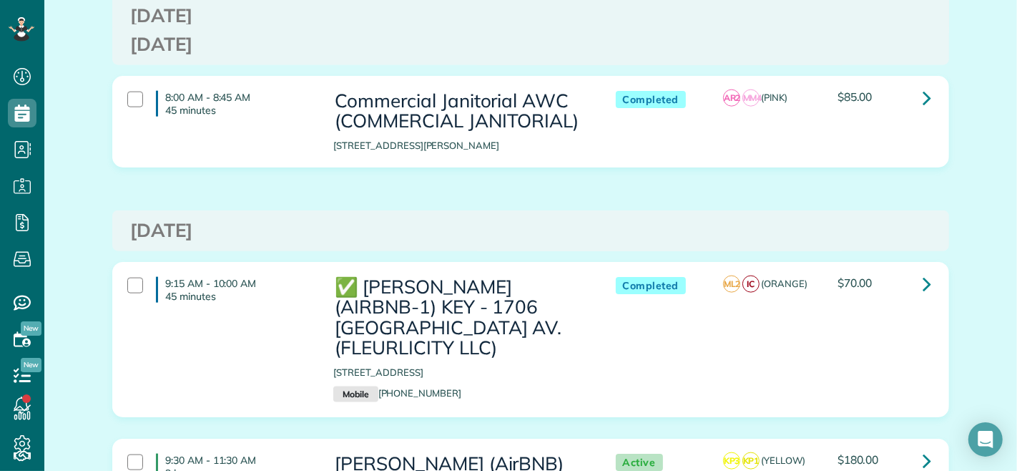
scroll to position [6117, 0]
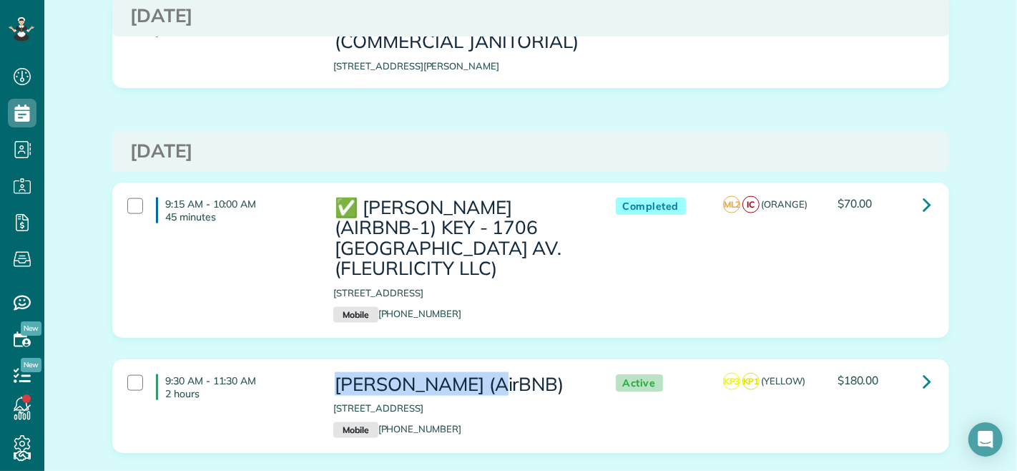
drag, startPoint x: 330, startPoint y: 308, endPoint x: 488, endPoint y: 305, distance: 158.1
click at [488, 374] on h3 "Cassandra Duncan (AirBNB)" at bounding box center [459, 384] width 253 height 21
copy h3 "Cassandra Duncan"
click at [350, 374] on h3 "Cassandra Duncan (AirBNB)" at bounding box center [459, 384] width 253 height 21
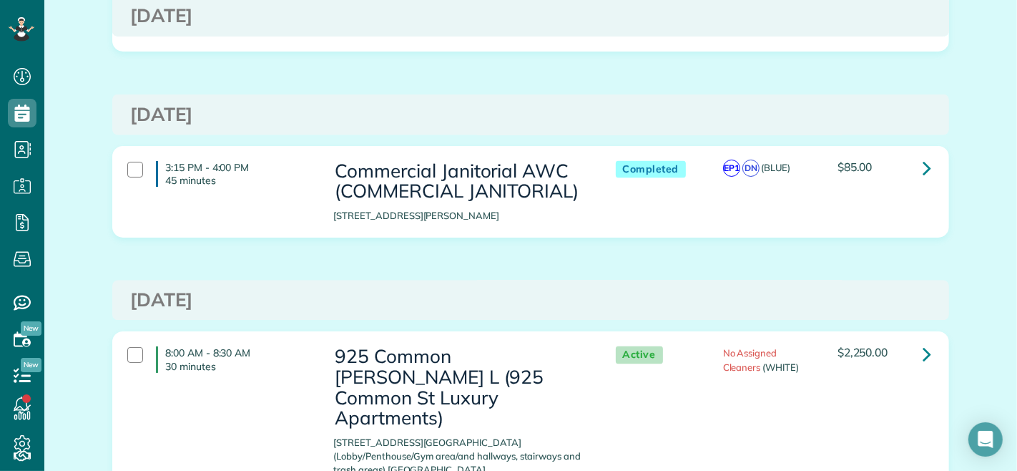
scroll to position [6753, 0]
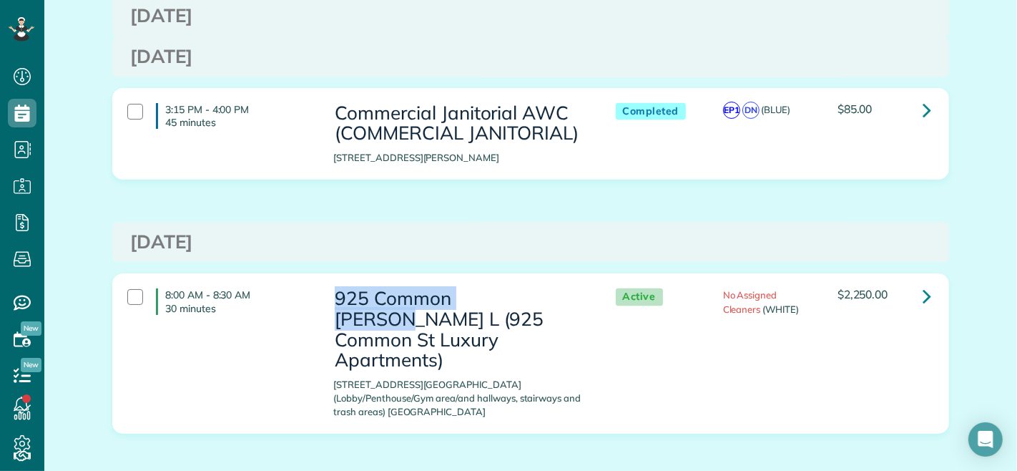
drag, startPoint x: 329, startPoint y: 203, endPoint x: 508, endPoint y: 207, distance: 179.5
click at [508, 288] on h3 "925 Common Melissa L (925 Common St Luxury Apartments)" at bounding box center [459, 329] width 253 height 82
copy h3 "925 Common Melissa"
drag, startPoint x: 125, startPoint y: 192, endPoint x: 196, endPoint y: 231, distance: 81.0
click at [127, 289] on div at bounding box center [135, 297] width 16 height 16
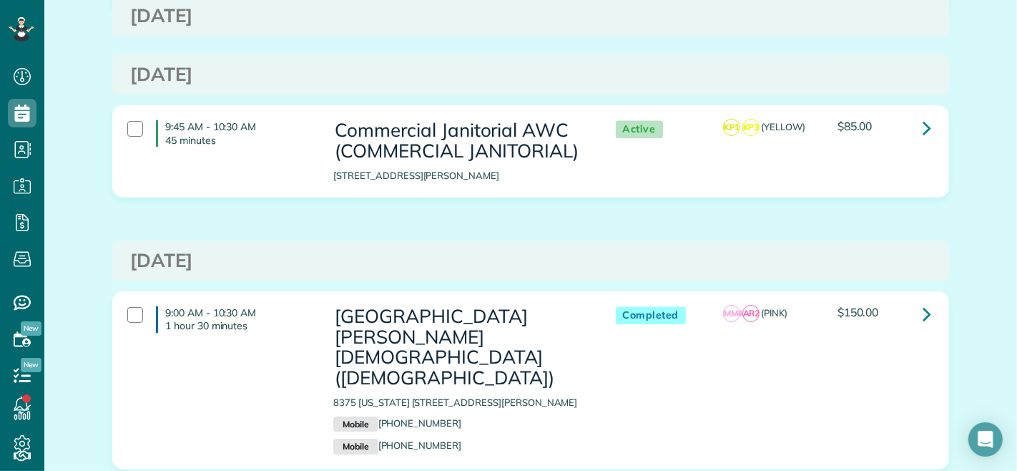
scroll to position [7389, 0]
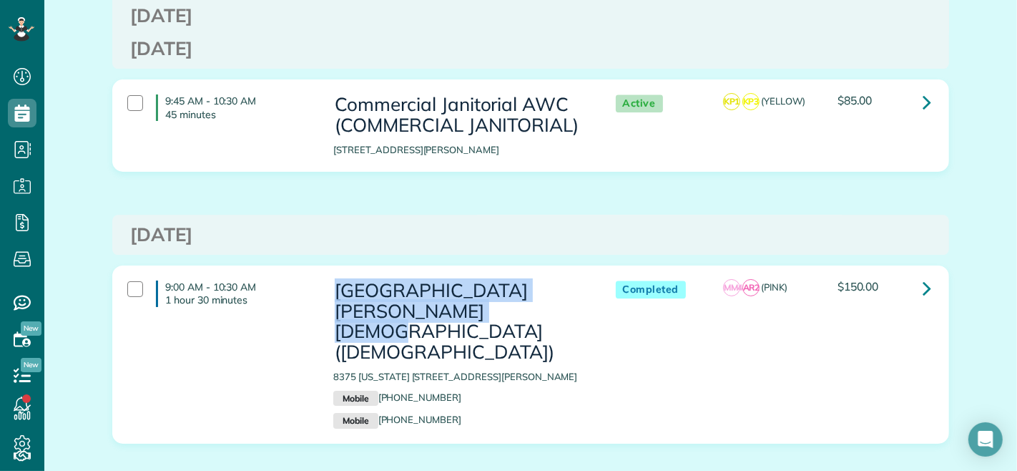
drag, startPoint x: 334, startPoint y: 174, endPoint x: 476, endPoint y: 194, distance: 143.6
click at [476, 280] on h3 "Belle Chasse United Methodist Church (United Methodist Church)" at bounding box center [459, 321] width 253 height 82
copy h3 "Belle Chasse United Methodist Church"
click at [443, 280] on h3 "[GEOGRAPHIC_DATA][PERSON_NAME][DEMOGRAPHIC_DATA] ([DEMOGRAPHIC_DATA])" at bounding box center [459, 321] width 253 height 82
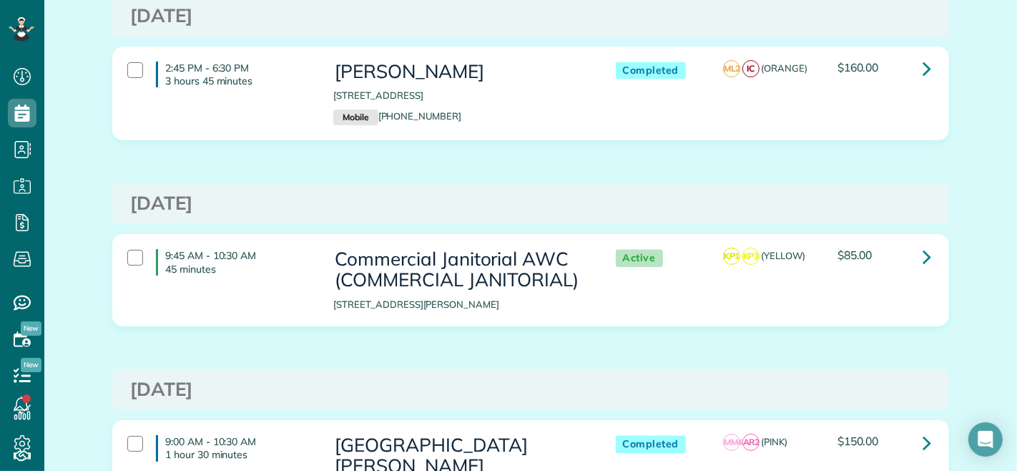
scroll to position [7314, 0]
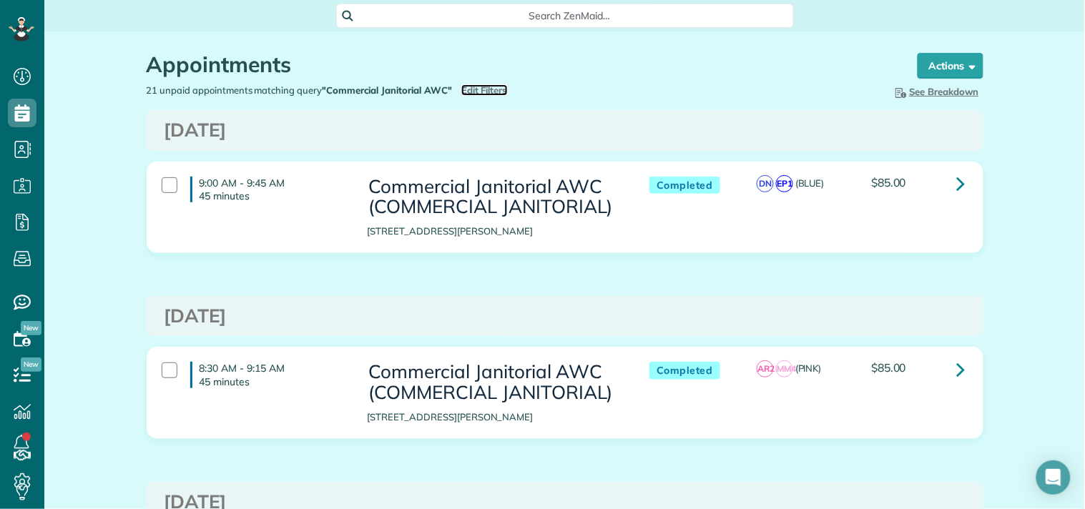
click at [487, 89] on span "Edit Filters" at bounding box center [484, 89] width 46 height 11
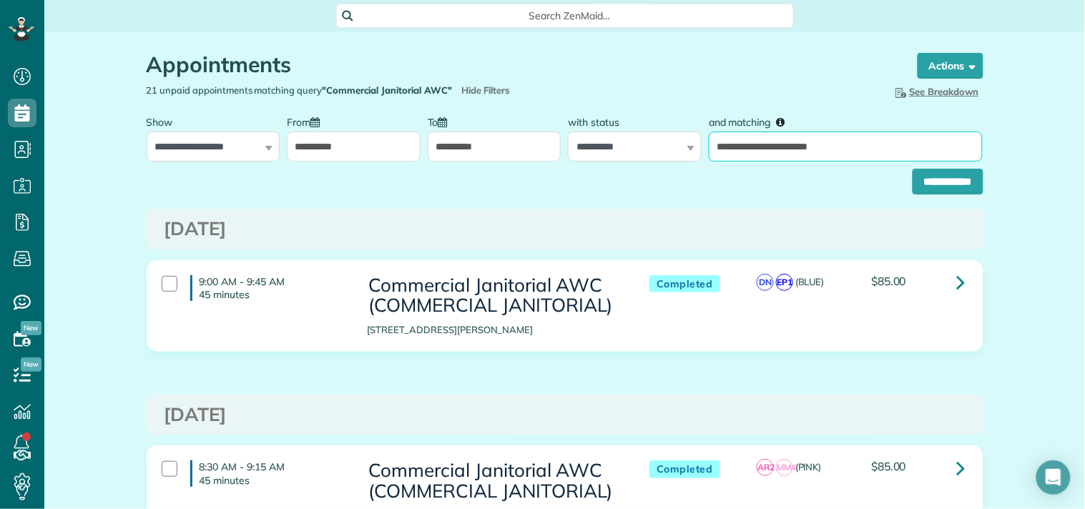
click at [840, 147] on input "**********" at bounding box center [846, 147] width 274 height 30
paste input "text"
type input "**********"
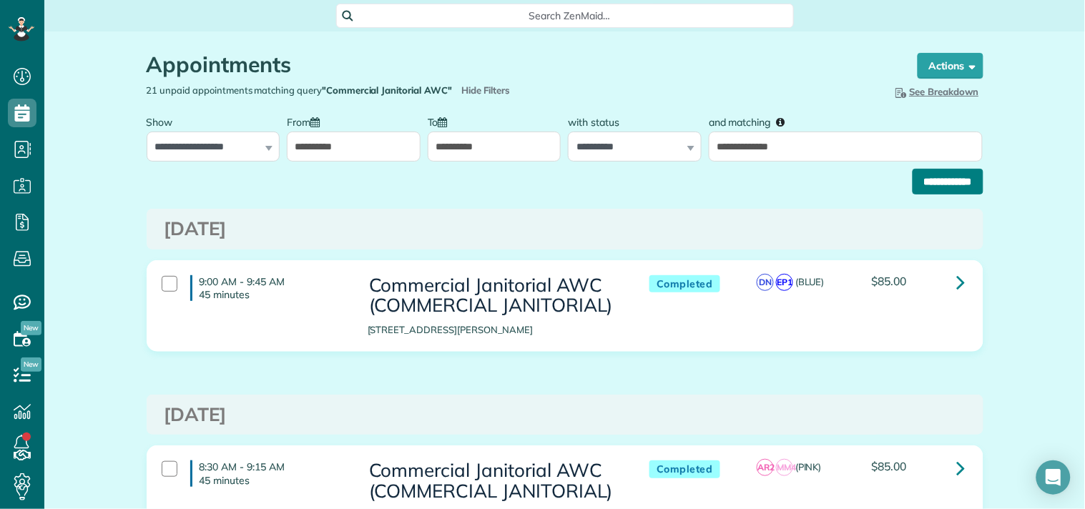
click at [942, 186] on input "**********" at bounding box center [947, 182] width 71 height 26
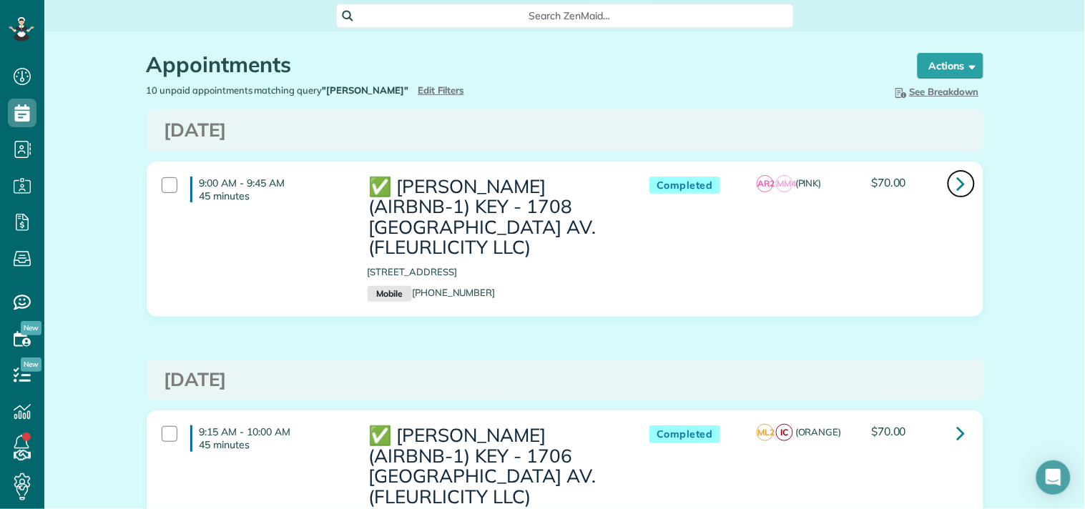
click at [957, 184] on icon at bounding box center [961, 183] width 9 height 25
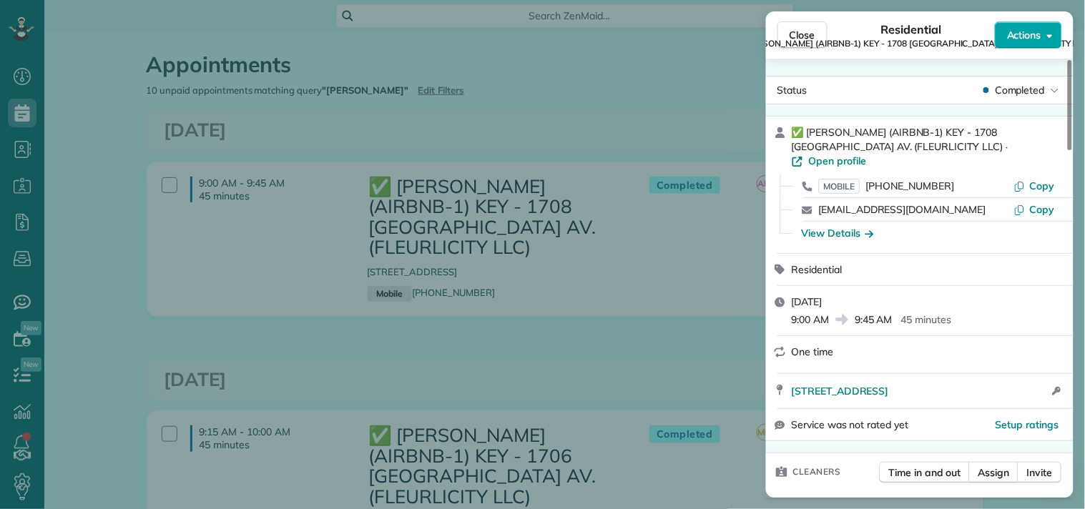
click at [1046, 34] on button "Actions" at bounding box center [1028, 34] width 67 height 27
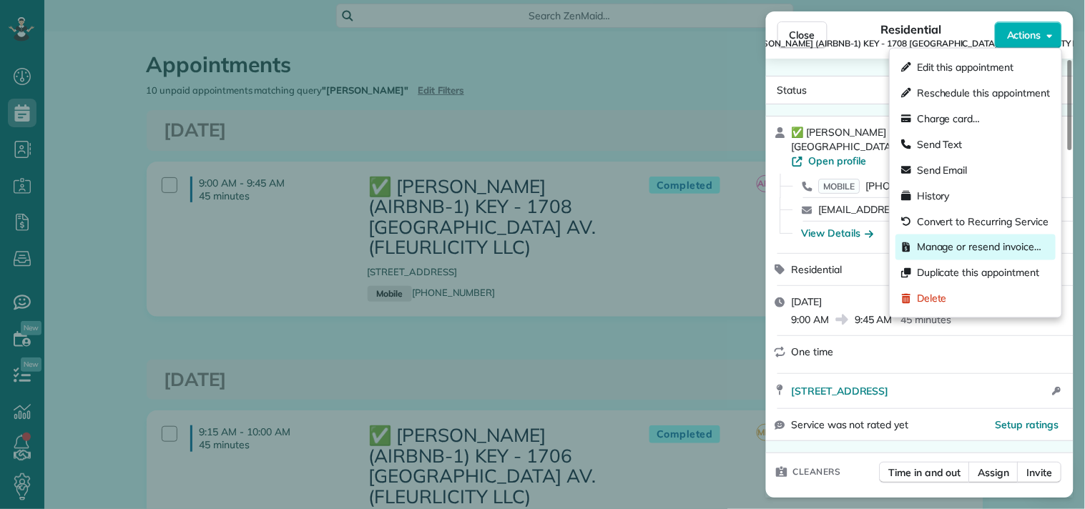
click at [935, 251] on span "Manage or resend invoice…" at bounding box center [979, 247] width 124 height 14
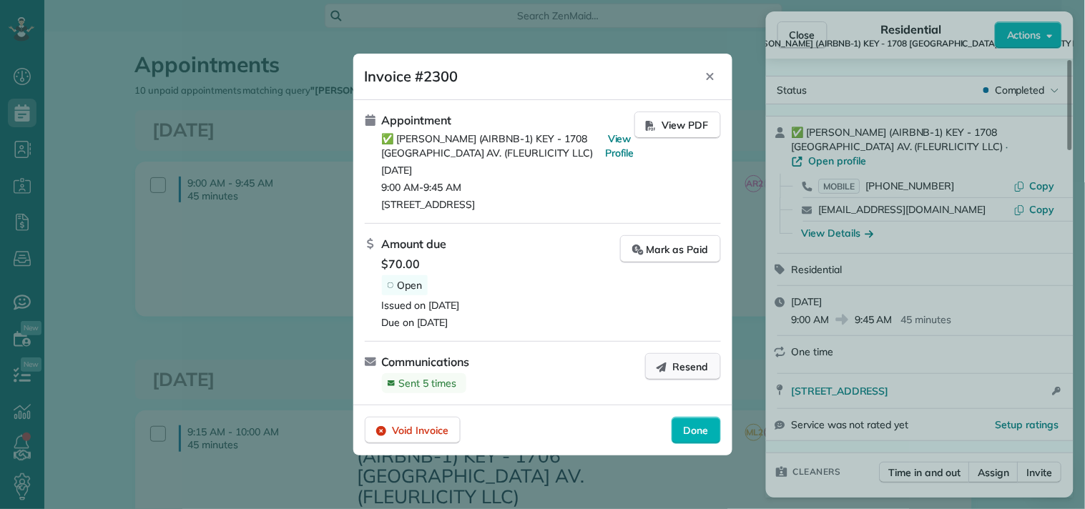
click at [685, 366] on span "Resend" at bounding box center [691, 367] width 36 height 14
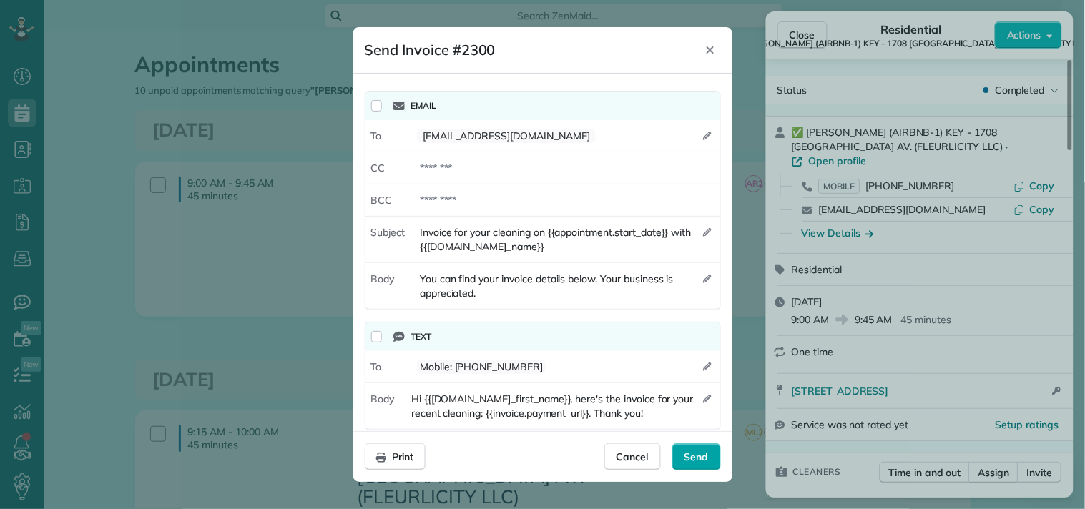
click at [695, 458] on span "Send" at bounding box center [696, 457] width 24 height 14
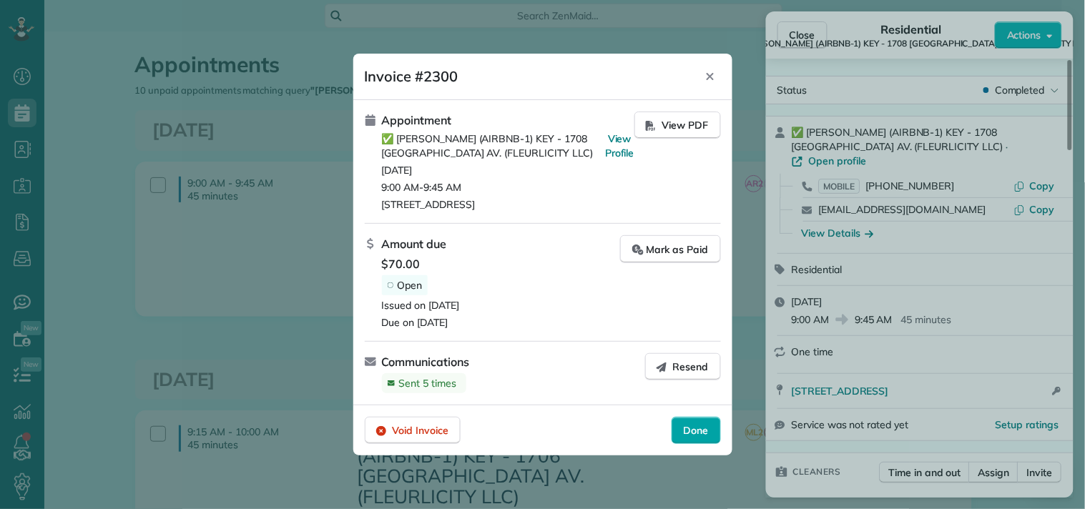
click at [691, 422] on div "Done" at bounding box center [695, 430] width 49 height 27
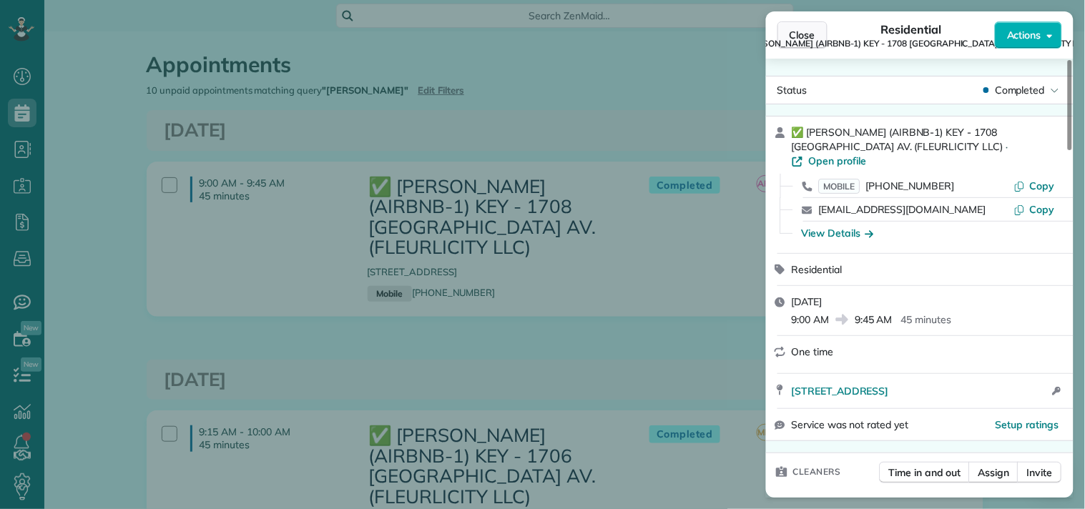
click at [798, 31] on span "Close" at bounding box center [802, 35] width 26 height 14
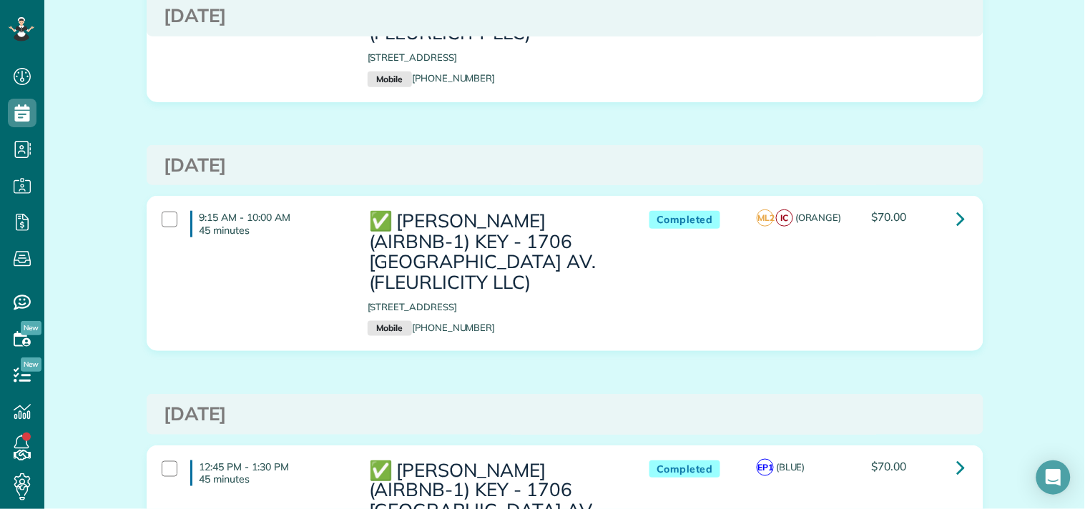
scroll to position [238, 0]
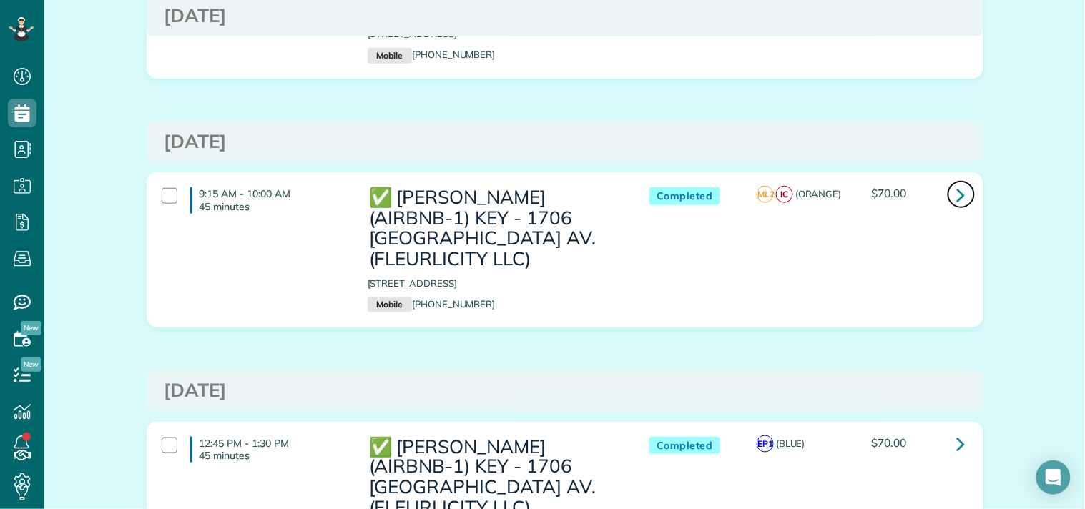
click at [958, 193] on icon at bounding box center [961, 194] width 9 height 25
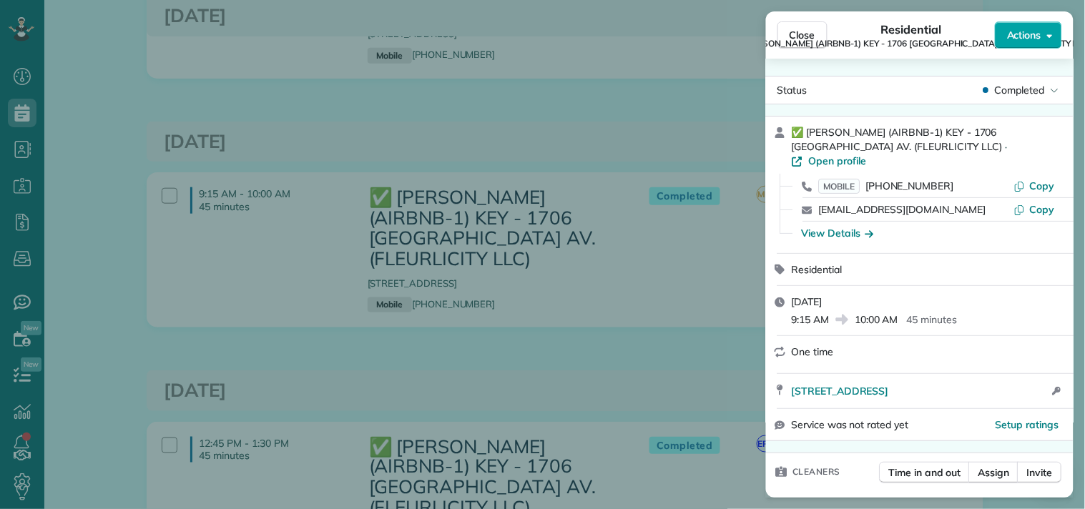
click at [1033, 36] on span "Actions" at bounding box center [1024, 35] width 34 height 14
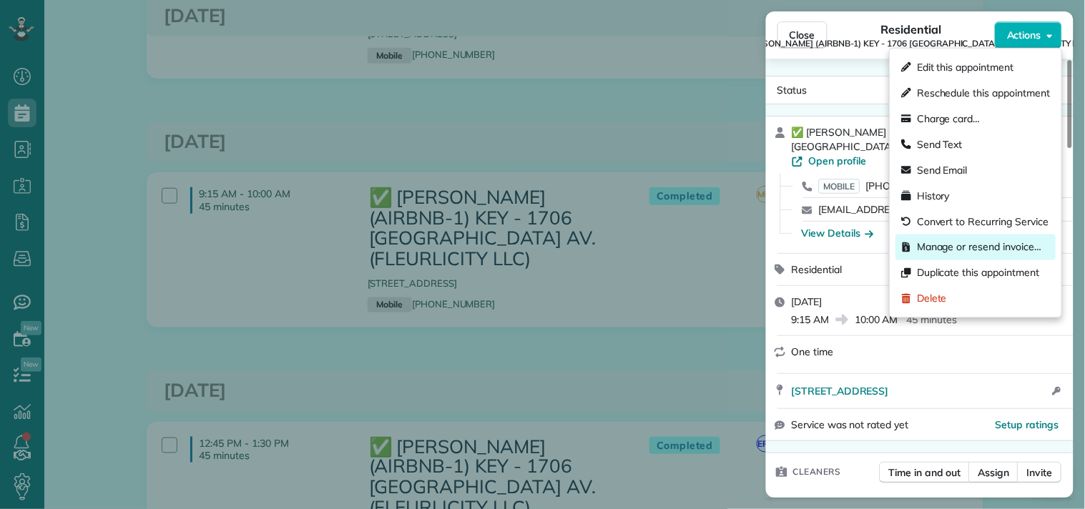
click at [944, 248] on span "Manage or resend invoice…" at bounding box center [979, 247] width 124 height 14
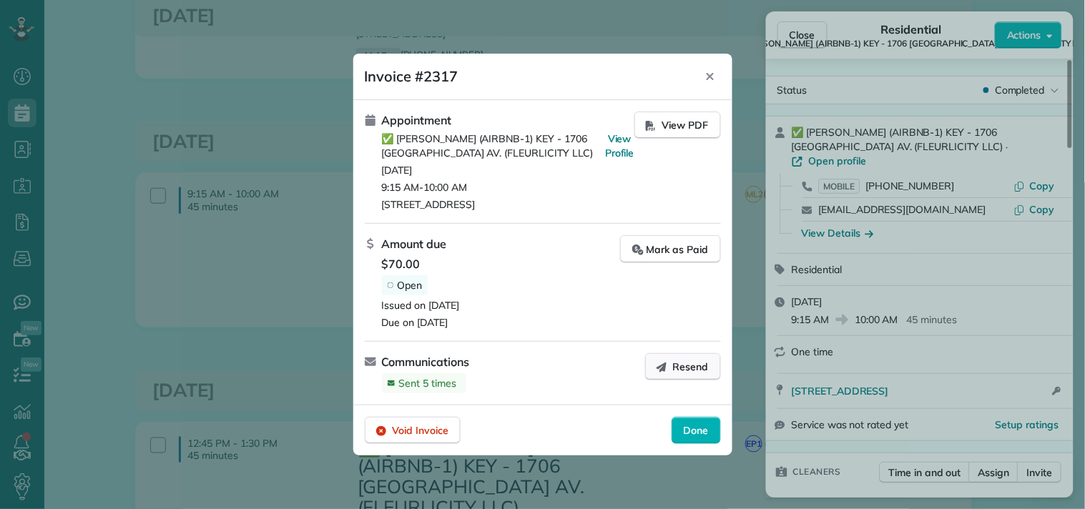
click at [691, 366] on span "Resend" at bounding box center [691, 367] width 36 height 14
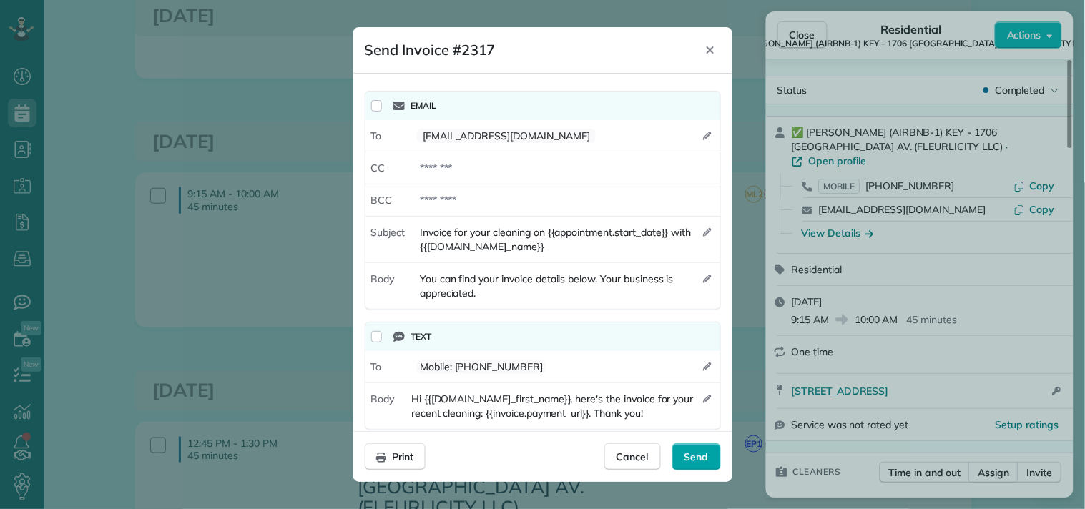
click at [695, 453] on span "Send" at bounding box center [696, 457] width 24 height 14
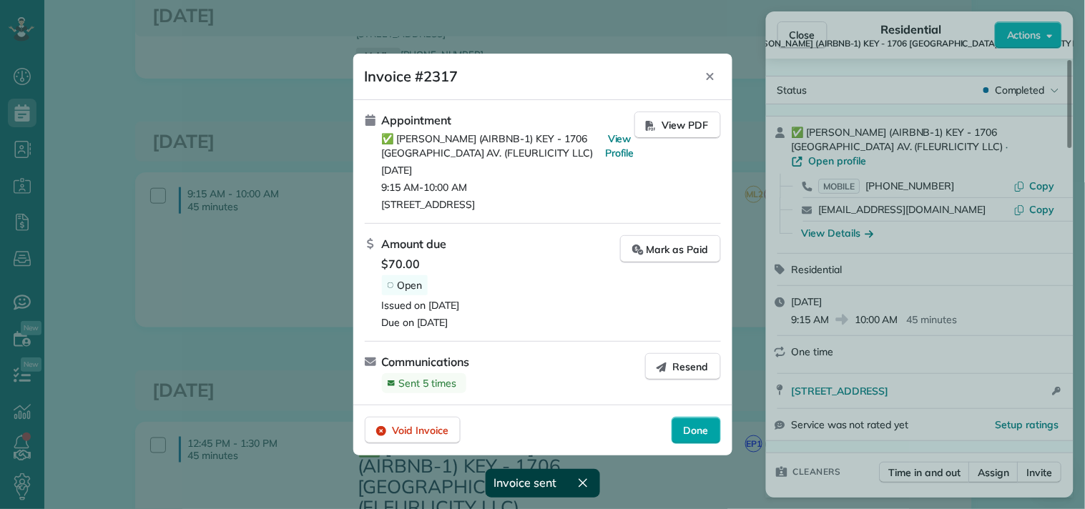
click at [696, 431] on span "Done" at bounding box center [696, 430] width 25 height 14
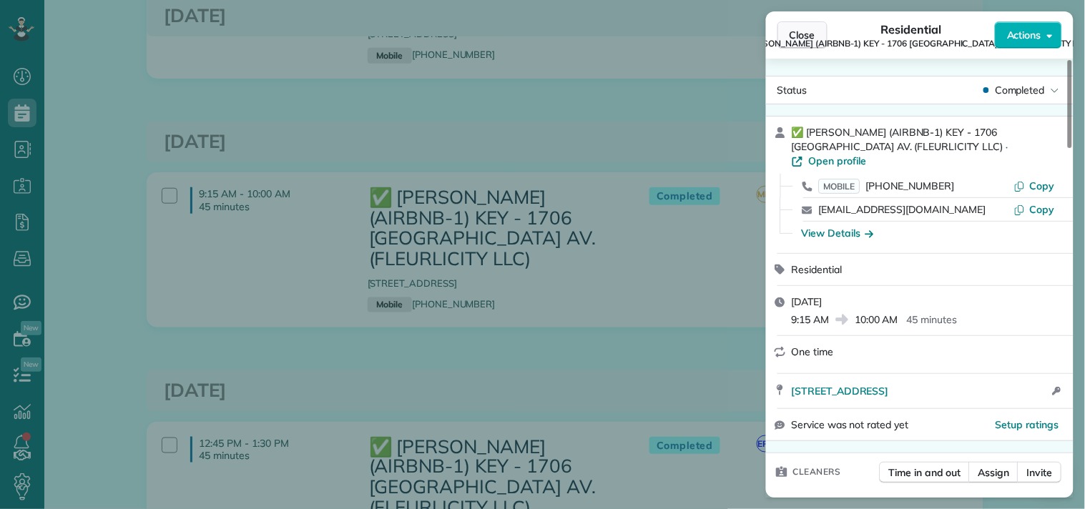
click at [802, 30] on span "Close" at bounding box center [802, 35] width 26 height 14
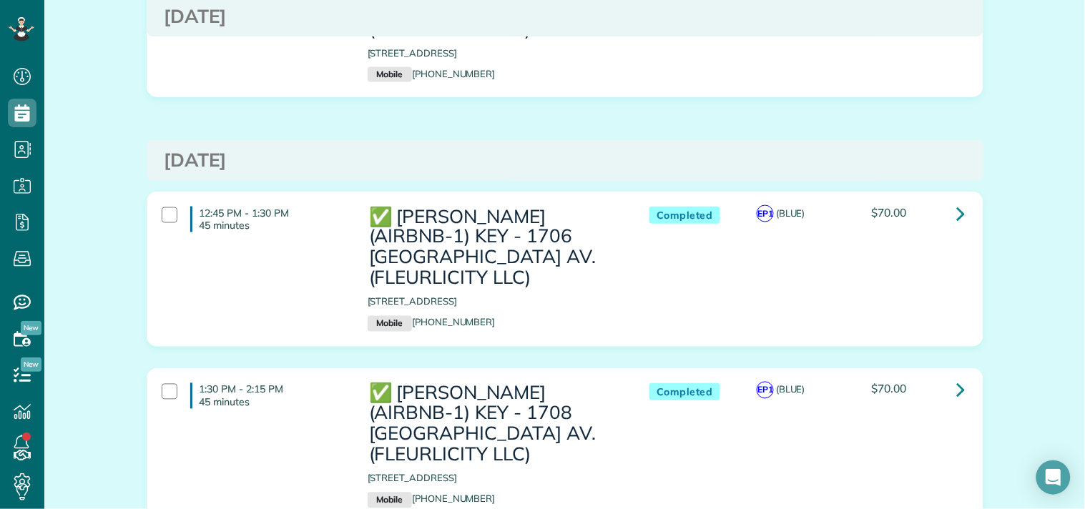
scroll to position [476, 0]
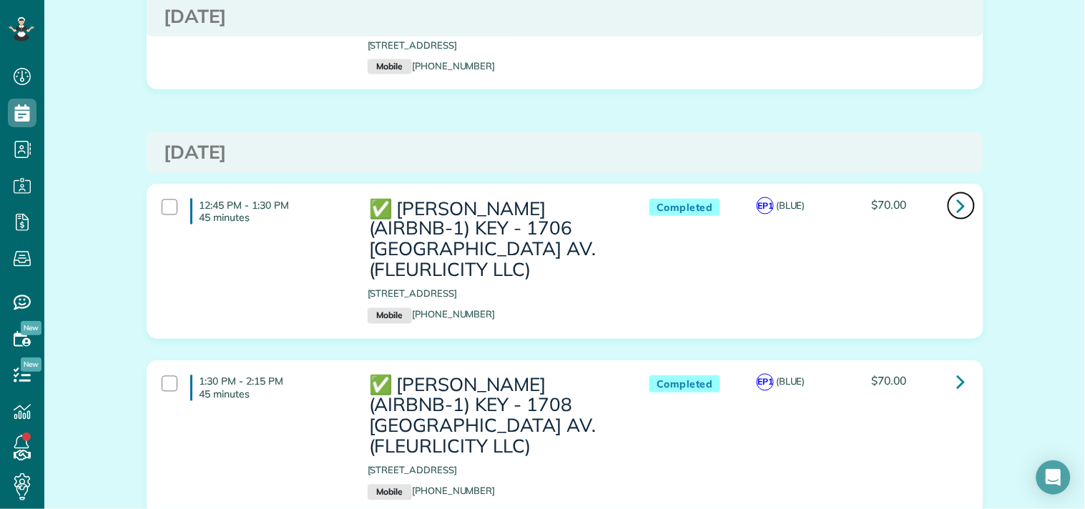
click at [947, 207] on link at bounding box center [961, 206] width 29 height 29
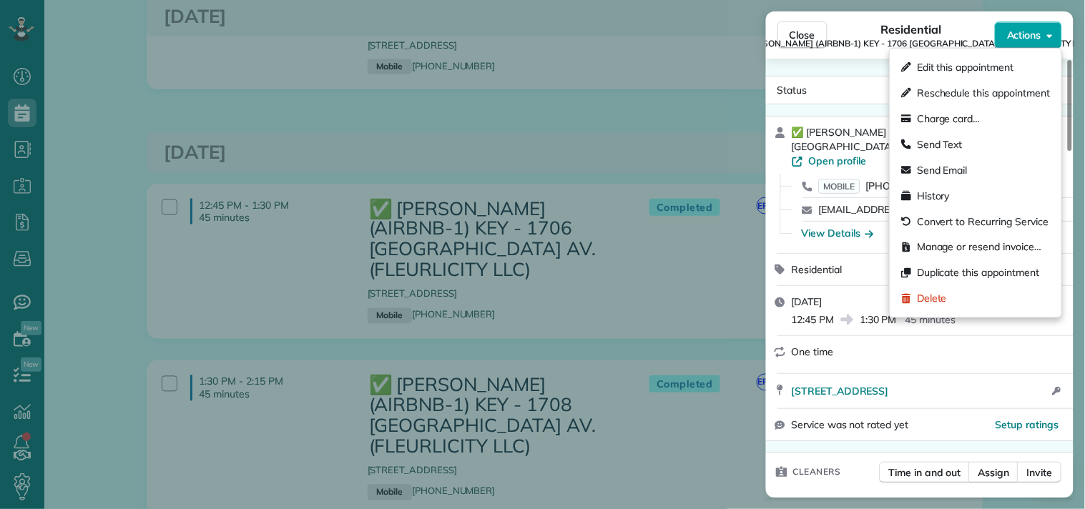
click at [1017, 37] on span "Actions" at bounding box center [1024, 35] width 34 height 14
click at [950, 241] on span "Manage or resend invoice…" at bounding box center [979, 247] width 124 height 14
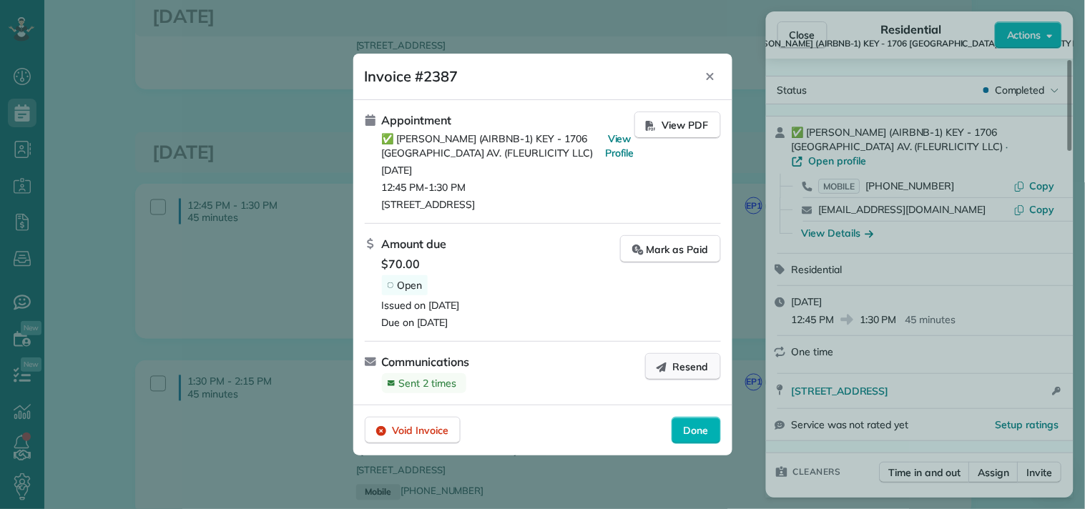
click at [678, 365] on span "Resend" at bounding box center [691, 367] width 36 height 14
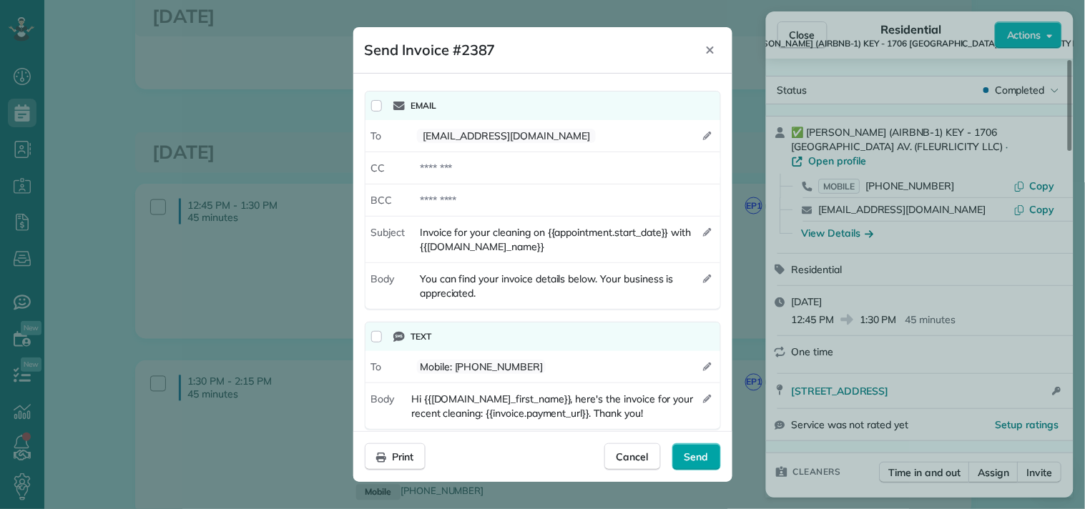
click at [684, 455] on span "Send" at bounding box center [696, 457] width 24 height 14
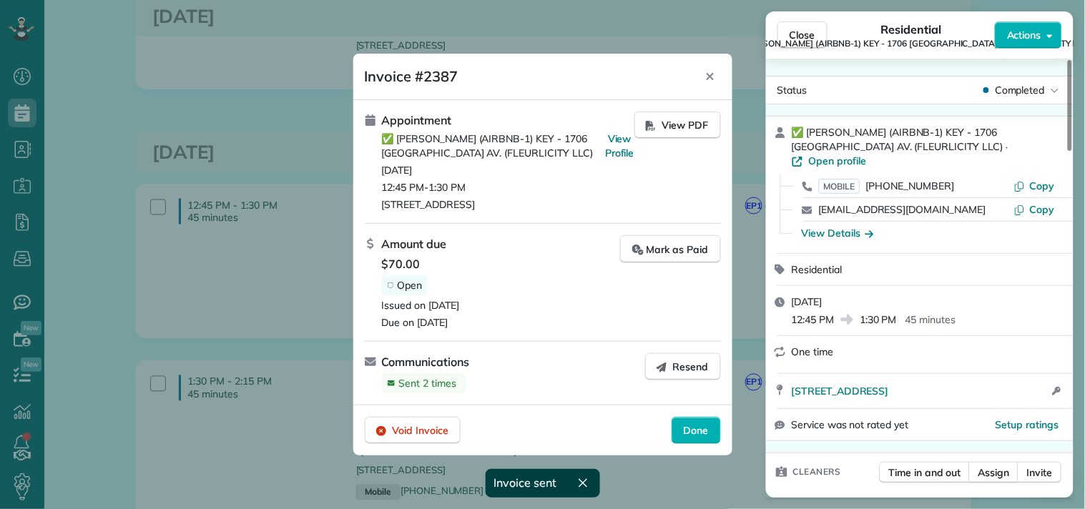
click at [702, 433] on span "Done" at bounding box center [696, 430] width 25 height 14
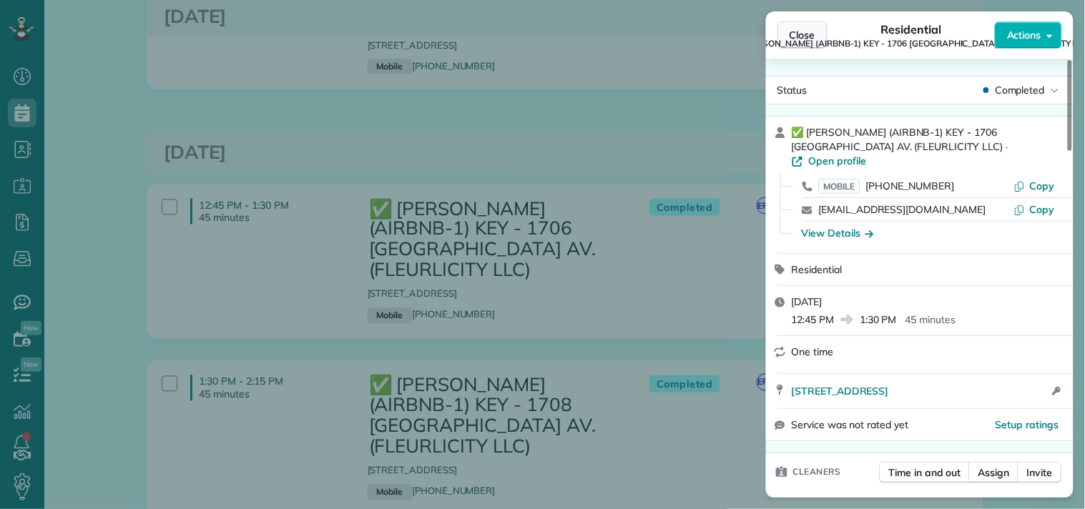
click at [799, 29] on span "Close" at bounding box center [802, 35] width 26 height 14
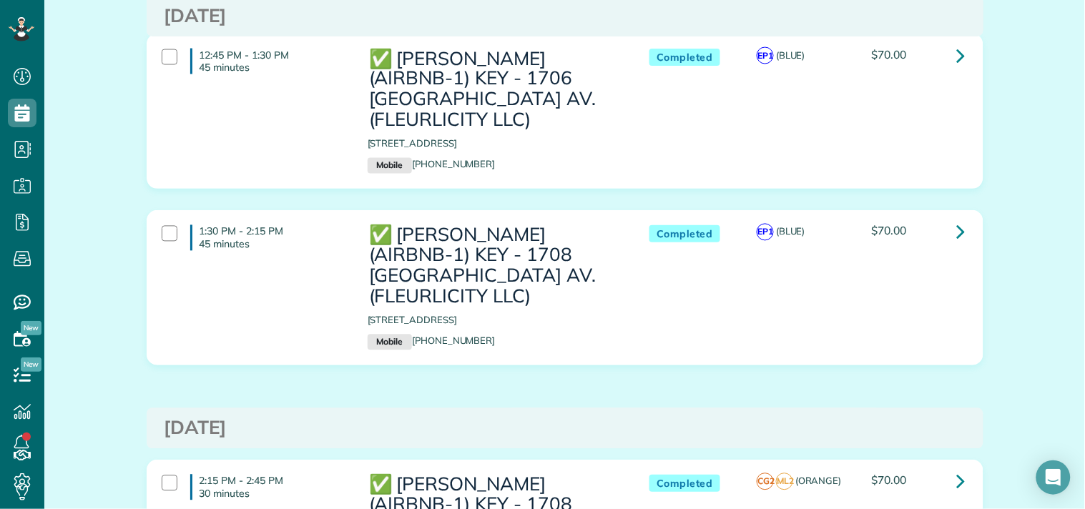
scroll to position [635, 0]
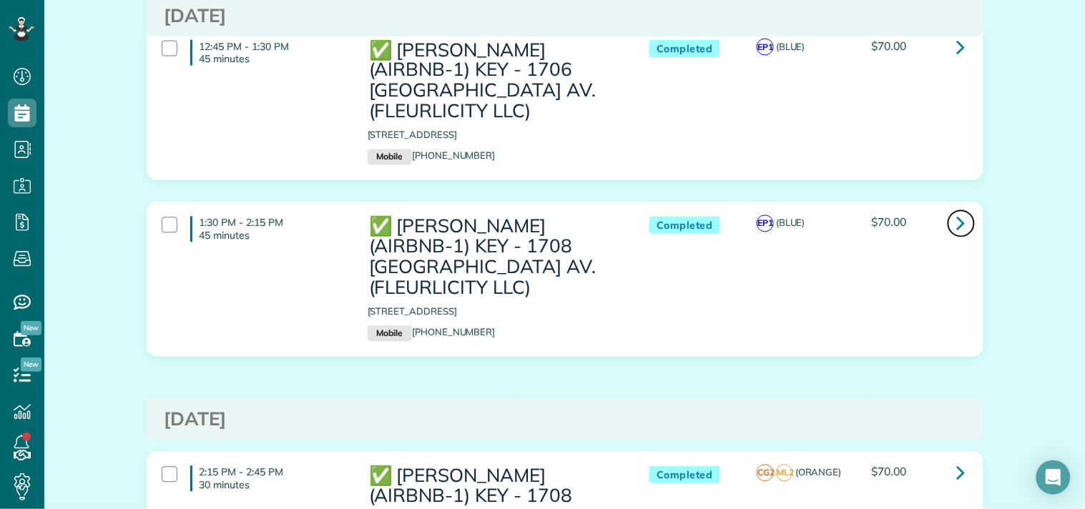
click at [957, 222] on icon at bounding box center [961, 223] width 9 height 25
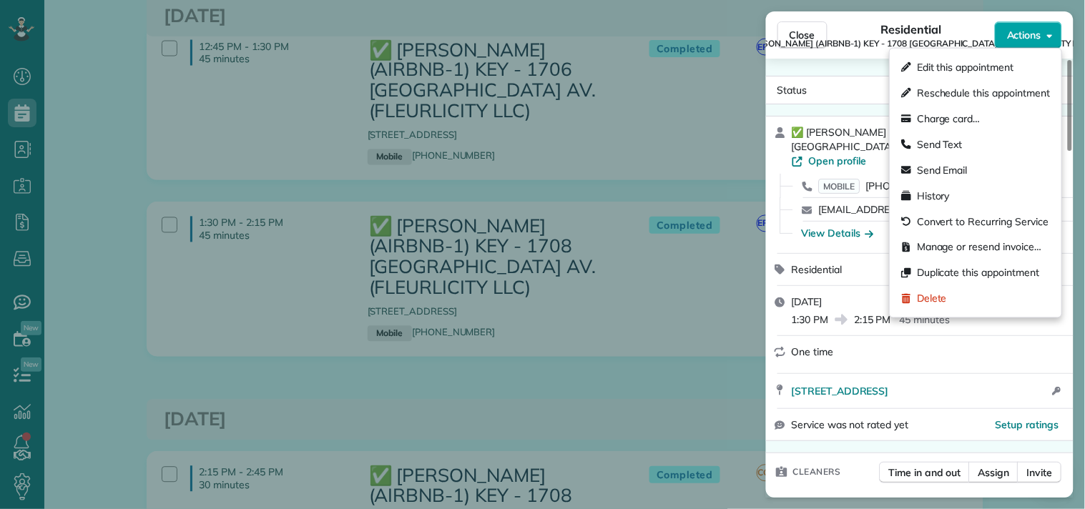
click at [1012, 39] on span "Actions" at bounding box center [1024, 35] width 34 height 14
click at [923, 240] on span "Manage or resend invoice…" at bounding box center [979, 247] width 124 height 14
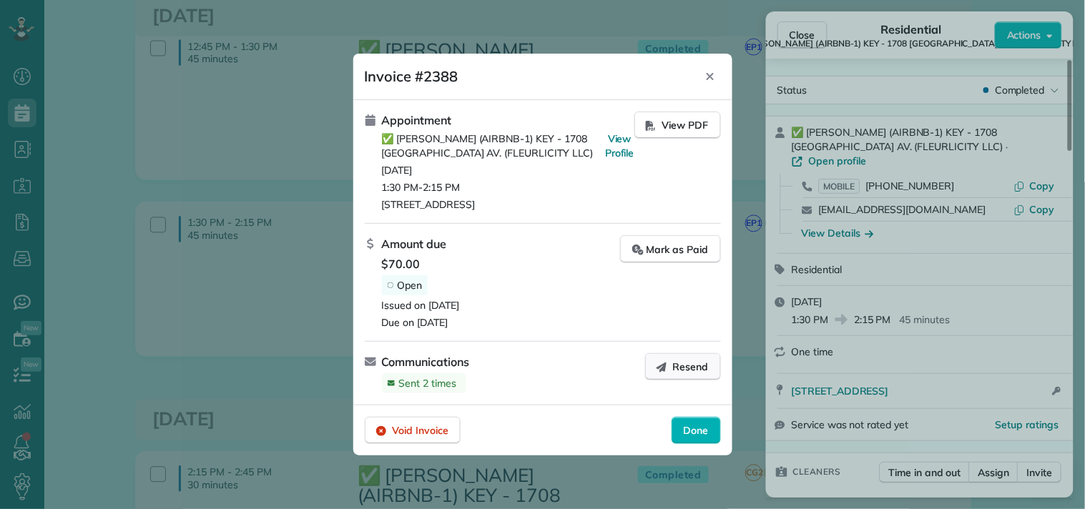
click at [672, 365] on button "Resend" at bounding box center [683, 366] width 76 height 27
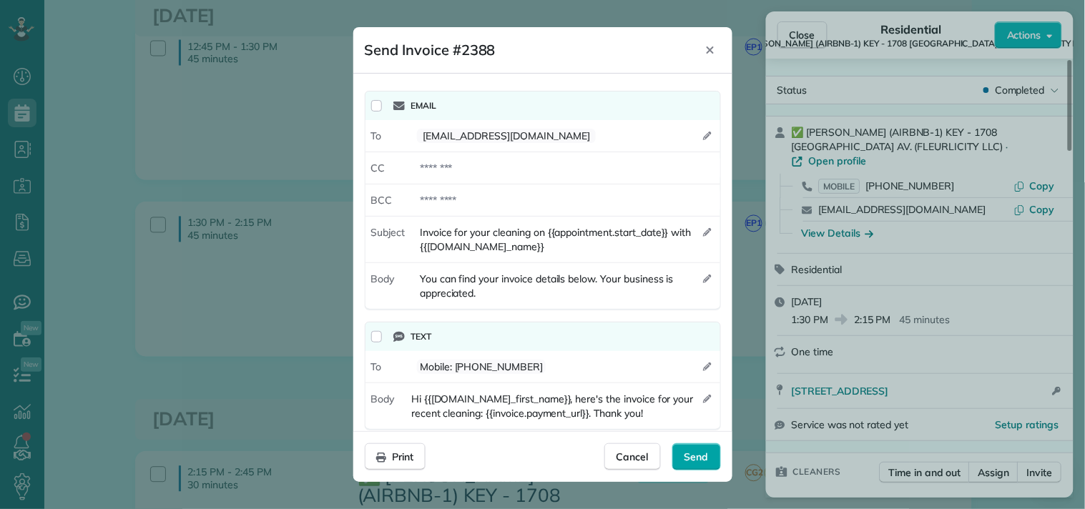
click at [701, 445] on div "Send" at bounding box center [696, 456] width 49 height 27
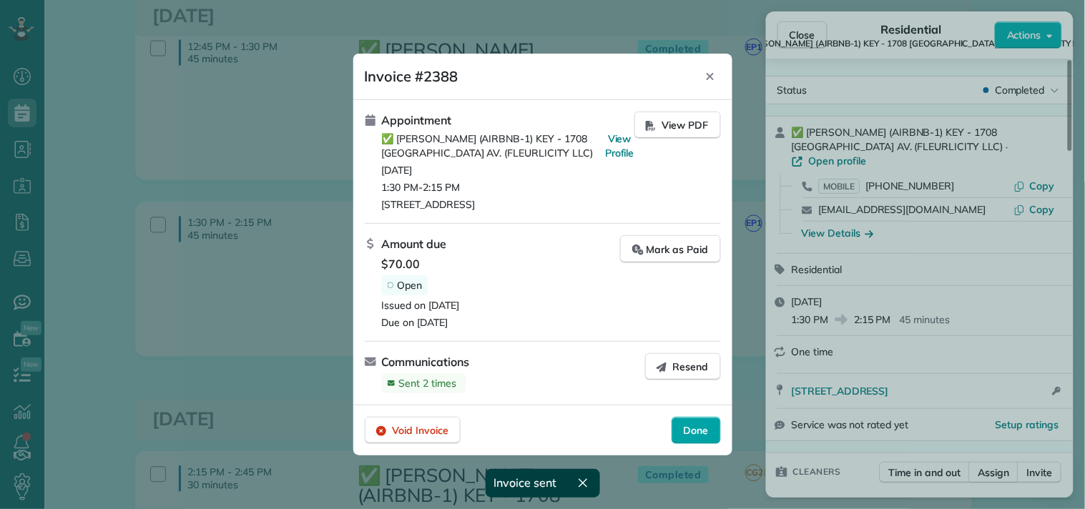
click at [696, 423] on div "Done" at bounding box center [695, 430] width 49 height 27
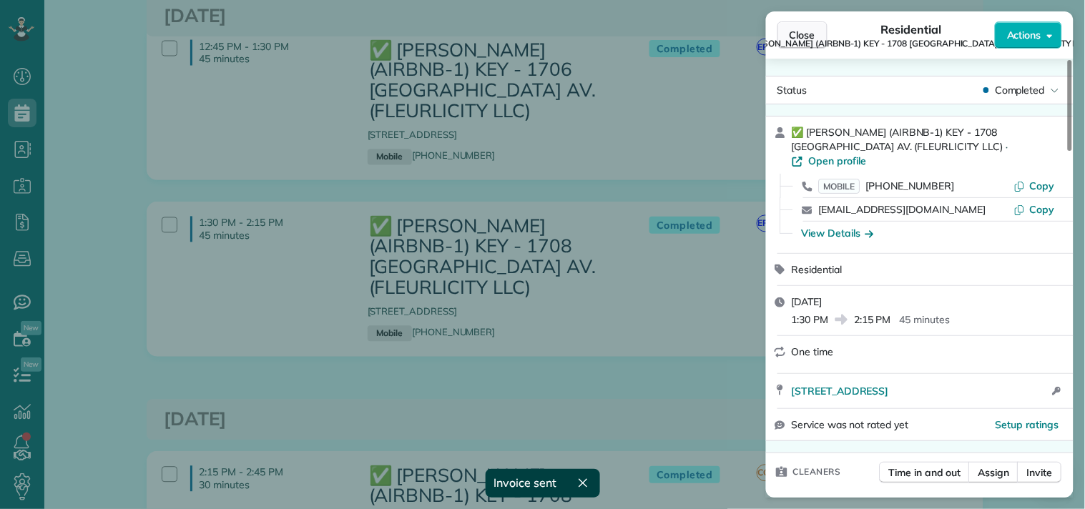
click at [799, 28] on span "Close" at bounding box center [802, 35] width 26 height 14
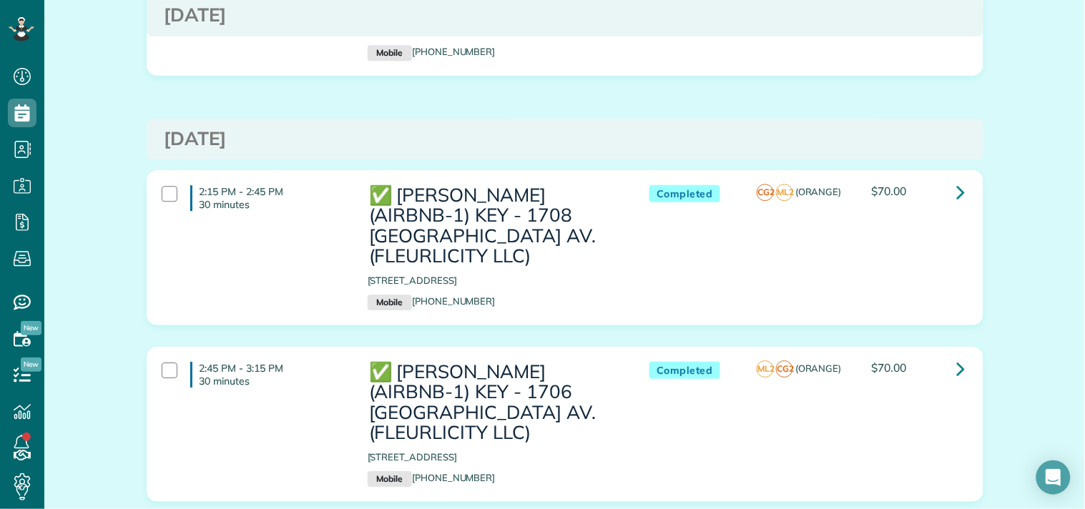
scroll to position [953, 0]
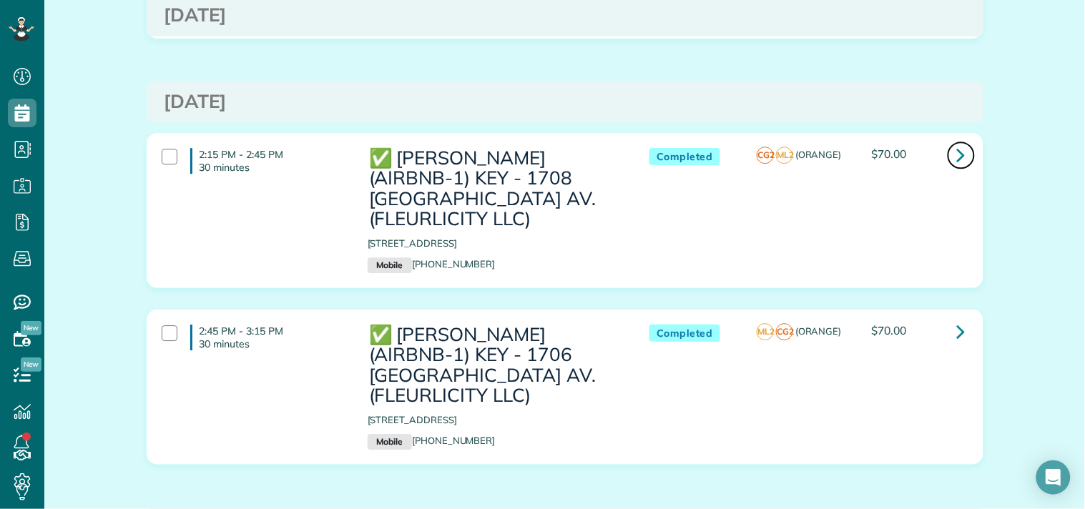
click at [957, 154] on icon at bounding box center [961, 154] width 9 height 25
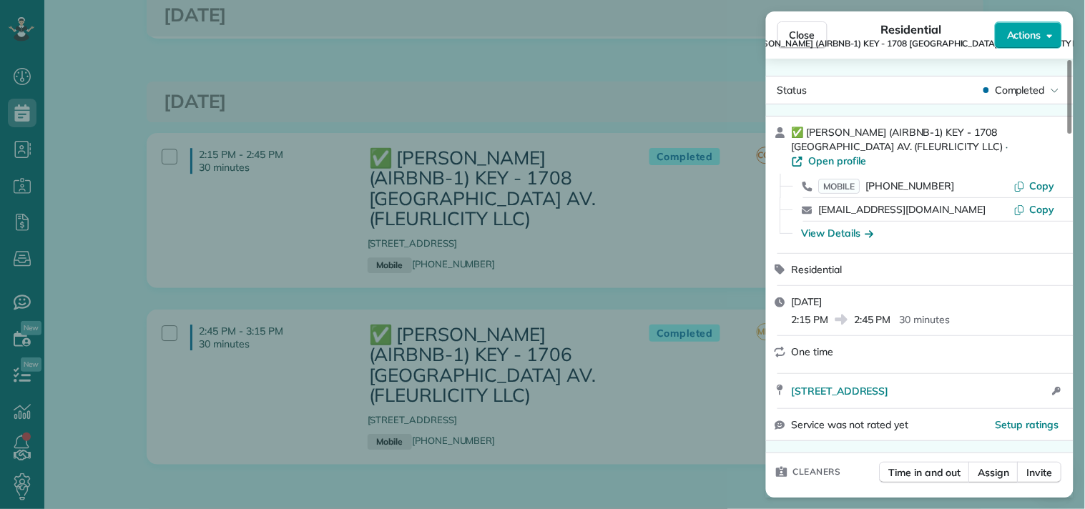
click at [1035, 31] on span "Actions" at bounding box center [1024, 35] width 34 height 14
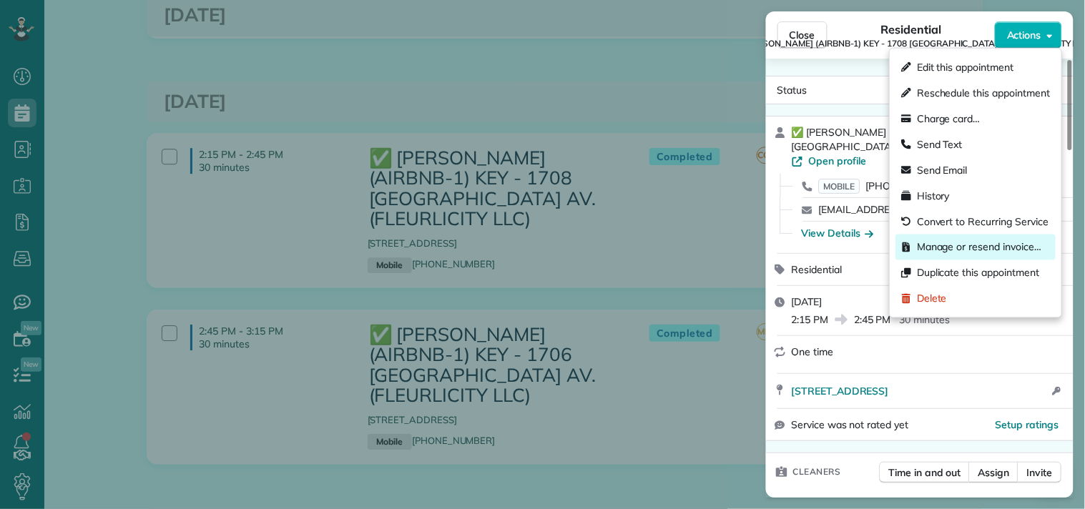
click at [939, 247] on span "Manage or resend invoice…" at bounding box center [979, 247] width 124 height 14
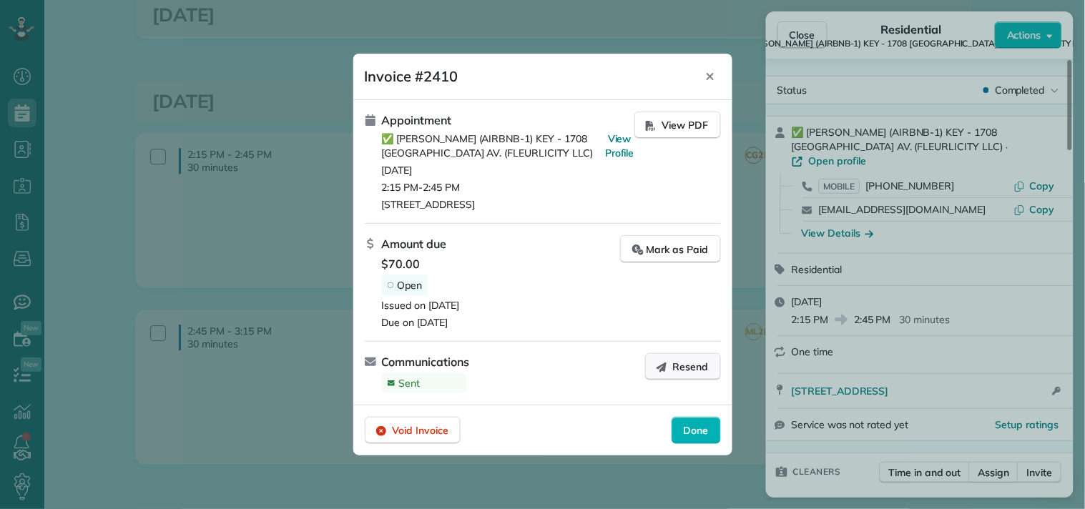
click at [670, 365] on button "Resend" at bounding box center [683, 366] width 76 height 27
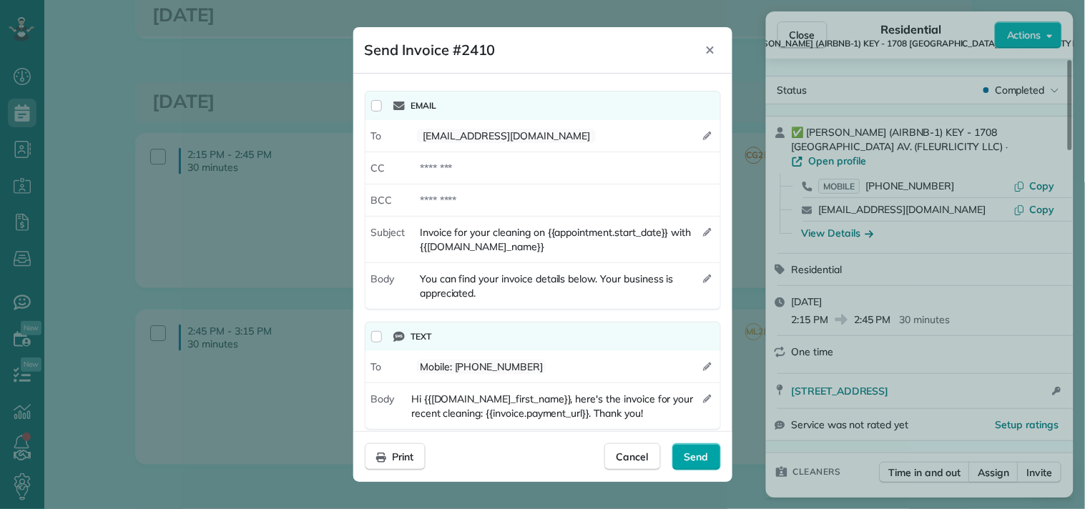
click at [690, 448] on div "Send" at bounding box center [696, 456] width 49 height 27
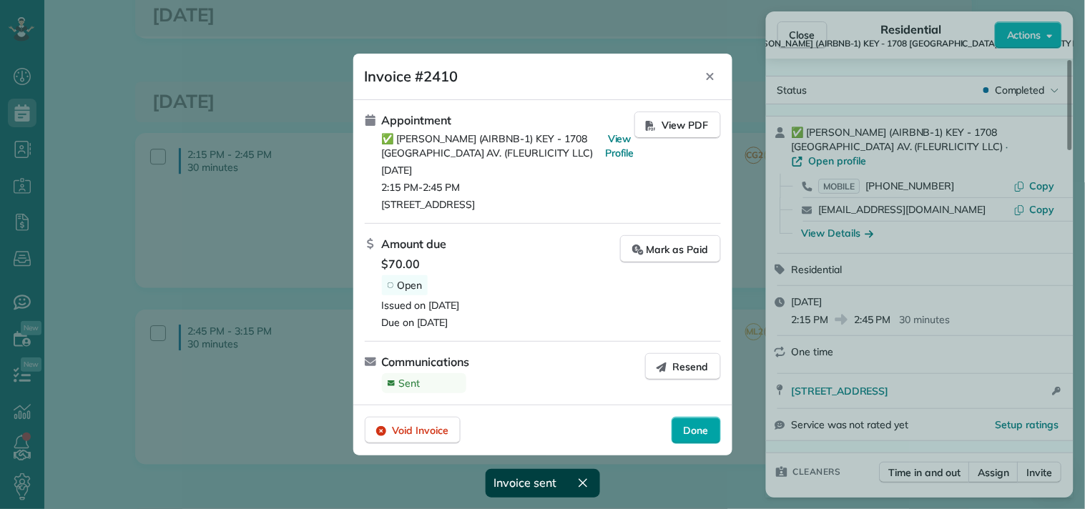
click at [691, 429] on span "Done" at bounding box center [696, 430] width 25 height 14
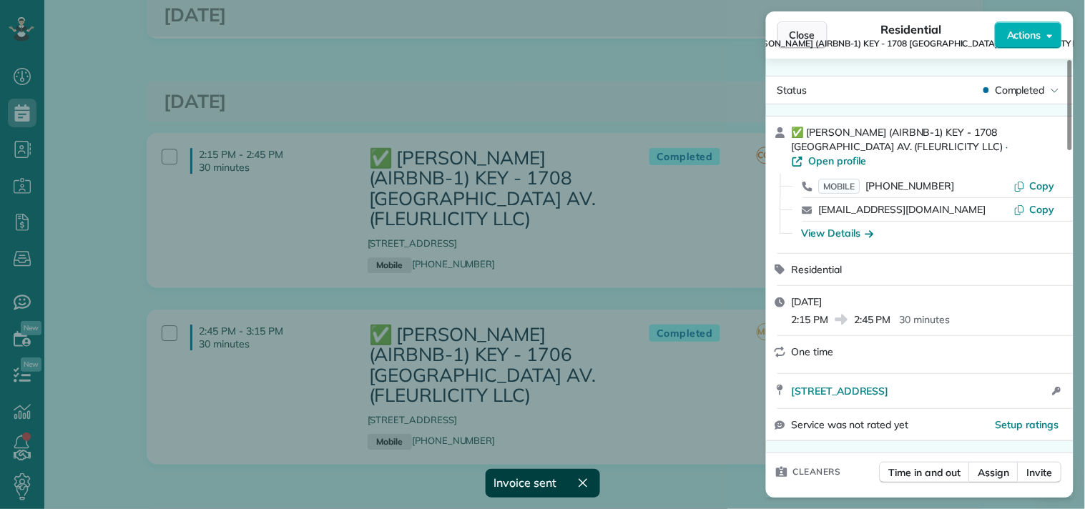
click at [792, 26] on button "Close" at bounding box center [802, 34] width 50 height 27
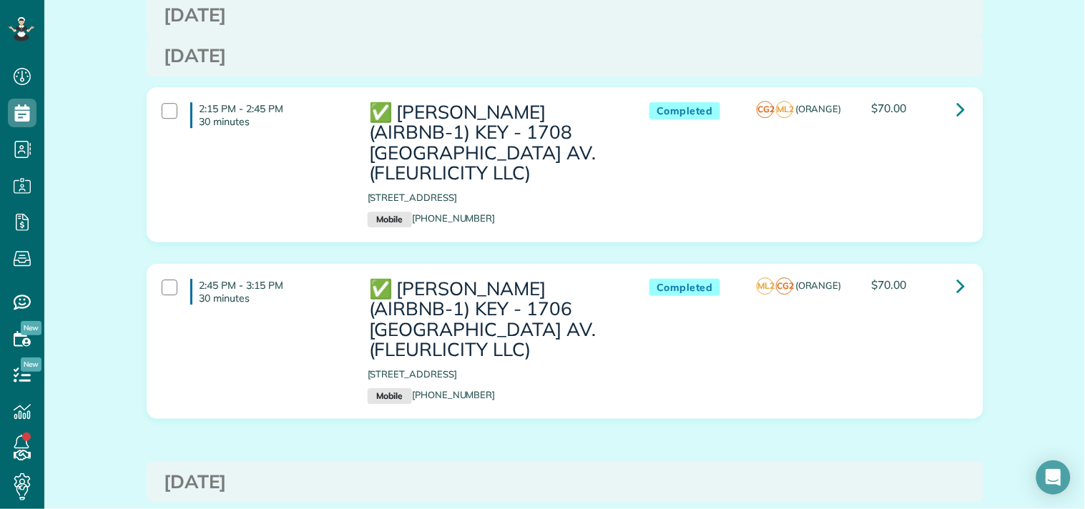
scroll to position [1033, 0]
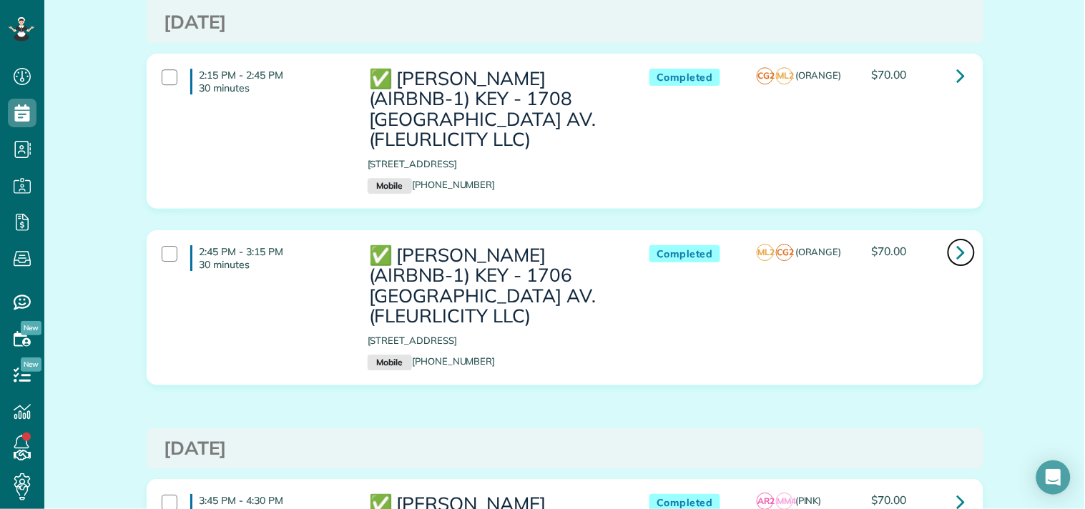
click at [957, 253] on icon at bounding box center [961, 252] width 9 height 25
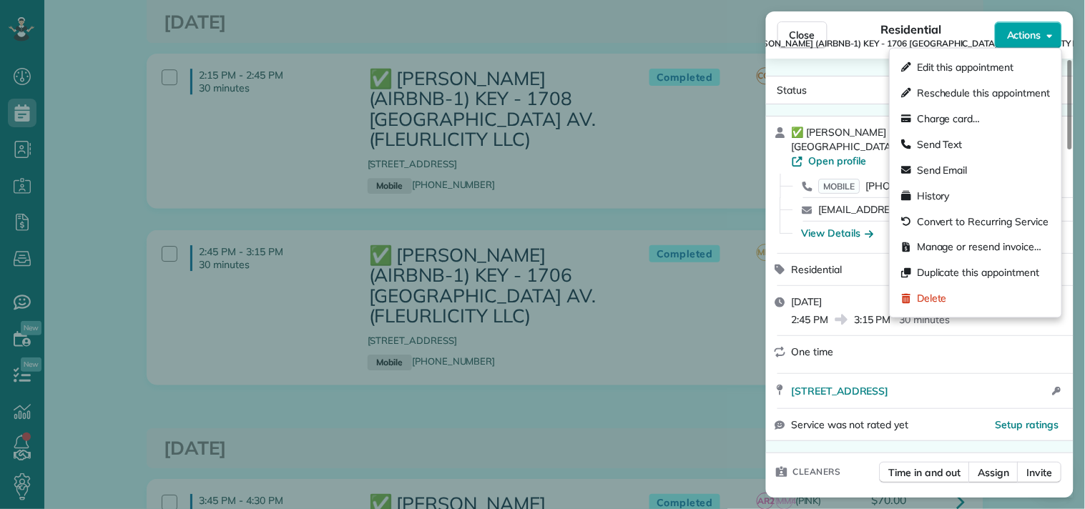
click at [1032, 30] on span "Actions" at bounding box center [1024, 35] width 34 height 14
click at [927, 252] on span "Manage or resend invoice…" at bounding box center [979, 247] width 124 height 14
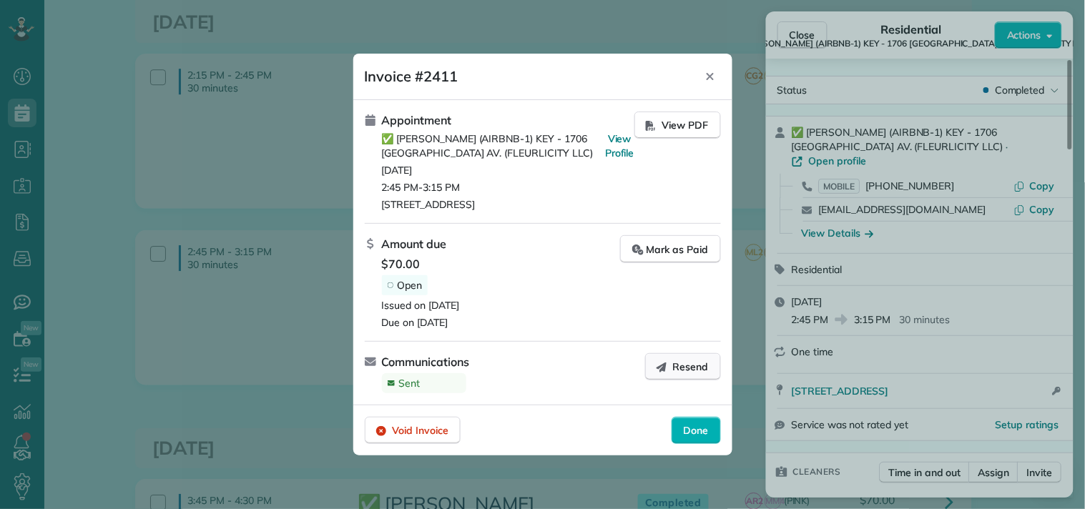
click at [677, 367] on span "Resend" at bounding box center [691, 367] width 36 height 14
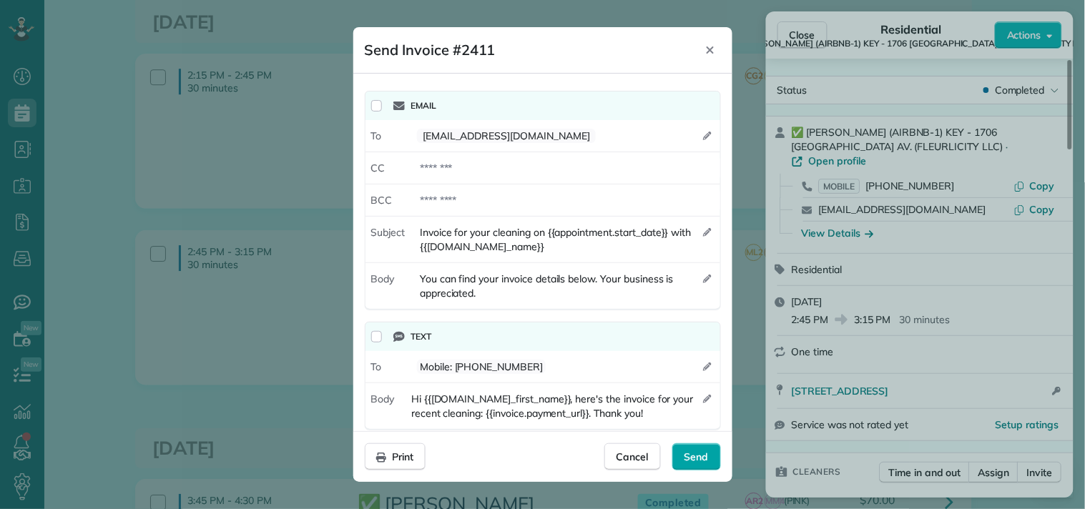
click at [694, 459] on span "Send" at bounding box center [696, 457] width 24 height 14
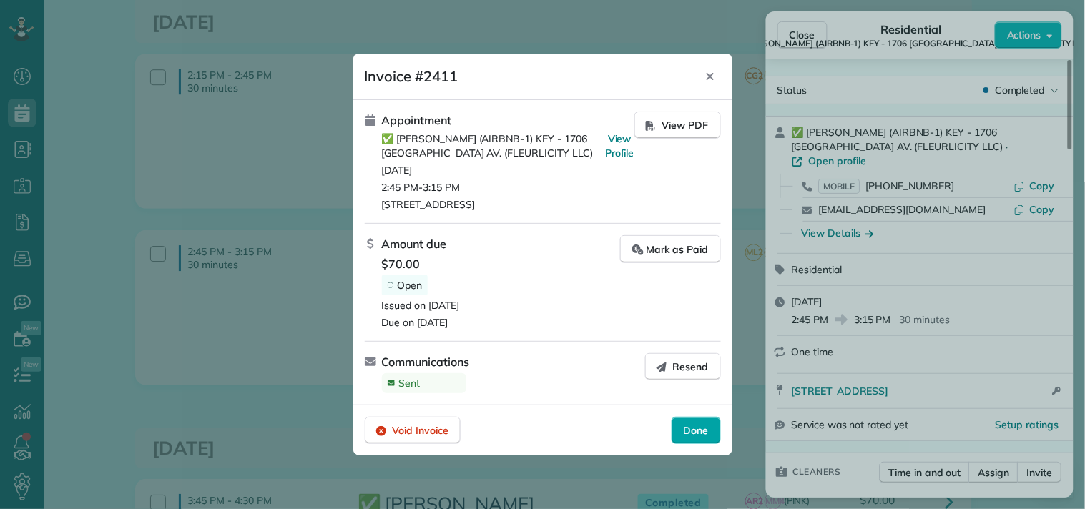
click at [708, 430] on span "Done" at bounding box center [696, 430] width 25 height 14
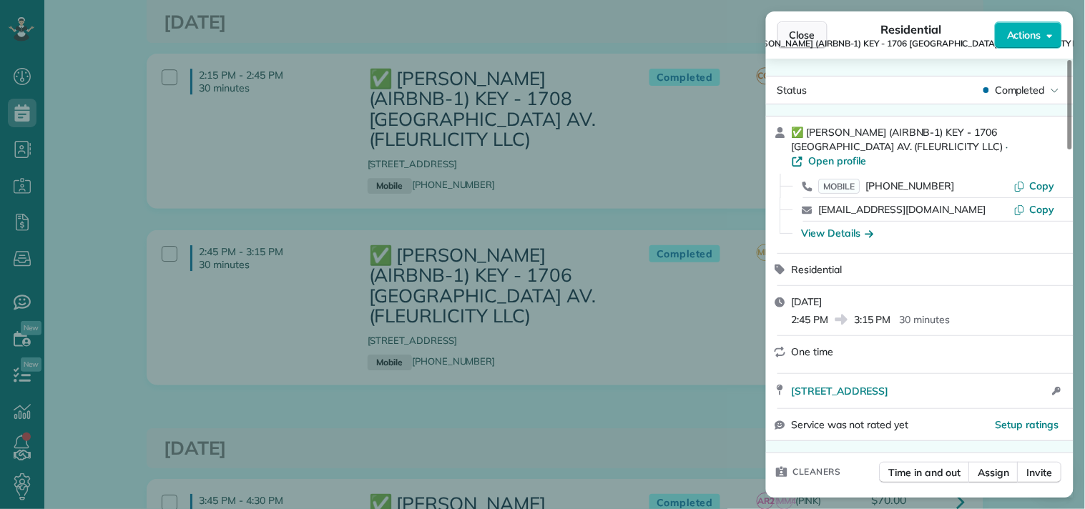
click at [794, 32] on span "Close" at bounding box center [802, 35] width 26 height 14
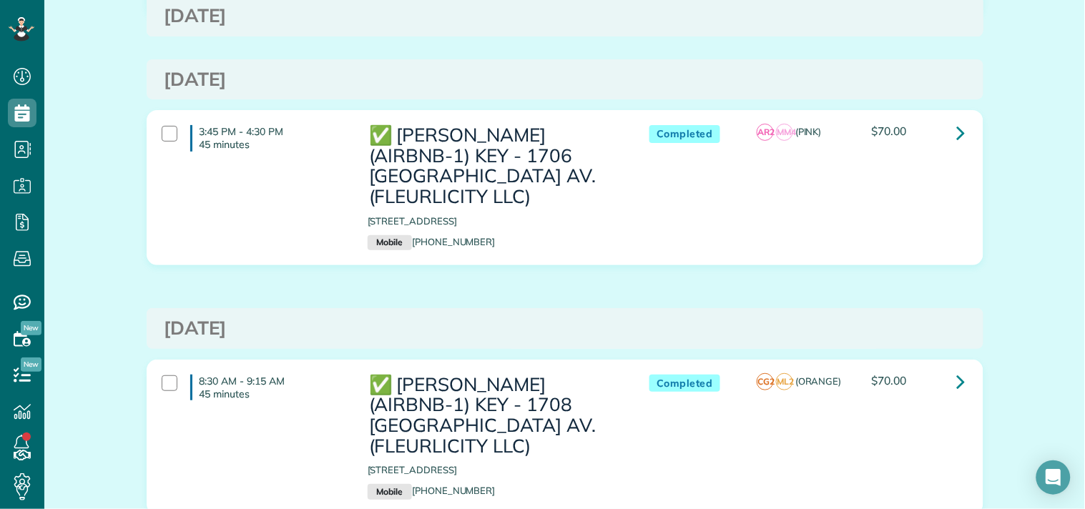
scroll to position [1430, 0]
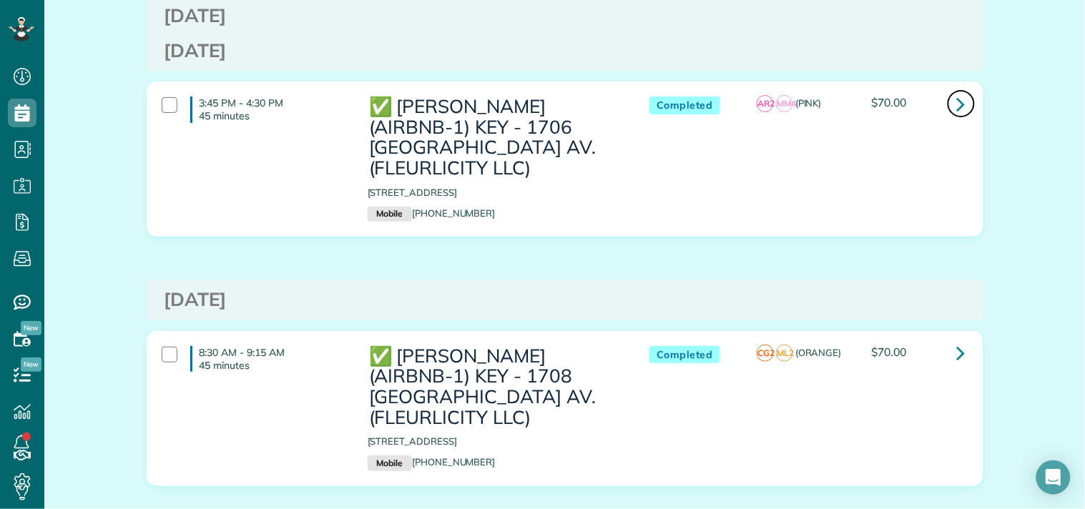
click at [957, 98] on icon at bounding box center [961, 104] width 9 height 25
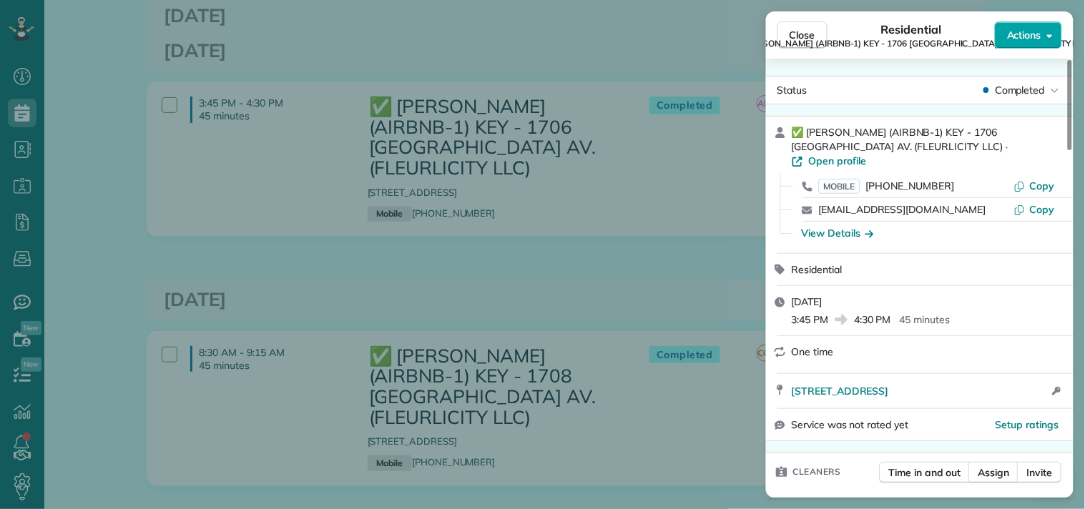
click at [1030, 37] on span "Actions" at bounding box center [1024, 35] width 34 height 14
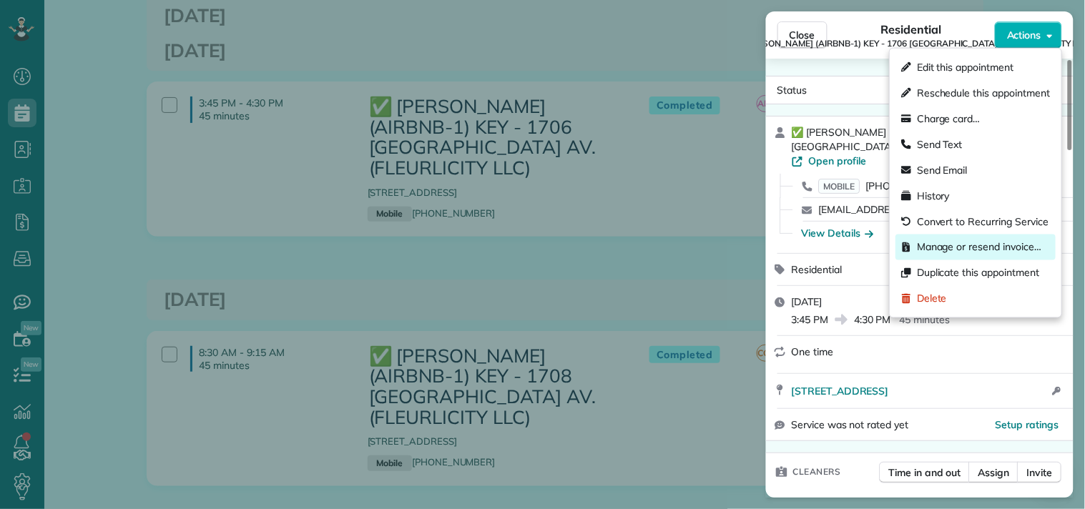
click at [942, 244] on span "Manage or resend invoice…" at bounding box center [979, 247] width 124 height 14
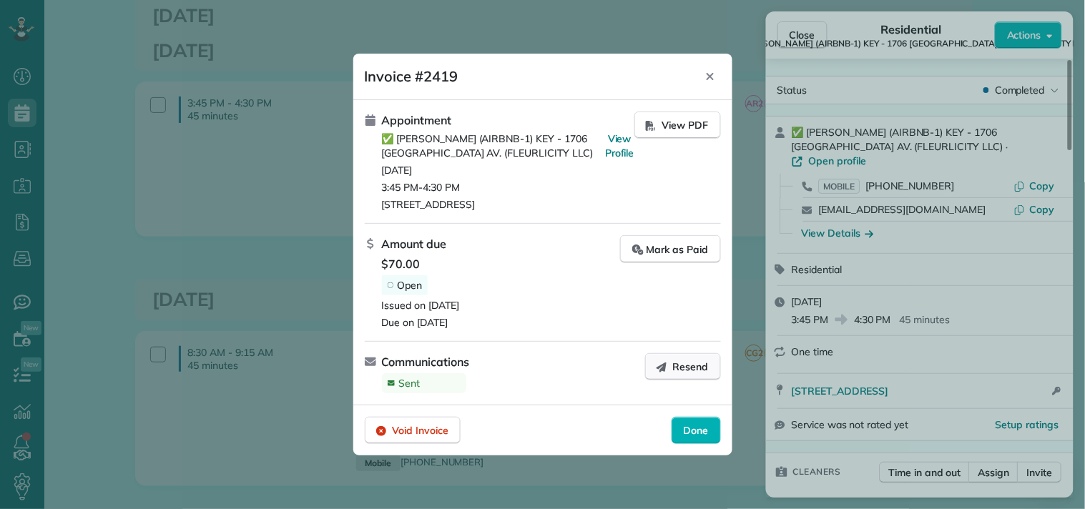
click at [676, 360] on span "Resend" at bounding box center [691, 367] width 36 height 14
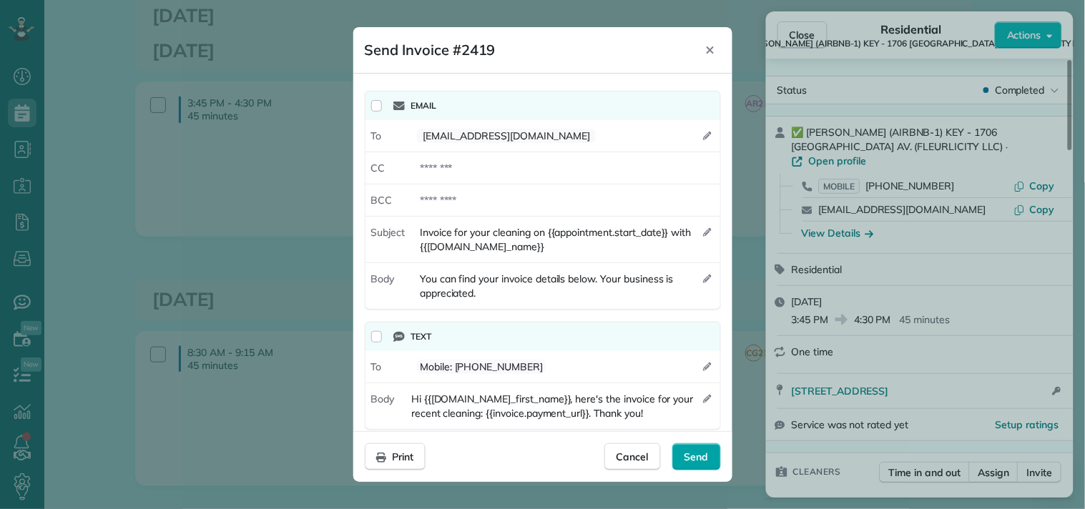
click at [684, 450] on span "Send" at bounding box center [696, 457] width 24 height 14
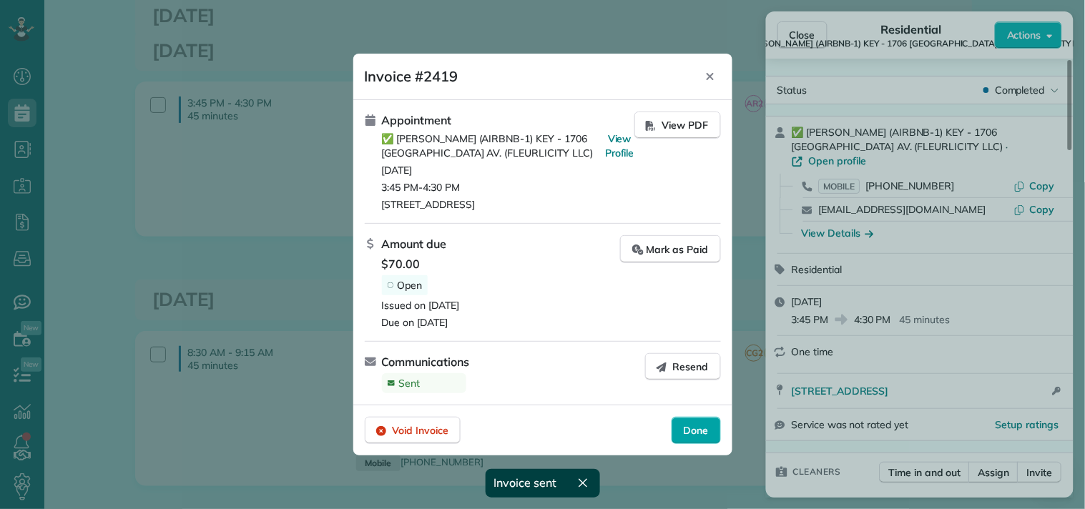
click at [697, 429] on span "Done" at bounding box center [696, 430] width 25 height 14
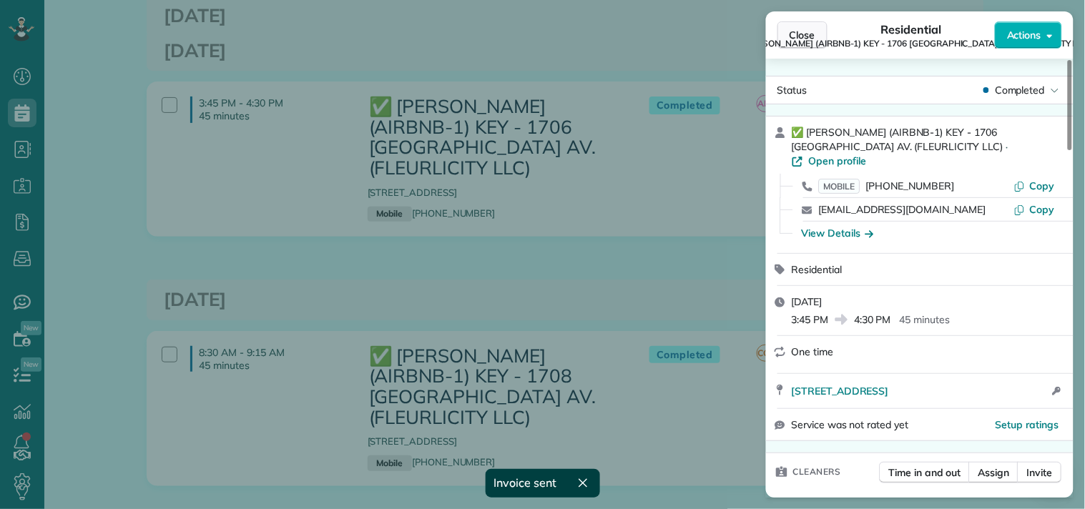
click at [796, 32] on span "Close" at bounding box center [802, 35] width 26 height 14
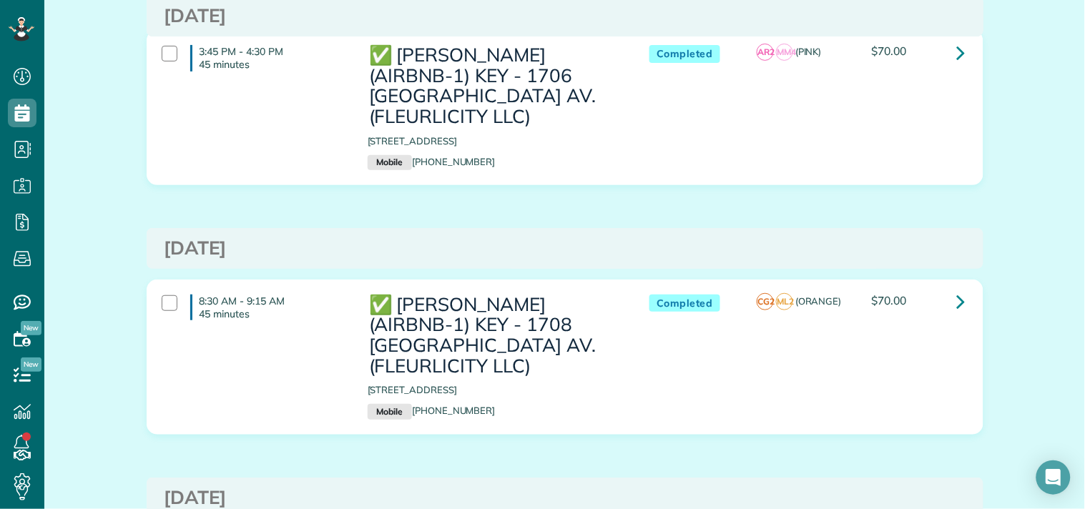
scroll to position [1510, 0]
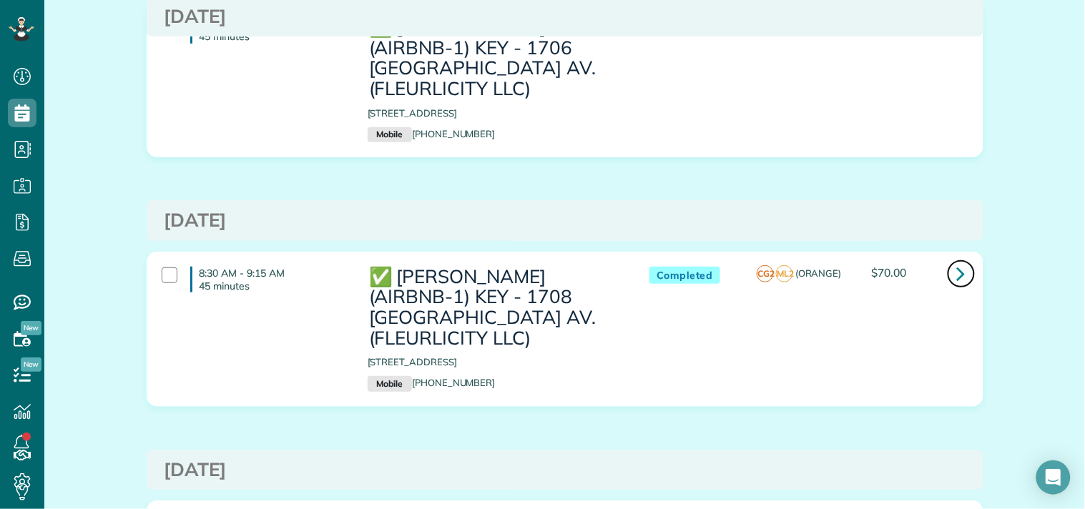
click at [957, 272] on icon at bounding box center [961, 273] width 9 height 25
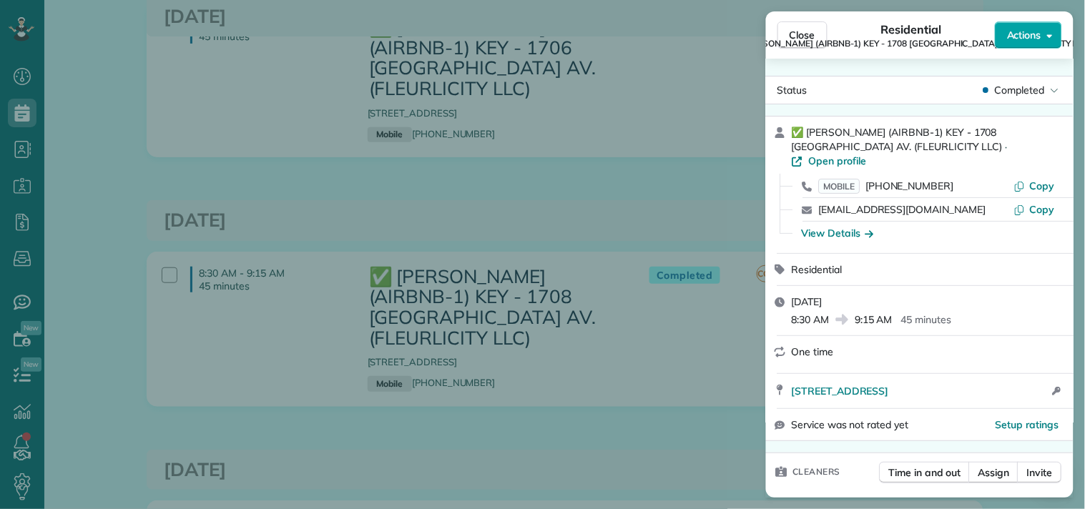
click at [1025, 34] on span "Actions" at bounding box center [1024, 35] width 34 height 14
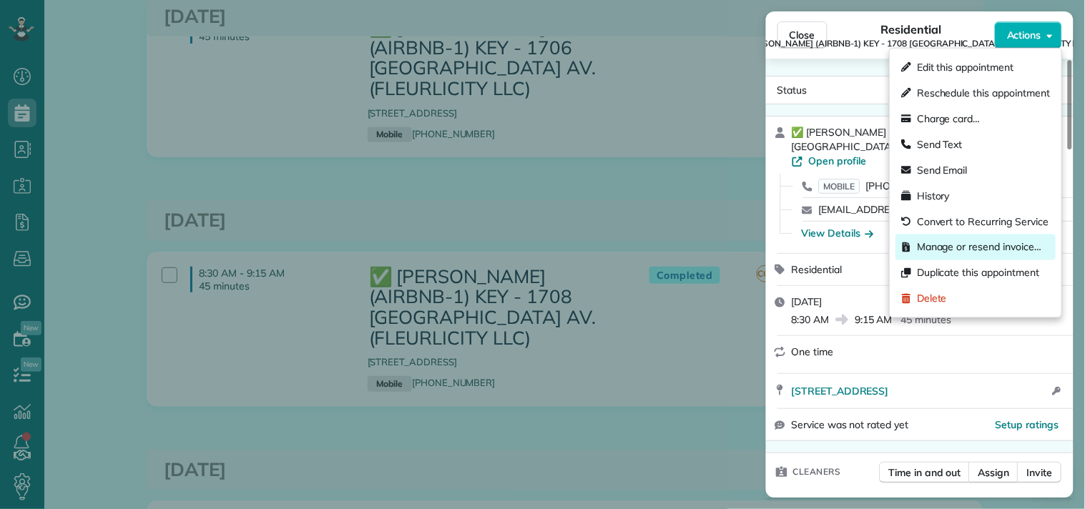
click at [922, 250] on span "Manage or resend invoice…" at bounding box center [979, 247] width 124 height 14
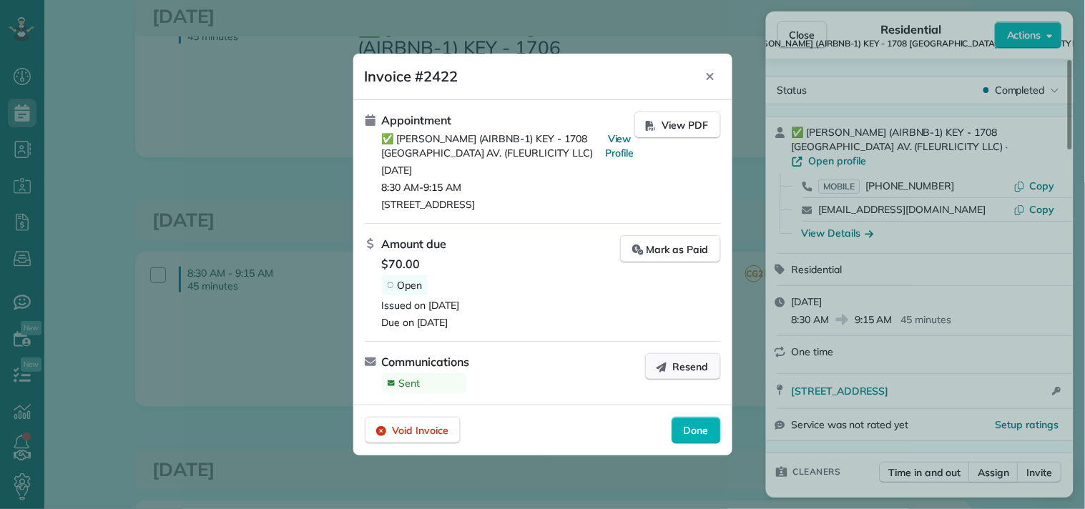
click at [685, 365] on span "Resend" at bounding box center [691, 367] width 36 height 14
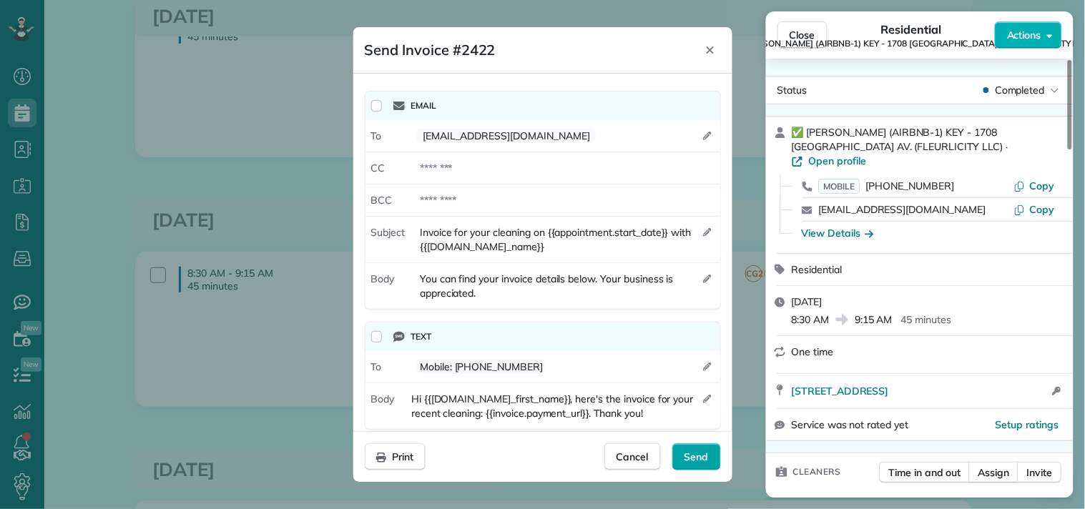
click at [692, 445] on div "Send" at bounding box center [696, 456] width 49 height 27
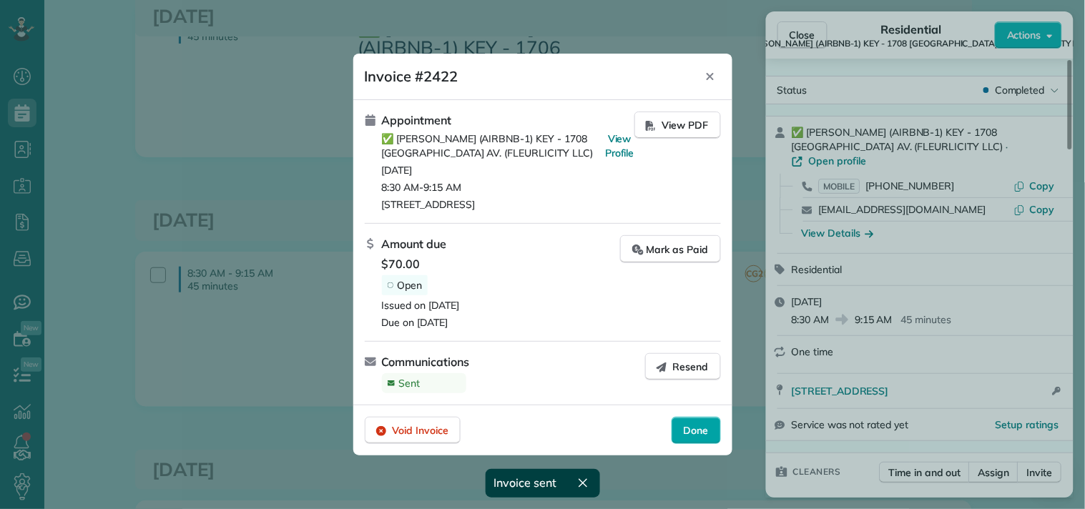
click at [689, 430] on span "Done" at bounding box center [696, 430] width 25 height 14
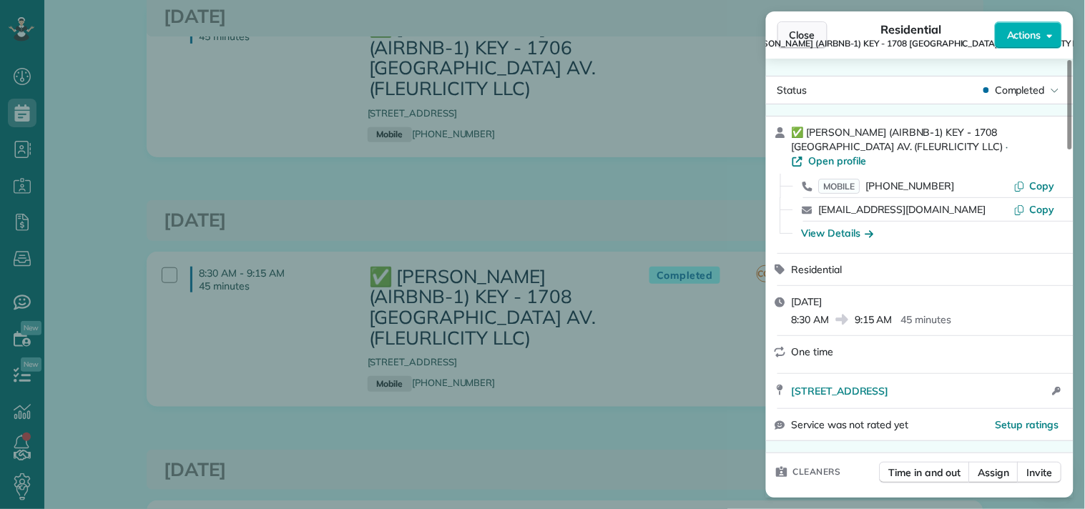
click at [799, 32] on span "Close" at bounding box center [802, 35] width 26 height 14
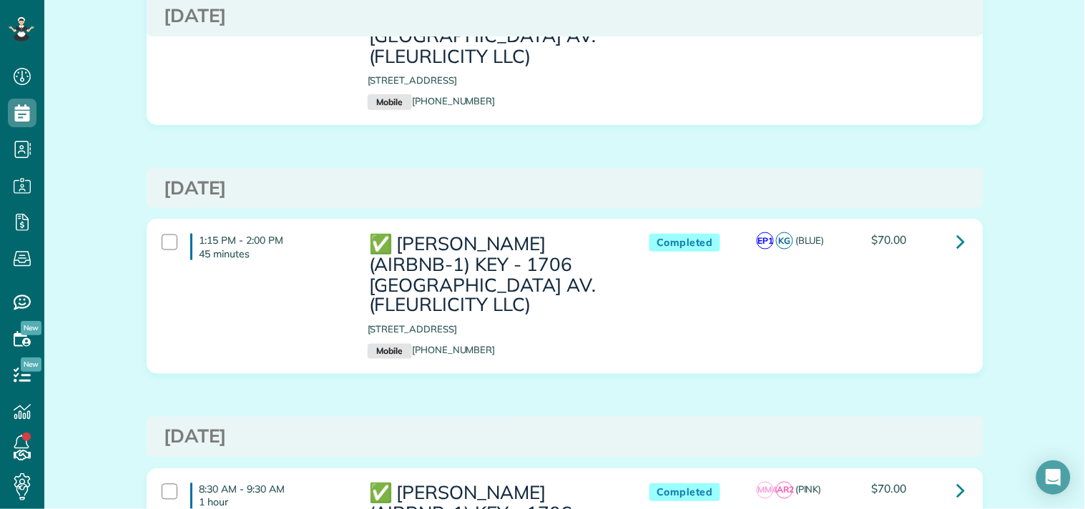
scroll to position [1827, 0]
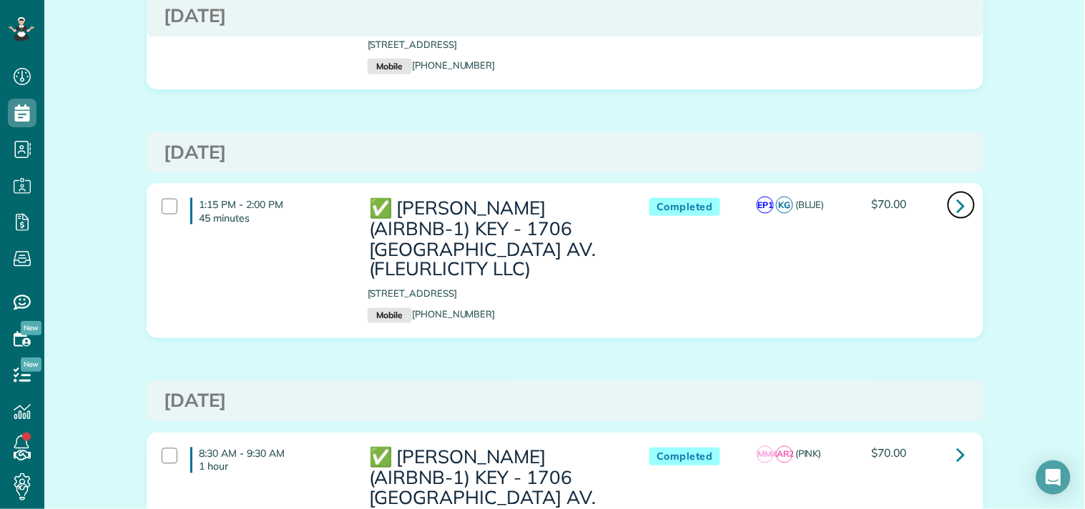
click at [957, 206] on icon at bounding box center [961, 205] width 9 height 25
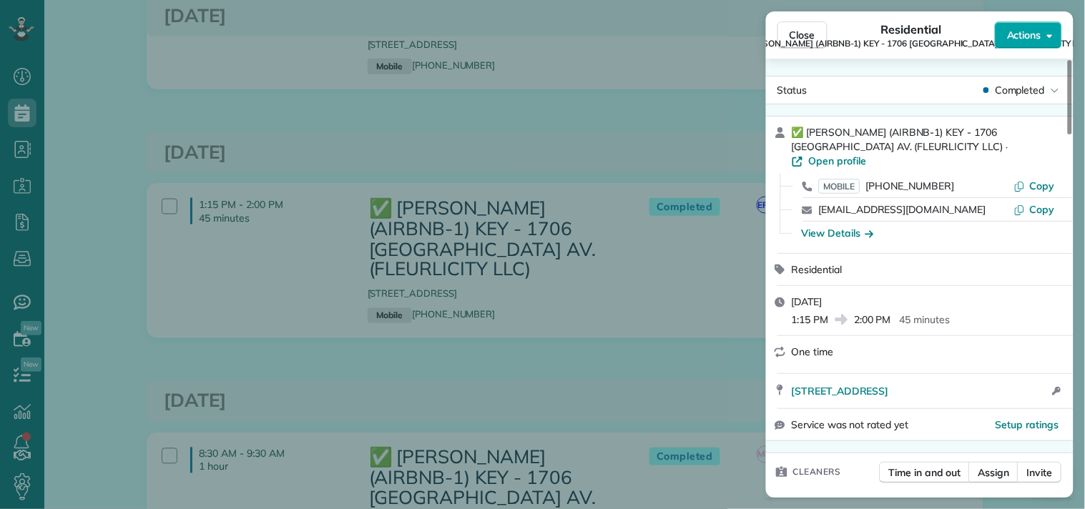
click at [1015, 36] on span "Actions" at bounding box center [1024, 35] width 34 height 14
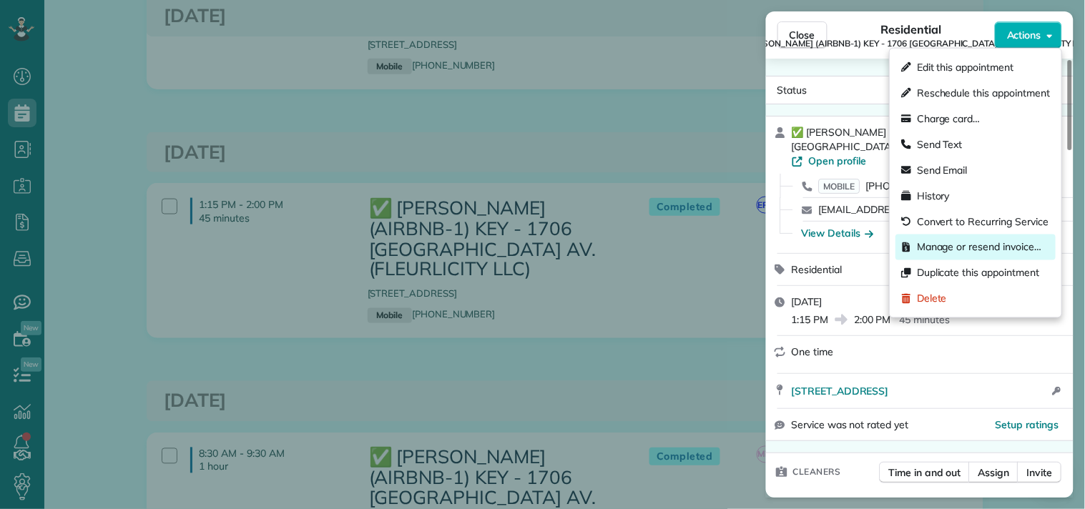
click at [955, 249] on span "Manage or resend invoice…" at bounding box center [979, 247] width 124 height 14
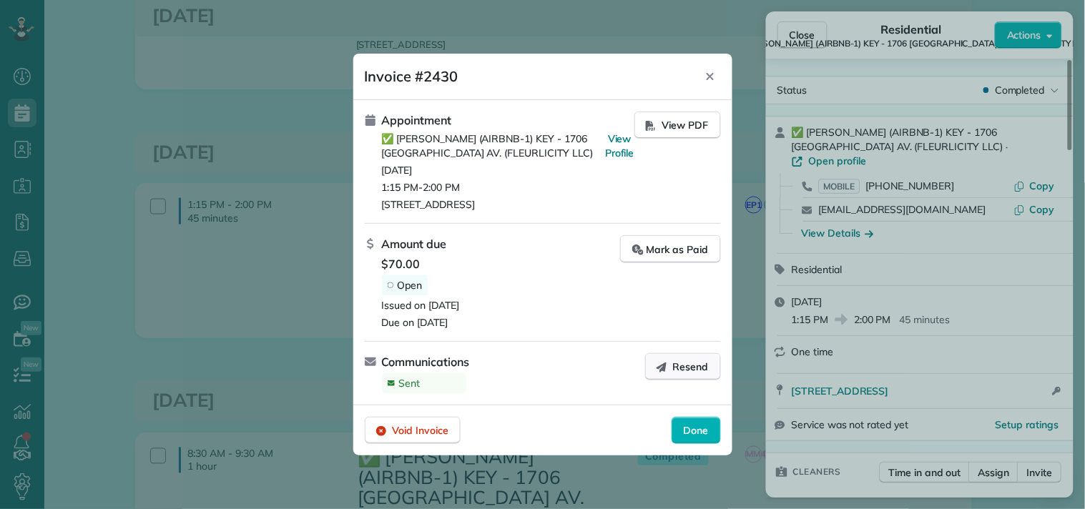
click at [672, 365] on button "Resend" at bounding box center [683, 366] width 76 height 27
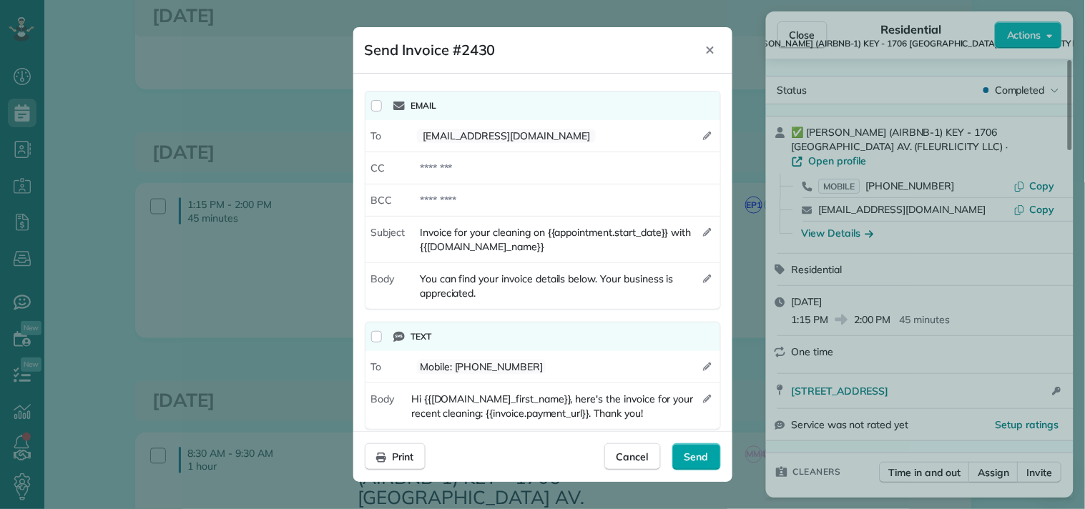
click at [682, 456] on div "Send" at bounding box center [696, 456] width 49 height 27
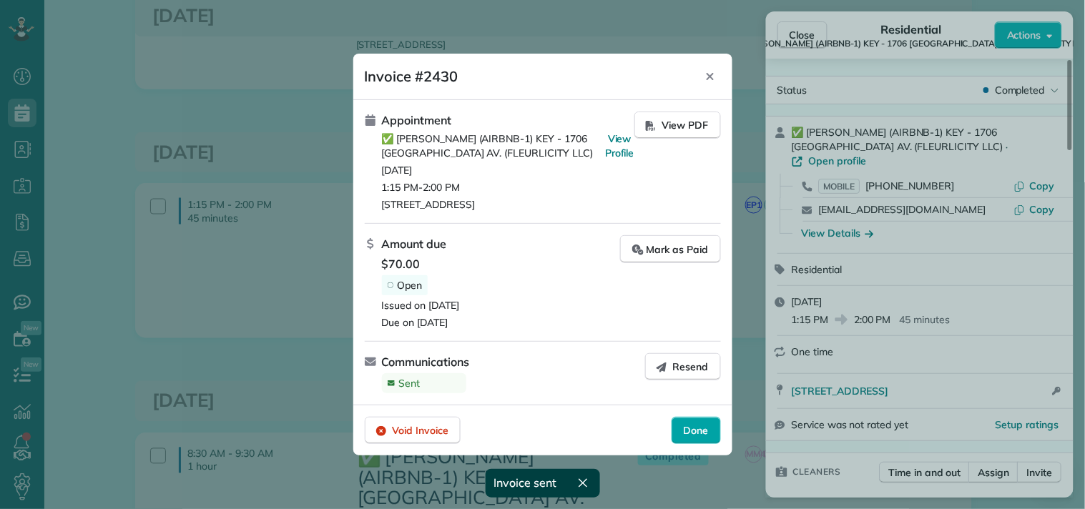
click at [695, 425] on span "Done" at bounding box center [696, 430] width 25 height 14
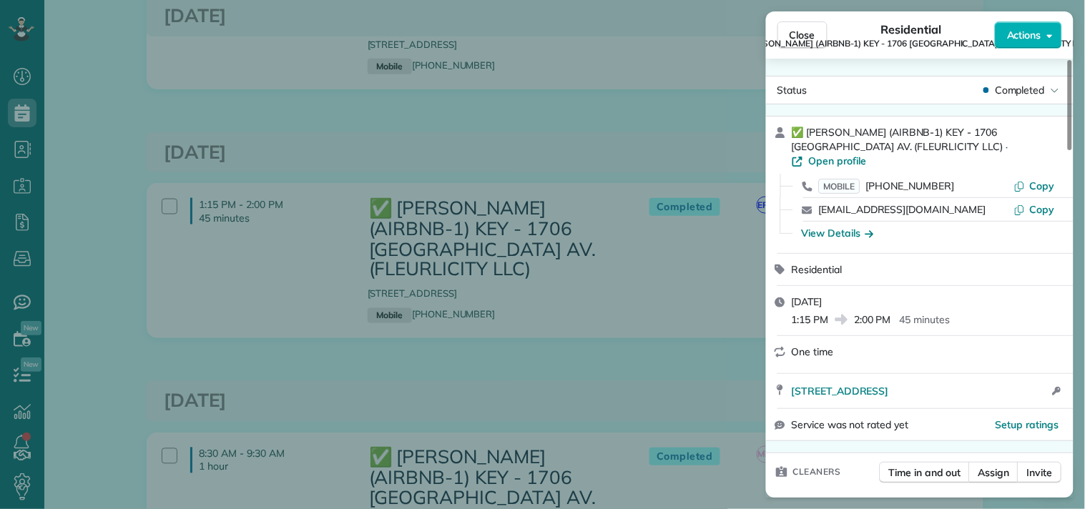
click at [812, 29] on span "Close" at bounding box center [802, 35] width 26 height 14
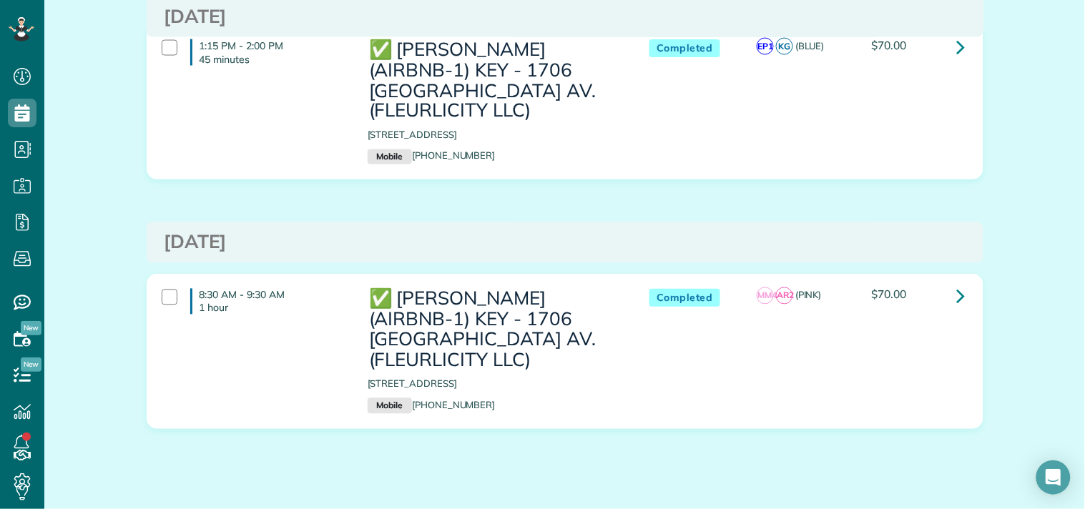
scroll to position [2017, 0]
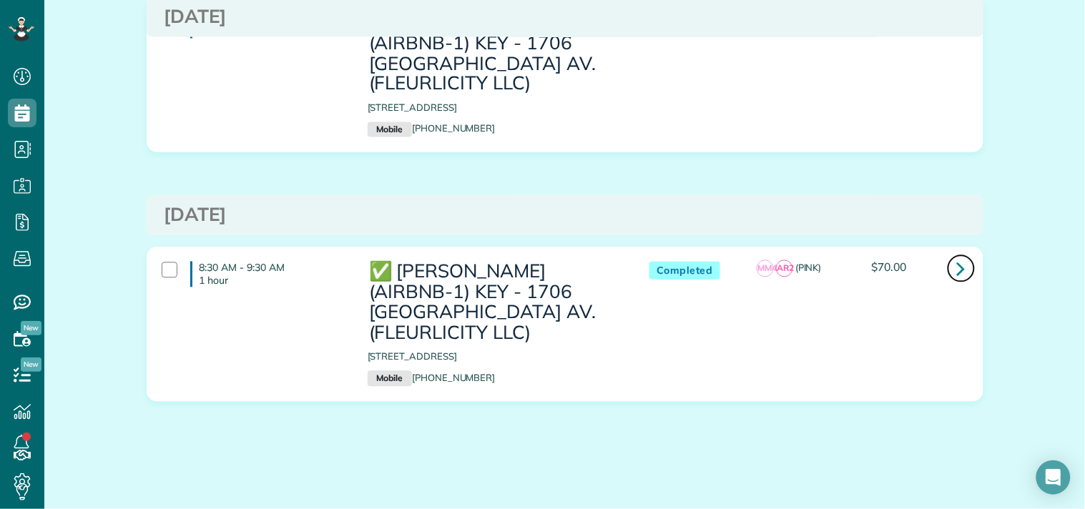
click at [947, 265] on link at bounding box center [961, 269] width 29 height 29
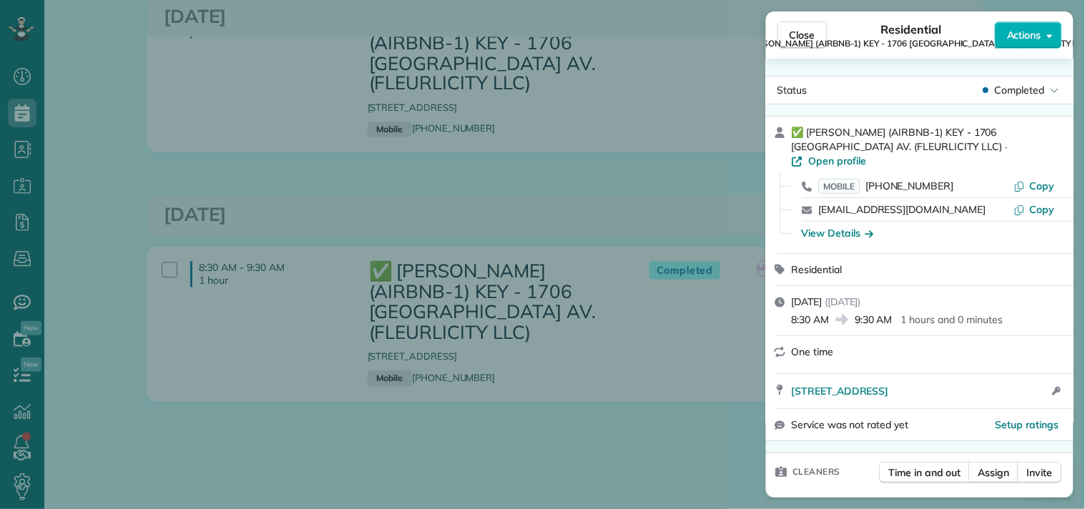
click at [1025, 34] on span "Actions" at bounding box center [1024, 35] width 34 height 14
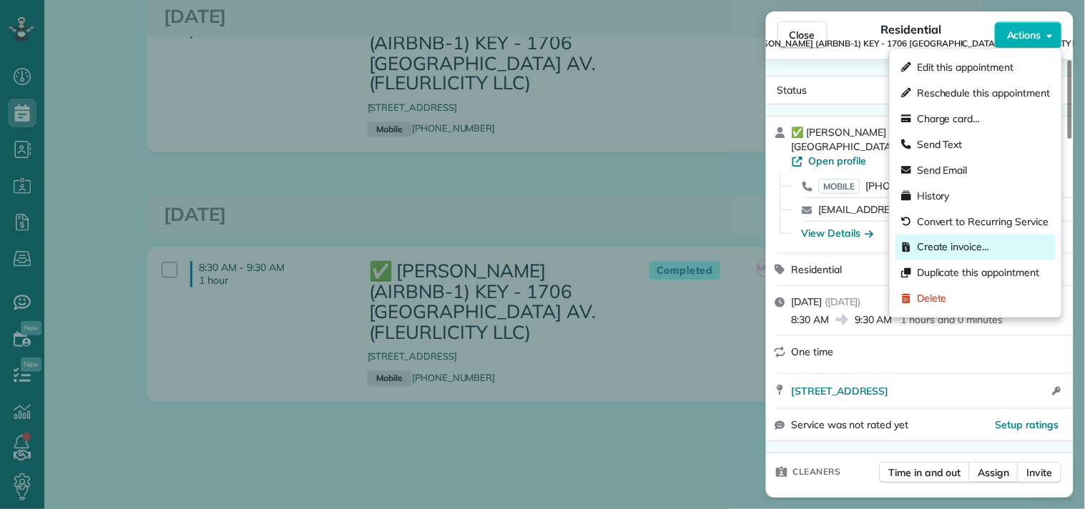
click at [925, 241] on span "Create invoice…" at bounding box center [953, 247] width 72 height 14
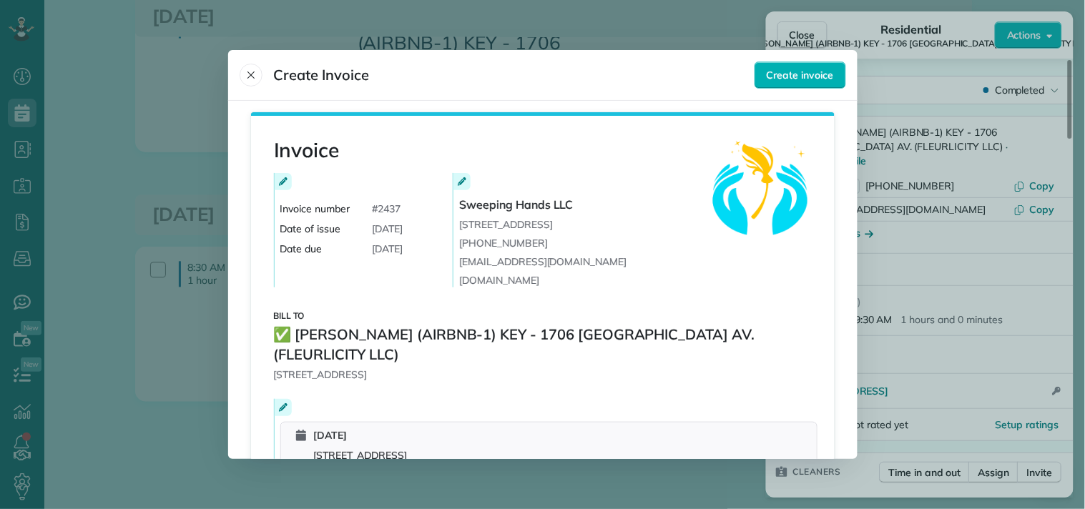
click at [262, 68] on span "Create Invoice" at bounding box center [498, 75] width 516 height 23
click at [252, 77] on icon "Close" at bounding box center [250, 74] width 11 height 11
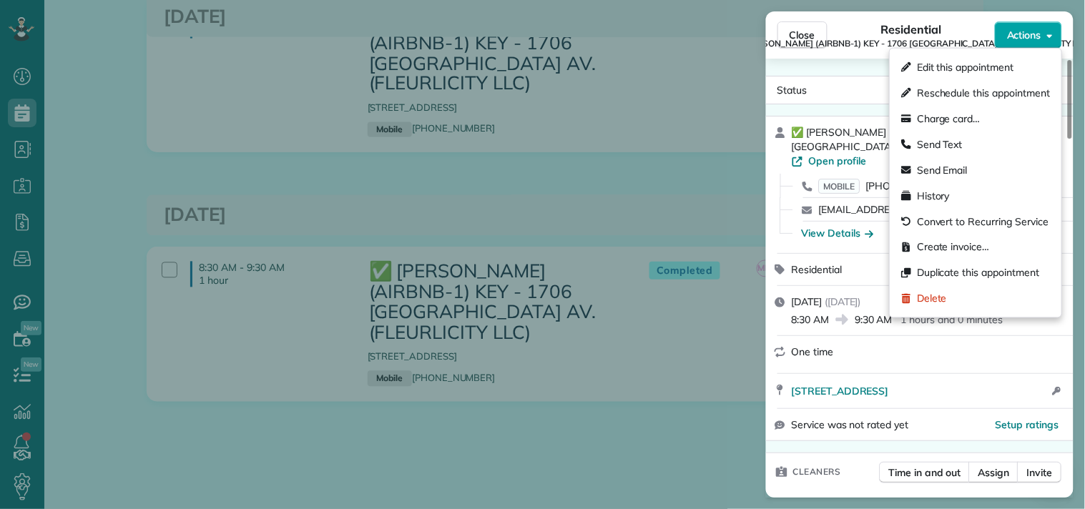
click at [1041, 29] on span "Actions" at bounding box center [1024, 35] width 34 height 14
click at [966, 248] on span "Create invoice…" at bounding box center [953, 247] width 72 height 14
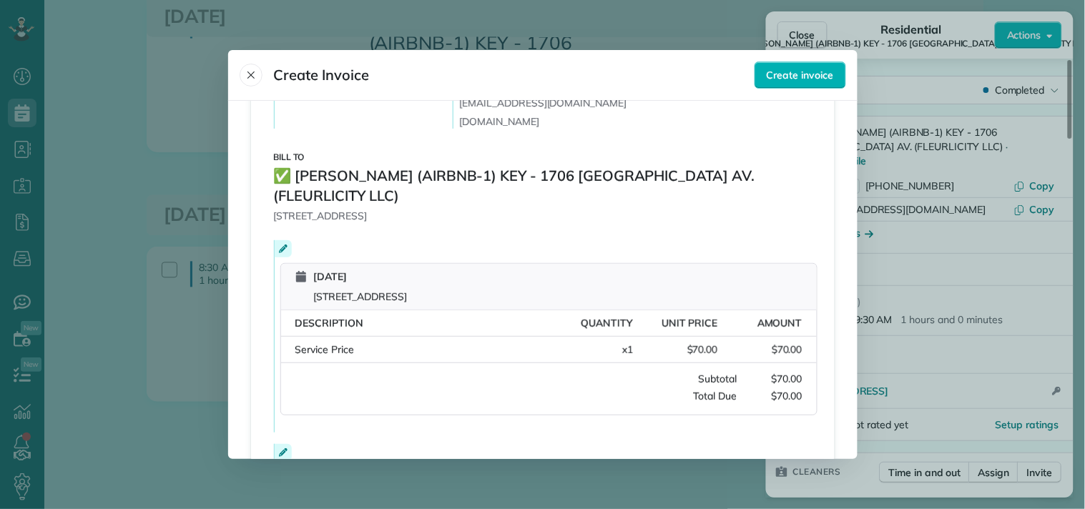
scroll to position [313, 0]
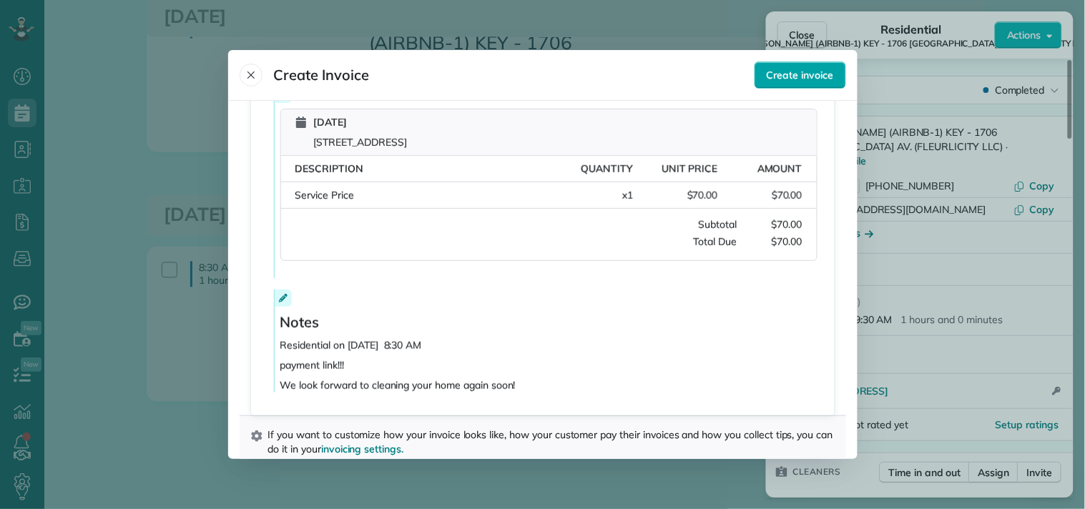
click at [808, 75] on span "Create invoice" at bounding box center [800, 75] width 67 height 14
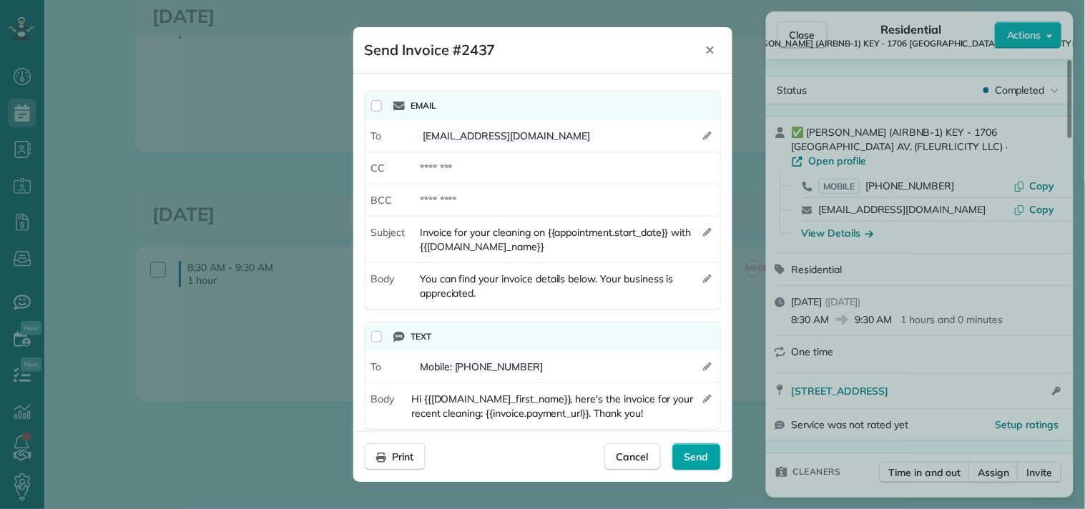
click at [689, 451] on span "Send" at bounding box center [696, 457] width 24 height 14
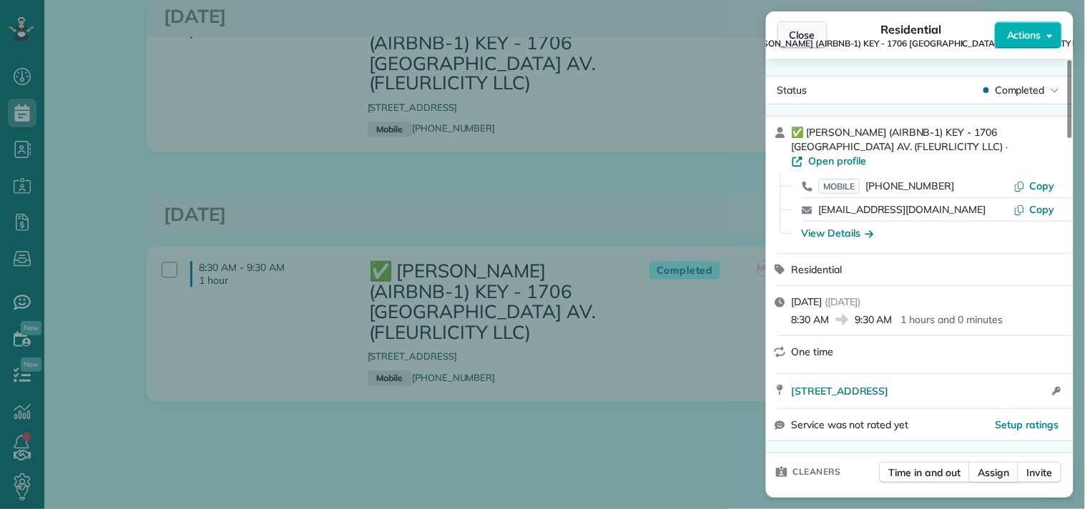
click at [792, 31] on span "Close" at bounding box center [802, 35] width 26 height 14
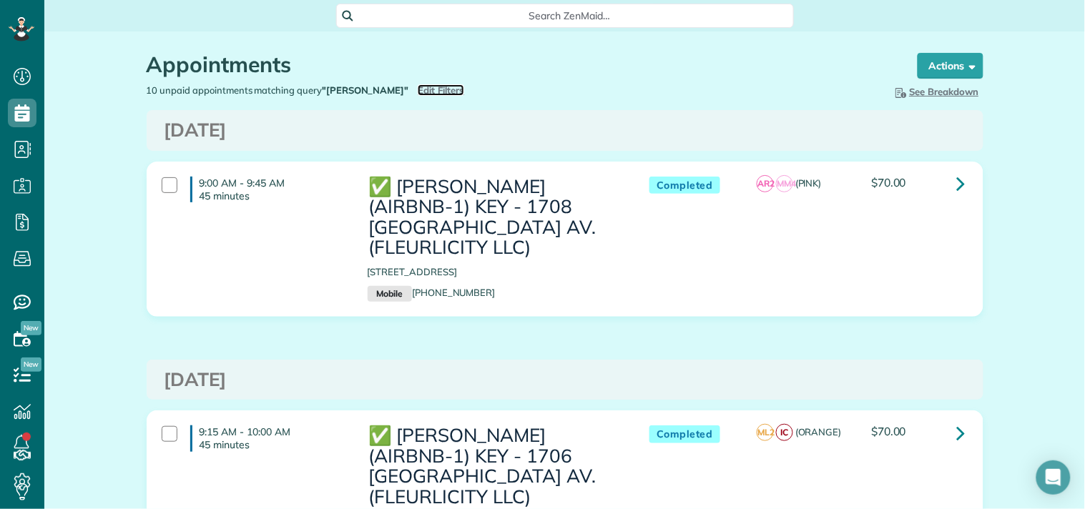
click at [432, 95] on span "Edit Filters" at bounding box center [441, 89] width 46 height 11
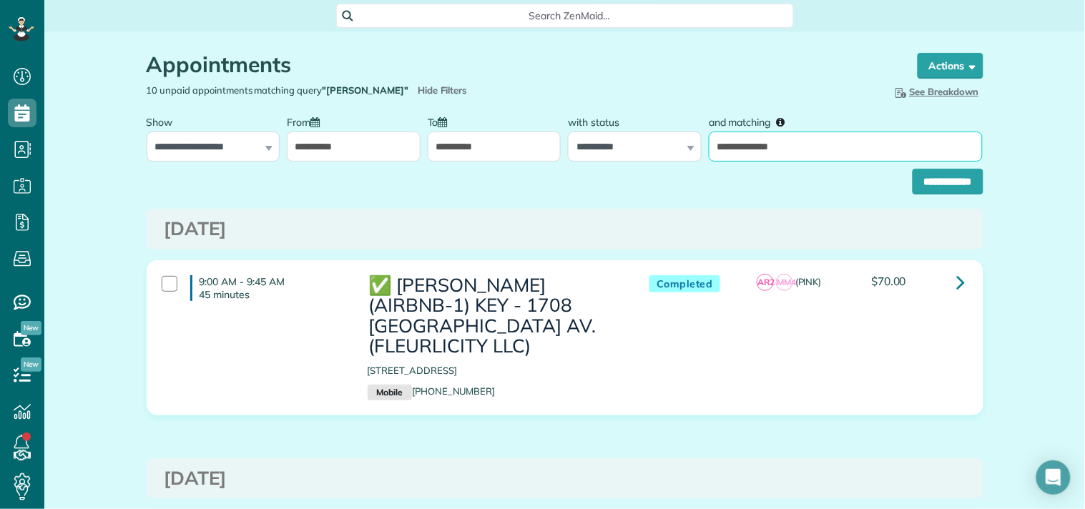
click at [790, 152] on input "**********" at bounding box center [846, 147] width 274 height 30
paste input "text"
type input "*********"
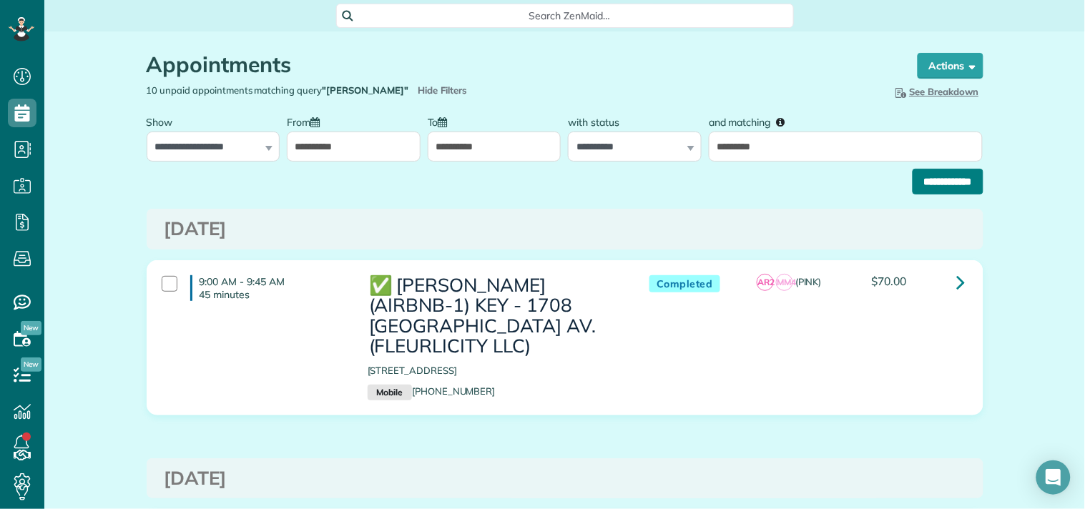
click at [925, 177] on input "**********" at bounding box center [947, 182] width 71 height 26
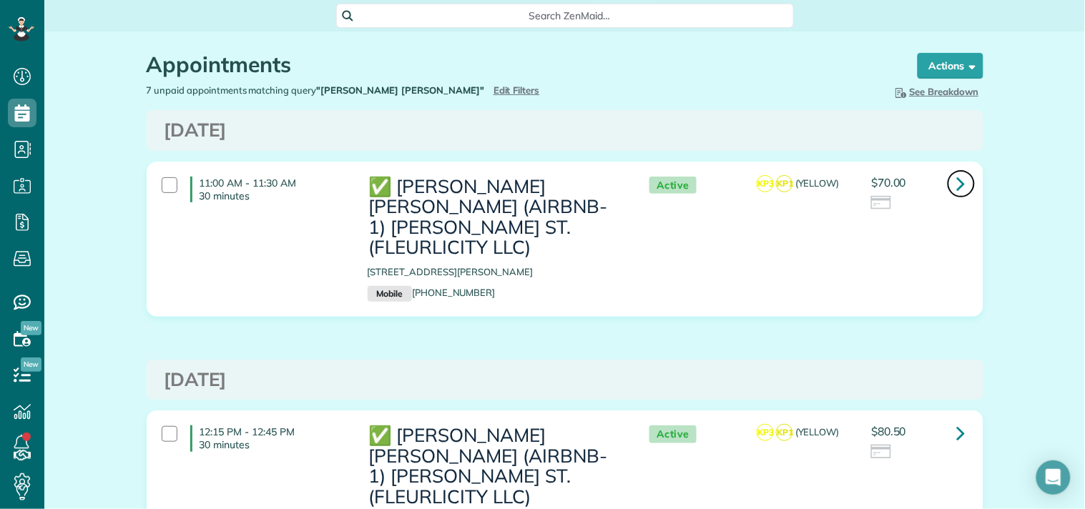
click at [947, 184] on link at bounding box center [961, 183] width 29 height 29
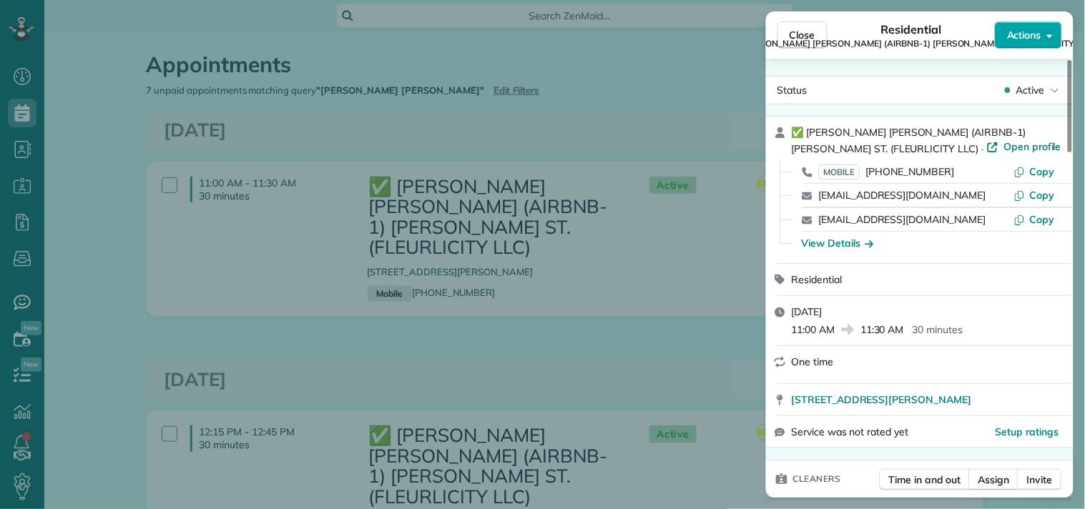
click at [1015, 32] on span "Actions" at bounding box center [1024, 35] width 34 height 14
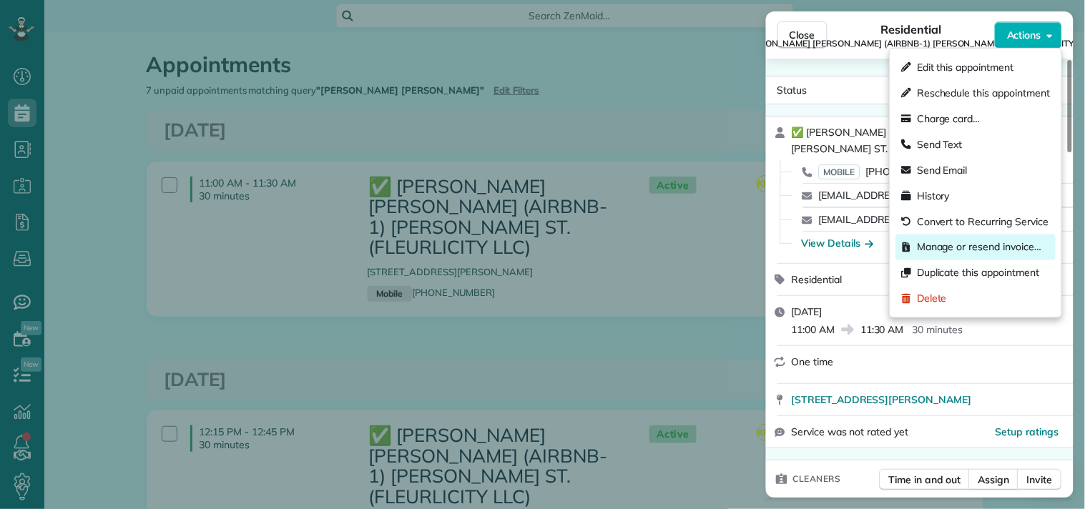
click at [941, 245] on span "Manage or resend invoice…" at bounding box center [979, 247] width 124 height 14
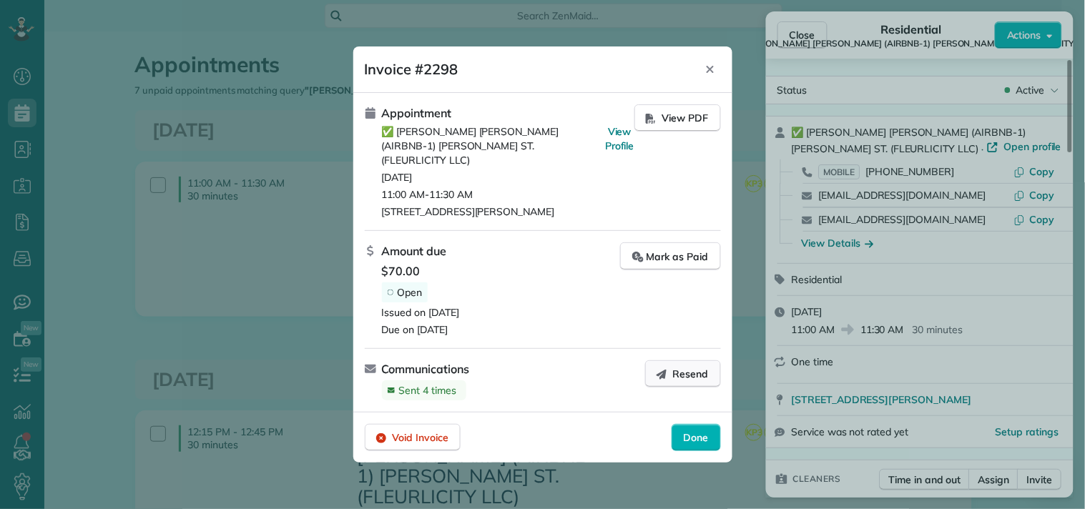
click at [683, 367] on span "Resend" at bounding box center [691, 374] width 36 height 14
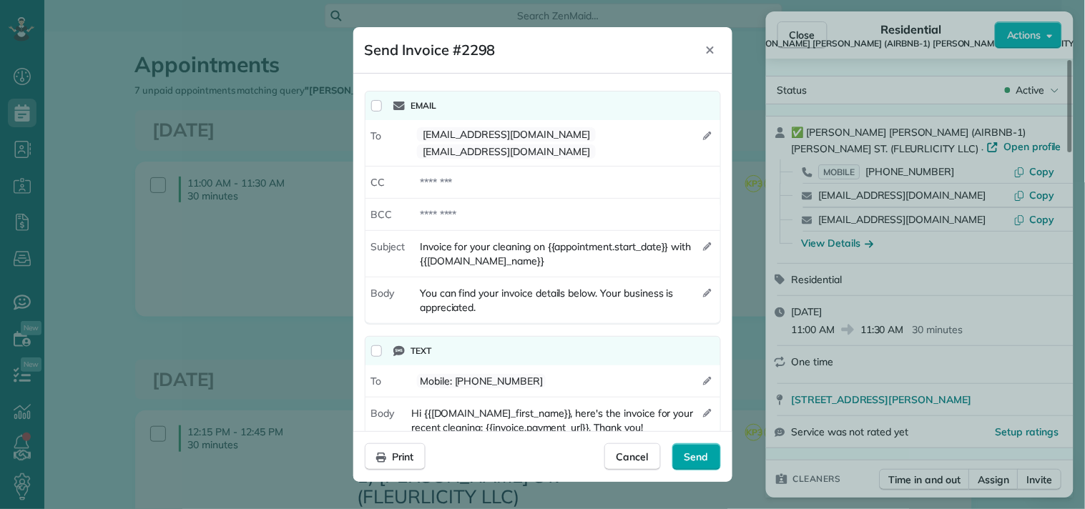
click at [691, 455] on span "Send" at bounding box center [696, 457] width 24 height 14
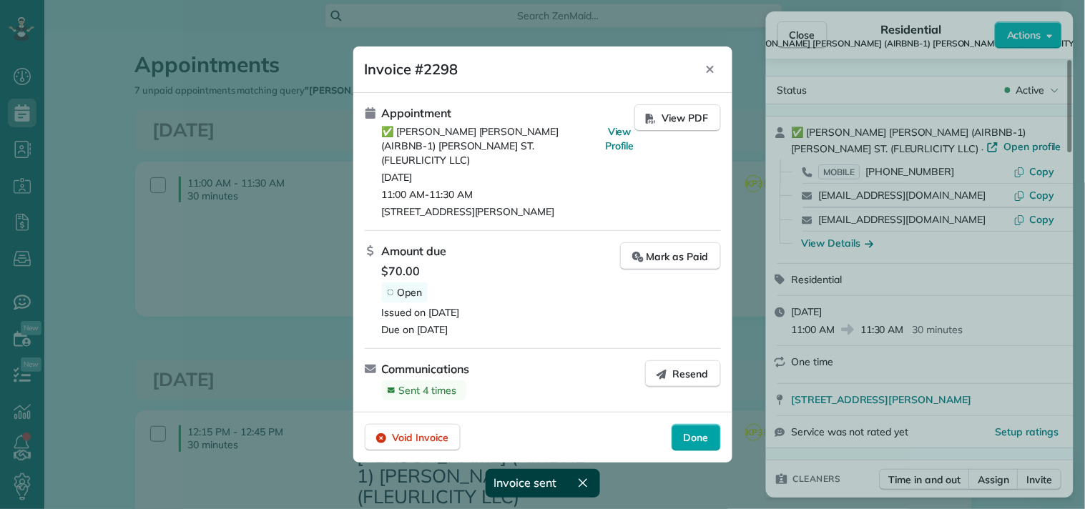
click at [694, 430] on span "Done" at bounding box center [696, 437] width 25 height 14
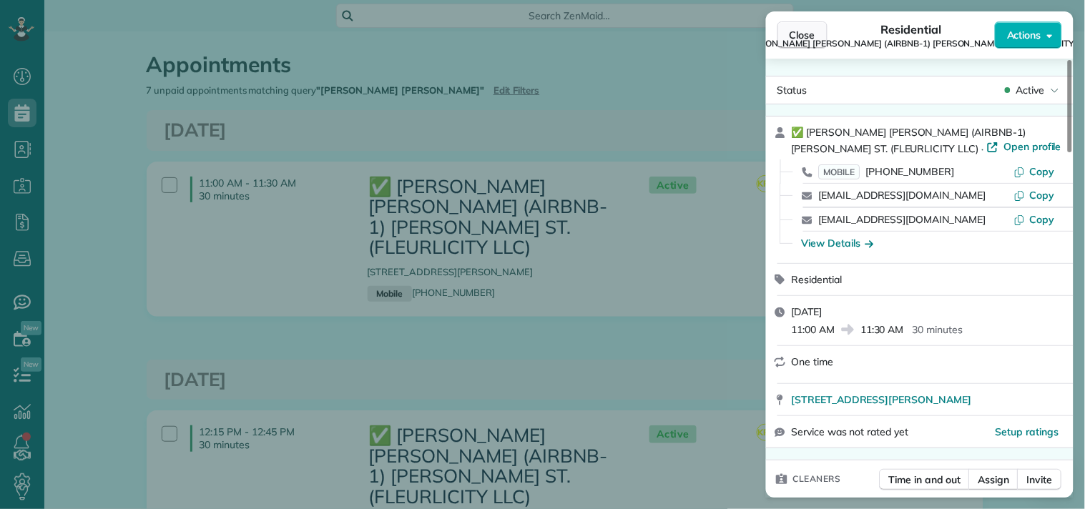
click at [801, 32] on span "Close" at bounding box center [802, 35] width 26 height 14
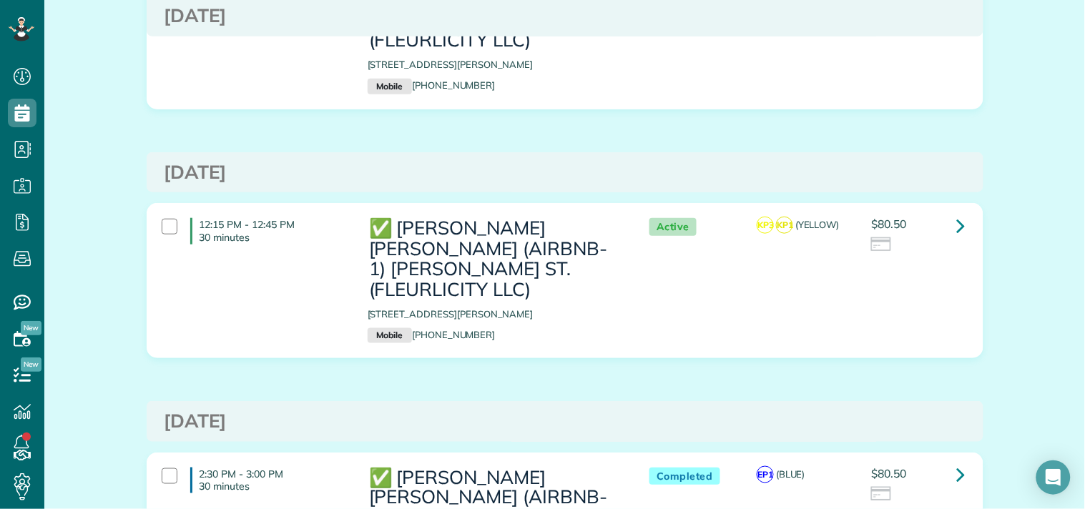
scroll to position [238, 0]
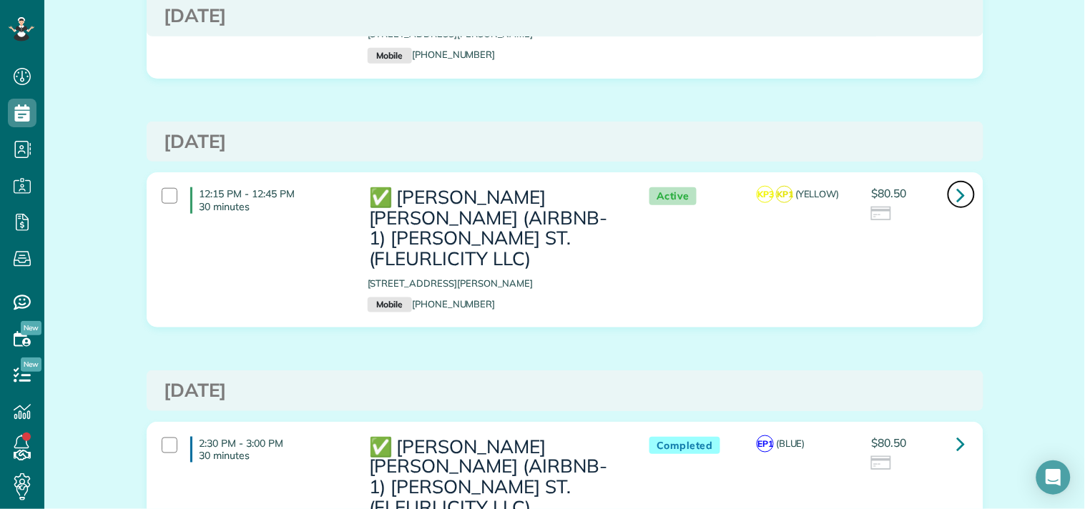
click at [957, 182] on icon at bounding box center [961, 194] width 9 height 25
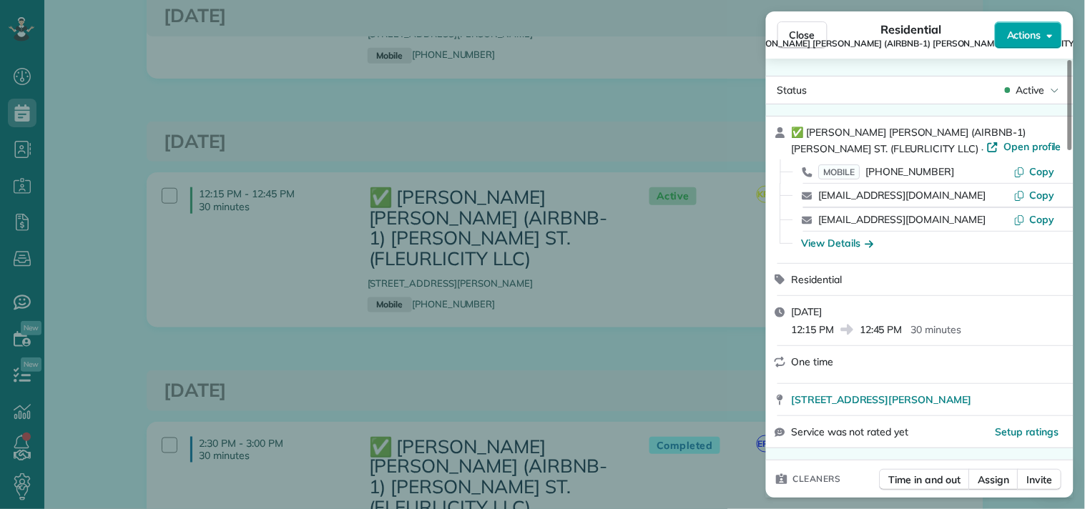
click at [1018, 33] on span "Actions" at bounding box center [1024, 35] width 34 height 14
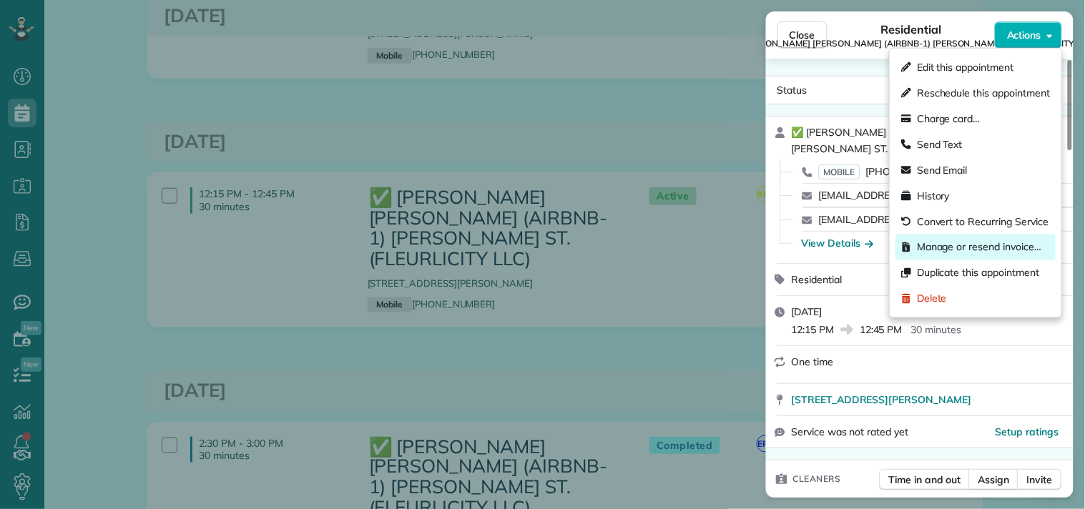
click at [940, 247] on span "Manage or resend invoice…" at bounding box center [979, 247] width 124 height 14
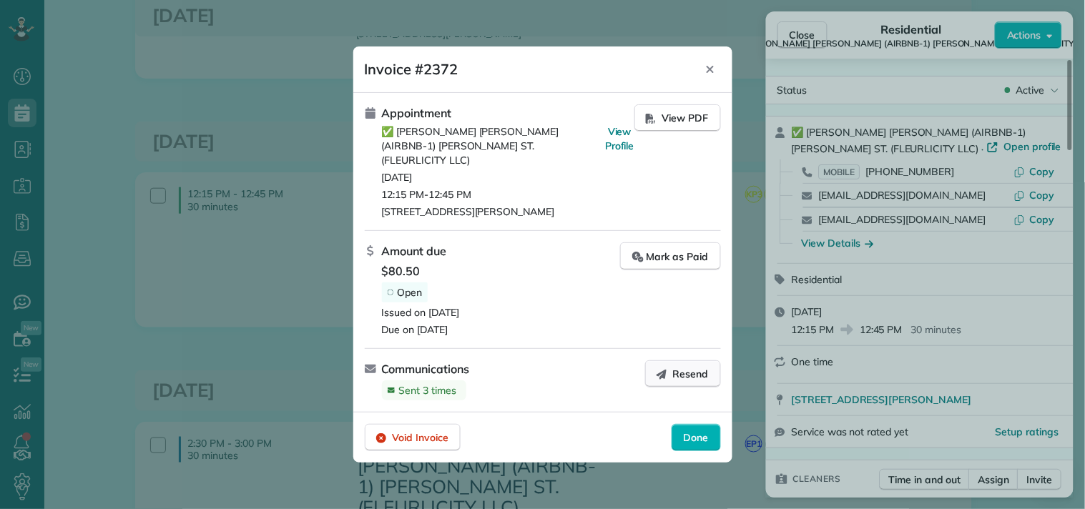
click at [680, 367] on span "Resend" at bounding box center [691, 374] width 36 height 14
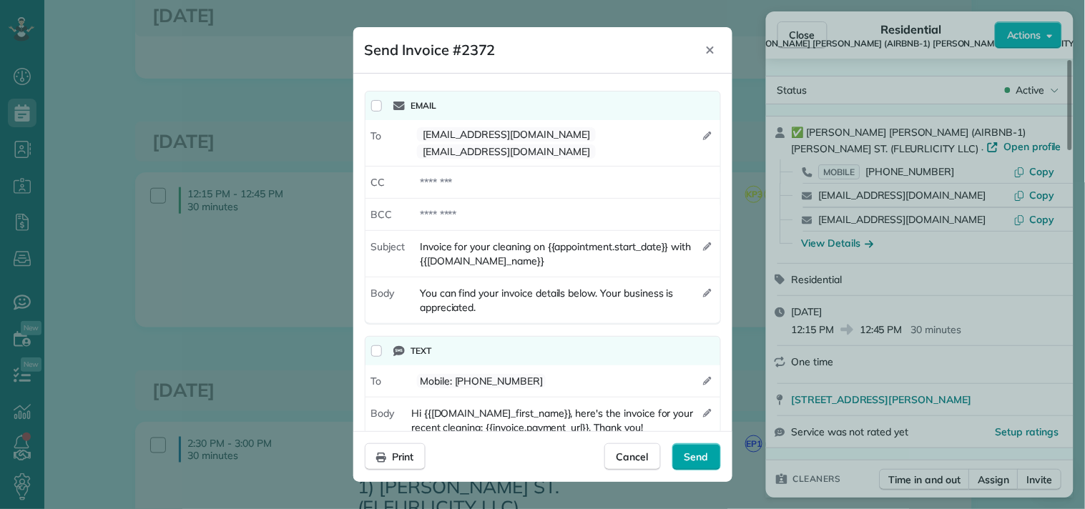
click at [683, 460] on div "Send" at bounding box center [696, 456] width 49 height 27
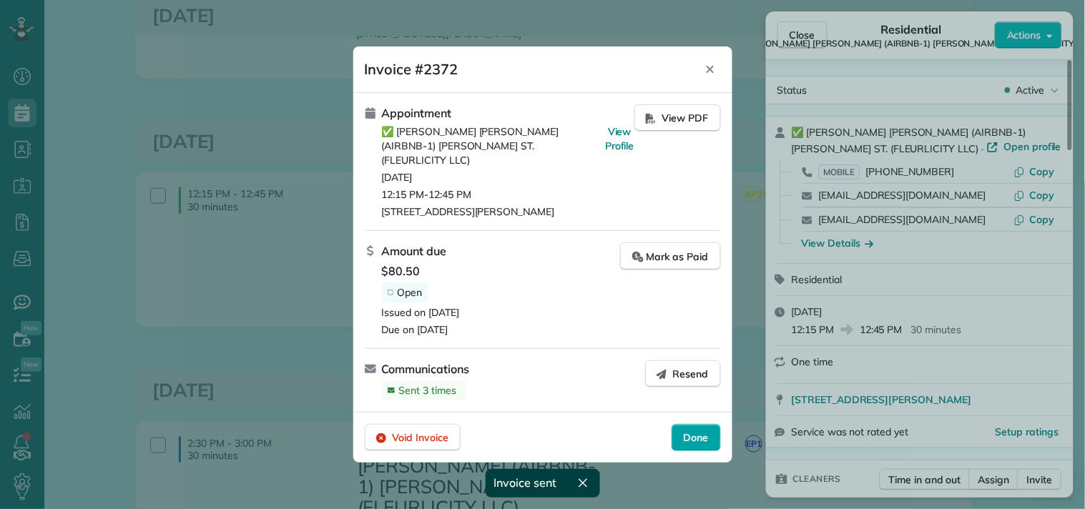
click at [701, 424] on div "Done" at bounding box center [695, 437] width 49 height 27
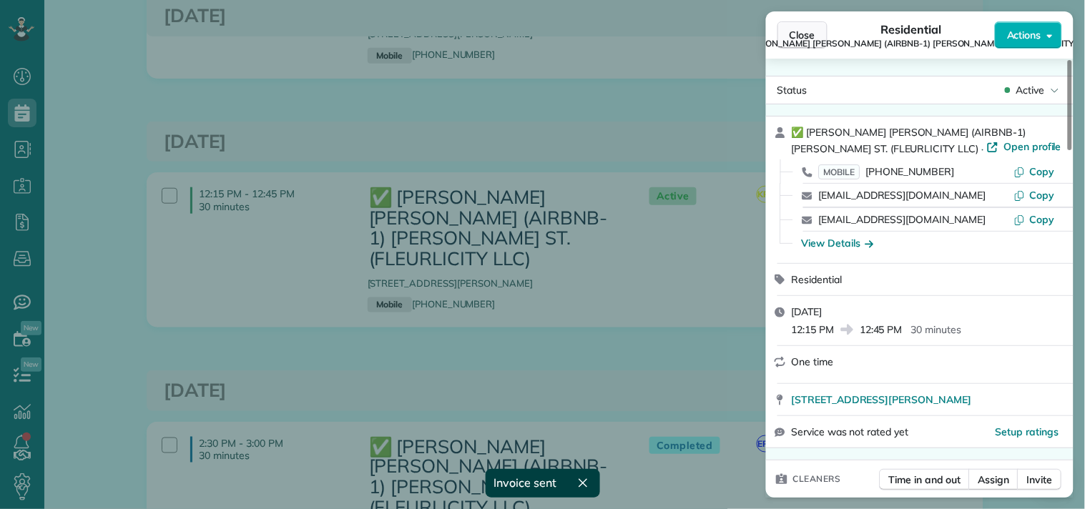
click at [794, 29] on span "Close" at bounding box center [802, 35] width 26 height 14
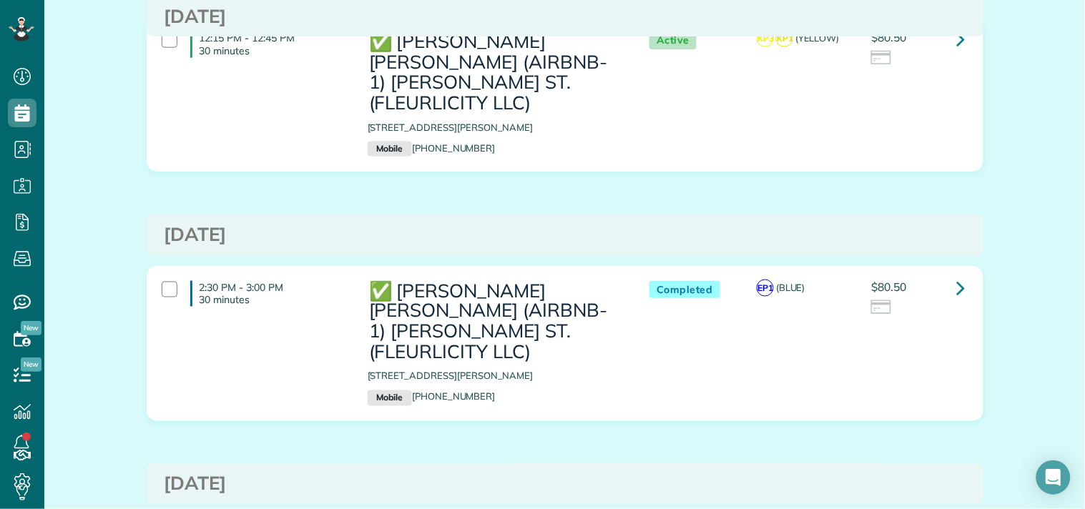
scroll to position [397, 0]
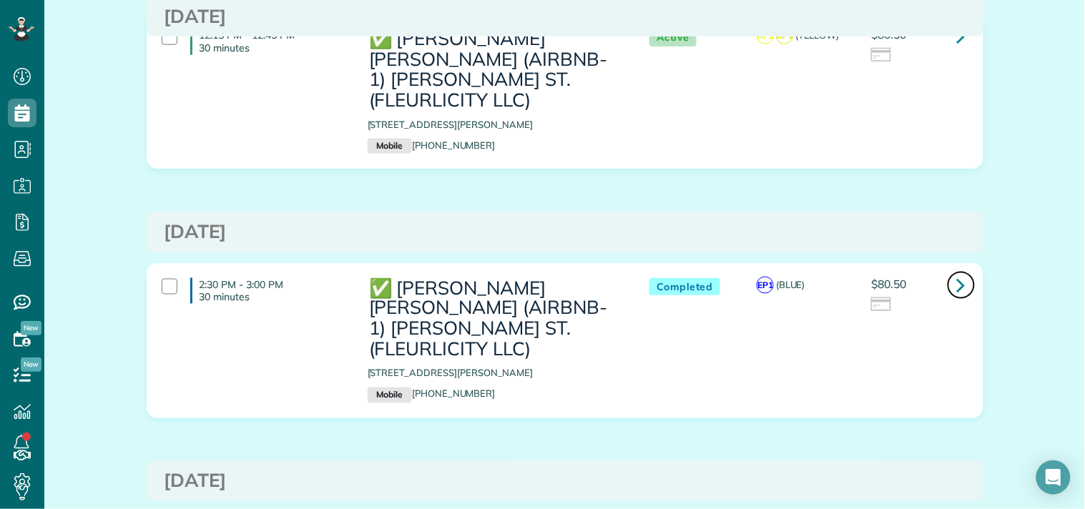
click at [957, 272] on icon at bounding box center [961, 284] width 9 height 25
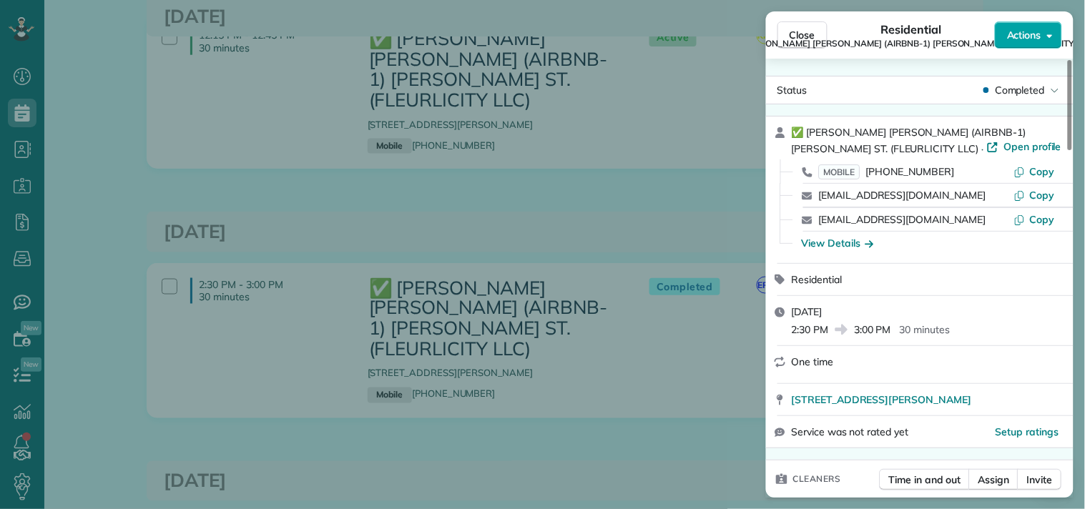
click at [1020, 34] on span "Actions" at bounding box center [1024, 35] width 34 height 14
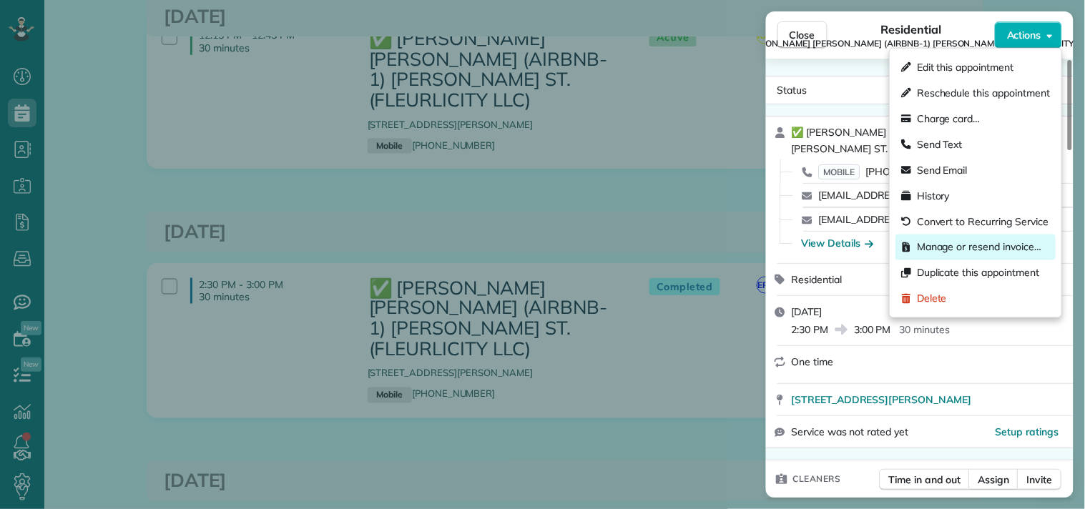
click at [944, 248] on span "Manage or resend invoice…" at bounding box center [979, 247] width 124 height 14
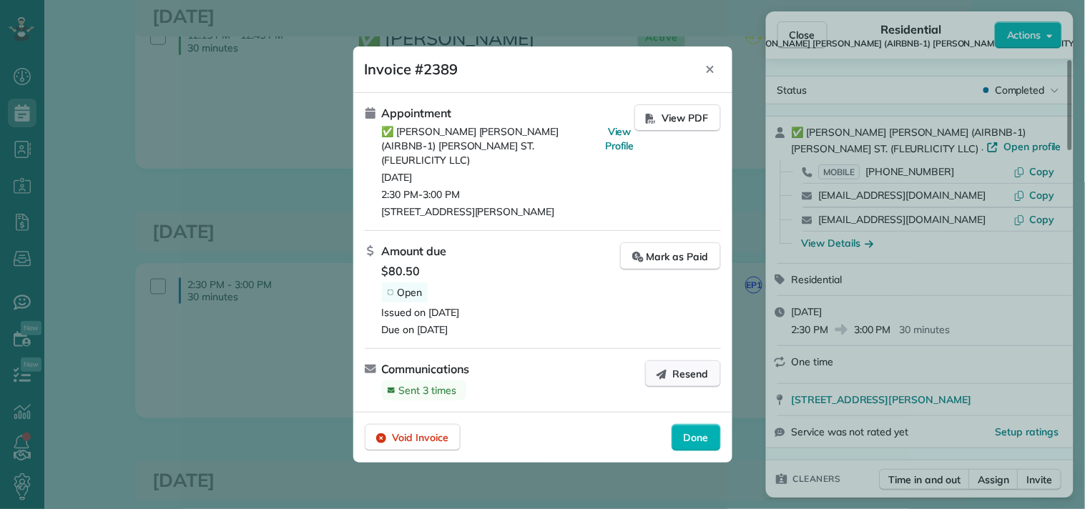
click at [687, 367] on span "Resend" at bounding box center [691, 374] width 36 height 14
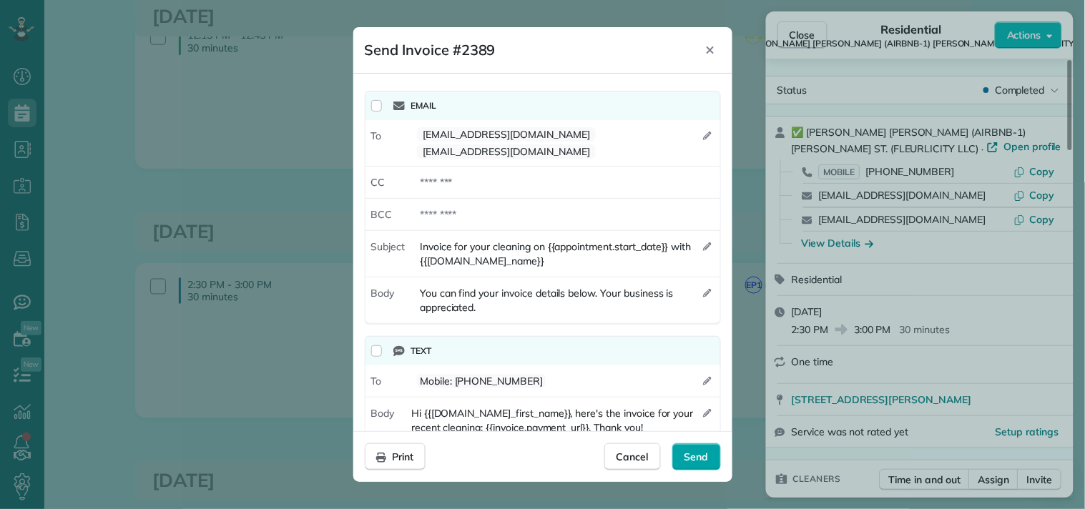
click at [688, 456] on span "Send" at bounding box center [696, 457] width 24 height 14
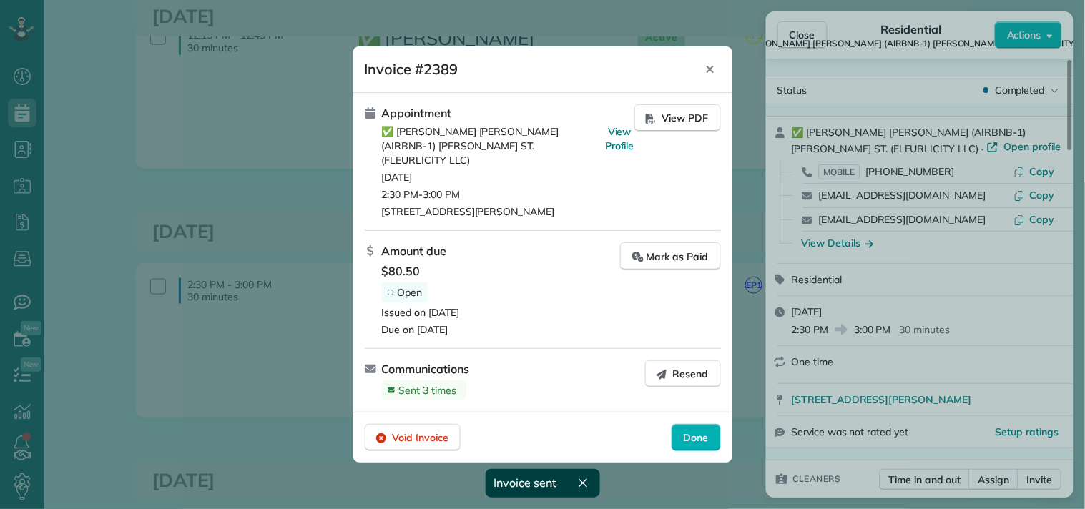
click at [701, 430] on span "Done" at bounding box center [696, 437] width 25 height 14
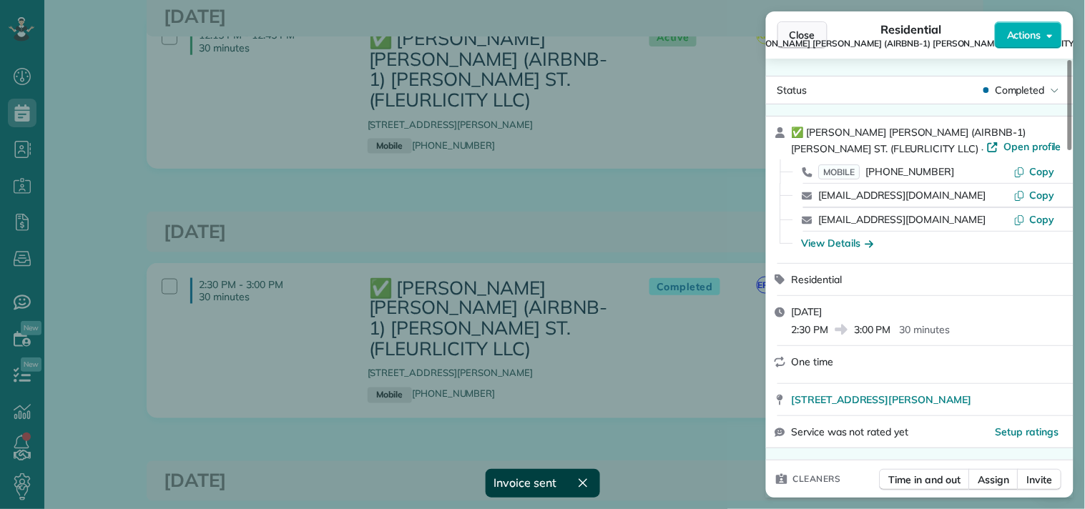
click at [806, 31] on span "Close" at bounding box center [802, 35] width 26 height 14
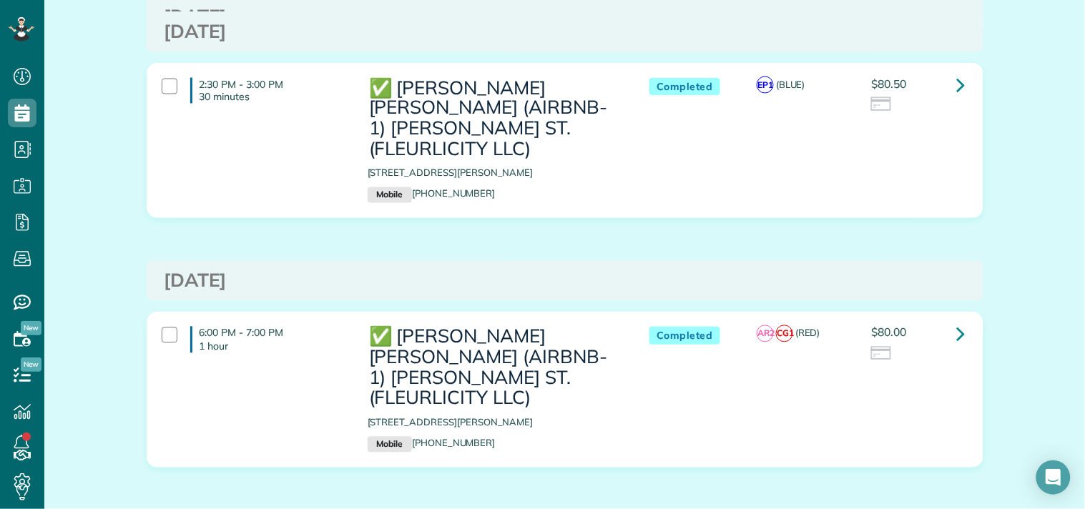
scroll to position [635, 0]
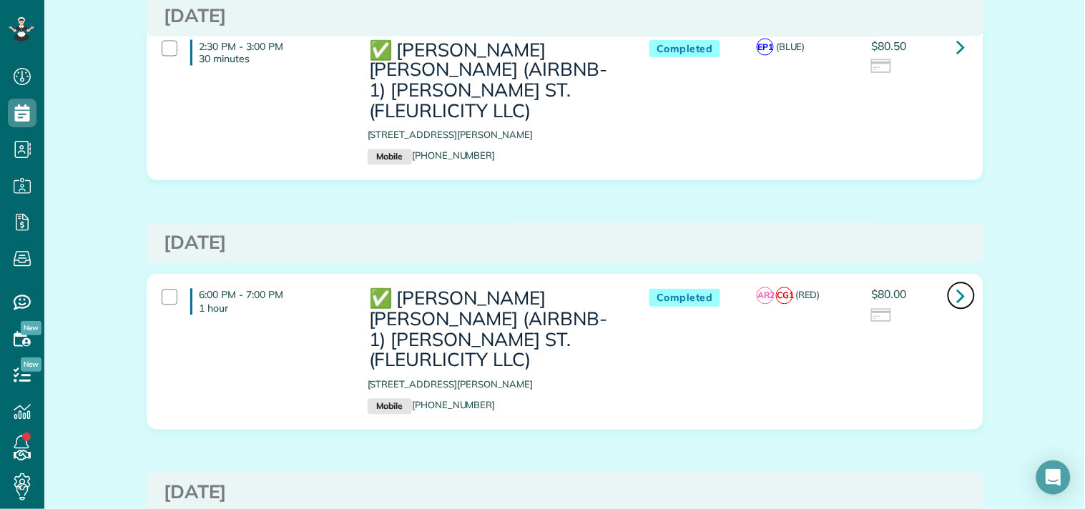
click at [947, 282] on link at bounding box center [961, 296] width 29 height 29
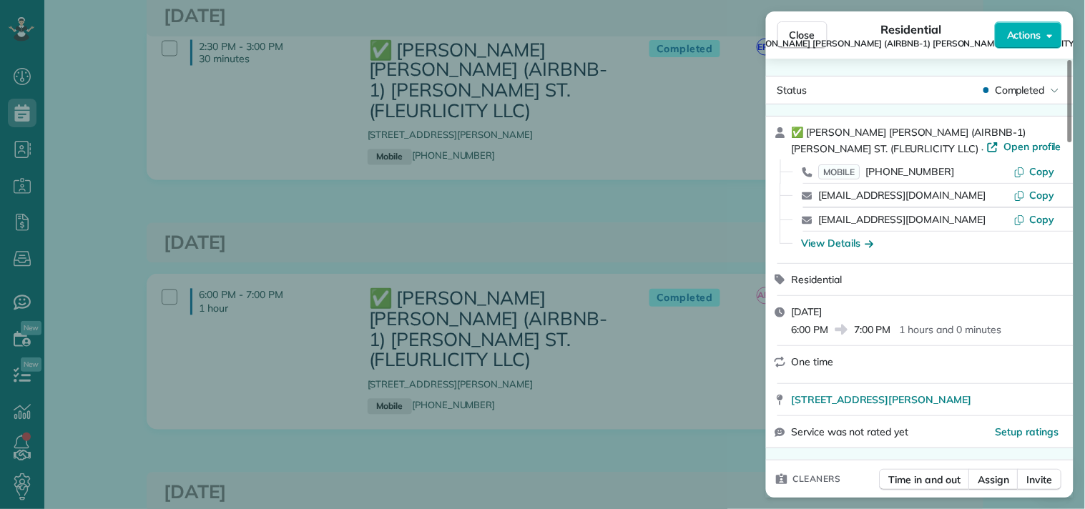
click at [1017, 34] on span "Actions" at bounding box center [1024, 35] width 34 height 14
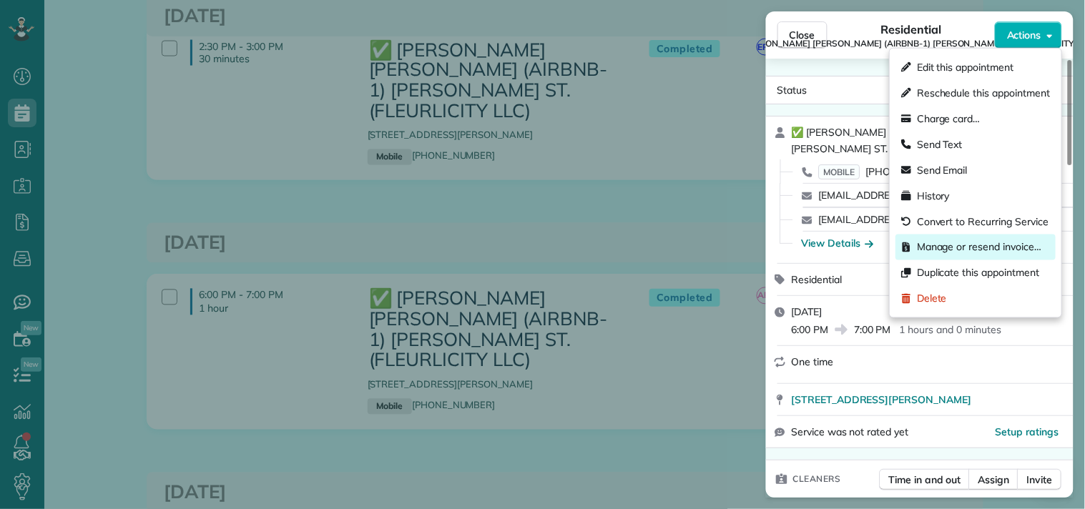
click at [940, 240] on span "Manage or resend invoice…" at bounding box center [979, 247] width 124 height 14
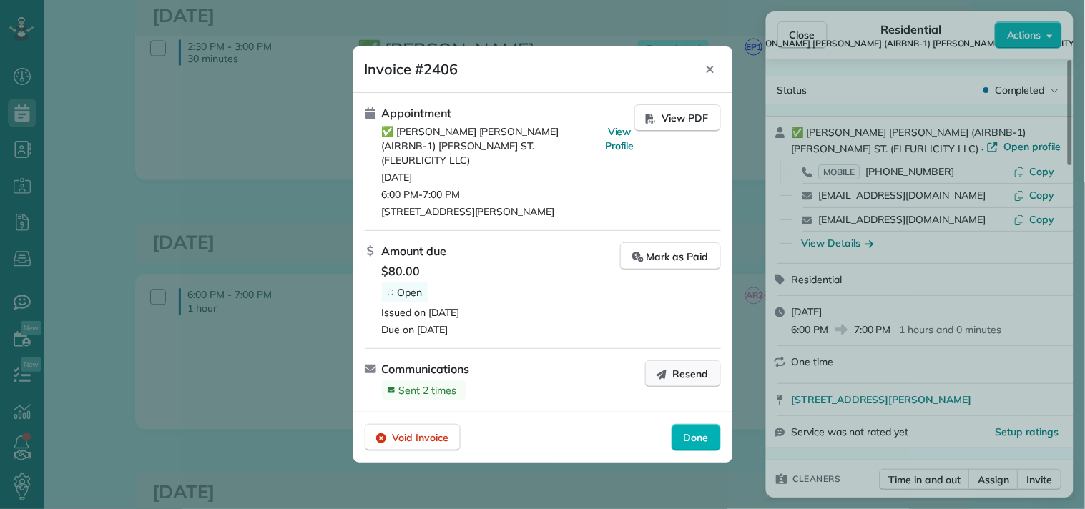
click at [666, 368] on icon "button" at bounding box center [661, 373] width 11 height 11
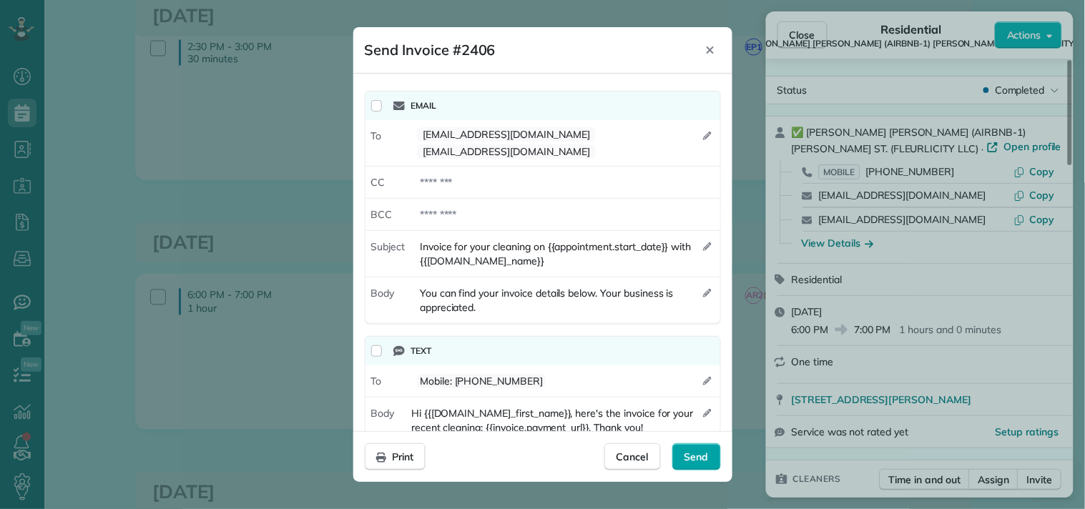
click at [698, 456] on span "Send" at bounding box center [696, 457] width 24 height 14
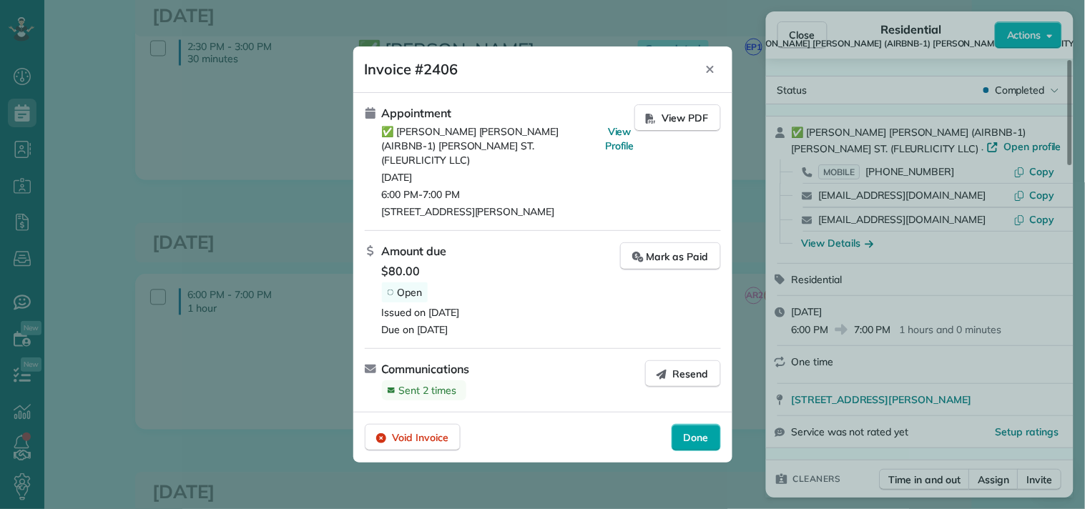
click at [696, 430] on span "Done" at bounding box center [696, 437] width 25 height 14
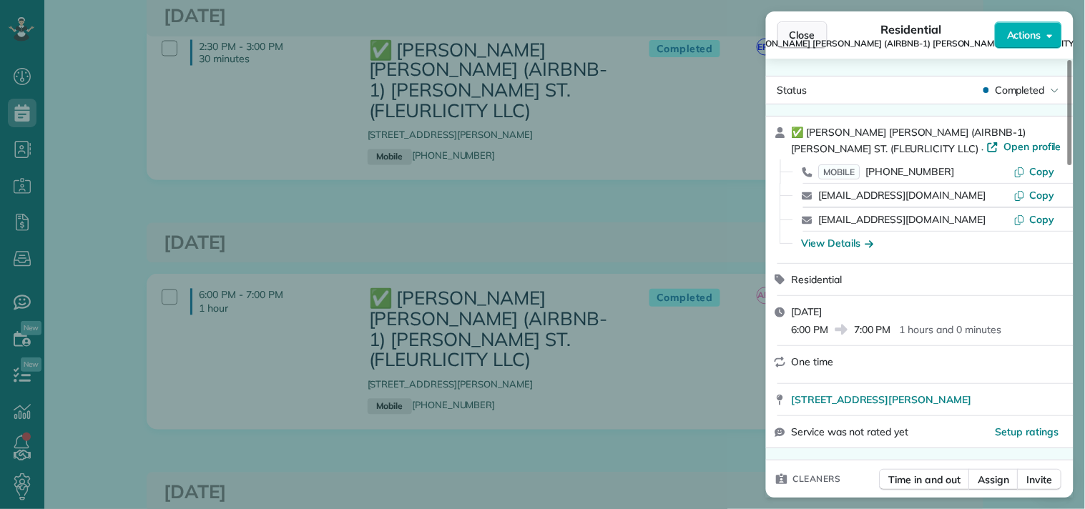
click at [796, 26] on button "Close" at bounding box center [802, 34] width 50 height 27
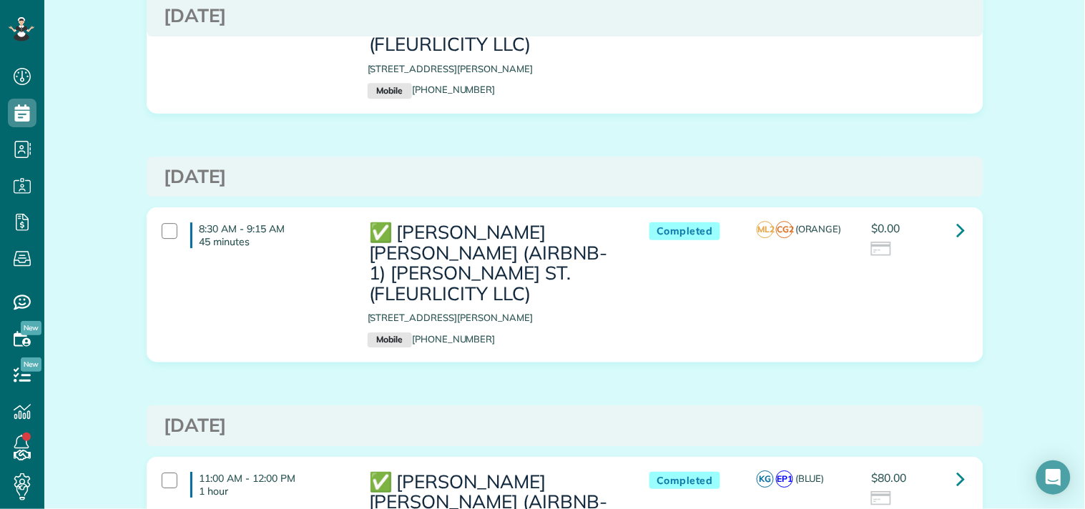
scroll to position [953, 0]
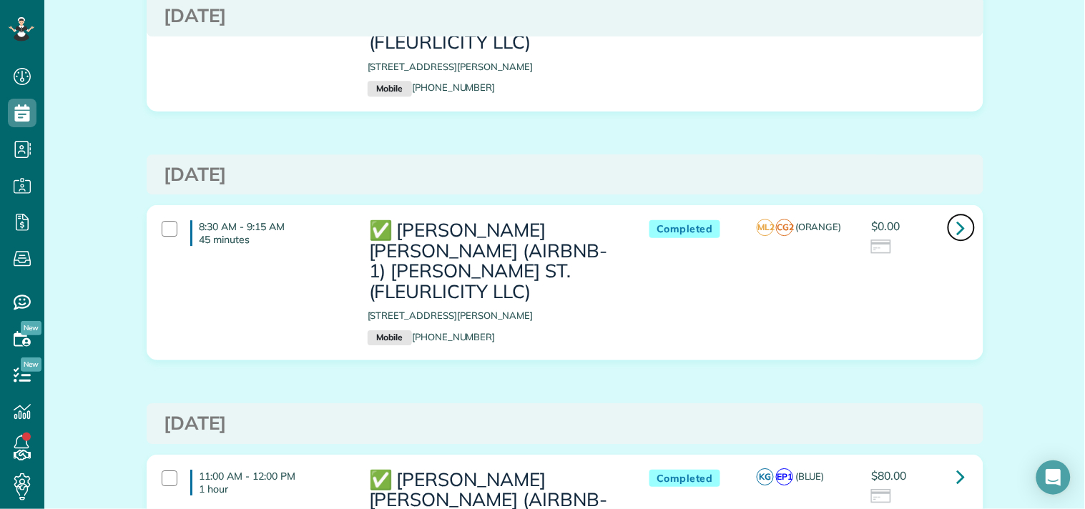
click at [957, 215] on icon at bounding box center [961, 227] width 9 height 25
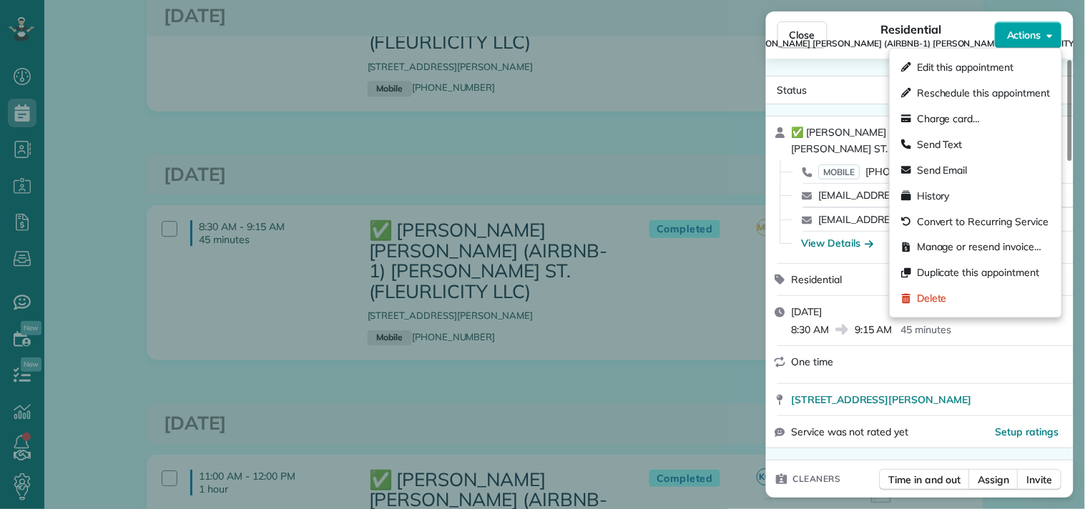
click at [1020, 34] on span "Actions" at bounding box center [1024, 35] width 34 height 14
click at [916, 248] on div "Manage or resend invoice…" at bounding box center [971, 247] width 140 height 14
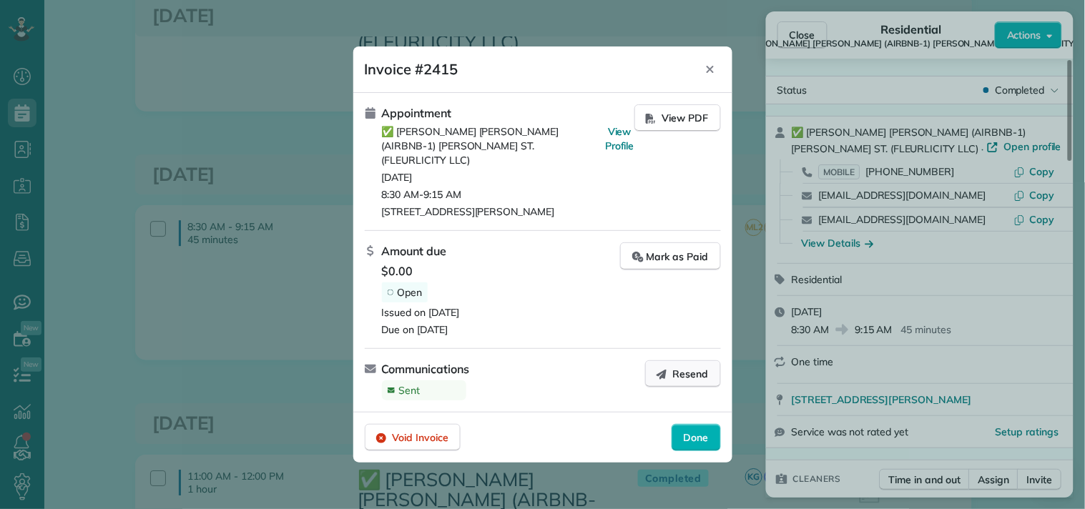
click at [666, 368] on icon "button" at bounding box center [661, 373] width 11 height 11
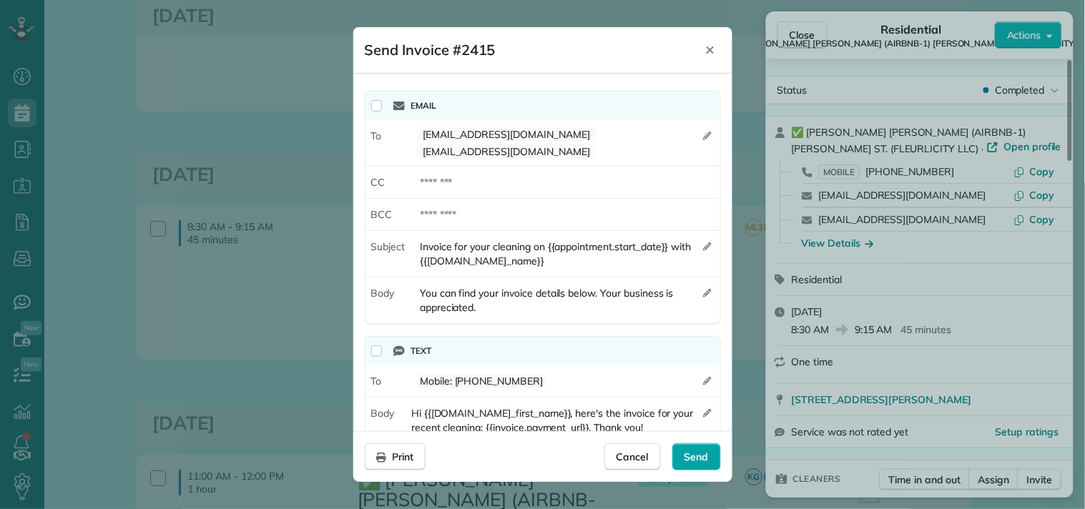
click at [708, 461] on span "Send" at bounding box center [696, 457] width 24 height 14
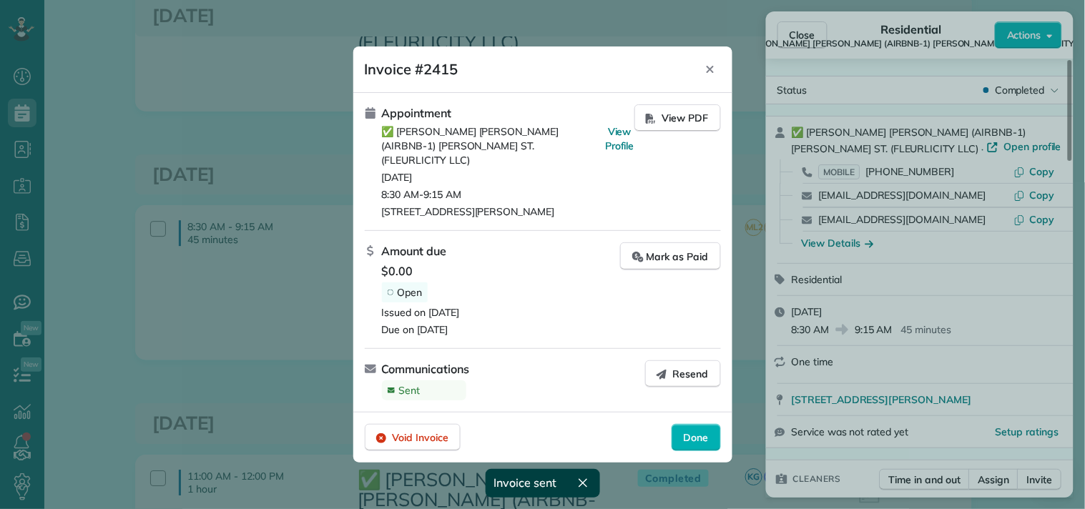
click at [691, 430] on span "Done" at bounding box center [696, 437] width 25 height 14
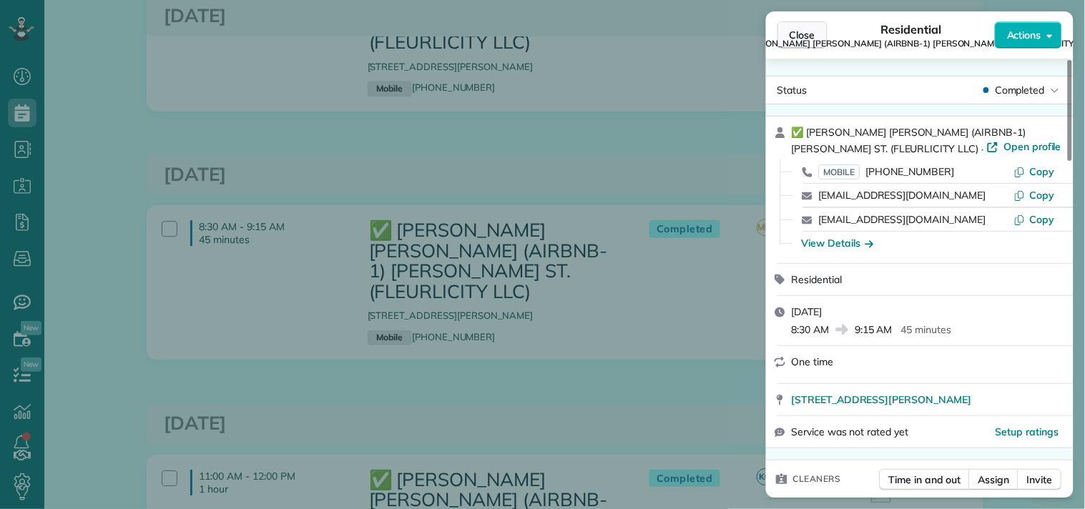
click at [796, 29] on span "Close" at bounding box center [802, 35] width 26 height 14
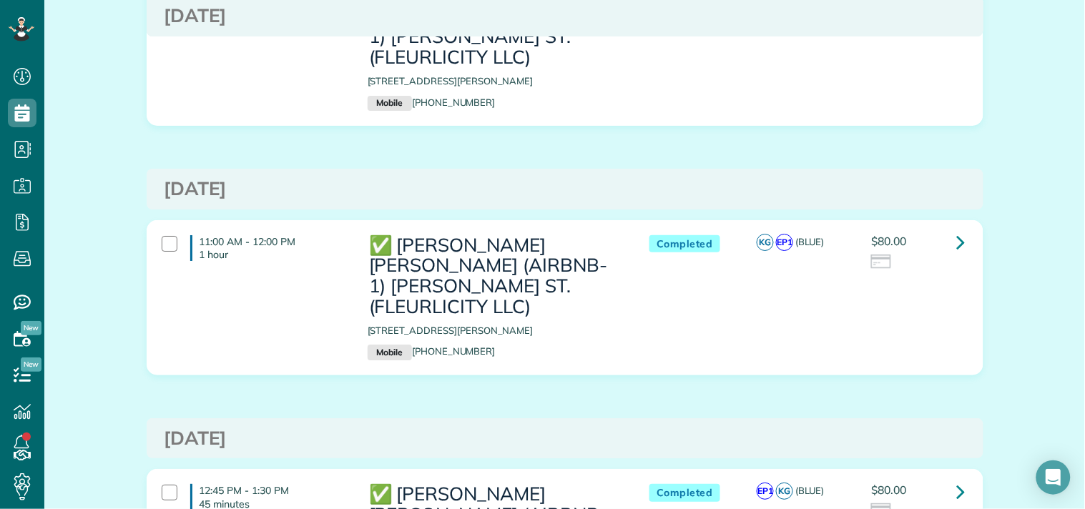
scroll to position [1191, 0]
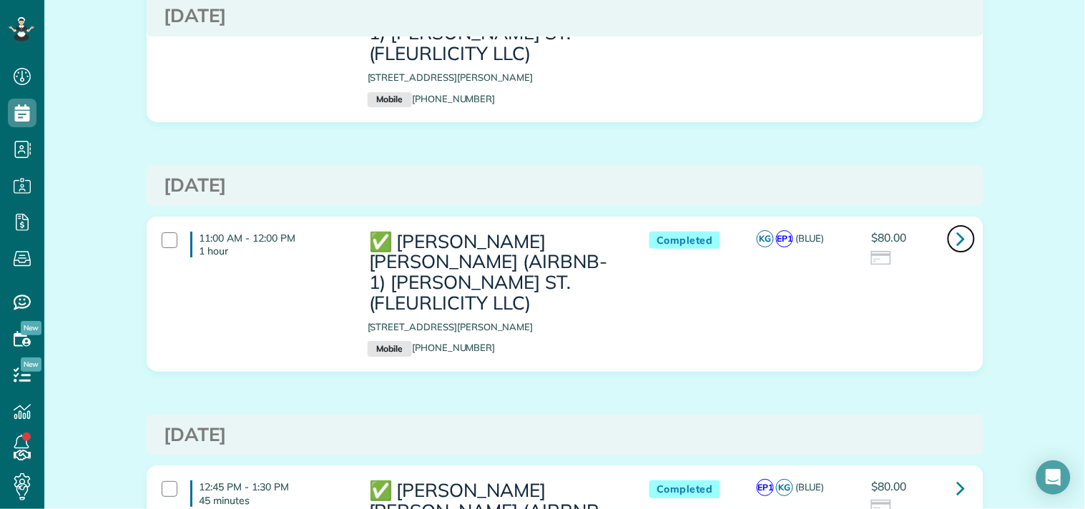
click at [957, 226] on icon at bounding box center [961, 238] width 9 height 25
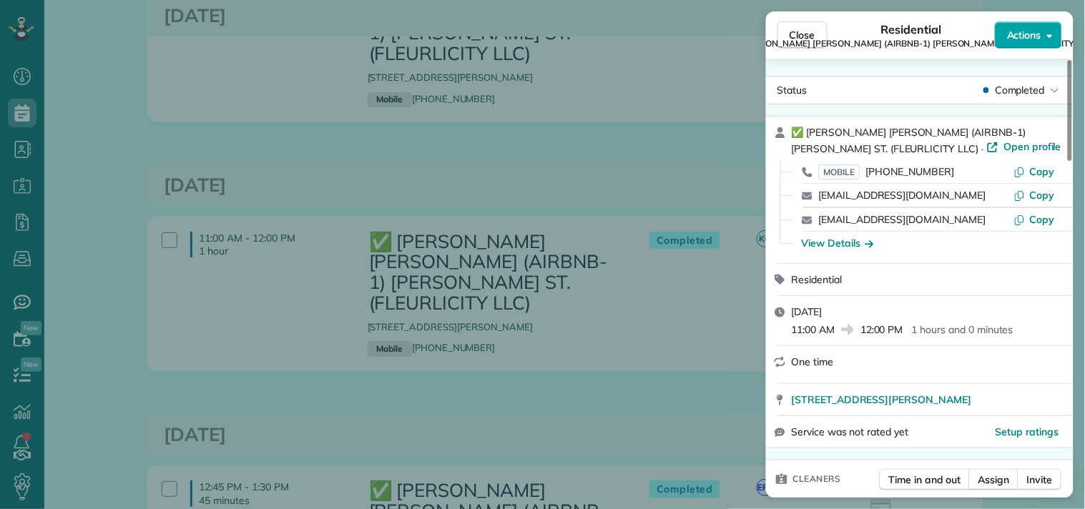
click at [1017, 39] on span "Actions" at bounding box center [1024, 35] width 34 height 14
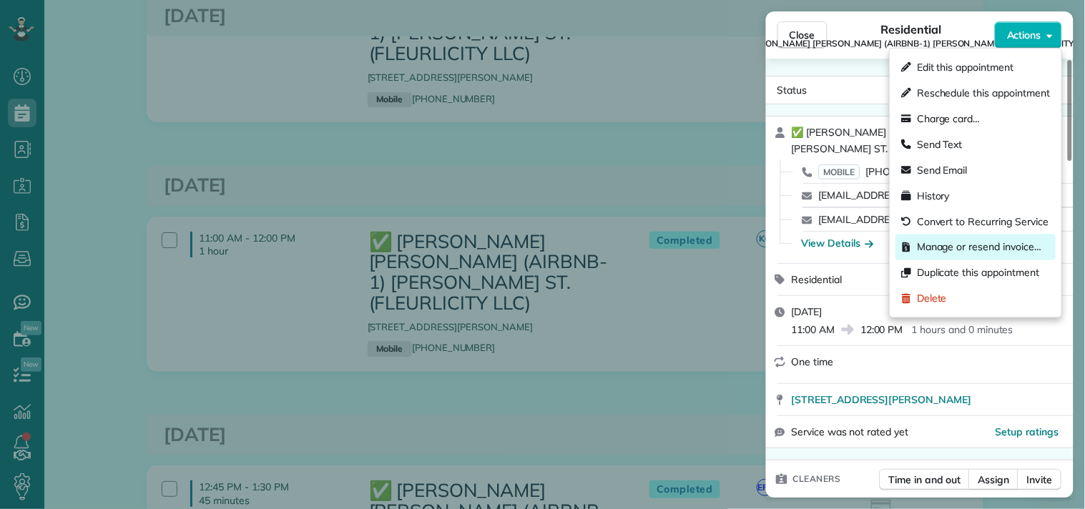
click at [940, 239] on div "Manage or resend invoice…" at bounding box center [975, 248] width 160 height 26
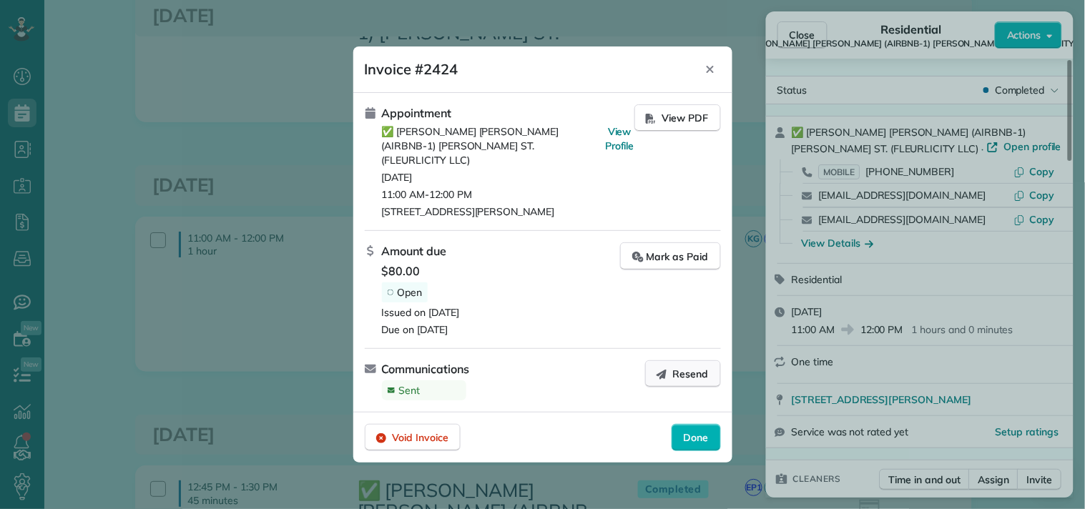
click at [686, 367] on span "Resend" at bounding box center [691, 374] width 36 height 14
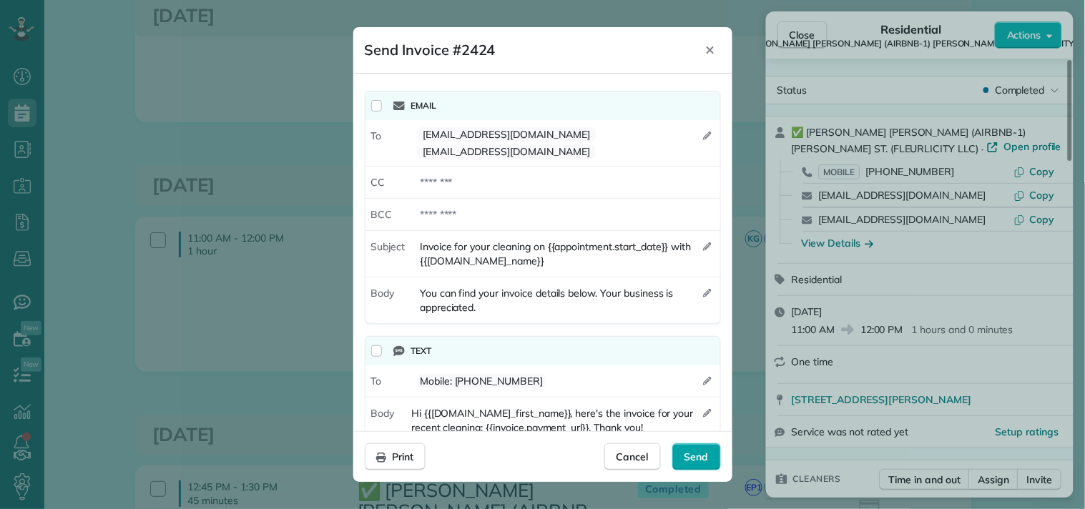
click at [676, 454] on div "Send" at bounding box center [696, 456] width 49 height 27
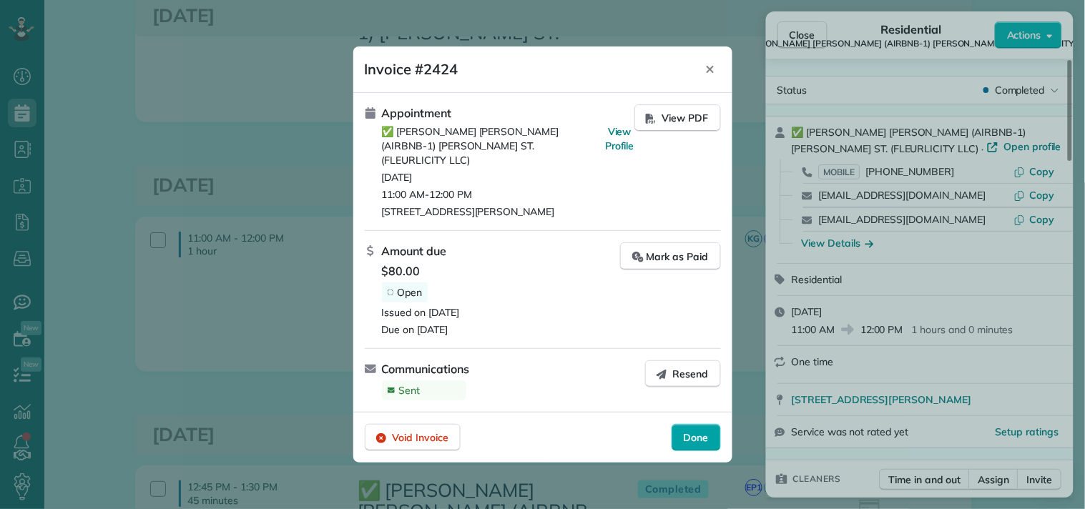
click at [687, 430] on span "Done" at bounding box center [696, 437] width 25 height 14
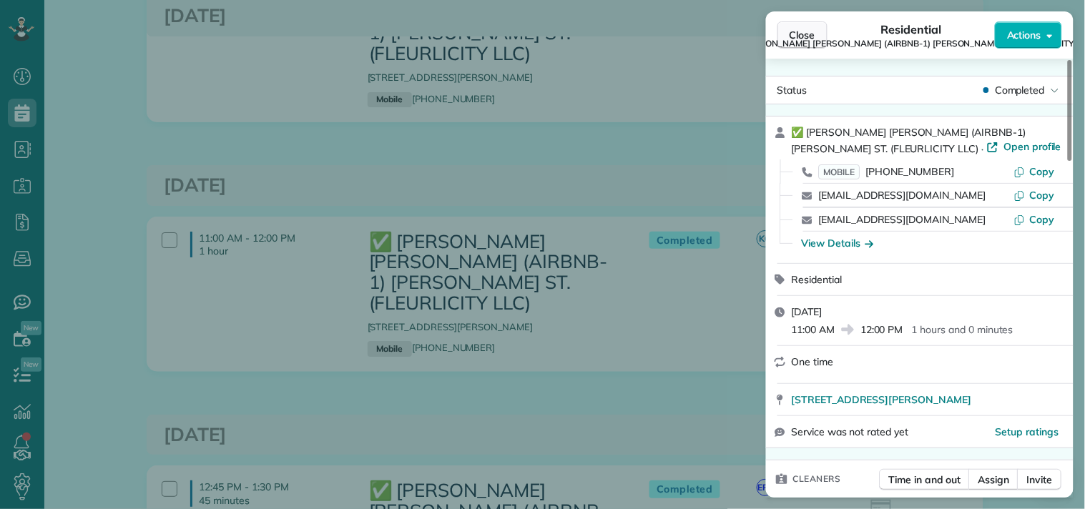
click at [803, 28] on span "Close" at bounding box center [802, 35] width 26 height 14
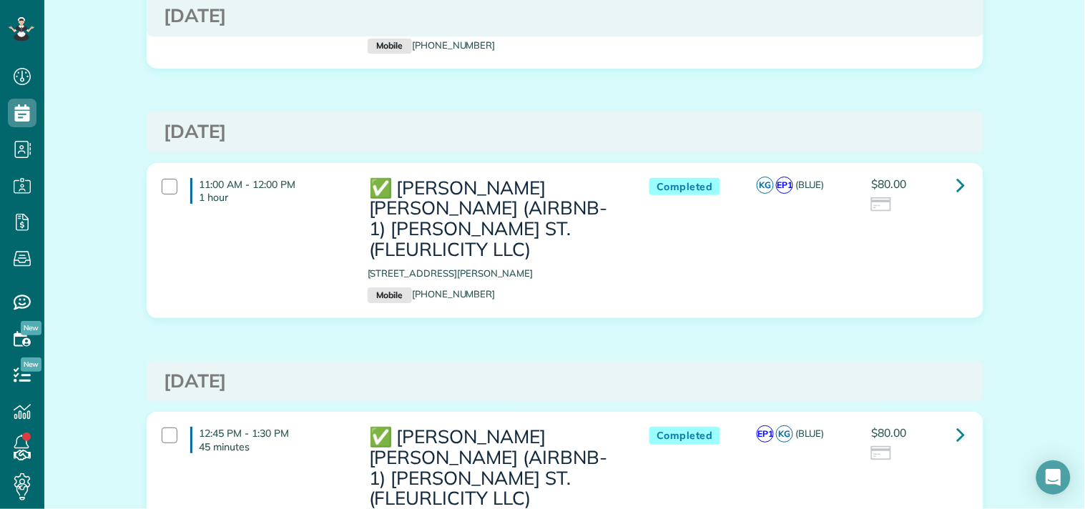
scroll to position [1270, 0]
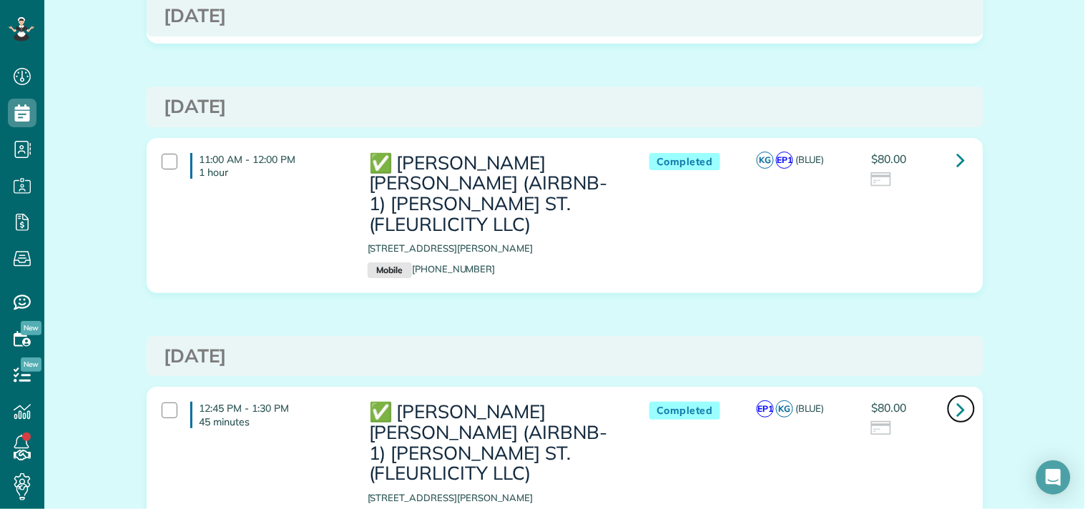
click at [957, 397] on icon at bounding box center [961, 409] width 9 height 25
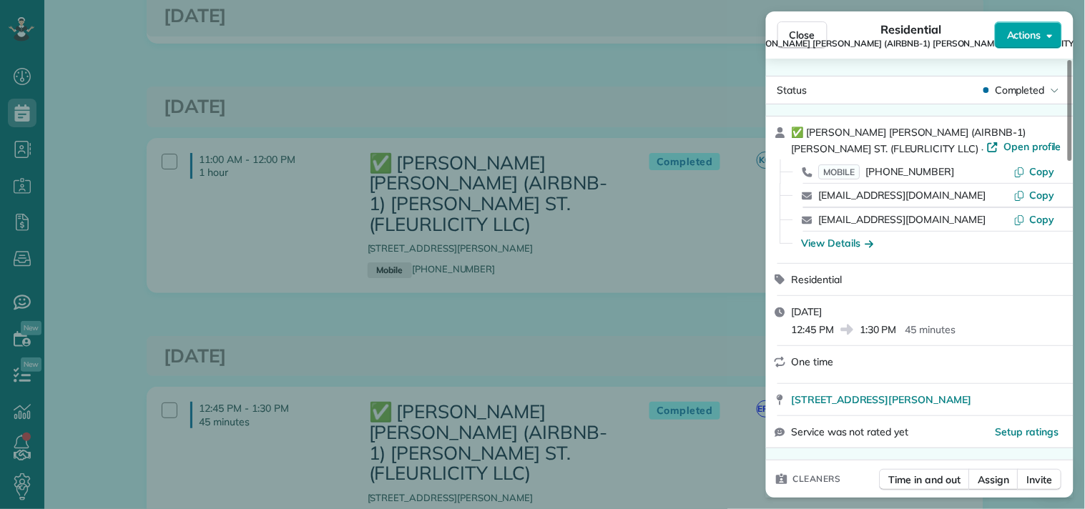
click at [1039, 34] on span "Actions" at bounding box center [1024, 35] width 34 height 14
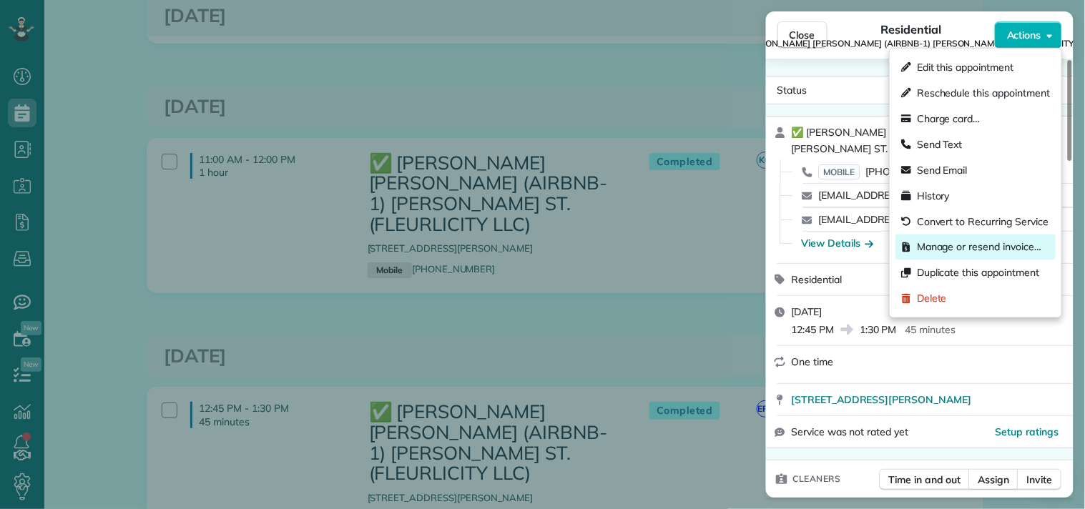
click at [942, 242] on span "Manage or resend invoice…" at bounding box center [979, 247] width 124 height 14
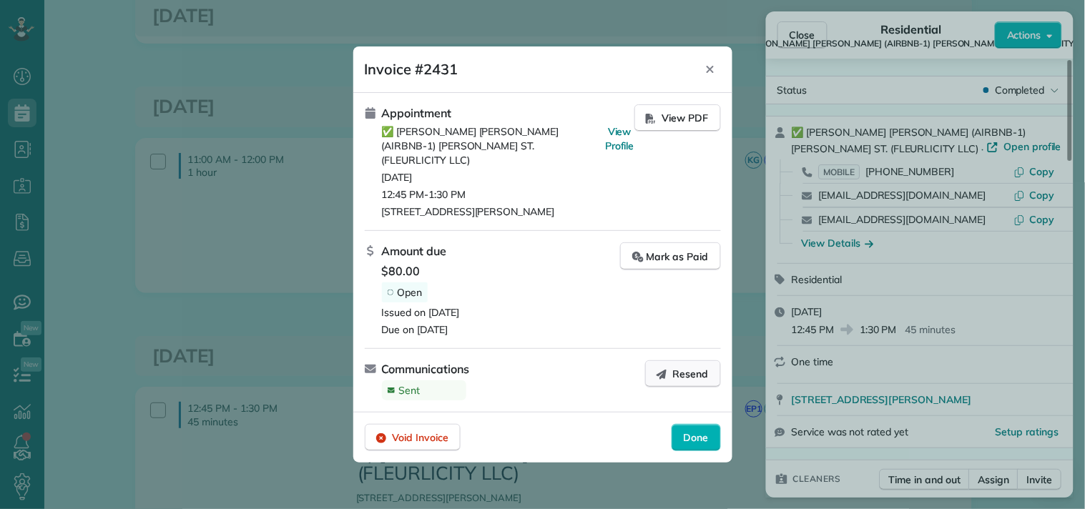
click at [669, 362] on button "Resend" at bounding box center [683, 373] width 76 height 27
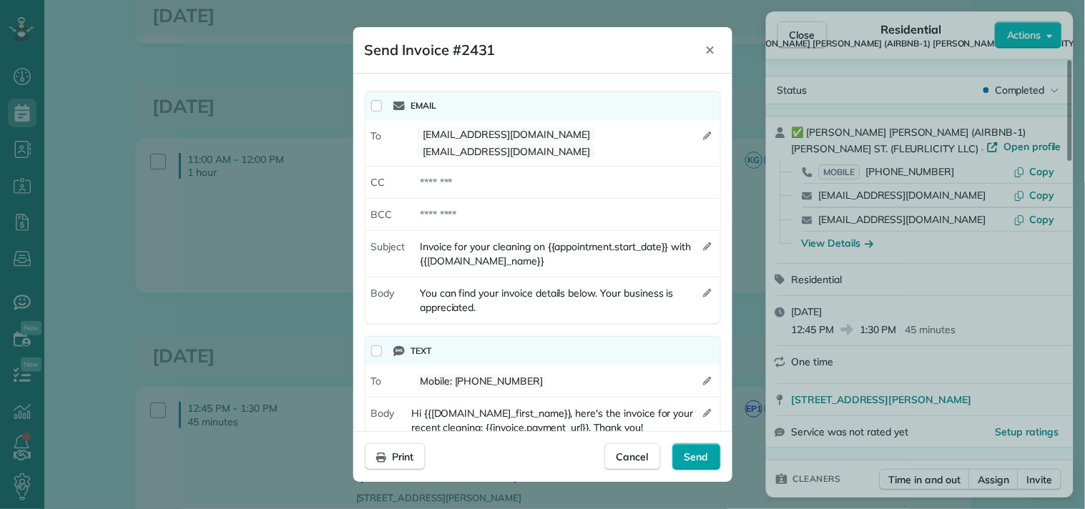
click at [684, 445] on div "Send" at bounding box center [696, 456] width 49 height 27
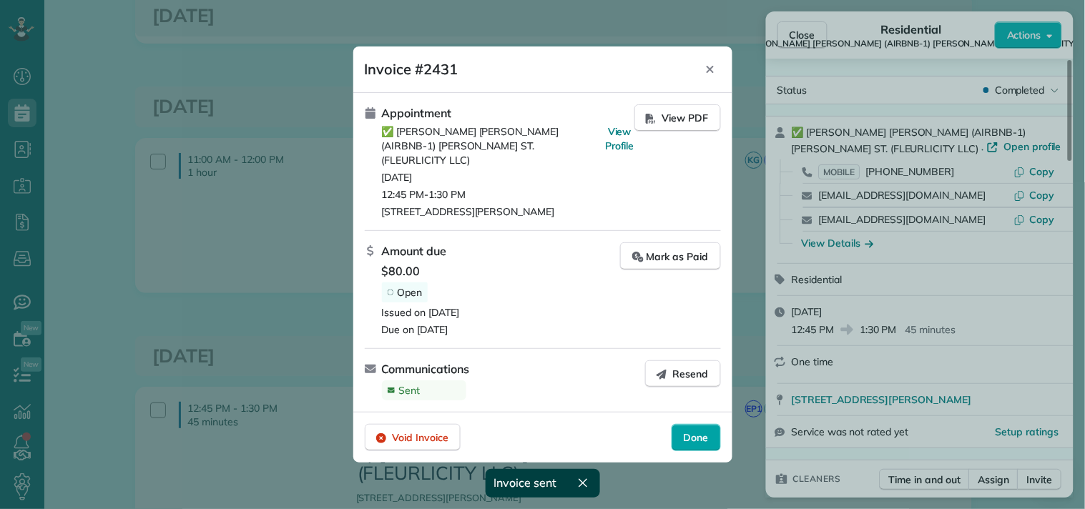
click at [680, 431] on div "Done" at bounding box center [695, 437] width 49 height 27
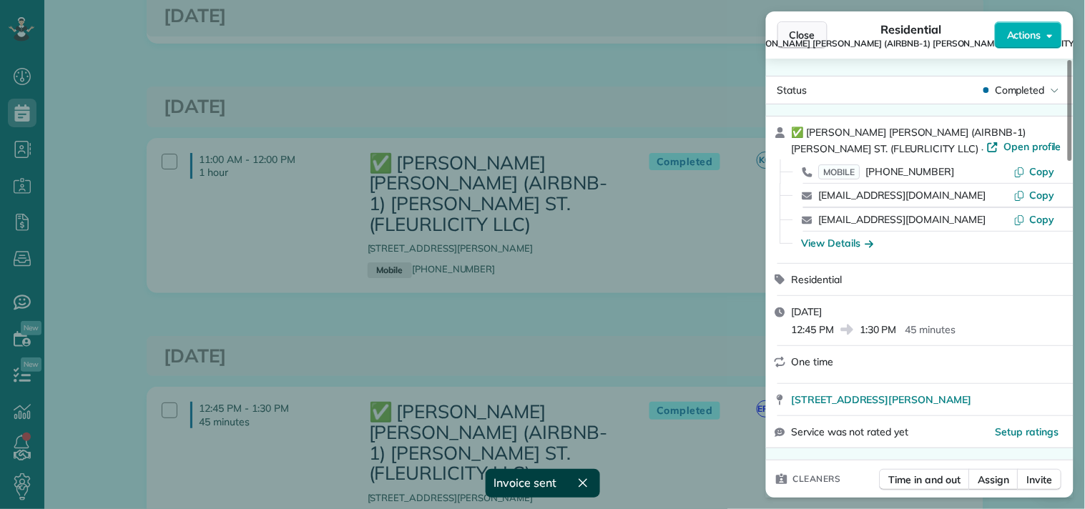
click at [788, 27] on button "Close" at bounding box center [802, 34] width 50 height 27
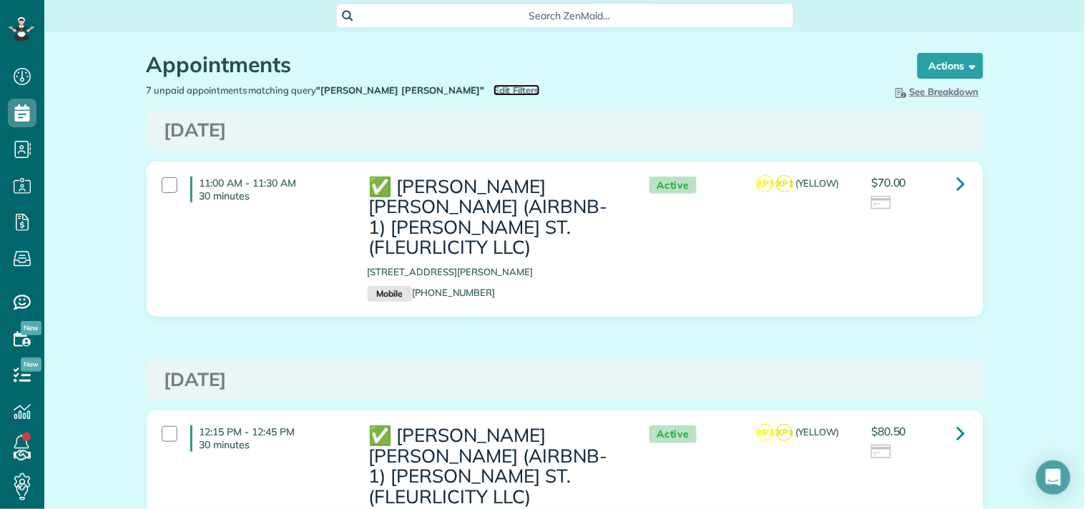
click at [493, 87] on span "Edit Filters" at bounding box center [516, 89] width 46 height 11
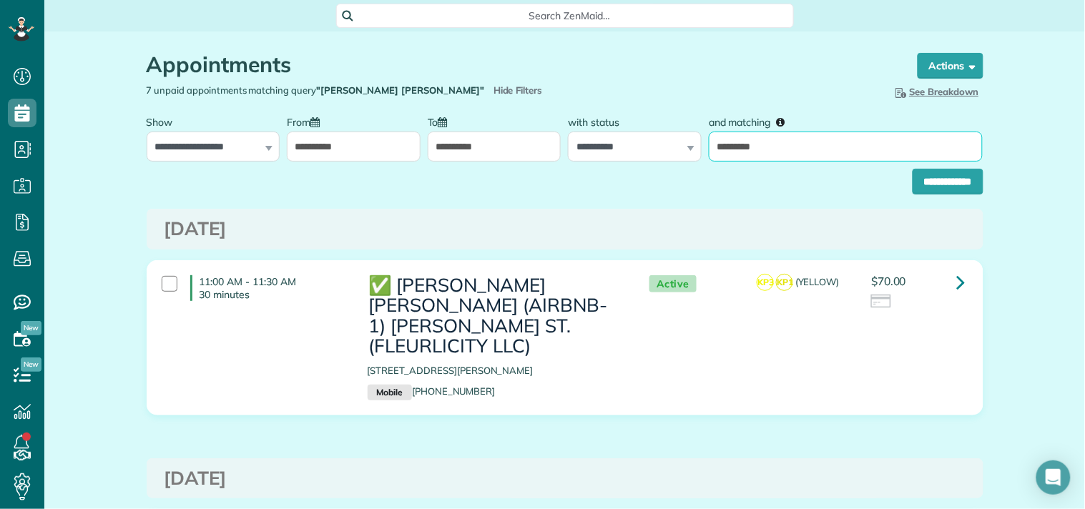
click at [775, 148] on input "*********" at bounding box center [846, 147] width 274 height 30
paste input "***"
type input "**********"
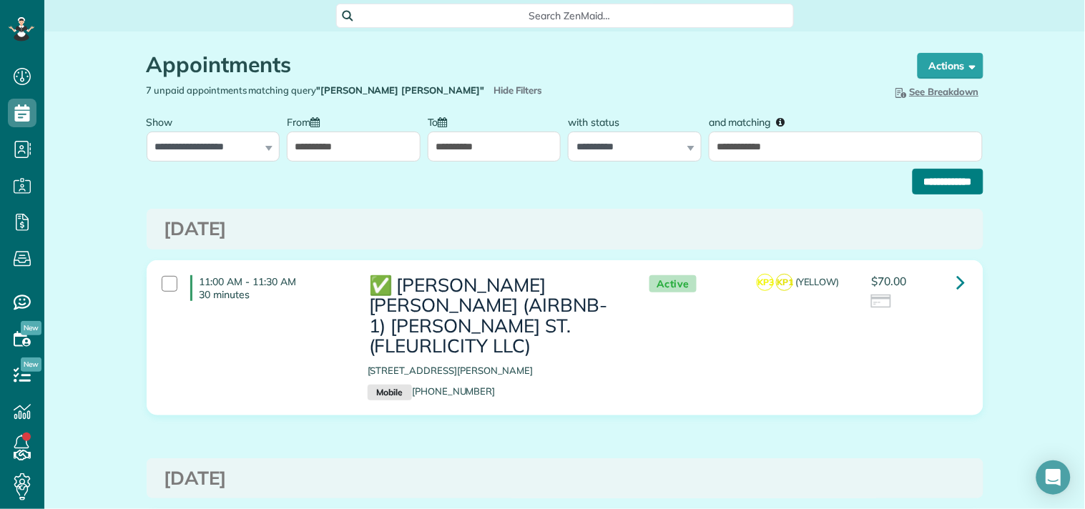
click at [912, 172] on input "**********" at bounding box center [947, 182] width 71 height 26
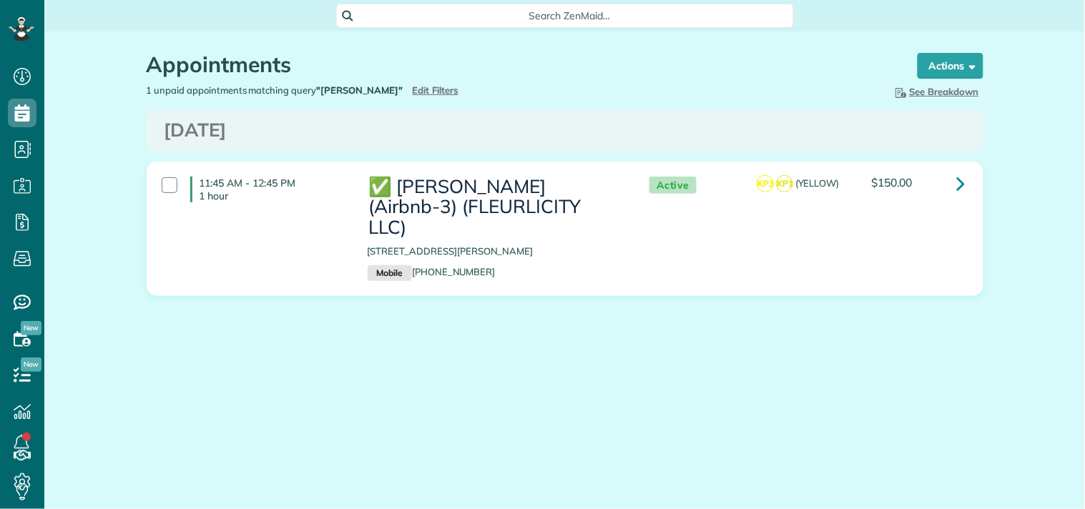
scroll to position [6, 6]
click at [957, 177] on icon at bounding box center [961, 183] width 9 height 25
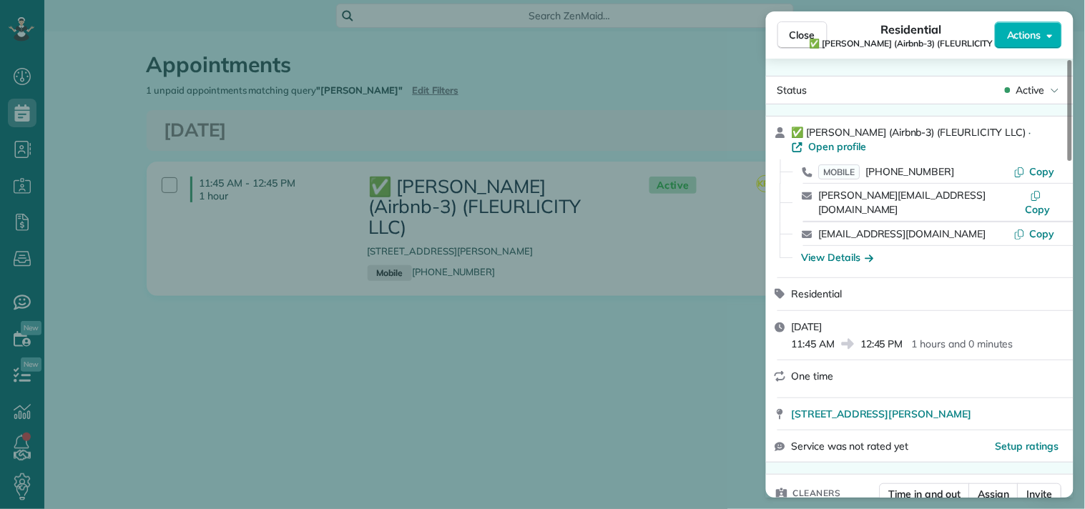
click at [1041, 34] on span "Actions" at bounding box center [1024, 35] width 34 height 14
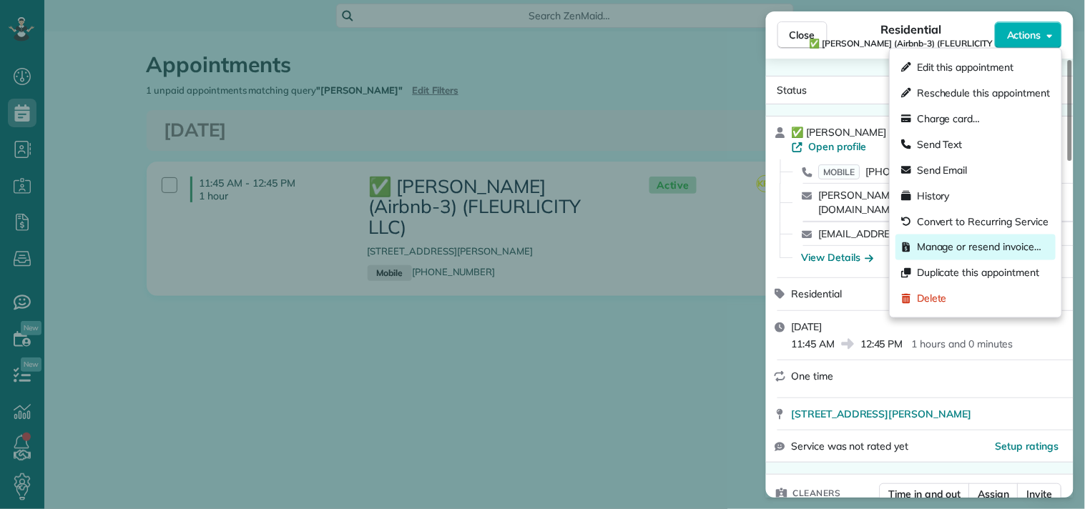
click at [928, 242] on span "Manage or resend invoice…" at bounding box center [979, 247] width 124 height 14
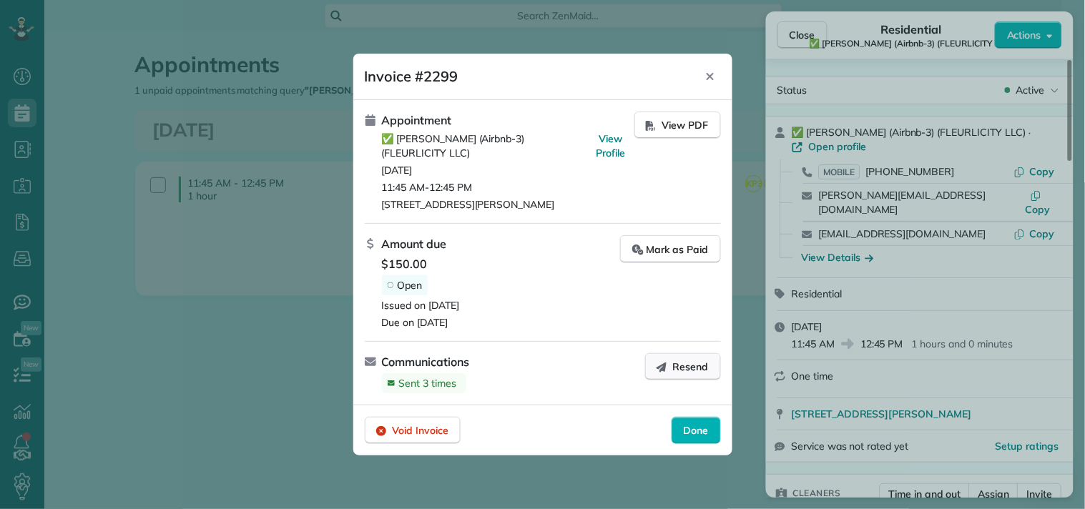
click at [683, 368] on span "Resend" at bounding box center [691, 367] width 36 height 14
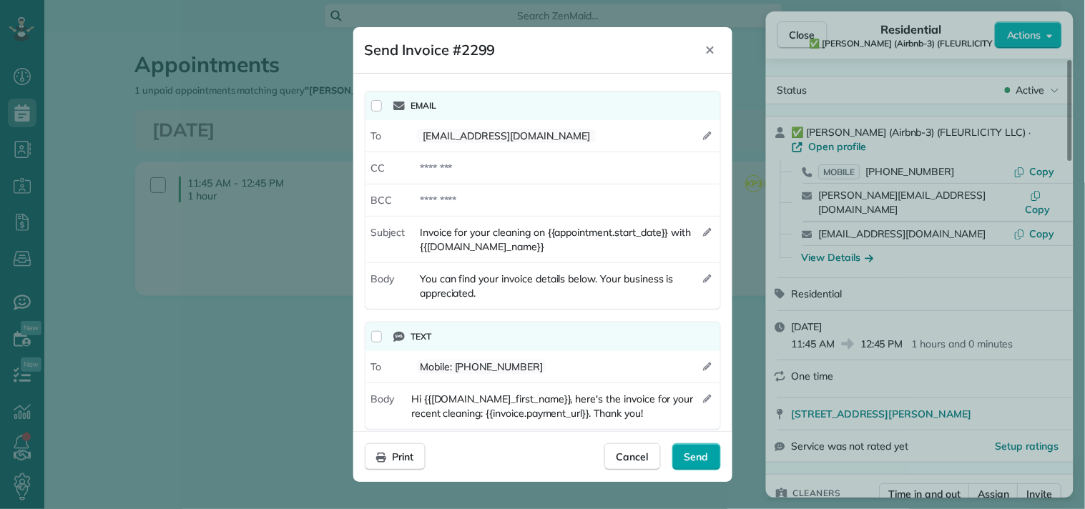
click at [694, 452] on span "Send" at bounding box center [696, 457] width 24 height 14
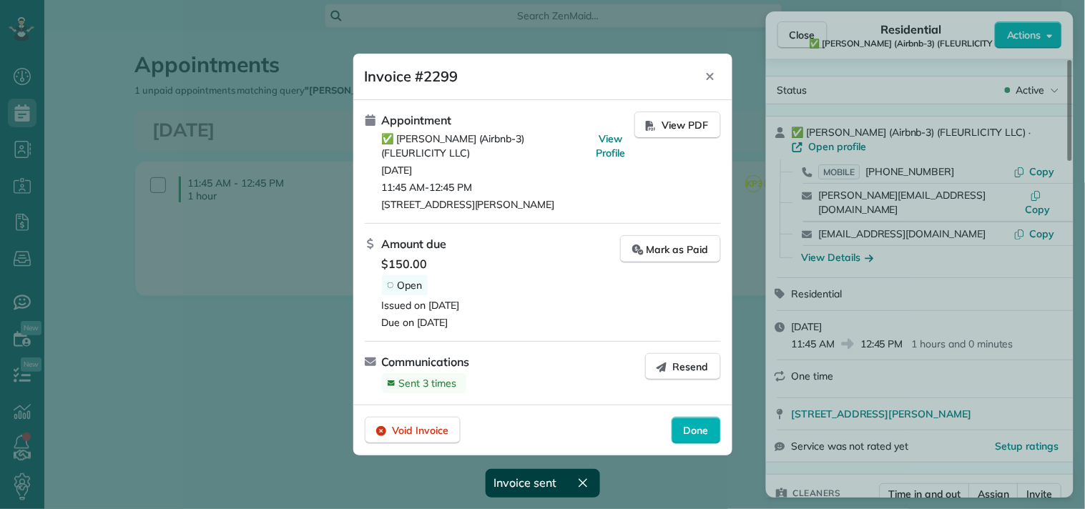
click at [691, 427] on span "Done" at bounding box center [696, 430] width 25 height 14
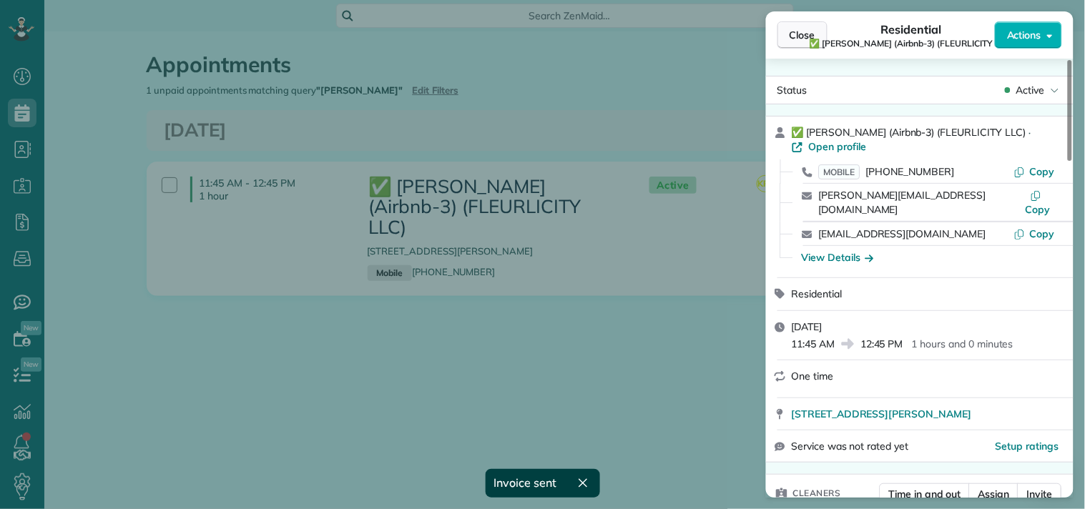
click at [789, 26] on button "Close" at bounding box center [802, 34] width 50 height 27
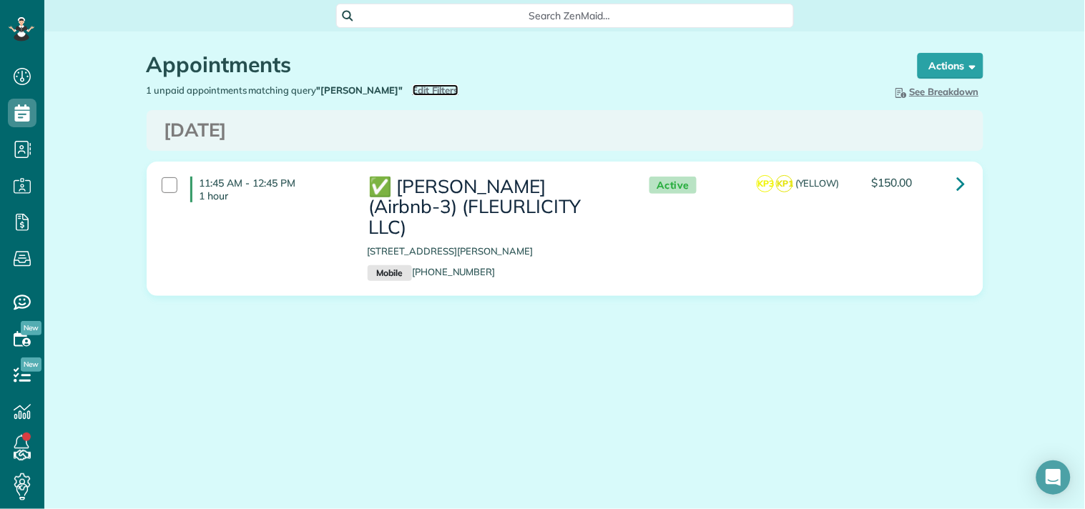
click at [426, 89] on span "Edit Filters" at bounding box center [436, 89] width 46 height 11
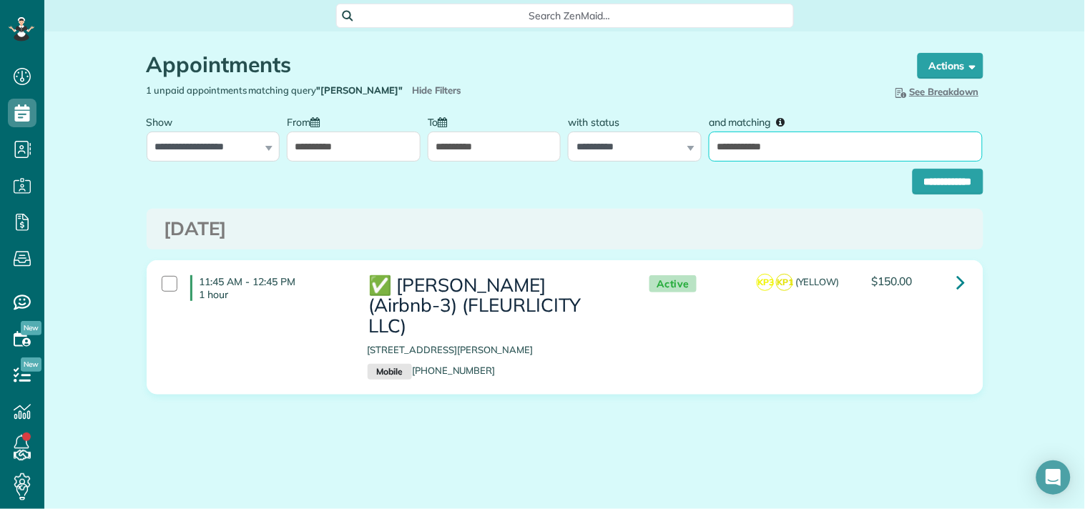
click at [757, 152] on input "**********" at bounding box center [846, 147] width 274 height 30
paste input "****"
type input "**********"
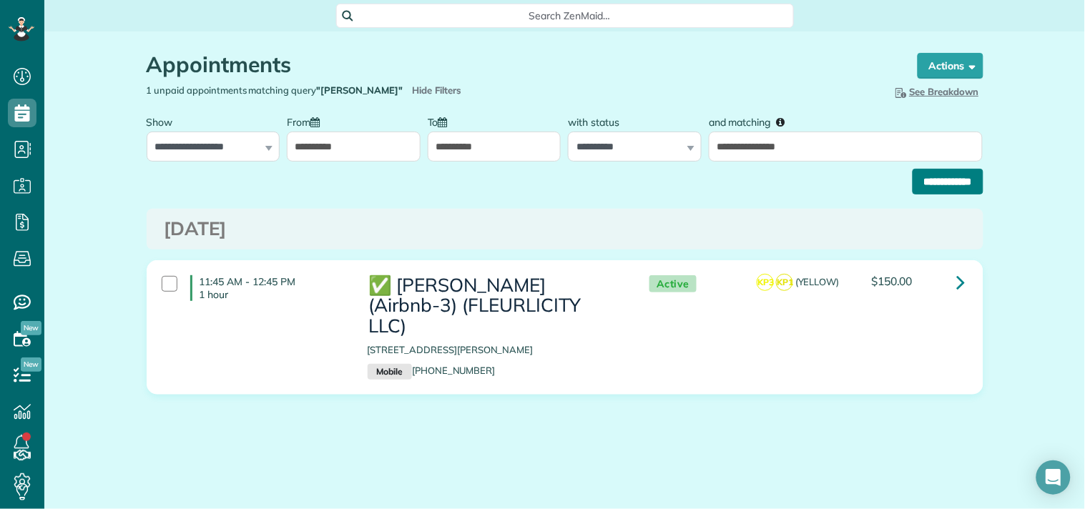
click at [962, 179] on input "**********" at bounding box center [947, 182] width 71 height 26
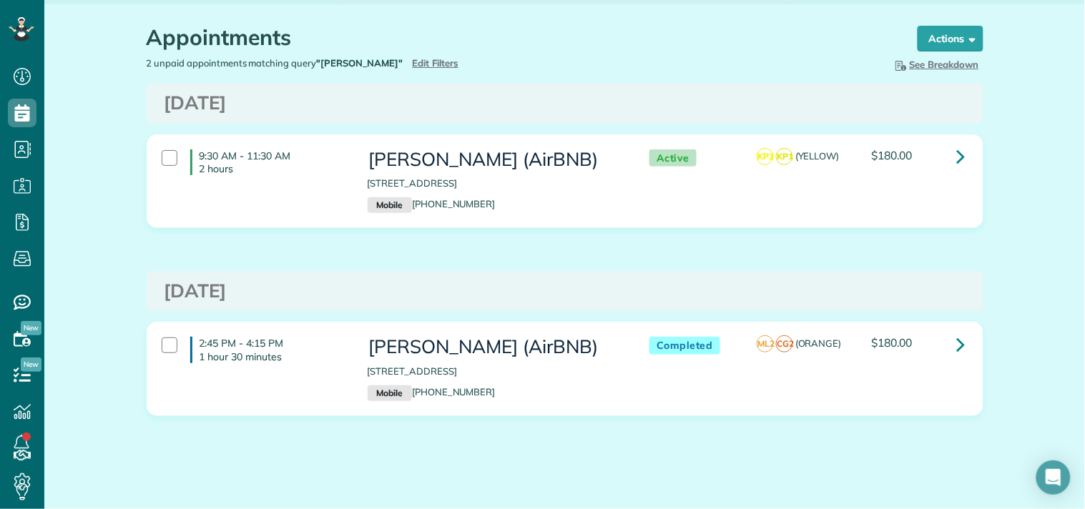
scroll to position [41, 0]
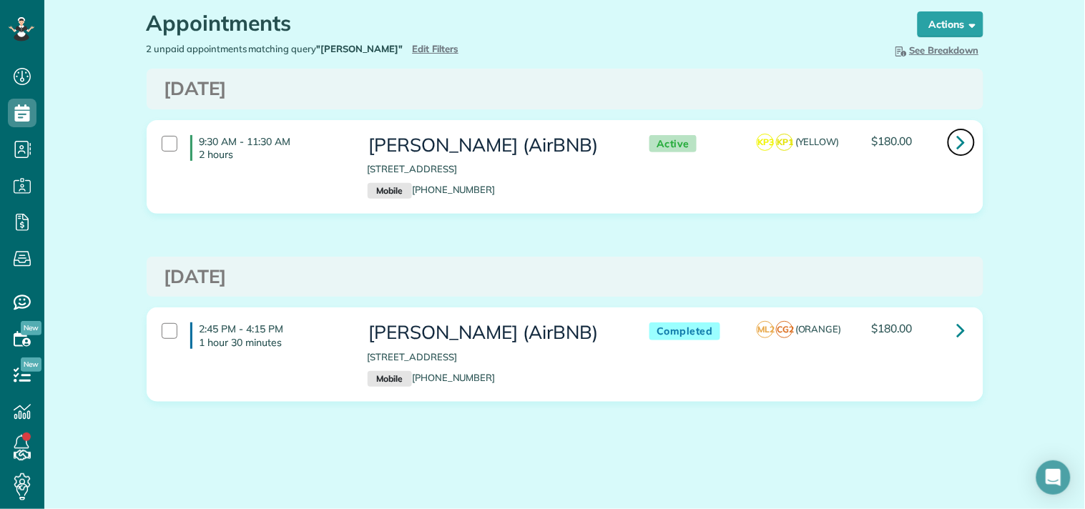
click at [957, 144] on icon at bounding box center [961, 141] width 9 height 25
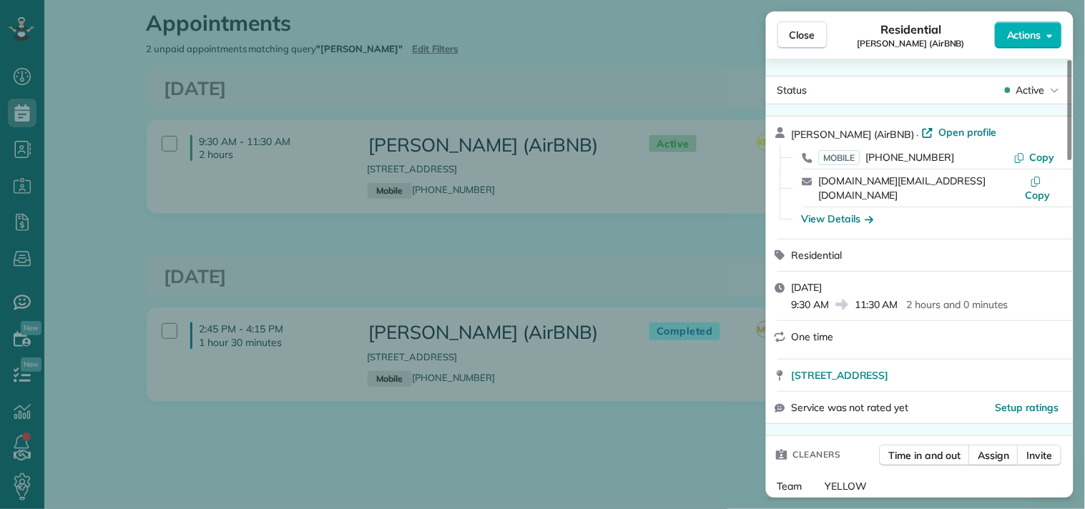
click at [1024, 36] on span "Actions" at bounding box center [1024, 35] width 34 height 14
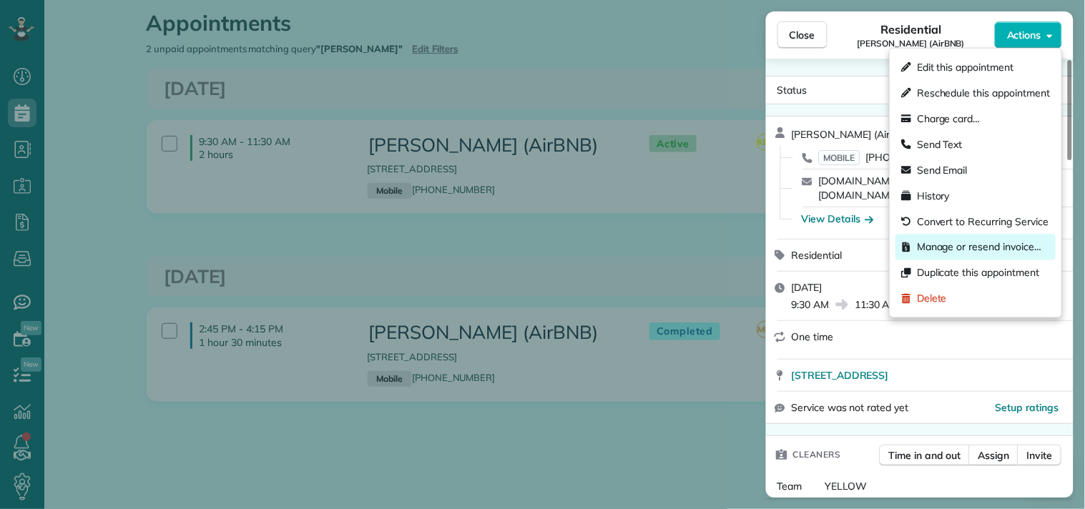
click at [930, 245] on span "Manage or resend invoice…" at bounding box center [979, 247] width 124 height 14
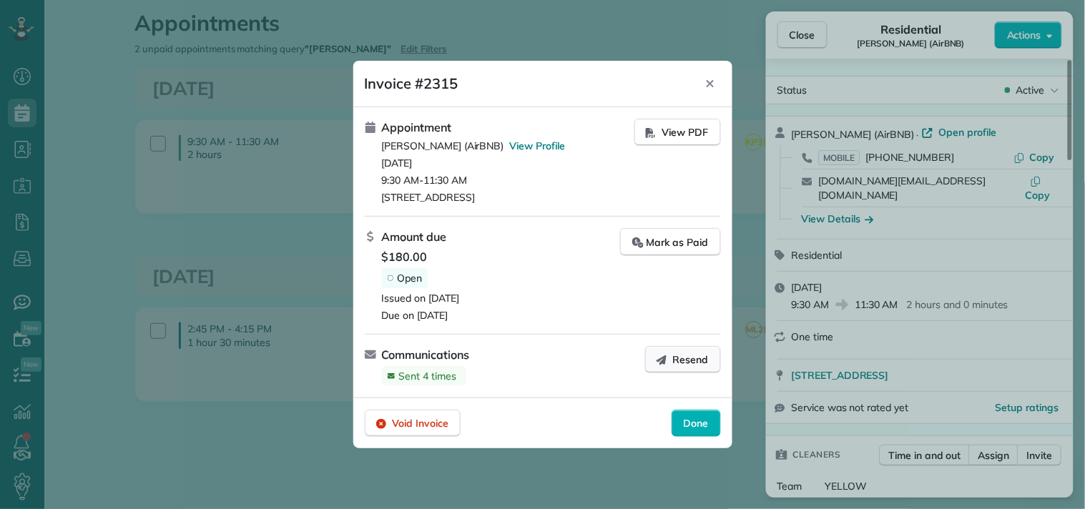
click at [672, 360] on button "Resend" at bounding box center [683, 359] width 76 height 27
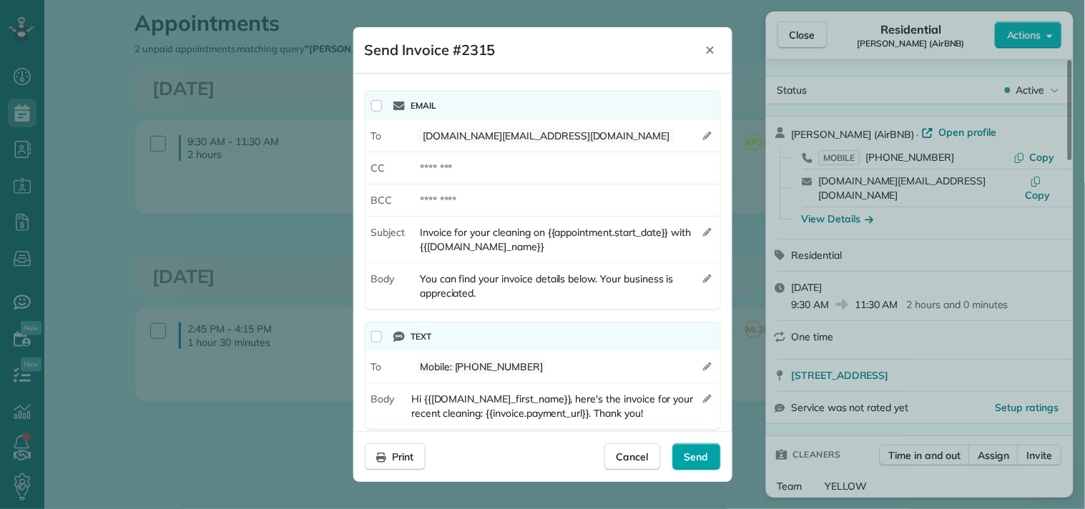
click at [704, 450] on span "Send" at bounding box center [696, 457] width 24 height 14
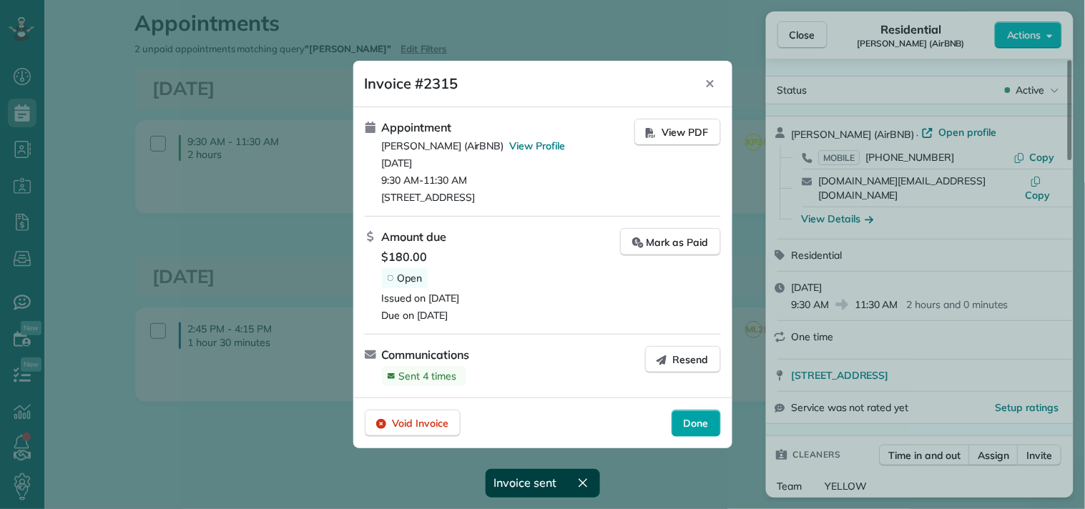
click at [695, 418] on span "Done" at bounding box center [696, 423] width 25 height 14
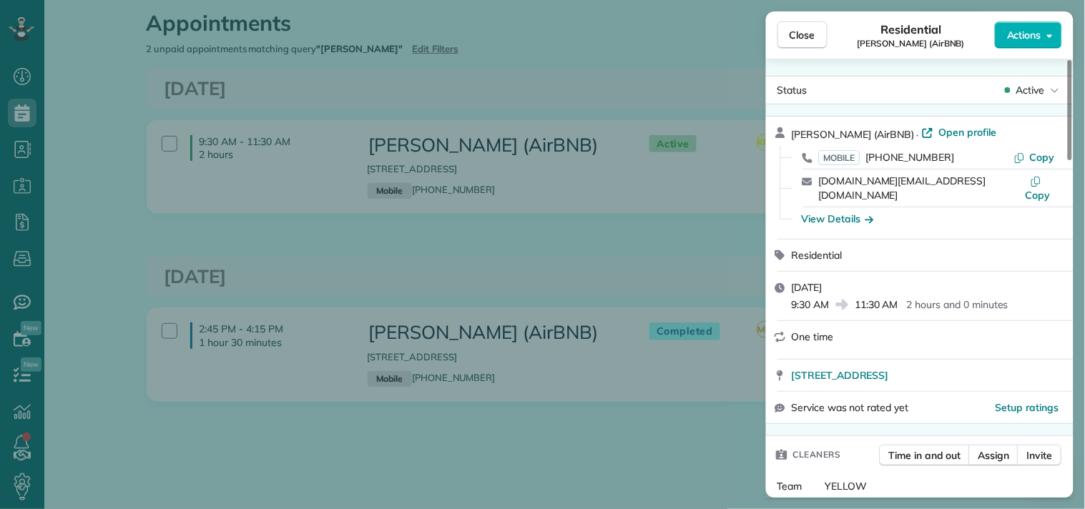
click at [777, 40] on button "Close" at bounding box center [802, 34] width 50 height 27
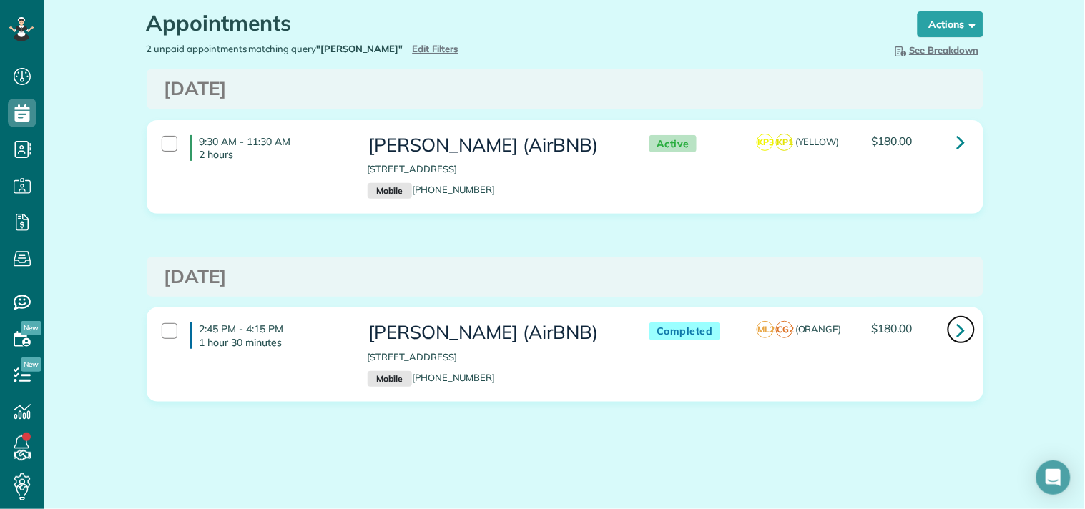
click at [957, 331] on icon at bounding box center [961, 329] width 9 height 25
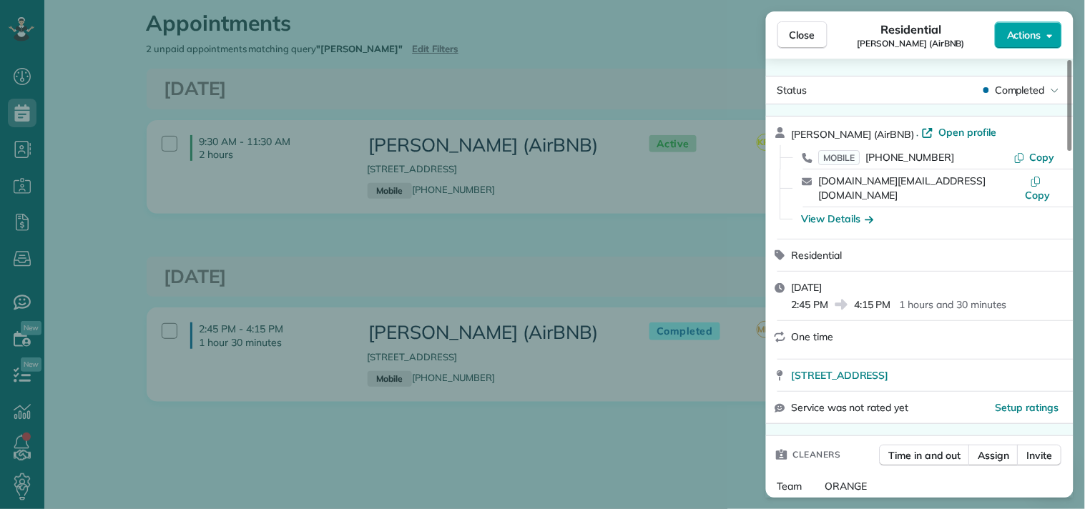
click at [1025, 39] on span "Actions" at bounding box center [1024, 35] width 34 height 14
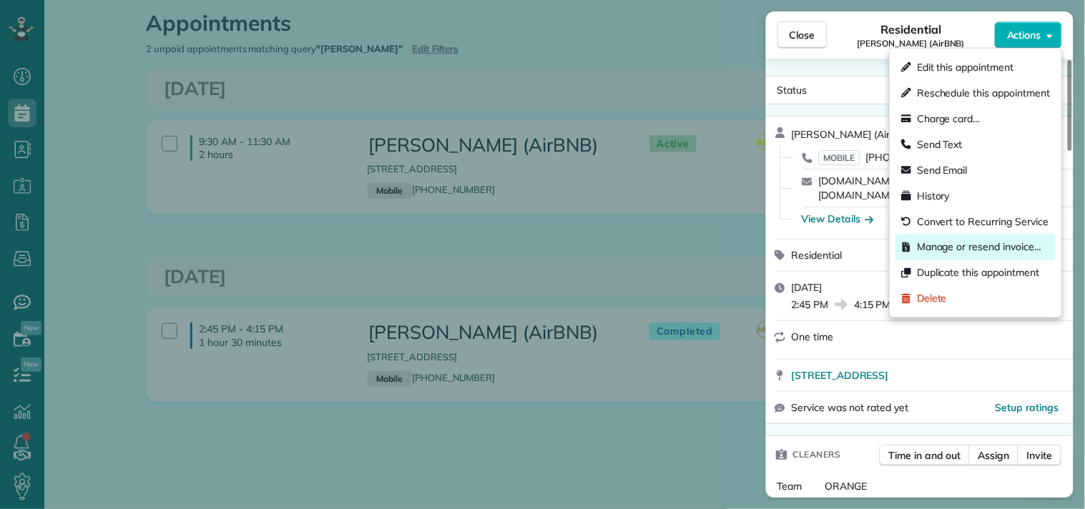
click at [937, 240] on span "Manage or resend invoice…" at bounding box center [979, 247] width 124 height 14
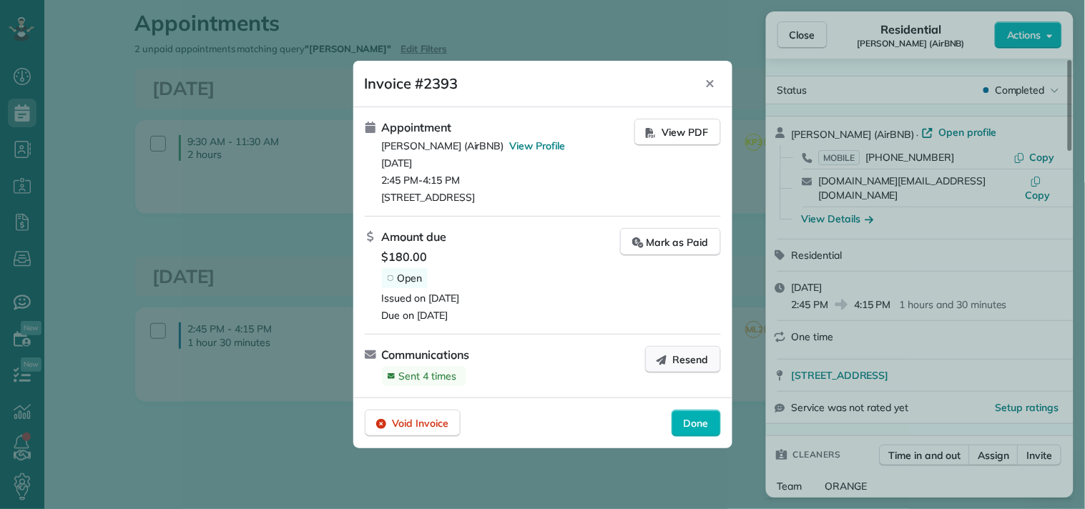
click at [674, 353] on span "Resend" at bounding box center [691, 360] width 36 height 14
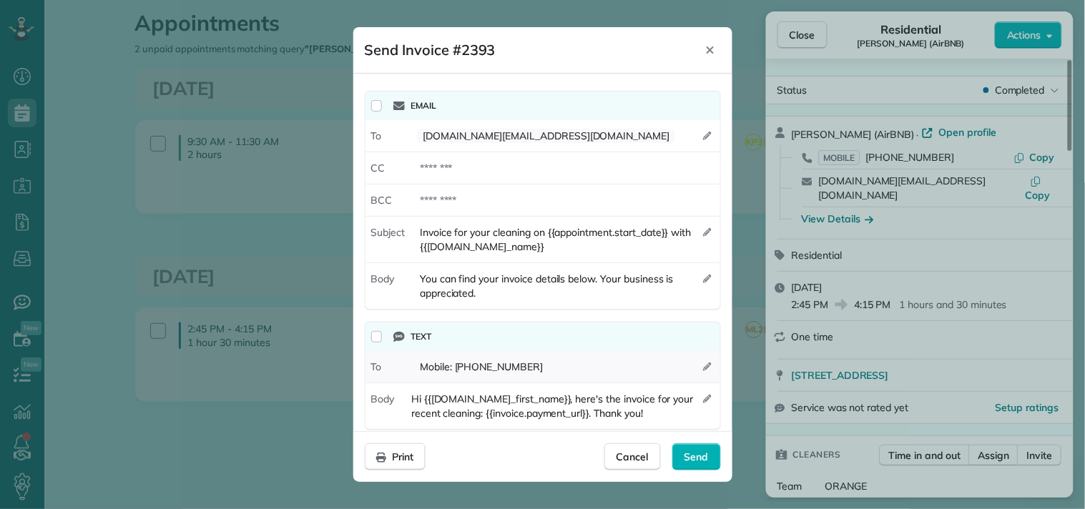
scroll to position [16, 0]
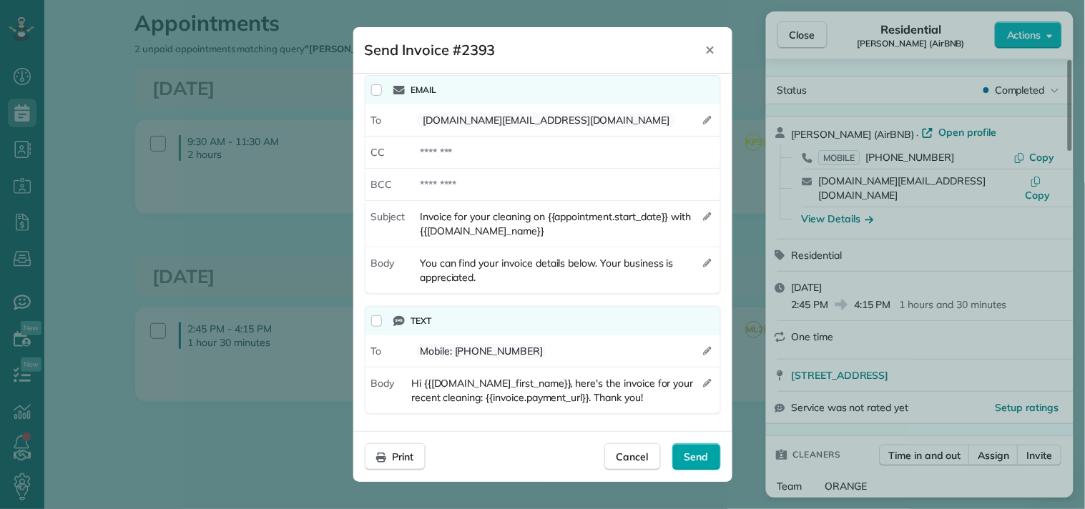
click at [685, 450] on span "Send" at bounding box center [696, 457] width 24 height 14
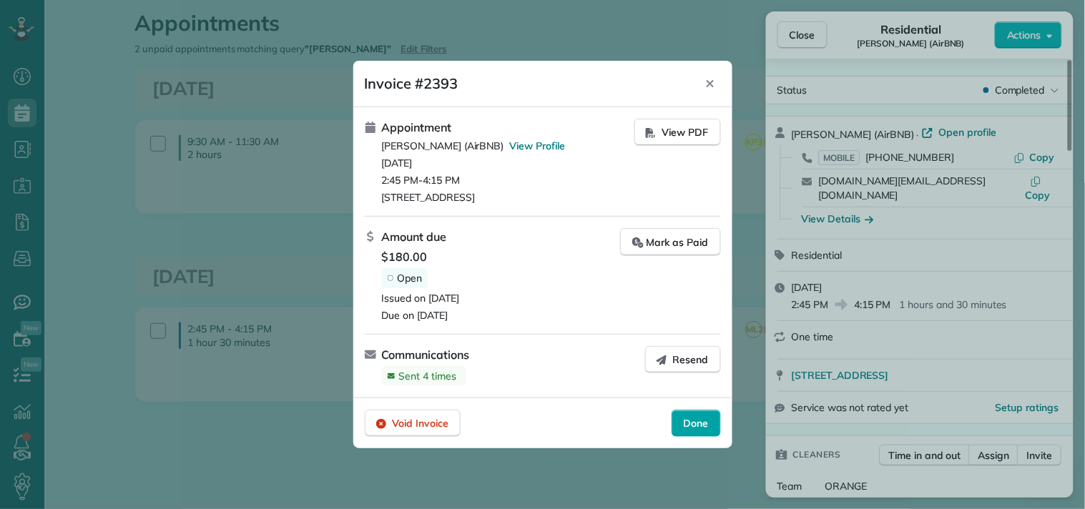
click at [685, 427] on span "Done" at bounding box center [696, 423] width 25 height 14
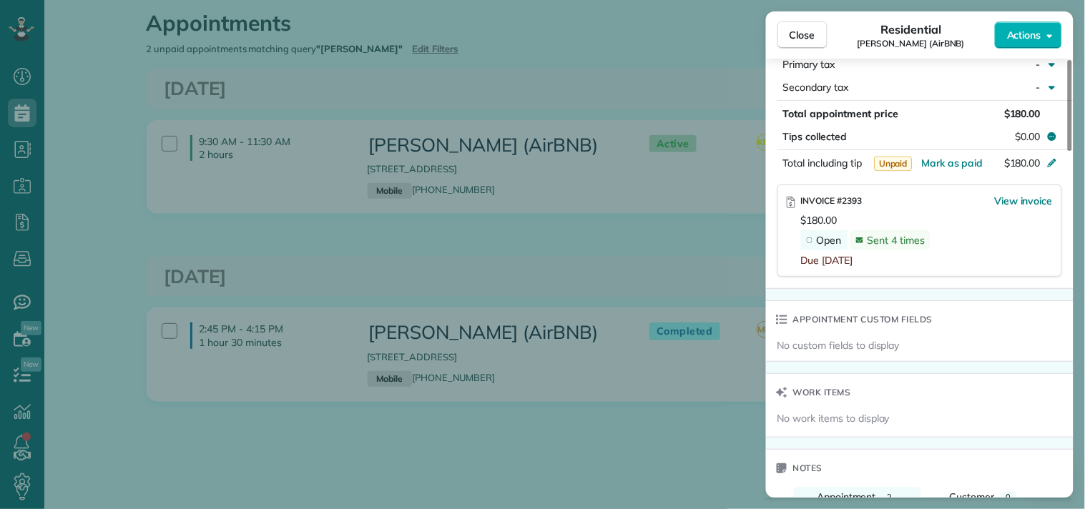
scroll to position [1035, 0]
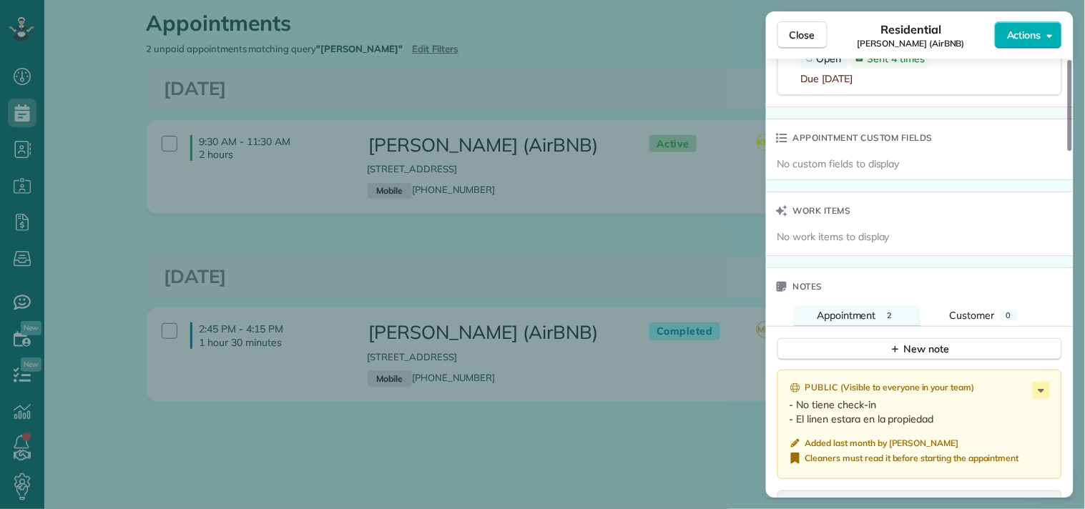
click at [801, 38] on span "Close" at bounding box center [802, 35] width 26 height 14
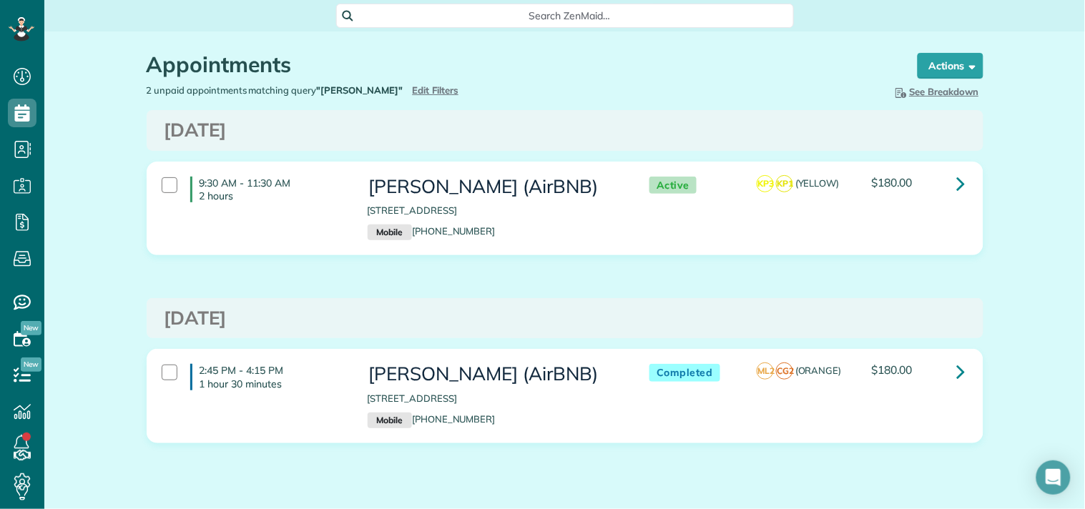
click at [432, 81] on div "Appointments the List View [2 min]" at bounding box center [519, 68] width 744 height 31
click at [448, 93] on span "Edit Filters" at bounding box center [436, 89] width 46 height 11
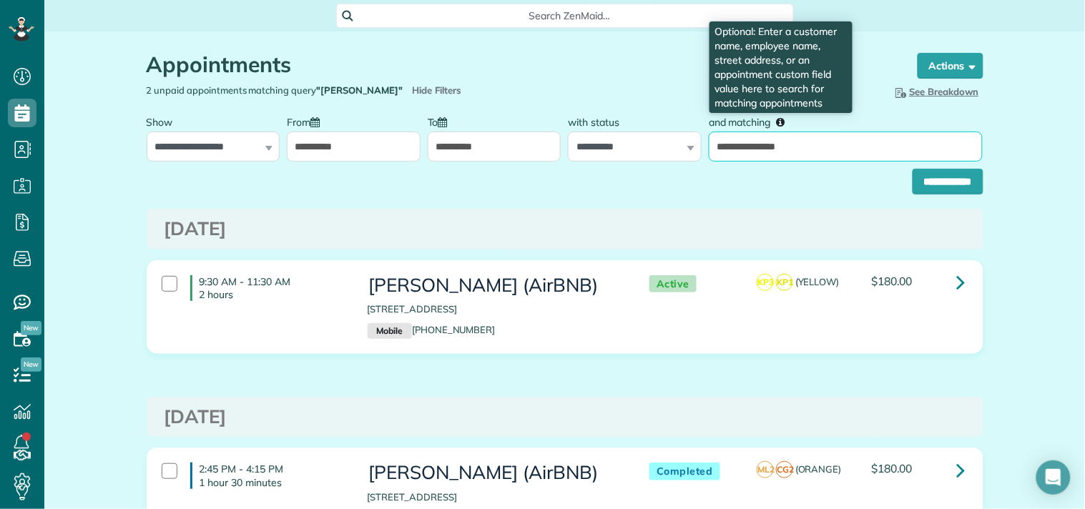
click at [773, 141] on input "**********" at bounding box center [846, 147] width 274 height 30
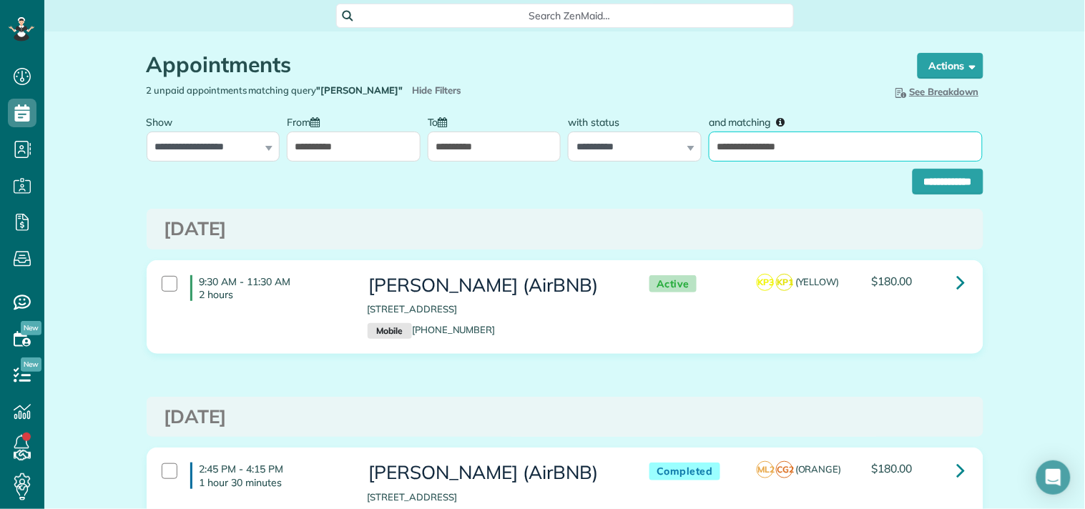
click at [773, 142] on input "**********" at bounding box center [846, 147] width 274 height 30
paste input "**"
type input "**********"
click at [912, 169] on input "**********" at bounding box center [947, 182] width 71 height 26
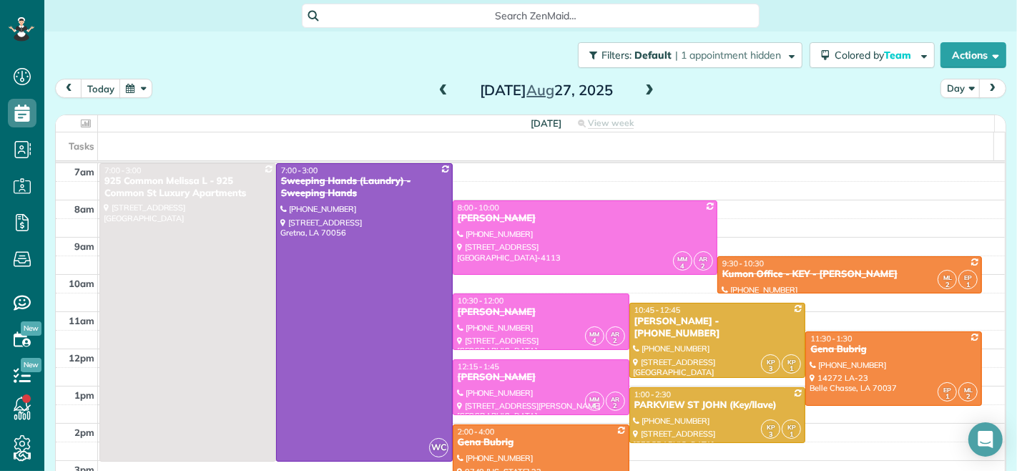
scroll to position [18, 0]
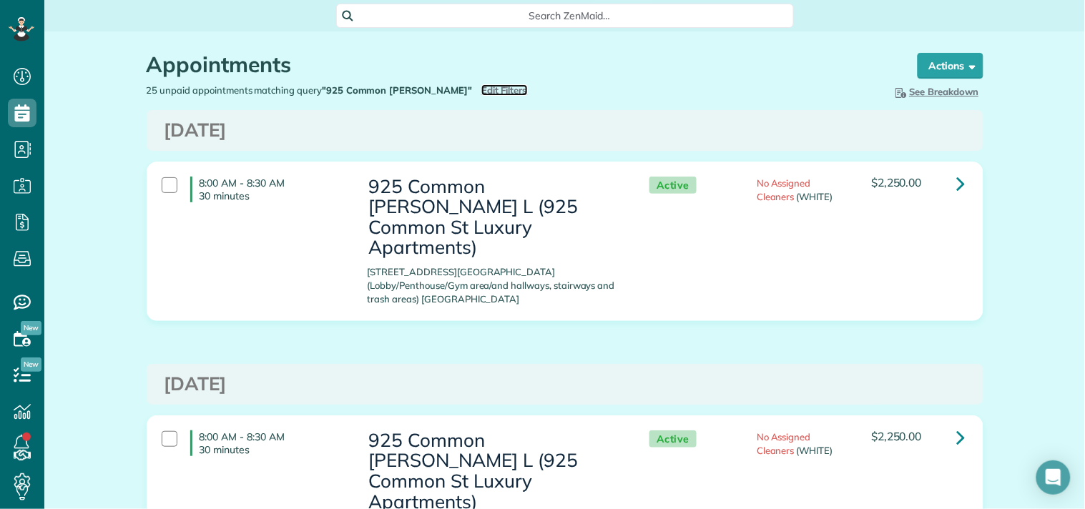
click at [481, 91] on span "Edit Filters" at bounding box center [504, 89] width 46 height 11
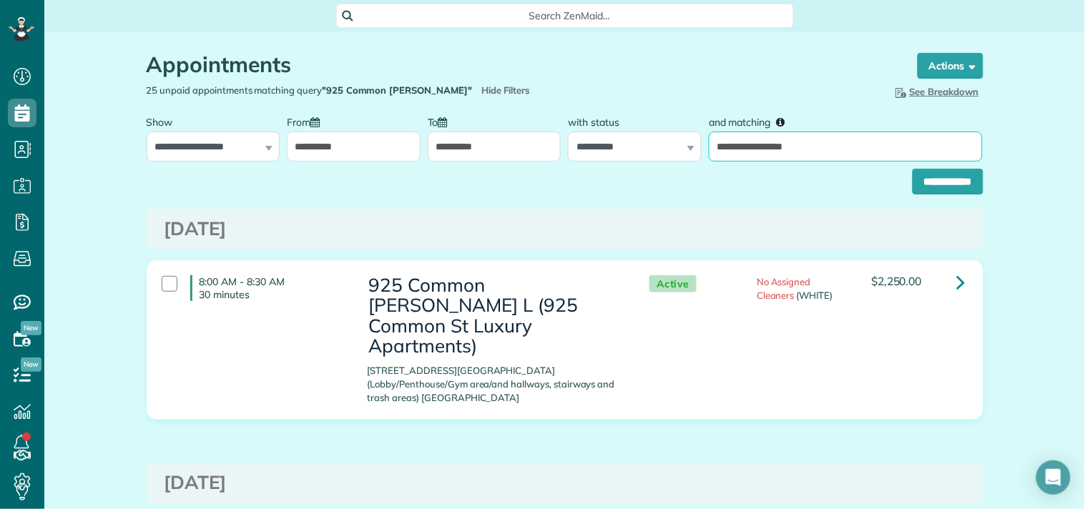
click at [760, 146] on input "**********" at bounding box center [846, 147] width 274 height 30
paste input "**********"
type input "**********"
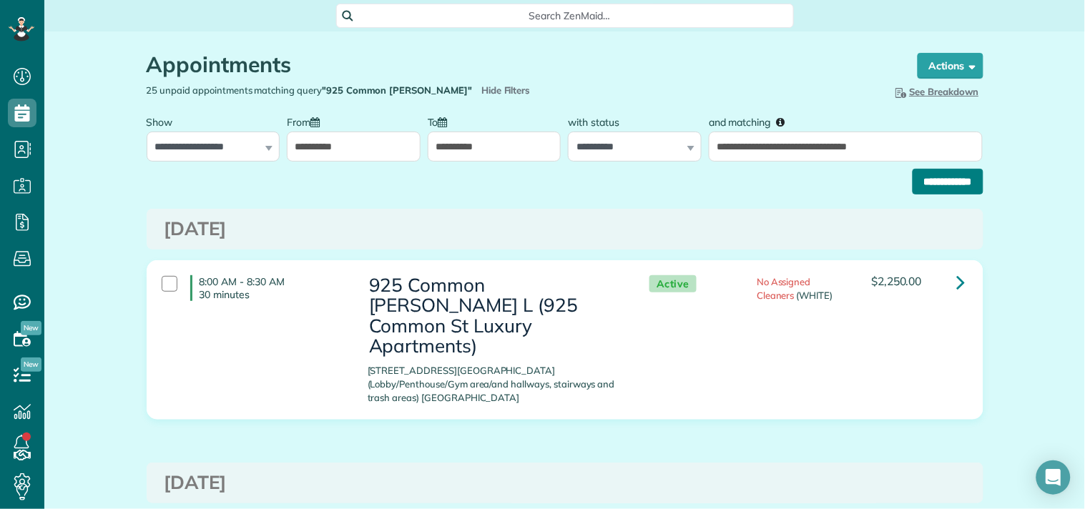
click at [915, 174] on input "**********" at bounding box center [947, 182] width 71 height 26
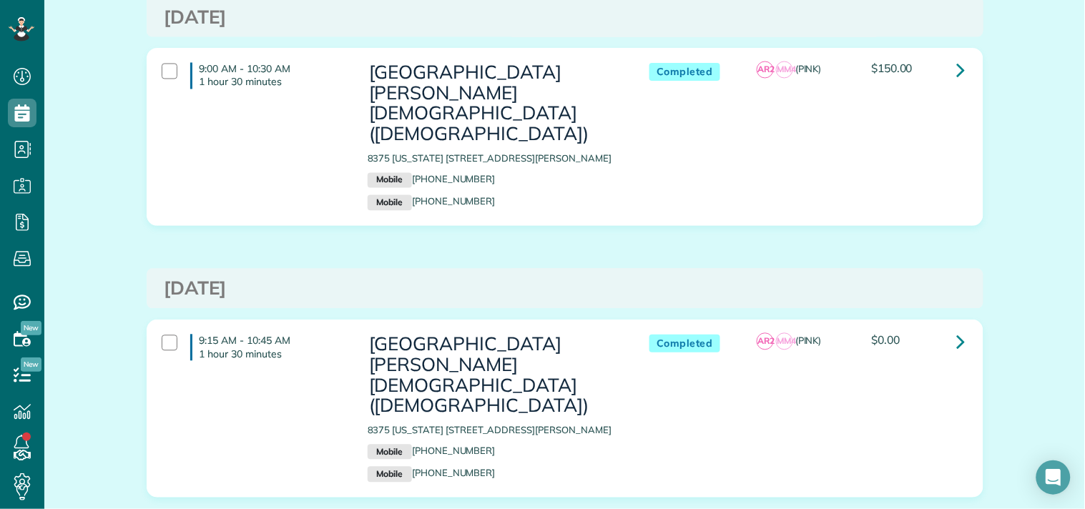
scroll to position [674, 0]
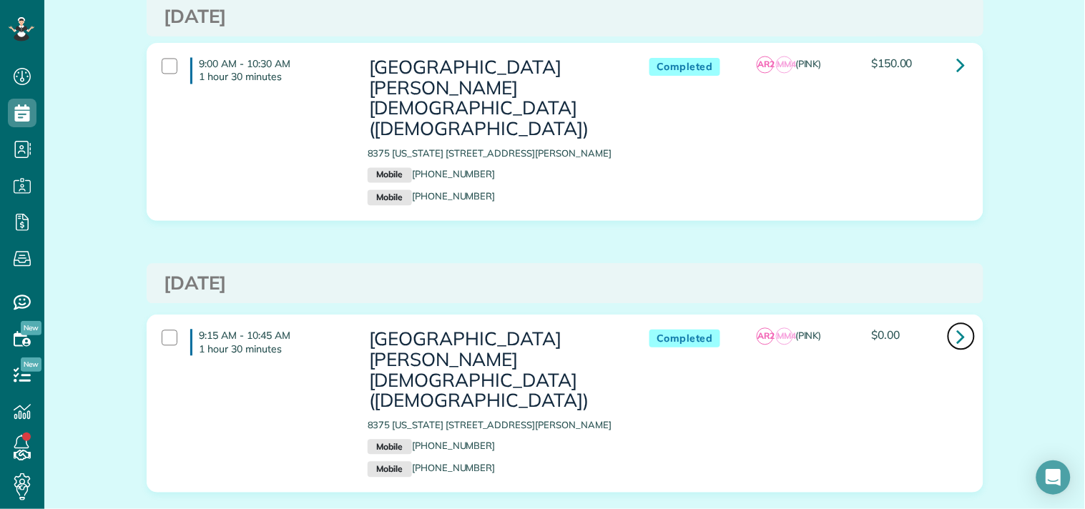
click at [957, 325] on icon at bounding box center [961, 337] width 9 height 25
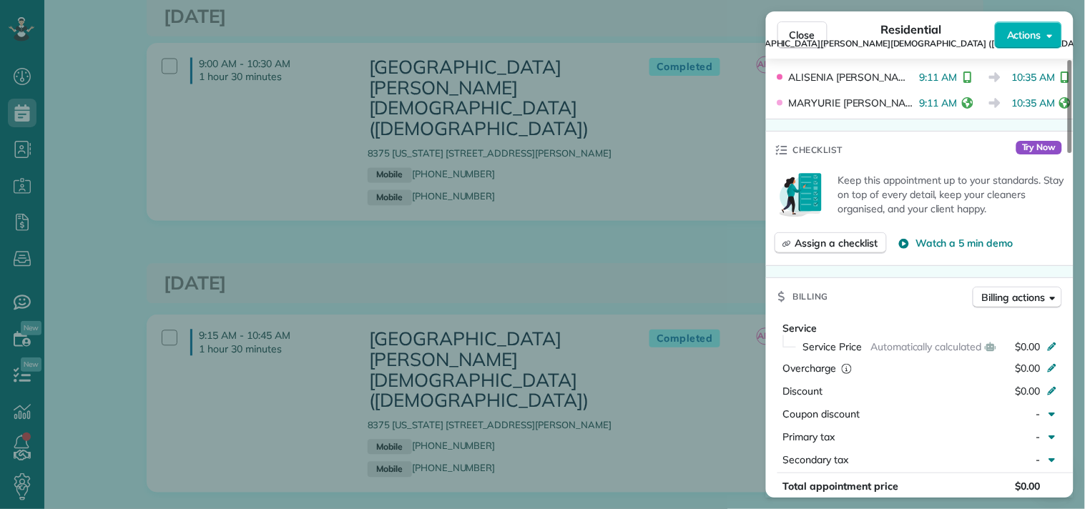
scroll to position [874, 0]
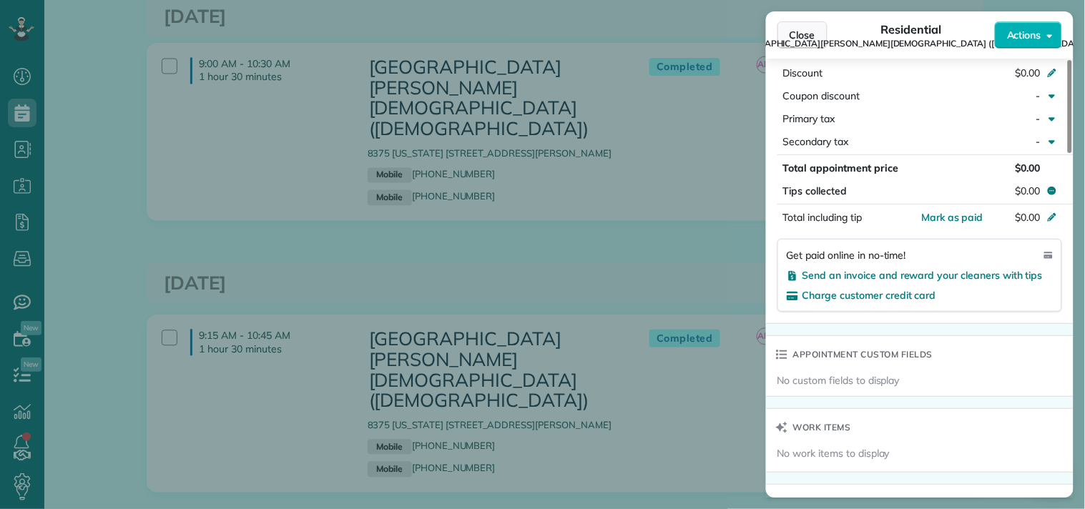
click at [802, 30] on span "Close" at bounding box center [802, 35] width 26 height 14
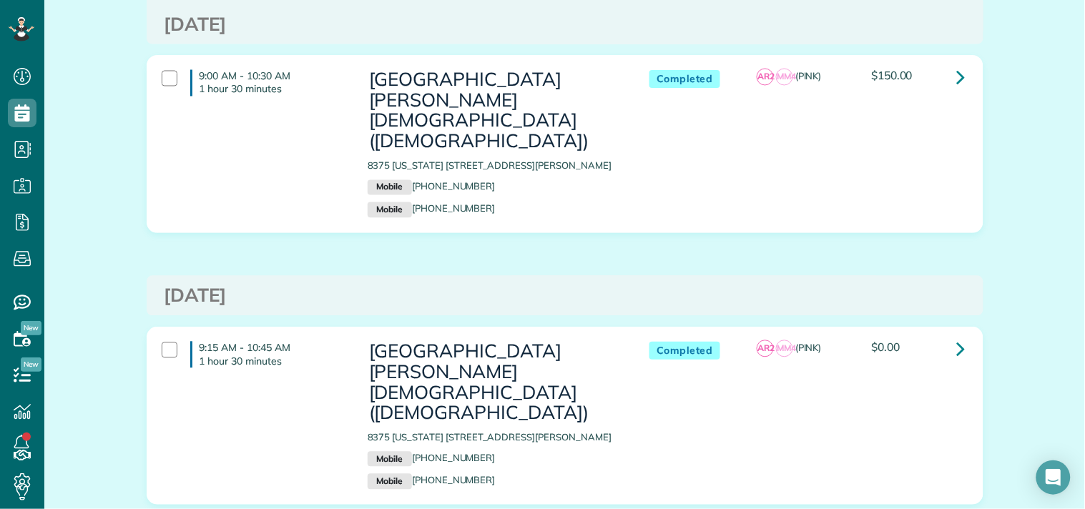
scroll to position [674, 0]
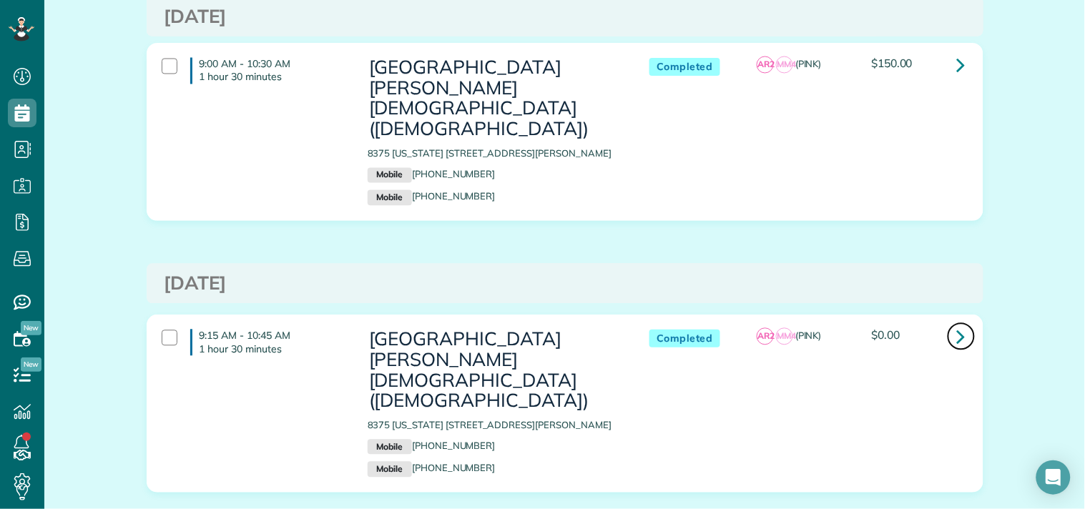
click at [949, 322] on link at bounding box center [961, 336] width 29 height 29
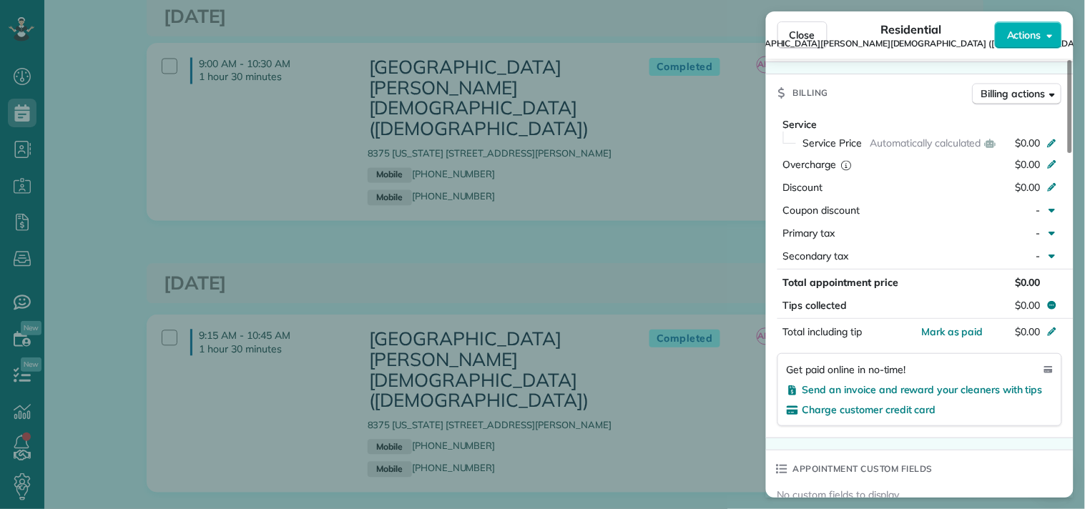
scroll to position [796, 0]
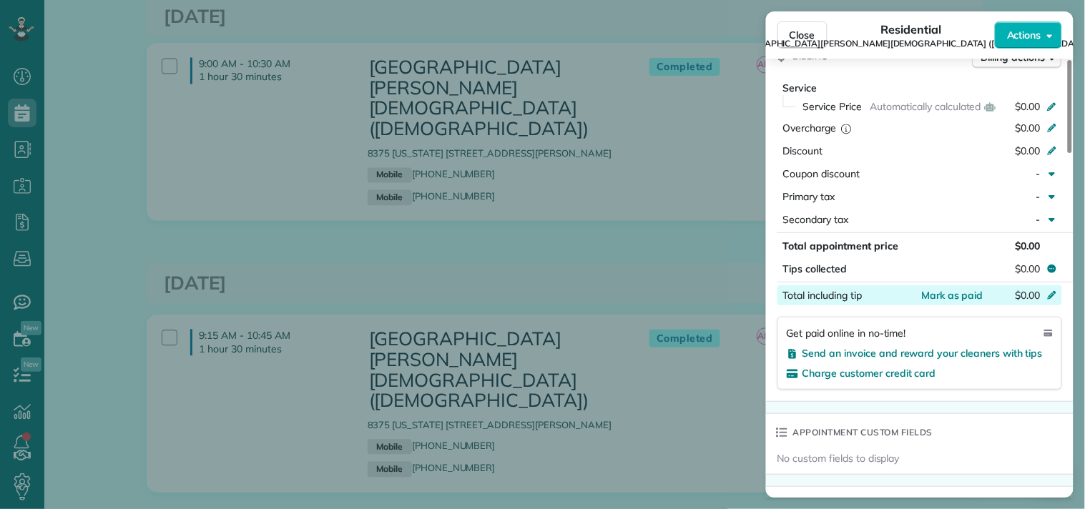
click at [1049, 288] on icon at bounding box center [1051, 293] width 11 height 11
type input "***"
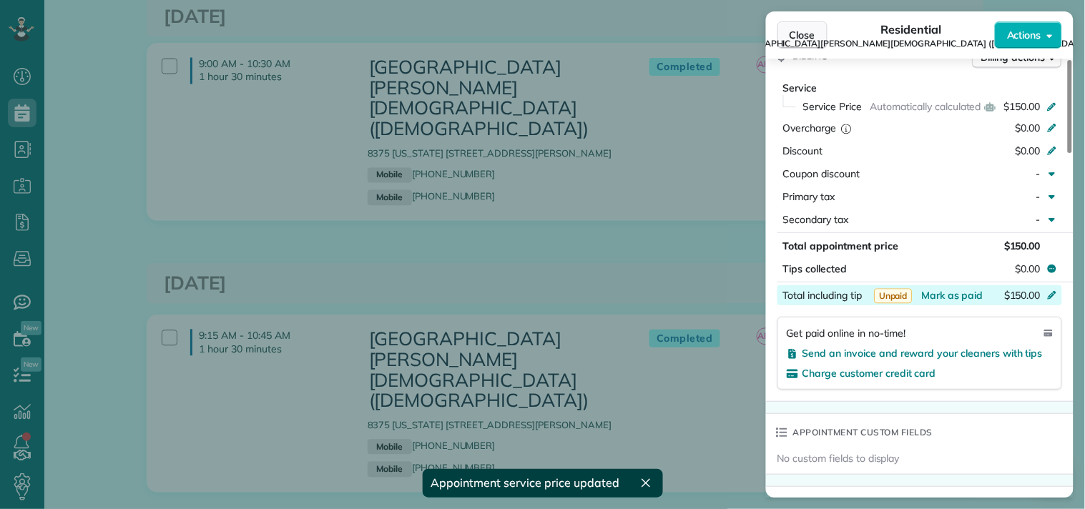
click at [798, 31] on span "Close" at bounding box center [802, 35] width 26 height 14
